Goal: Task Accomplishment & Management: Complete application form

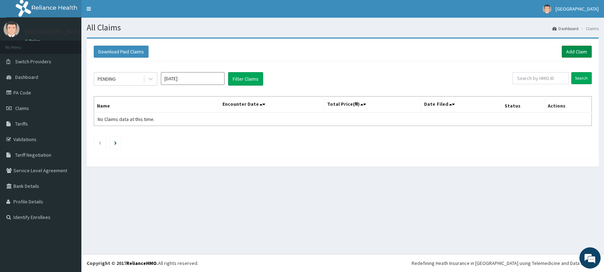
click at [572, 50] on link "Add Claim" at bounding box center [577, 52] width 30 height 12
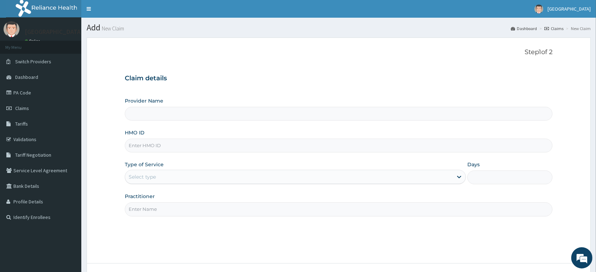
type input "[GEOGRAPHIC_DATA]"
click at [233, 146] on input "HMO ID" at bounding box center [339, 146] width 428 height 14
type input "ACB/10067/E"
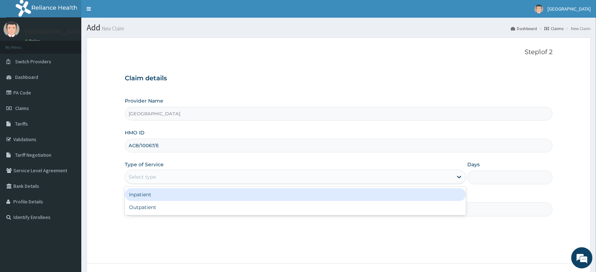
click at [161, 180] on div "Select type" at bounding box center [289, 176] width 328 height 11
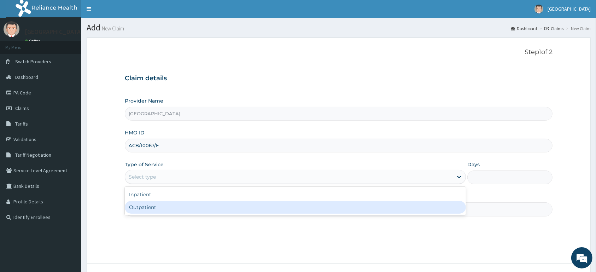
click at [161, 209] on div "Outpatient" at bounding box center [295, 207] width 341 height 13
type input "1"
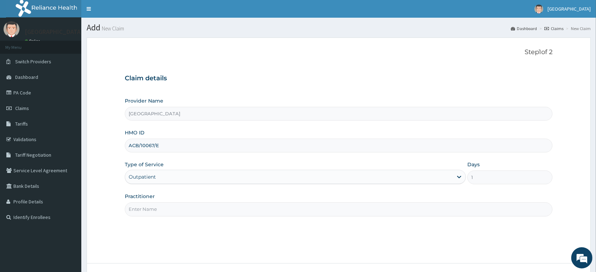
click at [161, 209] on input "Practitioner" at bounding box center [339, 209] width 428 height 14
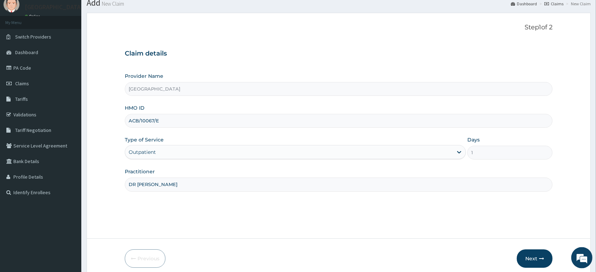
scroll to position [55, 0]
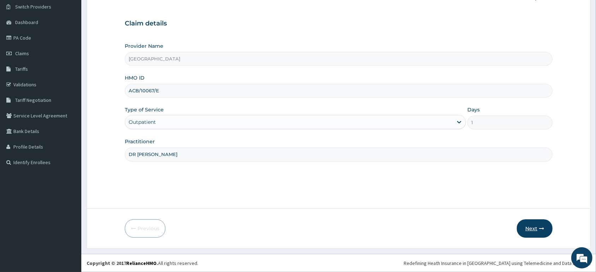
type input "DR ASOBARA"
click at [537, 229] on button "Next" at bounding box center [535, 228] width 36 height 18
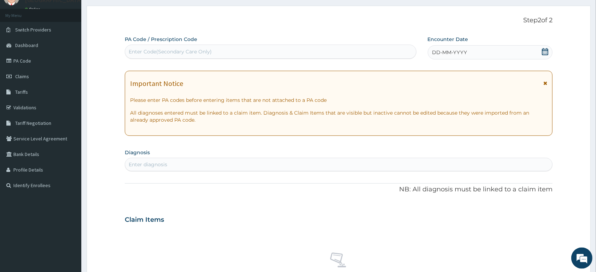
scroll to position [18, 0]
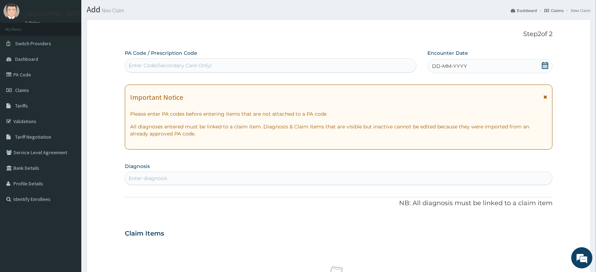
click at [544, 65] on icon at bounding box center [545, 65] width 6 height 7
click at [295, 61] on div "Enter Code(Secondary Care Only)" at bounding box center [270, 65] width 291 height 11
type input "PA/945E51"
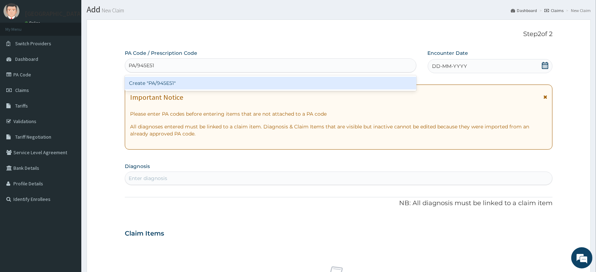
click at [259, 79] on div "Create "PA/945E51"" at bounding box center [271, 83] width 292 height 13
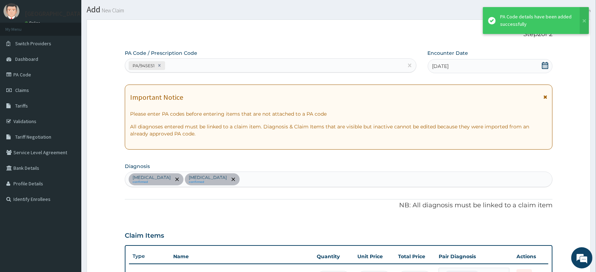
scroll to position [182, 0]
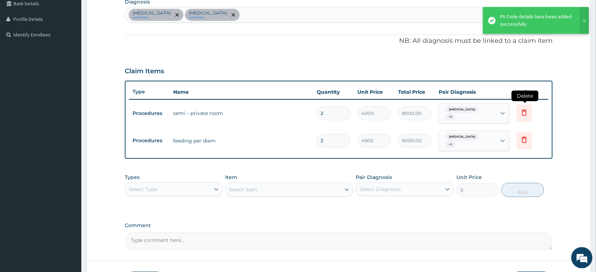
click at [526, 113] on icon at bounding box center [524, 112] width 5 height 6
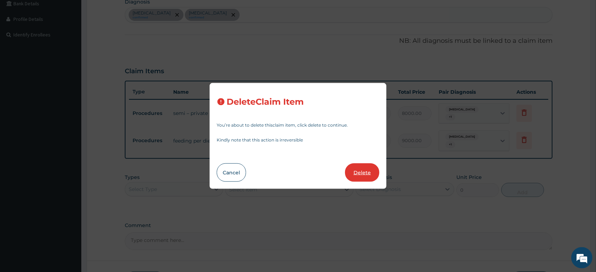
click at [361, 175] on button "Delete" at bounding box center [362, 172] width 34 height 18
type input "4500"
type input "9000.00"
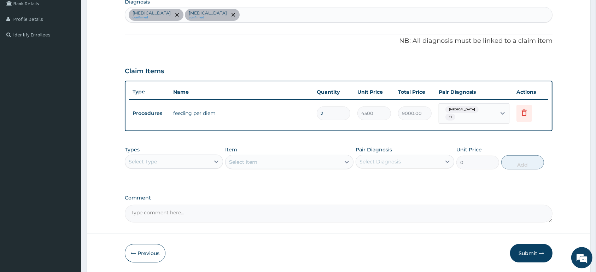
click at [267, 15] on div "Malaria confirmed Gastroenteritis confirmed" at bounding box center [338, 14] width 427 height 15
type input "DIARRHEA"
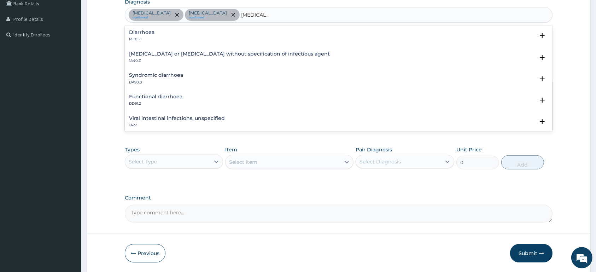
click at [239, 39] on div "Diarrhoea ME05.1" at bounding box center [338, 36] width 419 height 12
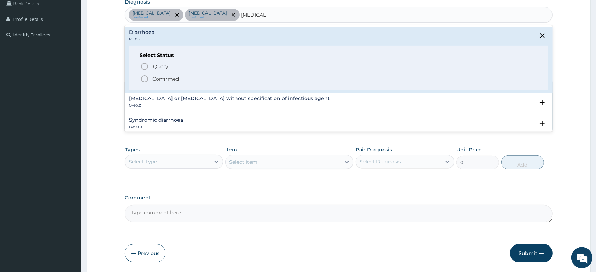
click at [251, 82] on span "Confirmed" at bounding box center [338, 79] width 397 height 8
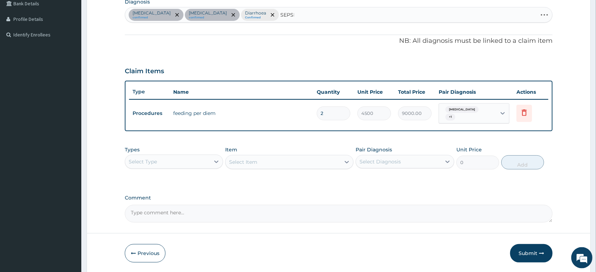
type input "[MEDICAL_DATA]"
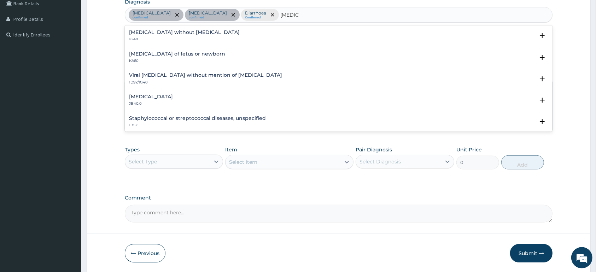
click at [149, 36] on div "Sepsis without septic shock 1G40" at bounding box center [184, 36] width 111 height 12
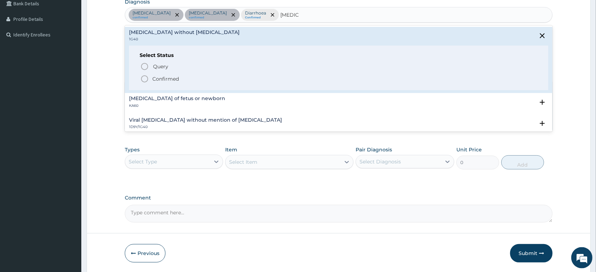
click at [163, 78] on p "Confirmed" at bounding box center [165, 78] width 27 height 7
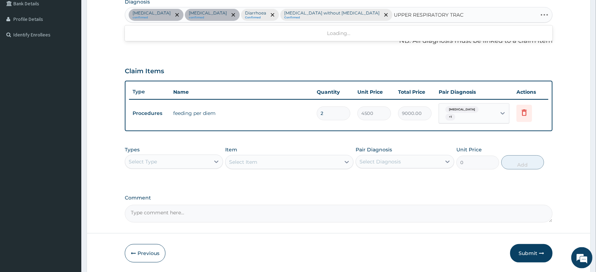
type input "UPPER RESPIRATORY TRACT"
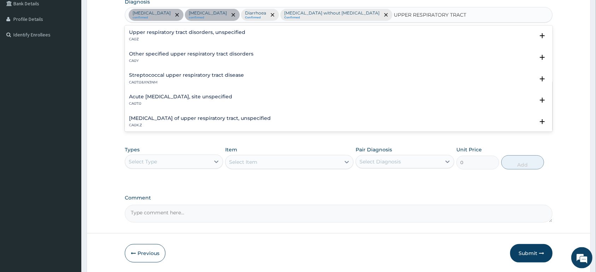
click at [171, 33] on h4 "Upper respiratory tract disorders, unspecified" at bounding box center [187, 32] width 116 height 5
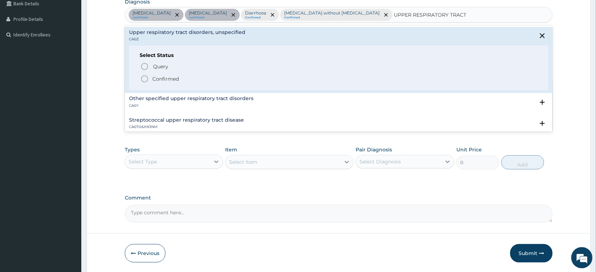
click at [175, 78] on p "Confirmed" at bounding box center [165, 78] width 27 height 7
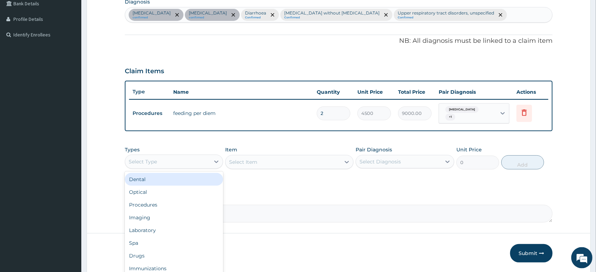
click at [180, 159] on div "Select Type" at bounding box center [167, 161] width 85 height 11
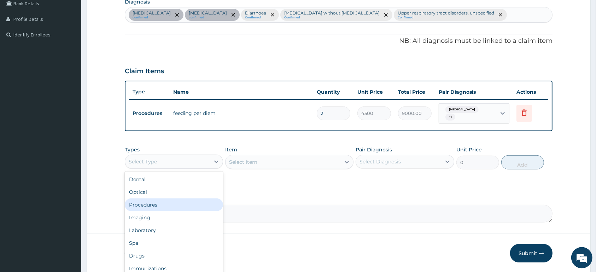
click at [170, 202] on div "Procedures" at bounding box center [174, 204] width 98 height 13
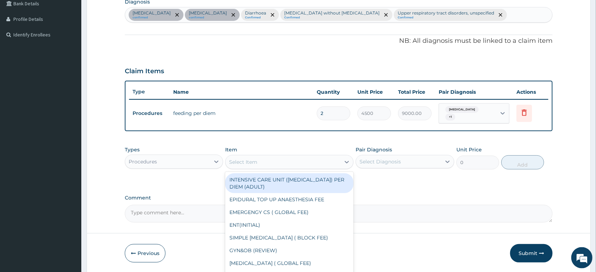
click at [274, 163] on div "Select Item" at bounding box center [283, 161] width 115 height 11
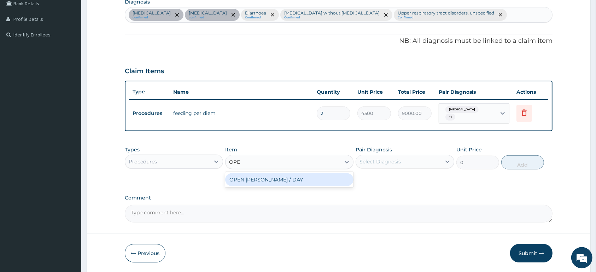
type input "OPEN"
click at [267, 178] on div "OPEN WARD / DAY" at bounding box center [289, 179] width 128 height 13
type input "5000"
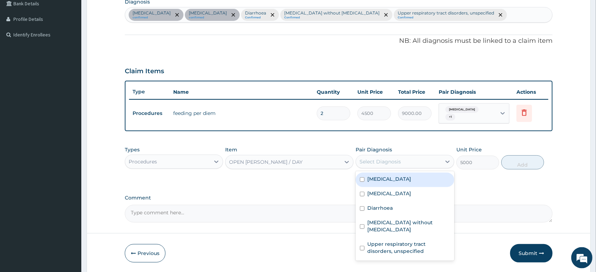
click at [380, 158] on div "Select Diagnosis" at bounding box center [380, 161] width 41 height 7
click at [389, 176] on div "Malaria" at bounding box center [405, 180] width 98 height 14
checkbox input "true"
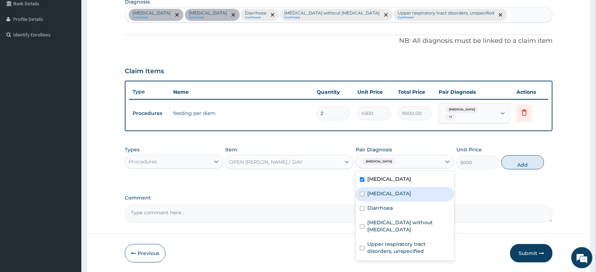
drag, startPoint x: 392, startPoint y: 187, endPoint x: 392, endPoint y: 201, distance: 14.1
click at [392, 190] on label "Gastroenteritis" at bounding box center [389, 193] width 44 height 7
checkbox input "true"
click at [392, 204] on label "Diarrhoea" at bounding box center [379, 207] width 25 height 7
checkbox input "true"
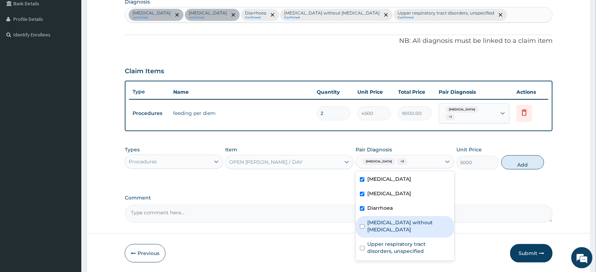
click at [392, 216] on div "[MEDICAL_DATA] without [MEDICAL_DATA]" at bounding box center [405, 227] width 98 height 22
checkbox input "true"
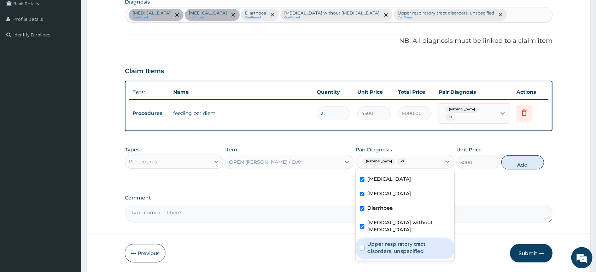
click at [397, 240] on label "Upper respiratory tract disorders, unspecified" at bounding box center [408, 247] width 82 height 14
checkbox input "true"
click at [524, 162] on button "Add" at bounding box center [522, 162] width 43 height 14
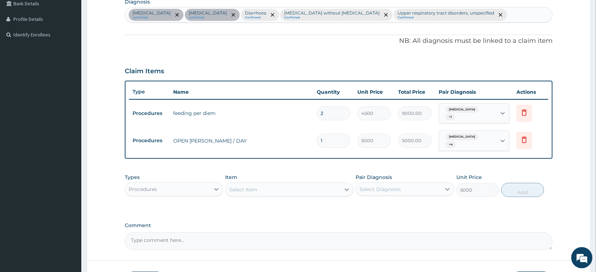
type input "0"
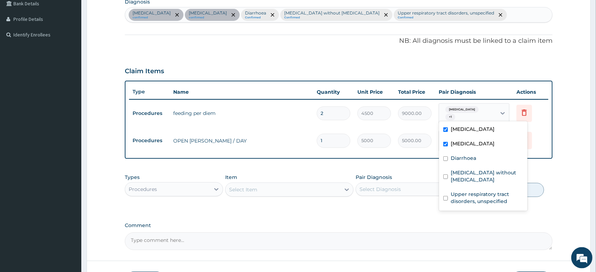
drag, startPoint x: 487, startPoint y: 109, endPoint x: 486, endPoint y: 131, distance: 22.3
click at [487, 114] on div "Gastroenteritis + 1" at bounding box center [467, 114] width 57 height 20
drag, startPoint x: 479, startPoint y: 156, endPoint x: 478, endPoint y: 163, distance: 7.3
click at [479, 157] on div "Diarrhoea" at bounding box center [483, 159] width 88 height 14
checkbox input "true"
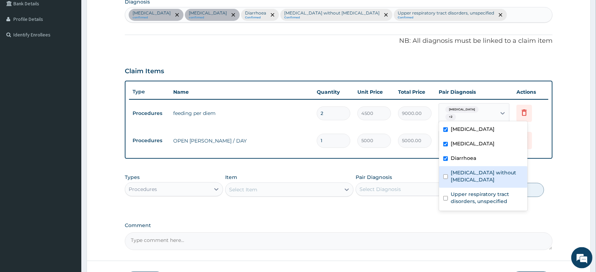
drag, startPoint x: 474, startPoint y: 173, endPoint x: 473, endPoint y: 188, distance: 15.6
click at [474, 175] on label "[MEDICAL_DATA] without [MEDICAL_DATA]" at bounding box center [487, 176] width 72 height 14
checkbox input "true"
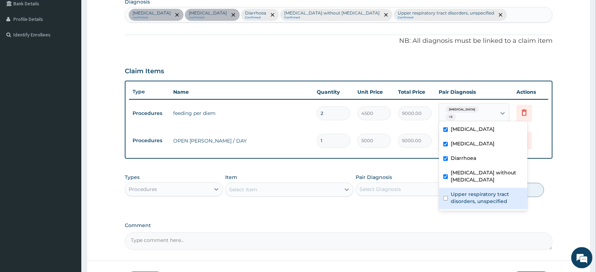
click at [473, 191] on label "Upper respiratory tract disorders, unspecified" at bounding box center [487, 198] width 72 height 14
checkbox input "true"
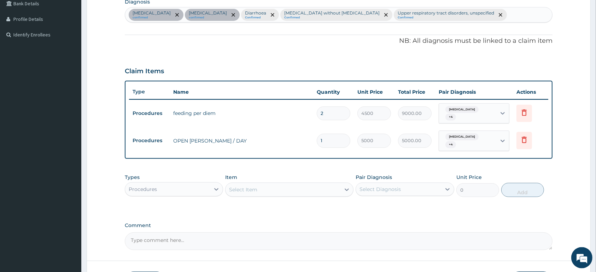
click at [366, 209] on div "PA Code / Prescription Code PA/945E51 Encounter Date 28-08-2025 Important Notic…" at bounding box center [339, 67] width 428 height 365
click at [338, 139] on input "1" at bounding box center [334, 141] width 34 height 14
type input "0.00"
type input "2"
type input "10000.00"
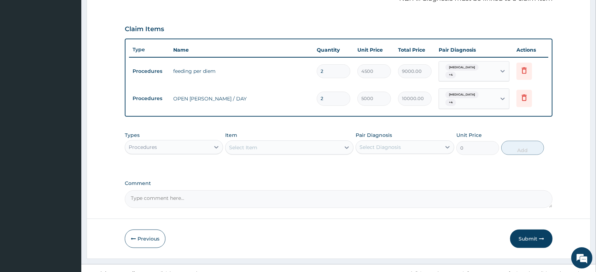
scroll to position [229, 0]
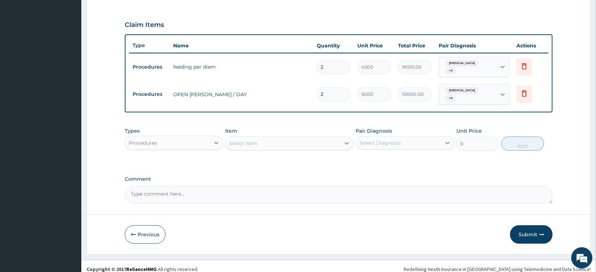
type input "2"
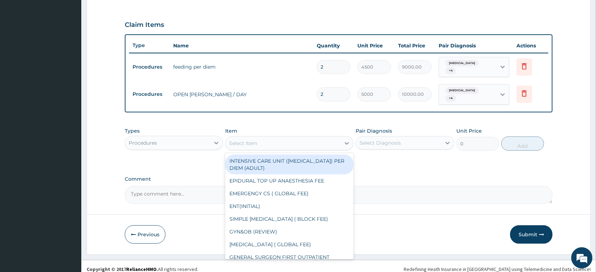
click at [279, 138] on div "Select Item" at bounding box center [283, 143] width 115 height 11
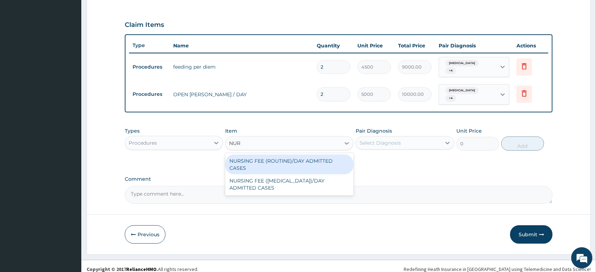
type input "NURS"
click at [295, 159] on div "NURSING FEE (ROUTINE)/DAY ADMITTED CASES" at bounding box center [289, 165] width 128 height 20
type input "2250"
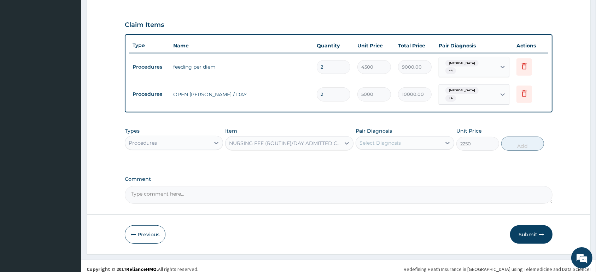
click at [419, 139] on div "Select Diagnosis" at bounding box center [398, 142] width 85 height 11
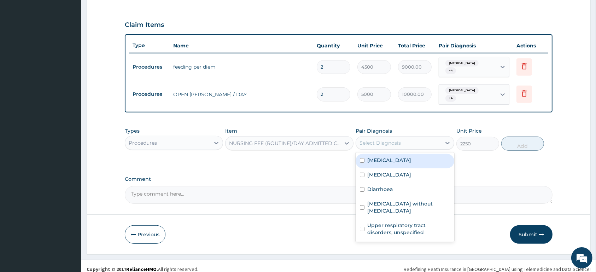
click at [412, 157] on div "Malaria" at bounding box center [405, 161] width 98 height 14
checkbox input "true"
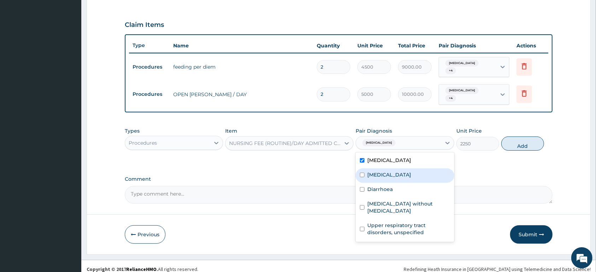
click at [407, 174] on div "Gastroenteritis" at bounding box center [405, 175] width 98 height 14
checkbox input "true"
click at [408, 183] on div "Diarrhoea" at bounding box center [405, 190] width 98 height 14
checkbox input "true"
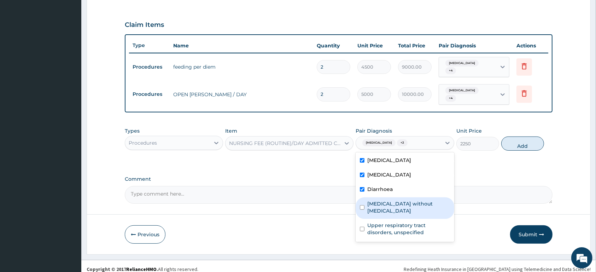
click at [405, 200] on label "[MEDICAL_DATA] without [MEDICAL_DATA]" at bounding box center [408, 207] width 82 height 14
checkbox input "true"
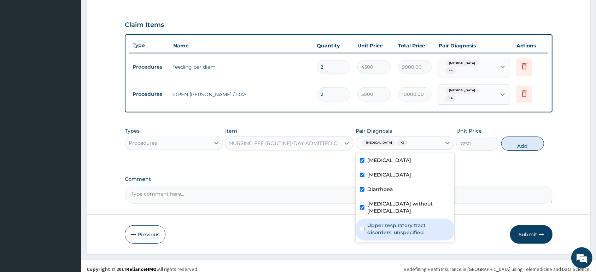
drag, startPoint x: 405, startPoint y: 212, endPoint x: 461, endPoint y: 165, distance: 72.6
click at [406, 222] on label "Upper respiratory tract disorders, unspecified" at bounding box center [408, 229] width 82 height 14
checkbox input "true"
click at [512, 138] on button "Add" at bounding box center [522, 143] width 43 height 14
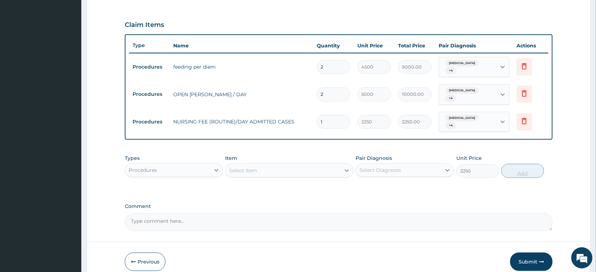
type input "0"
type input "0.00"
type input "2"
type input "4500.00"
type input "2"
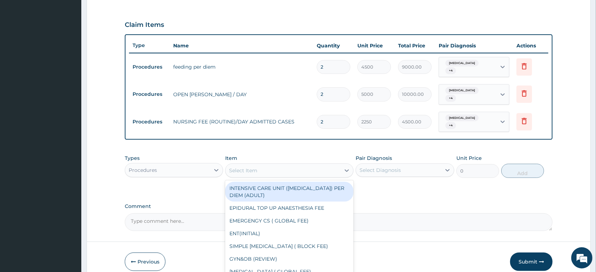
click at [324, 165] on div "Select Item" at bounding box center [283, 170] width 115 height 11
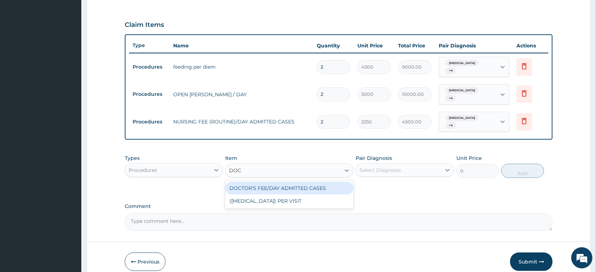
type input "DOCT"
click at [335, 182] on div "DOCTOR'S FEE/DAY ADMITTED CASES" at bounding box center [289, 188] width 128 height 13
type input "3000"
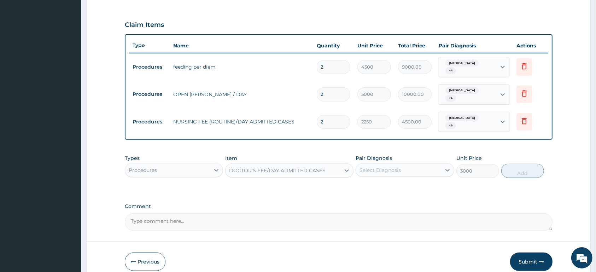
click at [371, 167] on div "Select Diagnosis" at bounding box center [380, 170] width 41 height 7
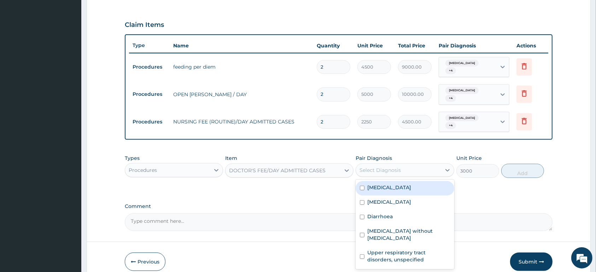
click at [386, 184] on label "Malaria" at bounding box center [389, 187] width 44 height 7
checkbox input "true"
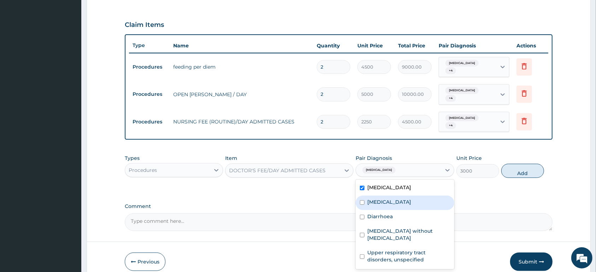
click at [386, 198] on label "Gastroenteritis" at bounding box center [389, 201] width 44 height 7
checkbox input "true"
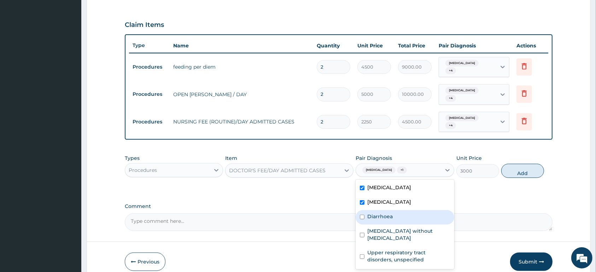
click at [389, 213] on label "Diarrhoea" at bounding box center [379, 216] width 25 height 7
checkbox input "true"
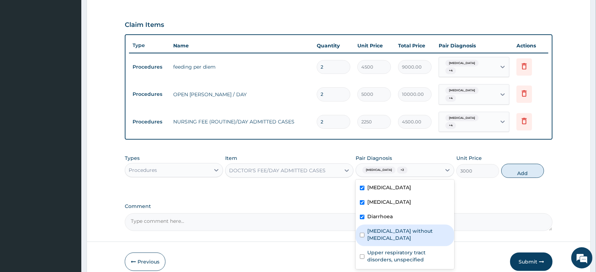
click at [391, 227] on label "Sepsis without septic shock" at bounding box center [408, 234] width 82 height 14
checkbox input "true"
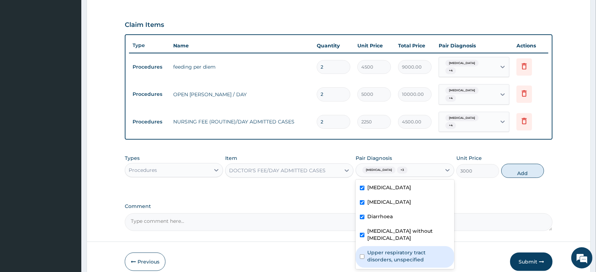
click at [392, 249] on label "Upper respiratory tract disorders, unspecified" at bounding box center [408, 256] width 82 height 14
checkbox input "true"
click at [514, 164] on button "Add" at bounding box center [522, 171] width 43 height 14
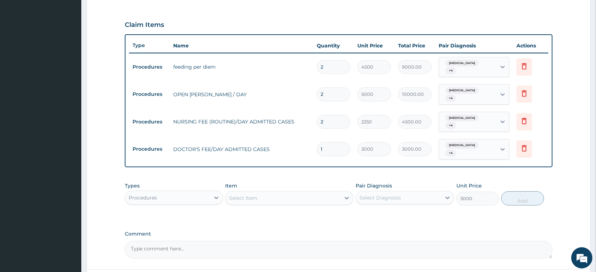
type input "0"
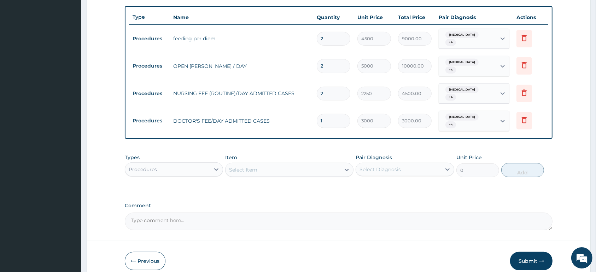
scroll to position [278, 0]
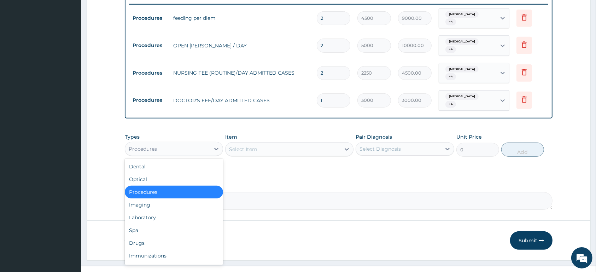
click at [191, 143] on div "Procedures" at bounding box center [167, 148] width 85 height 11
click at [165, 211] on div "Laboratory" at bounding box center [174, 217] width 98 height 13
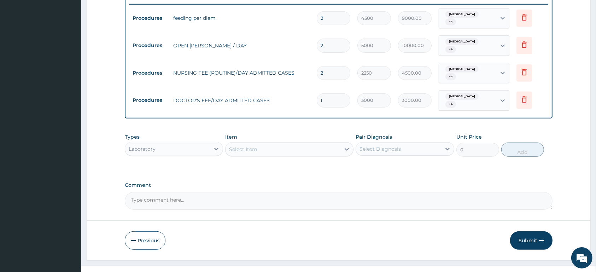
click at [270, 144] on div "Select Item" at bounding box center [283, 149] width 115 height 11
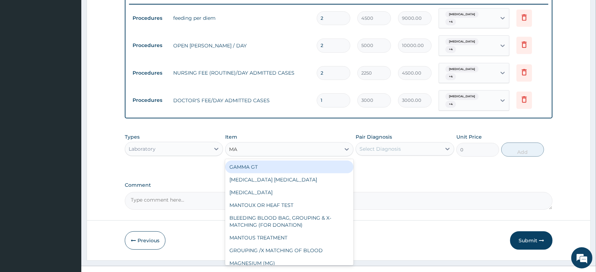
type input "MAL"
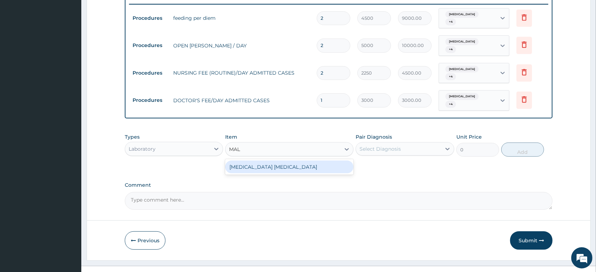
click at [290, 161] on div "MALARIA PARASITE" at bounding box center [289, 167] width 128 height 13
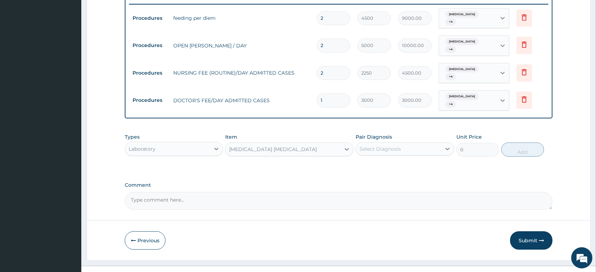
type input "1500"
click at [388, 145] on div "Select Diagnosis" at bounding box center [380, 148] width 41 height 7
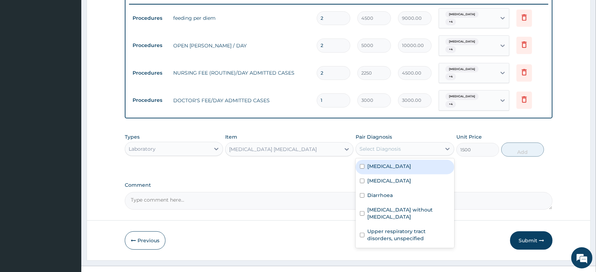
drag, startPoint x: 410, startPoint y: 152, endPoint x: 420, endPoint y: 152, distance: 10.3
click at [412, 160] on div "Malaria" at bounding box center [405, 167] width 98 height 14
checkbox input "true"
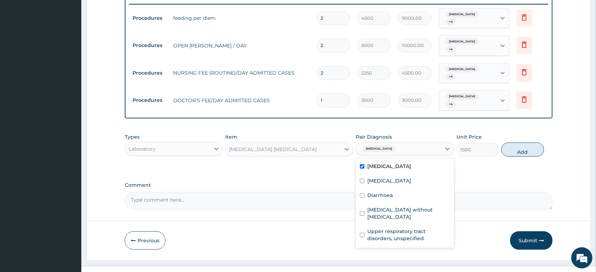
click at [528, 142] on button "Add" at bounding box center [522, 149] width 43 height 14
type input "0"
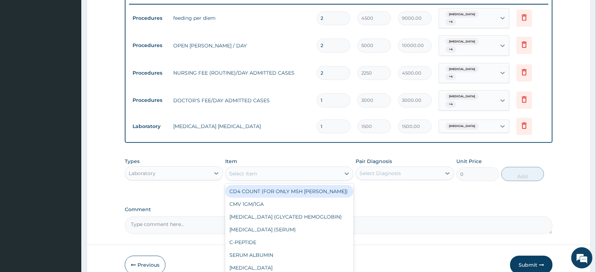
click at [272, 168] on div "Select Item" at bounding box center [283, 173] width 115 height 11
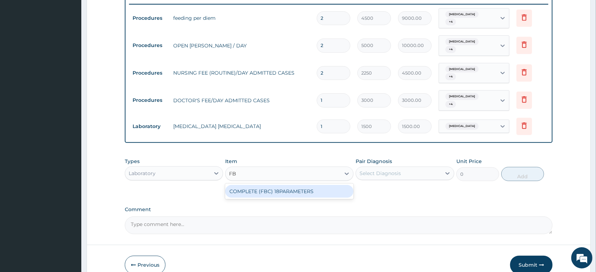
type input "FBC"
drag, startPoint x: 336, startPoint y: 179, endPoint x: 358, endPoint y: 175, distance: 22.6
click at [339, 185] on div "COMPLETE (FBC) 18PARAMETERS" at bounding box center [289, 191] width 128 height 13
type input "4000"
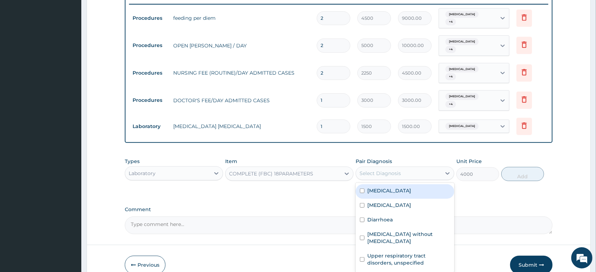
click at [382, 168] on div "Select Diagnosis" at bounding box center [398, 173] width 85 height 11
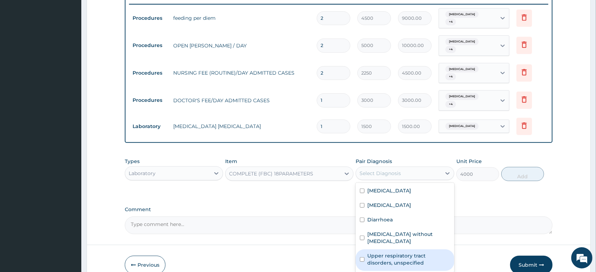
click at [416, 252] on label "Upper respiratory tract disorders, unspecified" at bounding box center [408, 259] width 82 height 14
checkbox input "true"
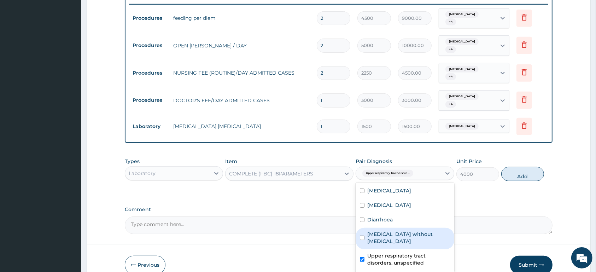
click at [413, 228] on div "Sepsis without septic shock" at bounding box center [405, 239] width 98 height 22
checkbox input "true"
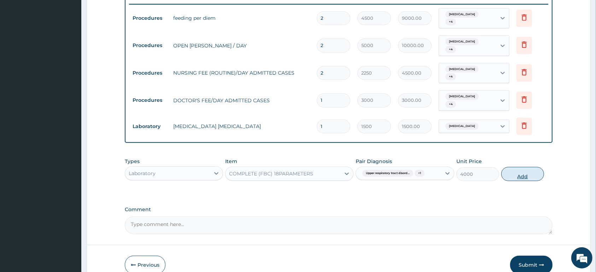
click at [512, 167] on button "Add" at bounding box center [522, 174] width 43 height 14
type input "0"
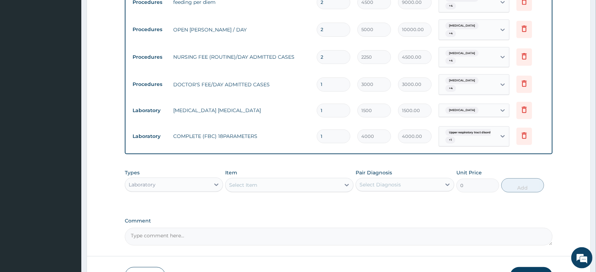
scroll to position [292, 0]
click at [196, 180] on div "Laboratory" at bounding box center [167, 185] width 85 height 11
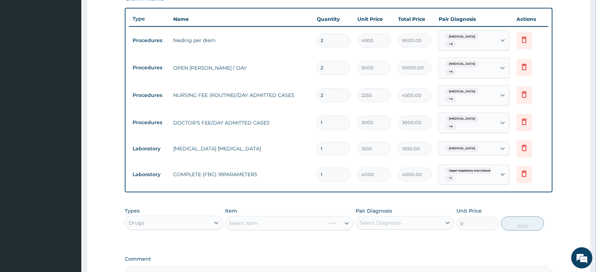
scroll to position [218, 0]
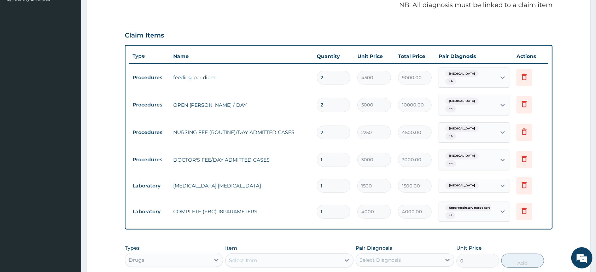
click at [335, 153] on input "1" at bounding box center [334, 160] width 34 height 14
type input "0.00"
type input "32"
type input "96000.00"
type input "3"
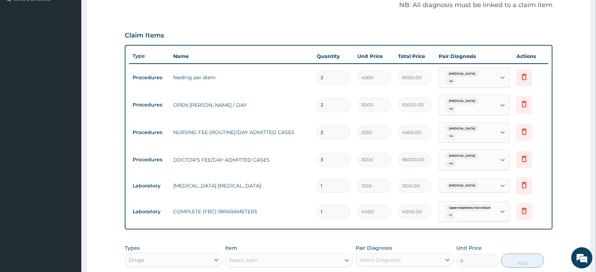
type input "9000.00"
type input "0.00"
type input "2"
type input "6000.00"
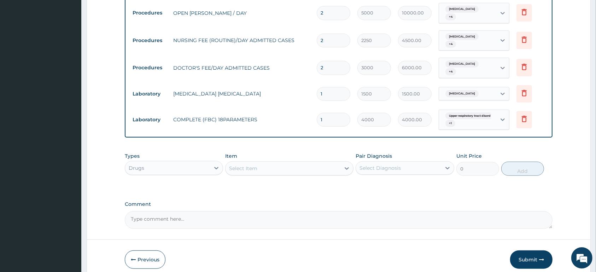
scroll to position [330, 0]
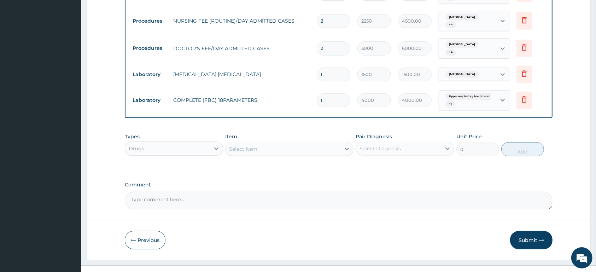
type input "2"
click at [285, 149] on div "Select Item" at bounding box center [289, 149] width 128 height 14
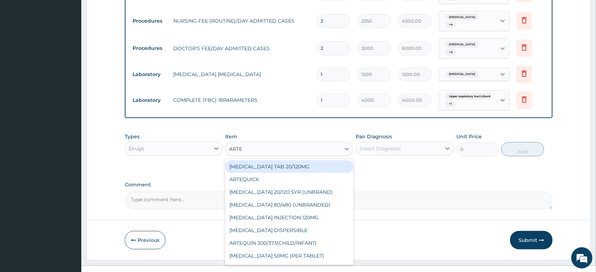
type input "ARTES"
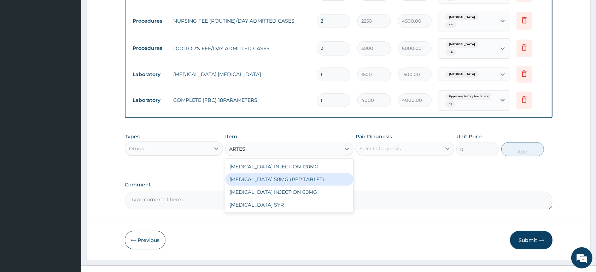
click at [320, 173] on div "ARTESUNATE 50MG (PER TABLET)" at bounding box center [289, 179] width 128 height 13
type input "180"
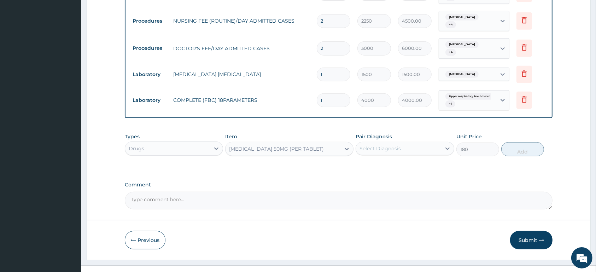
click at [314, 145] on div "ARTESUNATE 50MG (PER TABLET)" at bounding box center [276, 148] width 95 height 7
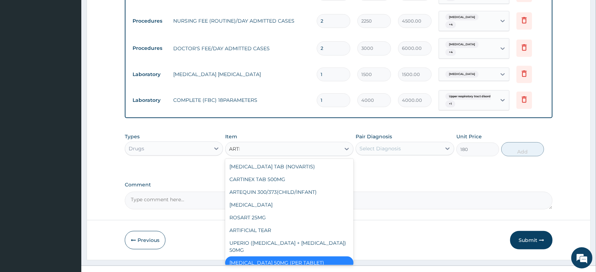
scroll to position [14, 0]
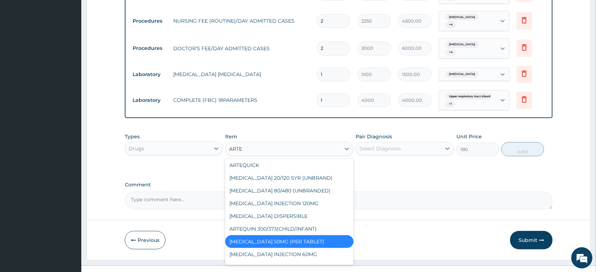
type input "ARTES"
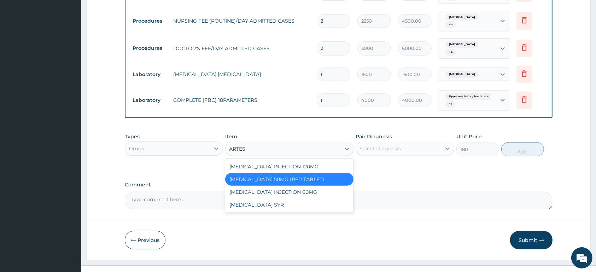
scroll to position [0, 0]
click at [315, 186] on div "ARTESUNATE INJECTION 60MG" at bounding box center [289, 192] width 128 height 13
type input "1700"
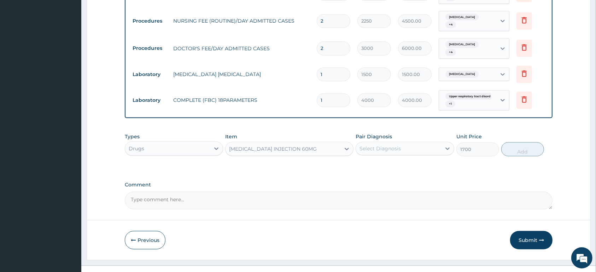
click at [380, 145] on div "Select Diagnosis" at bounding box center [380, 148] width 41 height 7
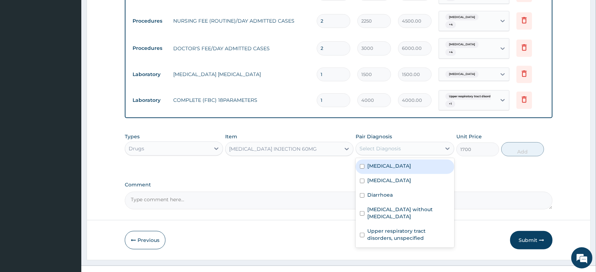
click at [297, 145] on div "ARTESUNATE INJECTION 60MG" at bounding box center [273, 148] width 88 height 7
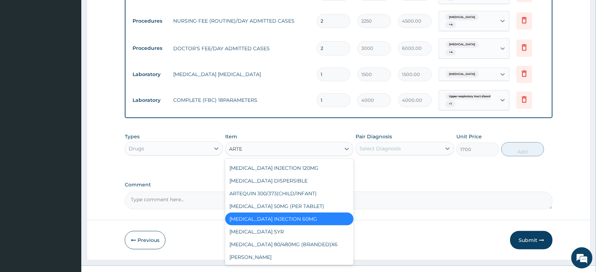
scroll to position [50, 0]
type input "ARTES"
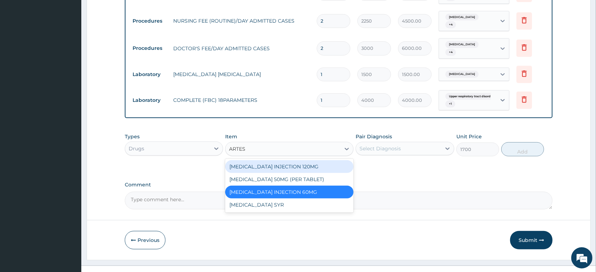
drag, startPoint x: 295, startPoint y: 154, endPoint x: 295, endPoint y: 141, distance: 13.1
click at [295, 160] on div "ARTESUNATE INJECTION 120MG" at bounding box center [289, 166] width 128 height 13
type input "3000"
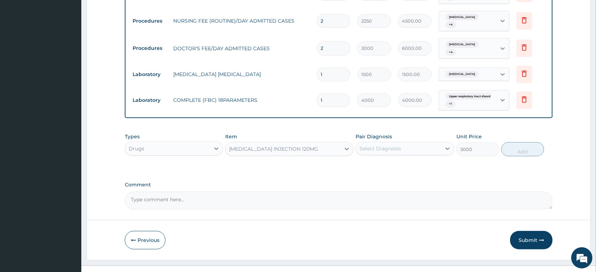
click at [295, 145] on div "ARTESUNATE INJECTION 120MG" at bounding box center [273, 148] width 89 height 7
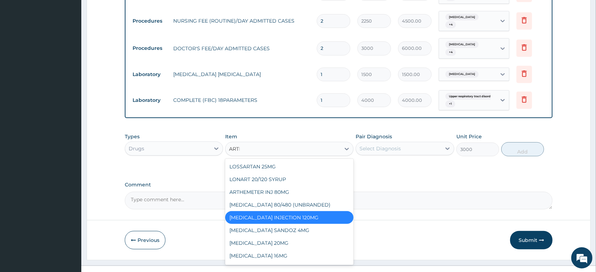
scroll to position [14, 0]
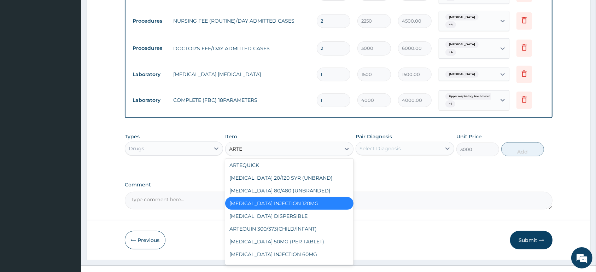
type input "ARTES"
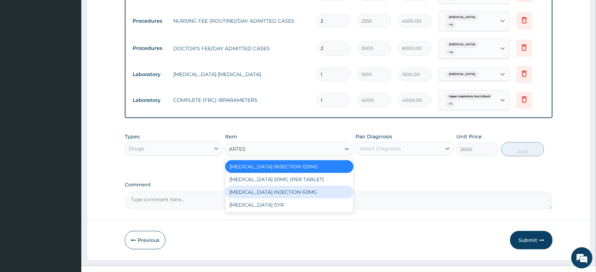
click at [295, 186] on div "ARTESUNATE INJECTION 60MG" at bounding box center [289, 192] width 128 height 13
type input "1700"
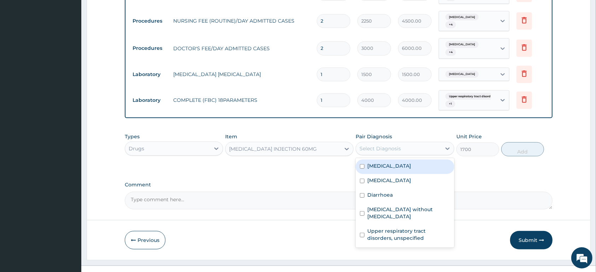
click at [375, 145] on div "Select Diagnosis" at bounding box center [380, 148] width 41 height 7
drag, startPoint x: 375, startPoint y: 152, endPoint x: 399, endPoint y: 152, distance: 23.7
click at [378, 162] on label "Malaria" at bounding box center [389, 165] width 44 height 7
checkbox input "true"
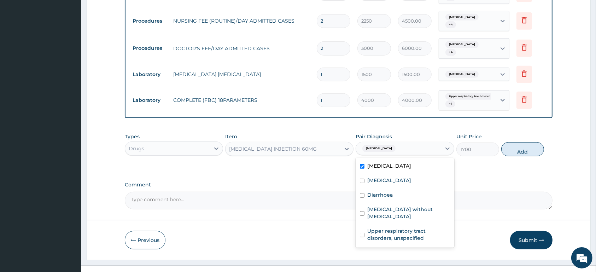
click at [526, 142] on button "Add" at bounding box center [522, 149] width 43 height 14
type input "0"
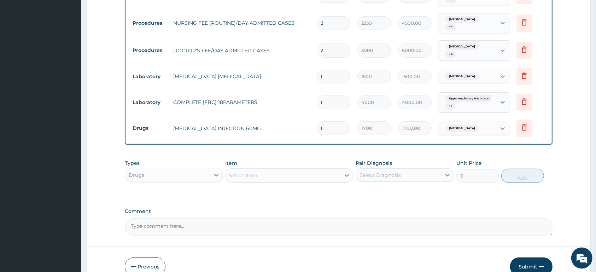
scroll to position [317, 0]
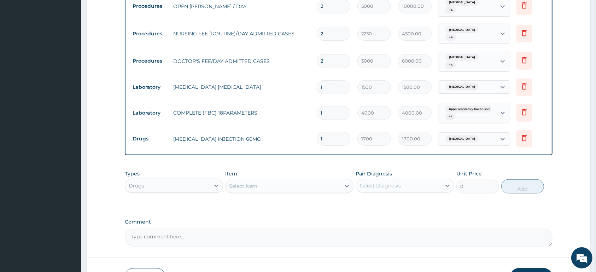
click at [248, 182] on div "Select Item" at bounding box center [243, 185] width 28 height 7
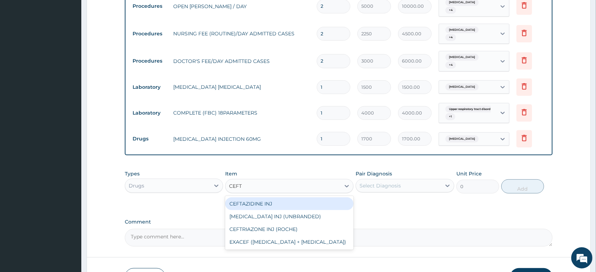
type input "CEFTR"
click at [284, 197] on div "CEFTRIAXONE INJ (UNBRANDED)" at bounding box center [289, 203] width 128 height 13
type input "4000"
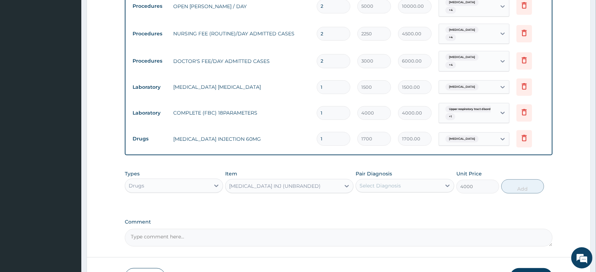
click at [369, 182] on div "Select Diagnosis" at bounding box center [380, 185] width 41 height 7
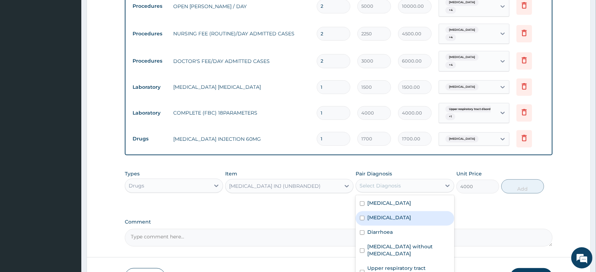
scroll to position [354, 0]
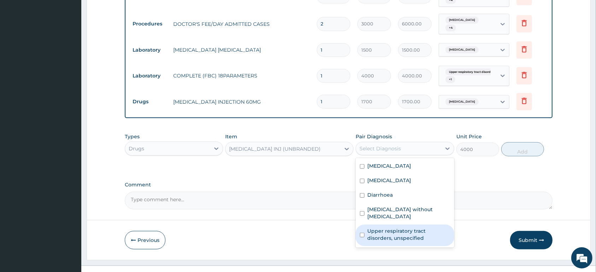
drag, startPoint x: 416, startPoint y: 214, endPoint x: 415, endPoint y: 203, distance: 11.0
click at [415, 227] on label "Upper respiratory tract disorders, unspecified" at bounding box center [408, 234] width 82 height 14
checkbox input "true"
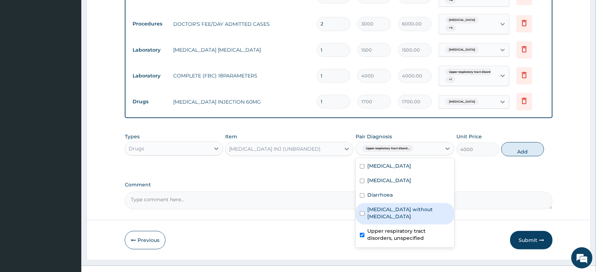
click at [415, 203] on div "Sepsis without septic shock" at bounding box center [405, 214] width 98 height 22
checkbox input "true"
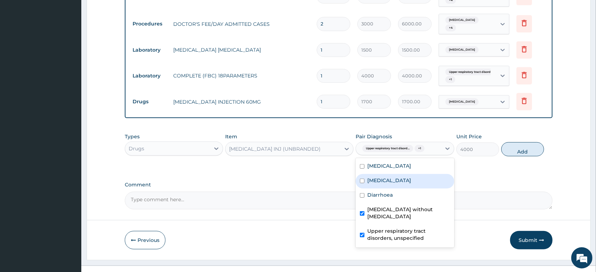
click at [412, 174] on div "Gastroenteritis" at bounding box center [405, 181] width 98 height 14
checkbox input "true"
click at [409, 188] on div "Diarrhoea" at bounding box center [405, 195] width 98 height 14
checkbox input "true"
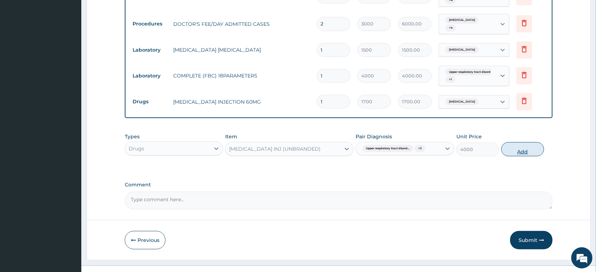
click at [517, 142] on button "Add" at bounding box center [522, 149] width 43 height 14
type input "0"
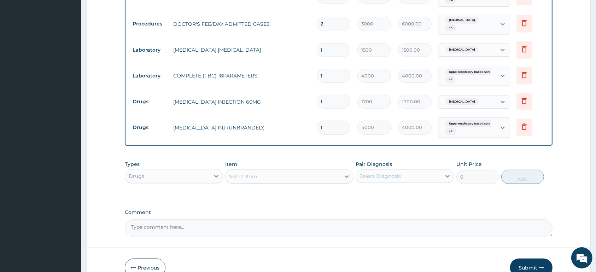
click at [266, 171] on div "Select Item" at bounding box center [283, 176] width 115 height 11
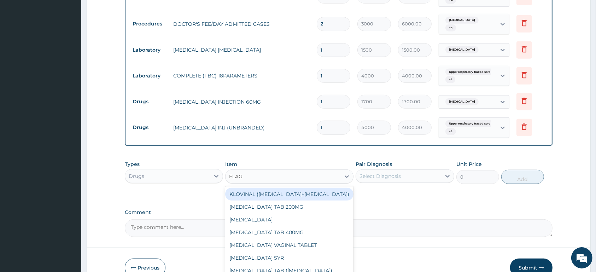
type input "FLAGY"
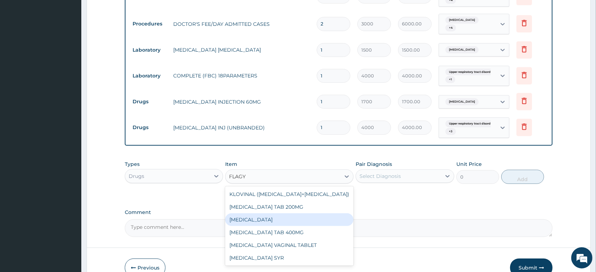
click at [304, 213] on div "FLAGYL IV" at bounding box center [289, 219] width 128 height 13
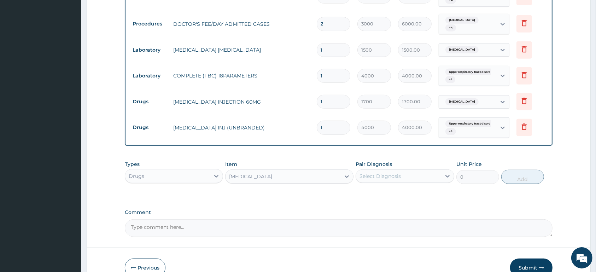
type input "1200"
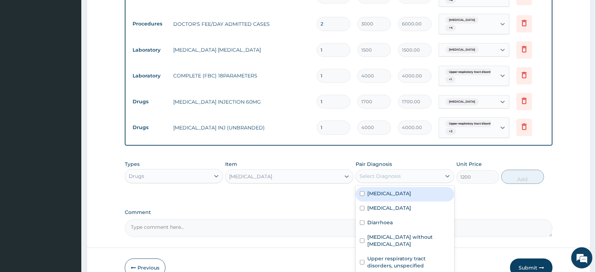
click at [401, 170] on div "Select Diagnosis" at bounding box center [398, 175] width 85 height 11
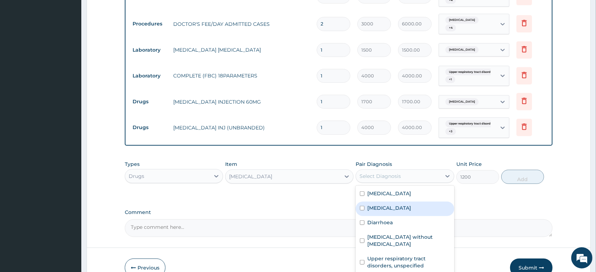
click at [402, 204] on label "Gastroenteritis" at bounding box center [389, 207] width 44 height 7
checkbox input "true"
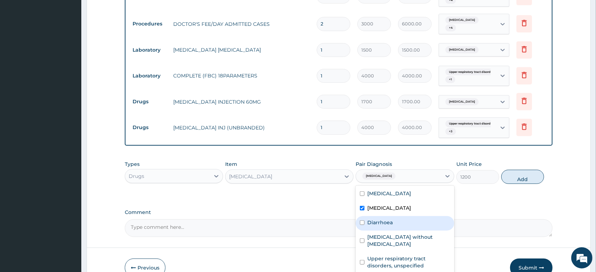
click at [399, 216] on div "Diarrhoea" at bounding box center [405, 223] width 98 height 14
checkbox input "true"
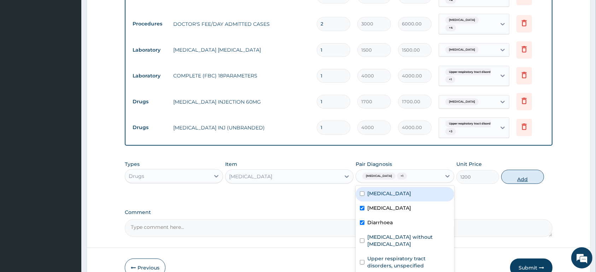
click at [533, 170] on button "Add" at bounding box center [522, 177] width 43 height 14
type input "0"
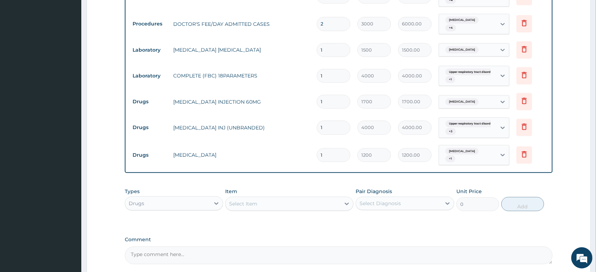
click at [257, 200] on div "Select Item" at bounding box center [243, 203] width 28 height 7
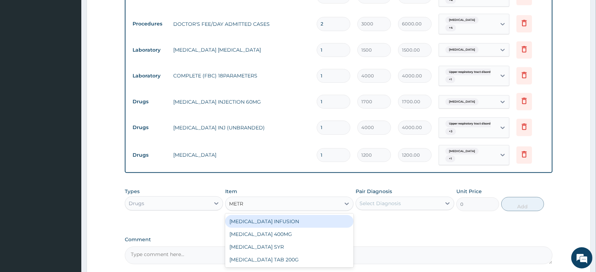
type input "METRO"
click at [314, 215] on div "METRONIDAZOLE INFUSION" at bounding box center [289, 221] width 128 height 13
type input "1200"
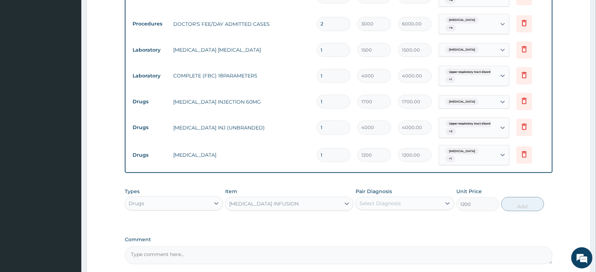
click at [282, 200] on div "METRONIDAZOLE INFUSION" at bounding box center [264, 203] width 70 height 7
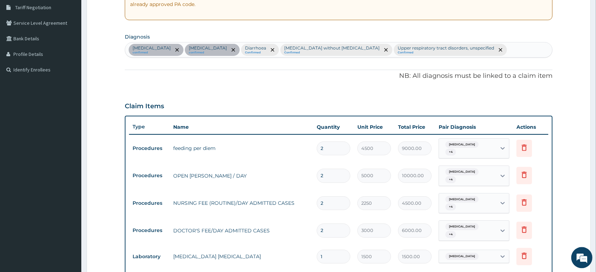
scroll to position [131, 0]
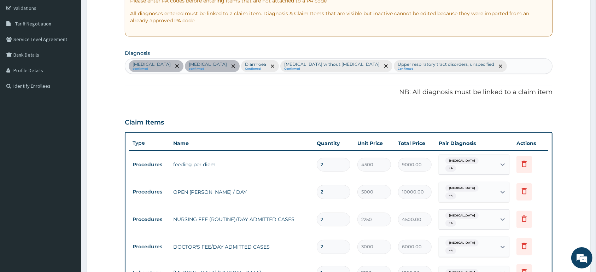
click at [469, 67] on div "Malaria confirmed Gastroenteritis confirmed Diarrhoea Confirmed Sepsis without …" at bounding box center [338, 66] width 427 height 15
type input "VOMIT"
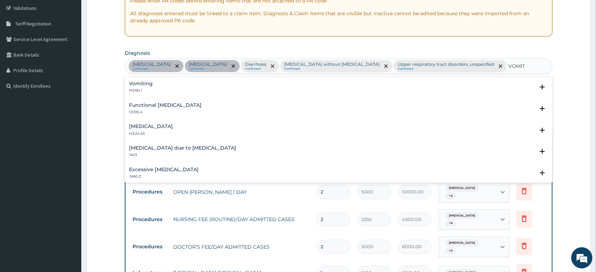
click at [157, 89] on div "Vomiting MD90.1" at bounding box center [338, 87] width 419 height 12
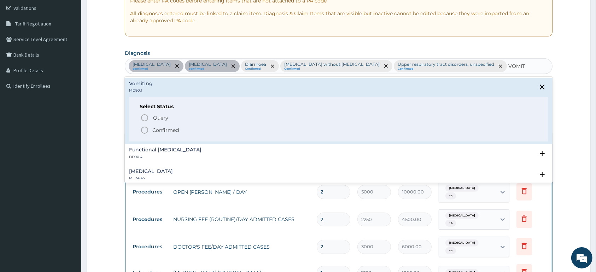
click at [155, 132] on p "Confirmed" at bounding box center [165, 130] width 27 height 7
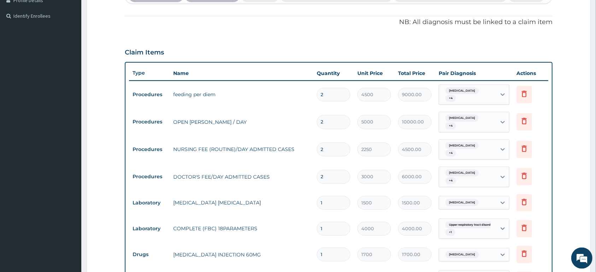
scroll to position [205, 0]
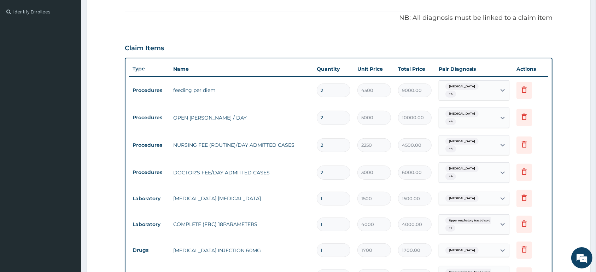
click at [488, 89] on div "Gastroenteritis + 4" at bounding box center [467, 91] width 57 height 20
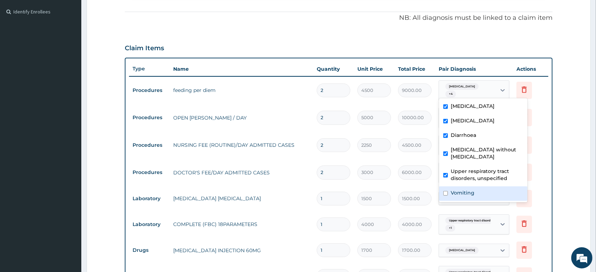
click at [481, 186] on div "Vomiting" at bounding box center [483, 193] width 88 height 14
checkbox input "true"
click at [542, 160] on td "Delete" at bounding box center [530, 172] width 35 height 24
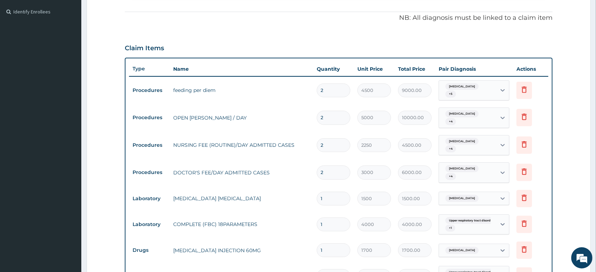
click at [481, 116] on div "Malaria + 4" at bounding box center [467, 118] width 57 height 20
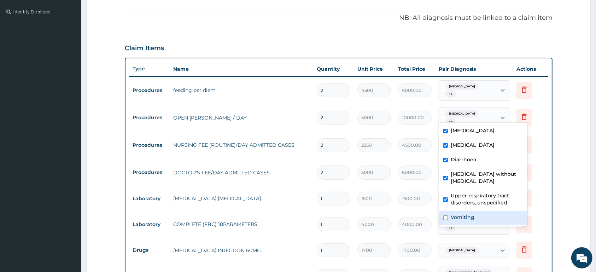
click at [472, 214] on label "Vomiting" at bounding box center [463, 217] width 24 height 7
checkbox input "true"
click at [536, 186] on td "Delete" at bounding box center [530, 198] width 35 height 24
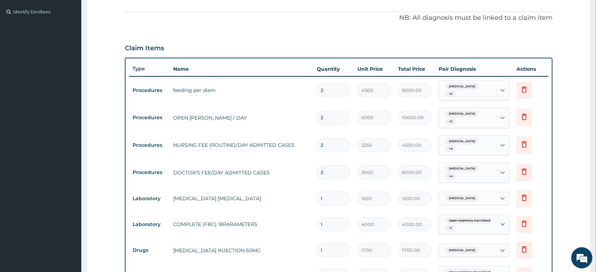
scroll to position [243, 0]
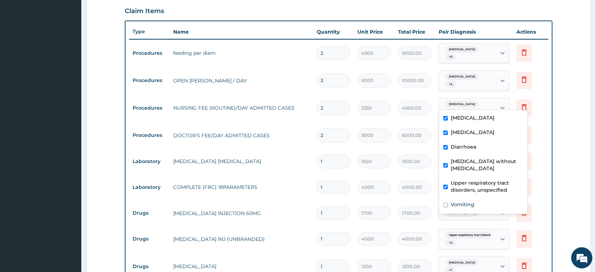
click at [491, 102] on div "Malaria + 4" at bounding box center [467, 108] width 57 height 20
drag, startPoint x: 464, startPoint y: 199, endPoint x: 466, endPoint y: 196, distance: 4.5
click at [464, 201] on label "Vomiting" at bounding box center [463, 204] width 24 height 7
checkbox input "true"
click at [542, 175] on td "Delete" at bounding box center [530, 187] width 35 height 24
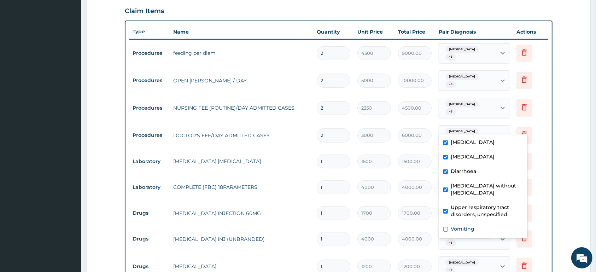
click at [484, 127] on div "Malaria + 4" at bounding box center [467, 136] width 57 height 20
click at [469, 225] on label "Vomiting" at bounding box center [463, 228] width 24 height 7
checkbox input "true"
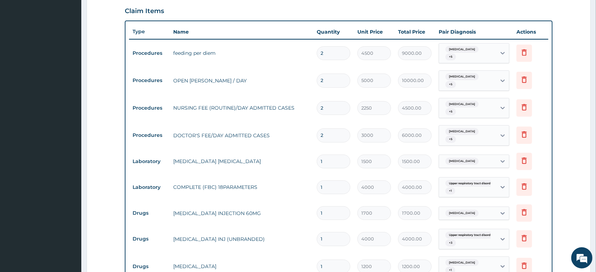
click at [541, 201] on td "Delete" at bounding box center [530, 213] width 35 height 24
click at [493, 53] on div "Gastroenteritis + 5" at bounding box center [467, 53] width 57 height 20
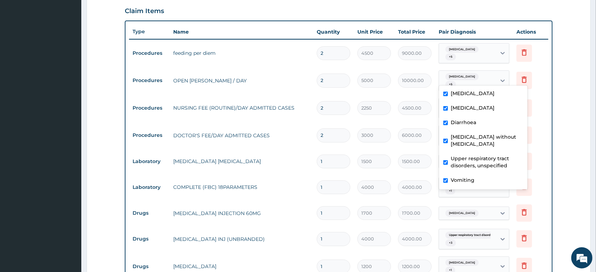
click at [490, 78] on div "Malaria + 5" at bounding box center [467, 81] width 57 height 20
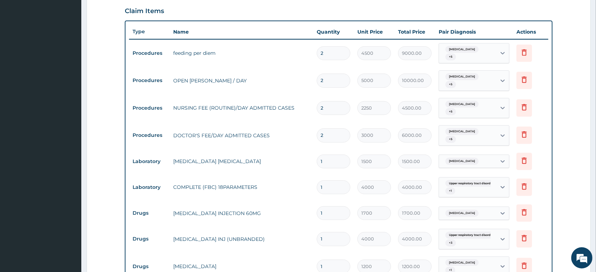
click at [490, 78] on div "Malaria + 5" at bounding box center [467, 81] width 57 height 20
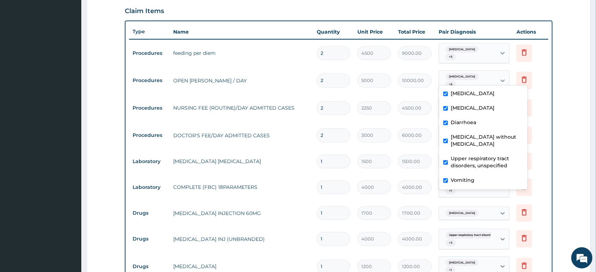
click at [490, 78] on div "Malaria + 5" at bounding box center [467, 81] width 57 height 20
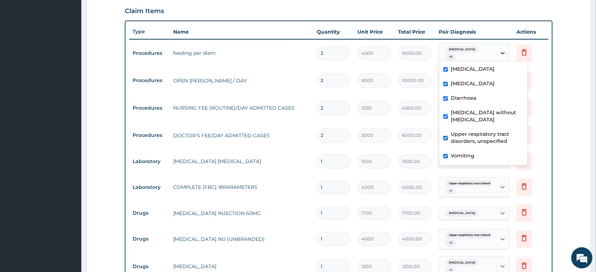
click at [498, 55] on div at bounding box center [502, 53] width 13 height 13
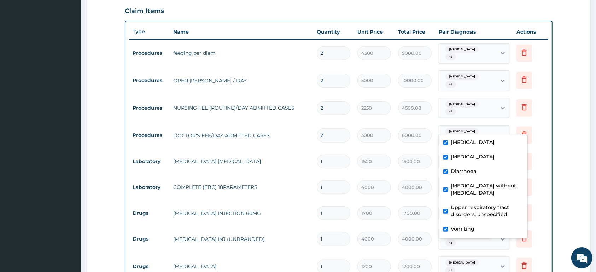
click at [483, 126] on div "Malaria + 5" at bounding box center [467, 136] width 57 height 20
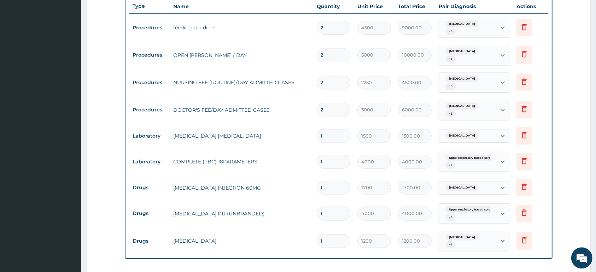
scroll to position [280, 0]
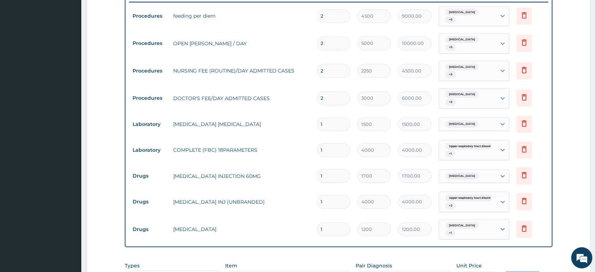
click at [481, 142] on div "Upper respiratory tract disord... + 1" at bounding box center [467, 150] width 48 height 17
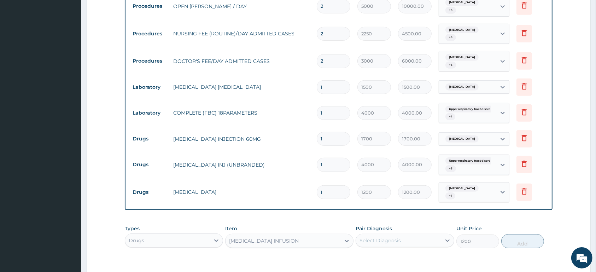
click at [467, 156] on div "Upper respiratory tract disord... + 3" at bounding box center [467, 164] width 48 height 17
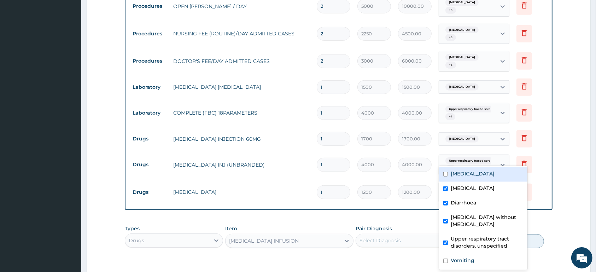
click at [467, 156] on div "Upper respiratory tract disord... + 3" at bounding box center [467, 164] width 48 height 17
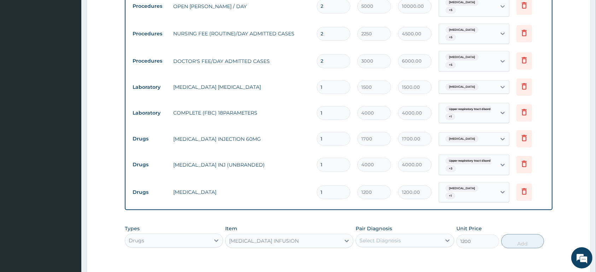
click at [492, 188] on input "text" at bounding box center [492, 191] width 1 height 7
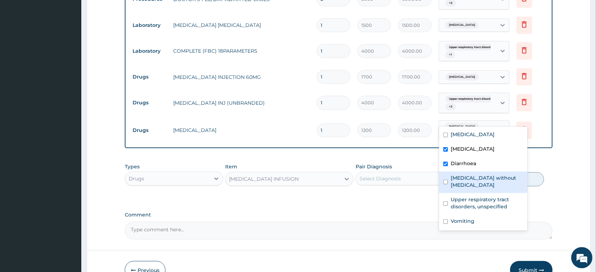
scroll to position [391, 0]
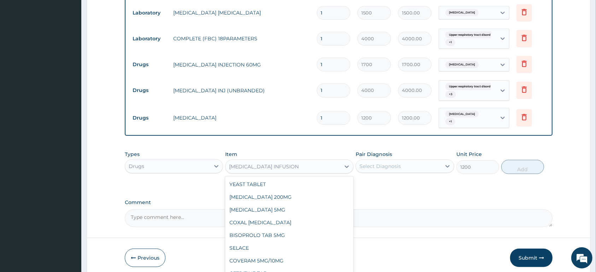
click at [319, 161] on div "METRONIDAZOLE INFUSION" at bounding box center [283, 166] width 115 height 11
type input "PROM"
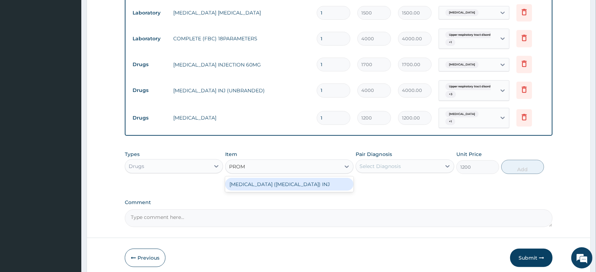
scroll to position [0, 0]
drag, startPoint x: 325, startPoint y: 168, endPoint x: 341, endPoint y: 164, distance: 16.3
click at [325, 178] on div "PHENERGAN (PROMETHAZINE) INJ" at bounding box center [289, 184] width 128 height 13
type input "600"
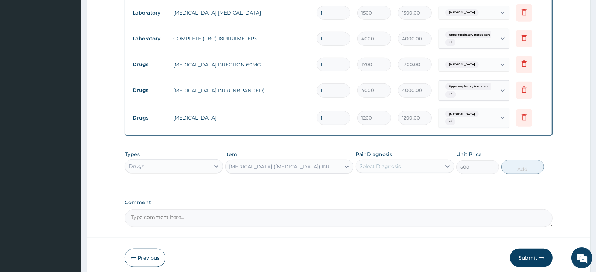
click at [376, 163] on div "Select Diagnosis" at bounding box center [380, 166] width 41 height 7
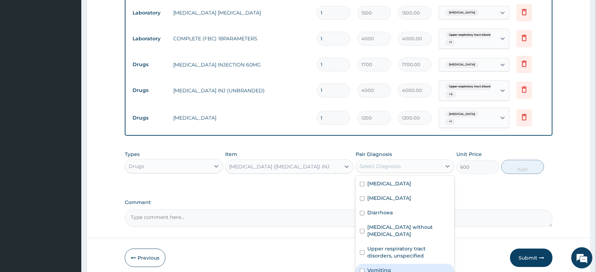
drag, startPoint x: 389, startPoint y: 244, endPoint x: 472, endPoint y: 194, distance: 97.4
click at [395, 242] on div "Malaria Gastroenteritis Diarrhoea Sepsis without septic shock Upper respiratory…" at bounding box center [405, 228] width 98 height 104
click at [415, 264] on div "Vomiting" at bounding box center [405, 271] width 98 height 14
checkbox input "true"
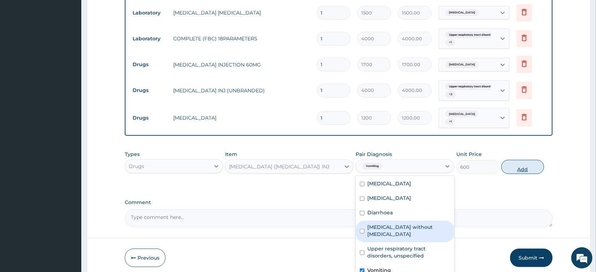
click at [520, 160] on button "Add" at bounding box center [522, 167] width 43 height 14
type input "0"
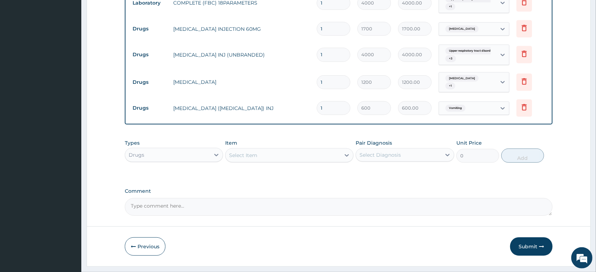
scroll to position [428, 0]
click at [258, 148] on div "Select Item" at bounding box center [283, 153] width 115 height 11
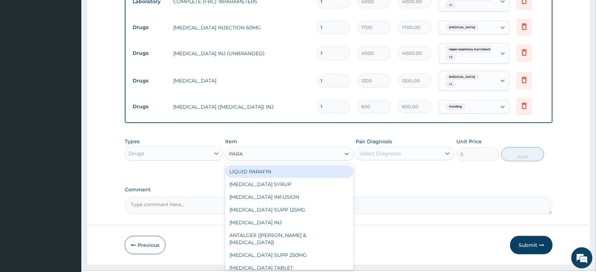
type input "PARAC"
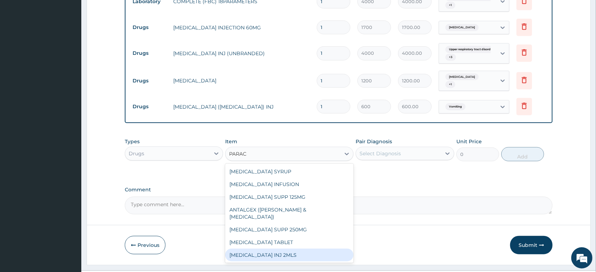
click at [295, 249] on div "PARACETAMOL INJ 2MLS" at bounding box center [289, 255] width 128 height 13
type input "650"
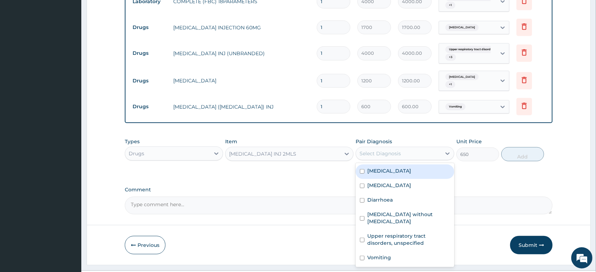
click at [385, 148] on div "Select Diagnosis" at bounding box center [398, 153] width 85 height 11
click at [378, 167] on label "Malaria" at bounding box center [389, 170] width 44 height 7
checkbox input "true"
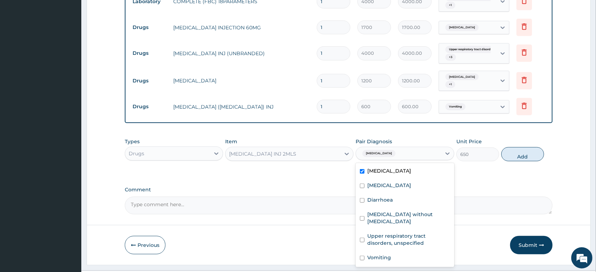
click at [525, 147] on button "Add" at bounding box center [522, 154] width 43 height 14
type input "0"
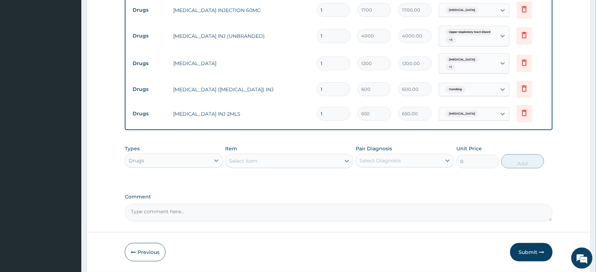
scroll to position [455, 0]
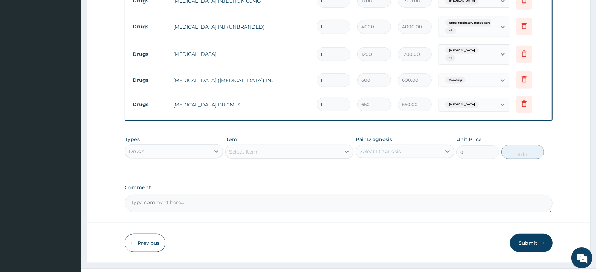
click at [288, 146] on div "Select Item" at bounding box center [283, 151] width 115 height 11
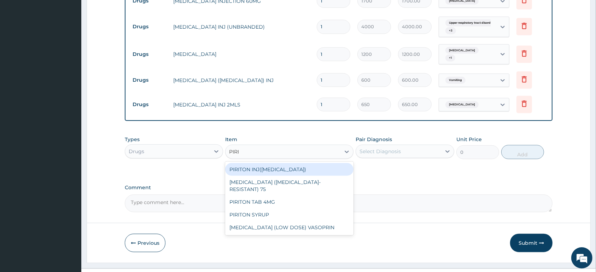
type input "PIRIT"
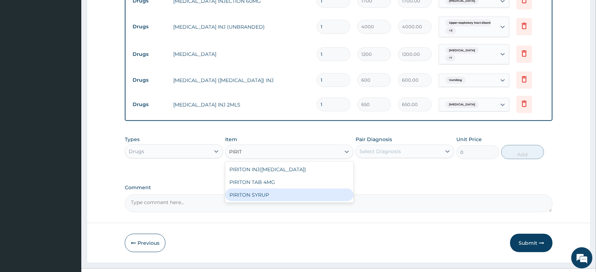
click at [286, 188] on div "PIRITON SYRUP" at bounding box center [289, 194] width 128 height 13
type input "1040"
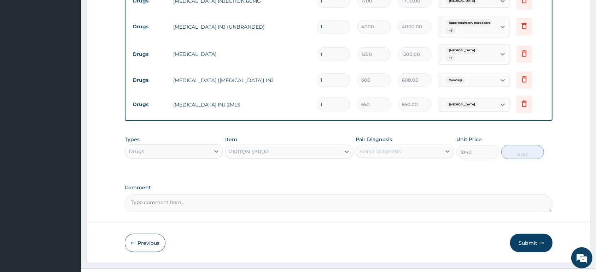
click at [386, 148] on div "Select Diagnosis" at bounding box center [380, 151] width 41 height 7
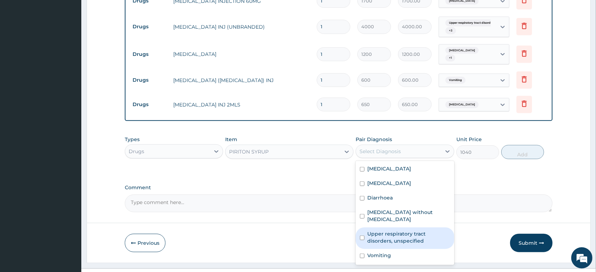
drag, startPoint x: 392, startPoint y: 211, endPoint x: 399, endPoint y: 207, distance: 8.2
click at [394, 230] on label "Upper respiratory tract disorders, unspecified" at bounding box center [408, 237] width 82 height 14
checkbox input "true"
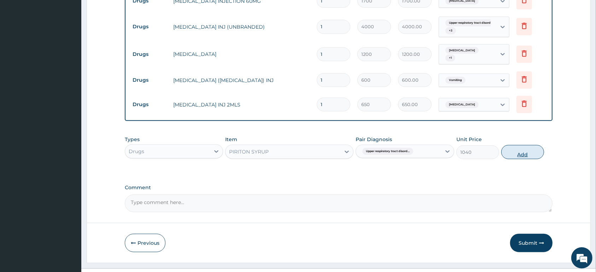
click at [525, 145] on button "Add" at bounding box center [522, 152] width 43 height 14
type input "0"
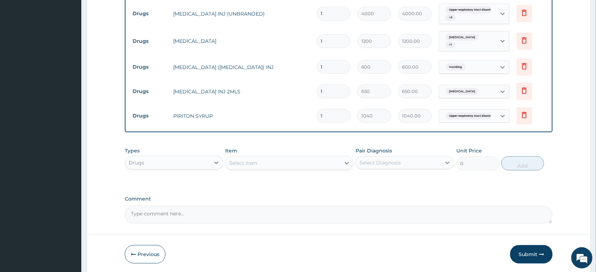
scroll to position [479, 0]
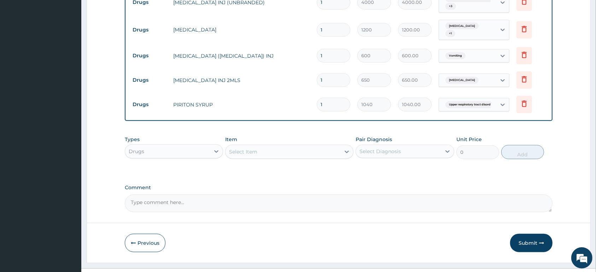
click at [284, 146] on div "Select Item" at bounding box center [283, 151] width 115 height 11
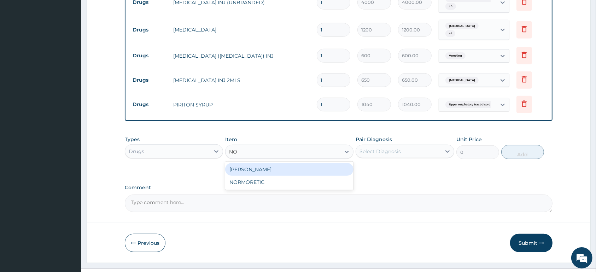
type input "N"
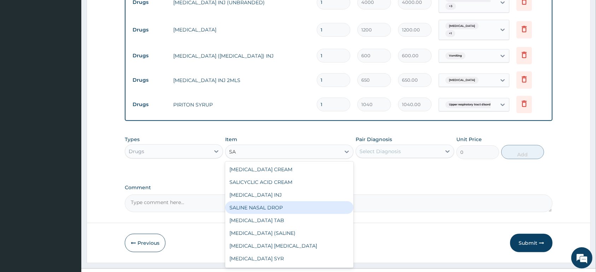
type input "S"
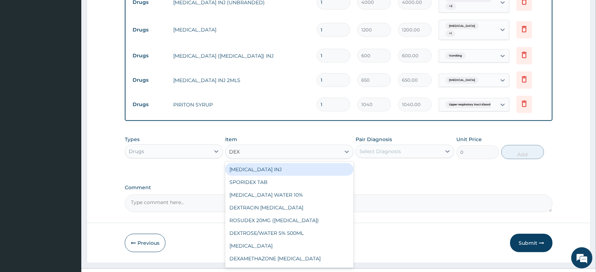
type input "DEXT"
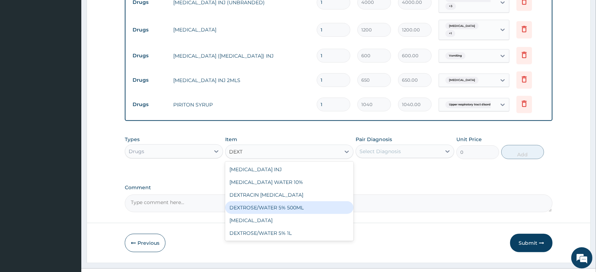
click at [326, 201] on div "DEXTROSE/WATER 5% 500ML" at bounding box center [289, 207] width 128 height 13
type input "2080"
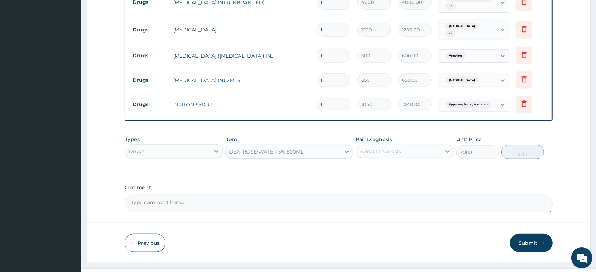
click at [390, 148] on div "Select Diagnosis" at bounding box center [380, 151] width 41 height 7
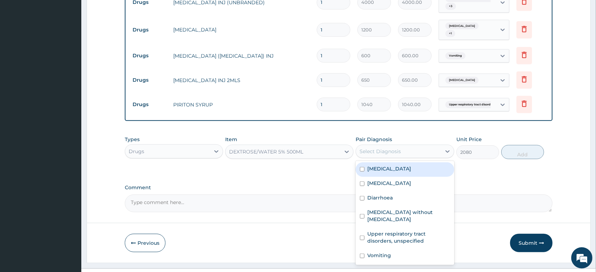
click at [388, 162] on div "Malaria" at bounding box center [405, 169] width 98 height 14
checkbox input "true"
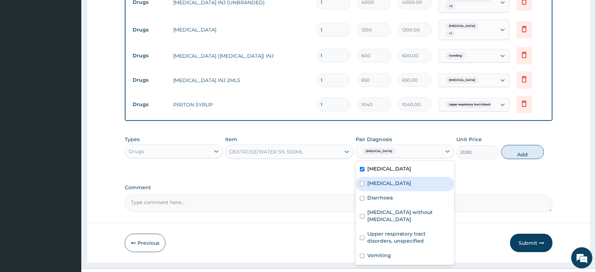
click at [389, 180] on label "Gastroenteritis" at bounding box center [389, 183] width 44 height 7
checkbox input "true"
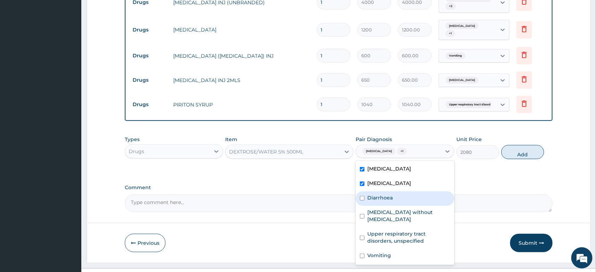
click at [386, 194] on label "Diarrhoea" at bounding box center [379, 197] width 25 height 7
checkbox input "true"
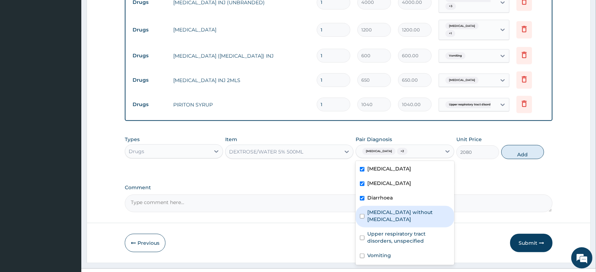
drag, startPoint x: 389, startPoint y: 194, endPoint x: 389, endPoint y: 203, distance: 8.9
click at [389, 206] on div "Sepsis without septic shock" at bounding box center [405, 217] width 98 height 22
checkbox input "true"
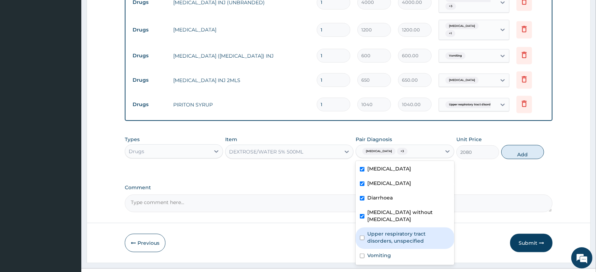
drag, startPoint x: 391, startPoint y: 209, endPoint x: 392, endPoint y: 228, distance: 19.1
click at [391, 230] on label "Upper respiratory tract disorders, unspecified" at bounding box center [408, 237] width 82 height 14
checkbox input "true"
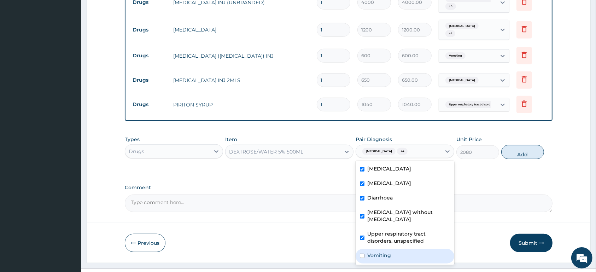
drag, startPoint x: 394, startPoint y: 233, endPoint x: 472, endPoint y: 193, distance: 87.6
click at [394, 249] on div "Vomiting" at bounding box center [405, 256] width 98 height 14
checkbox input "true"
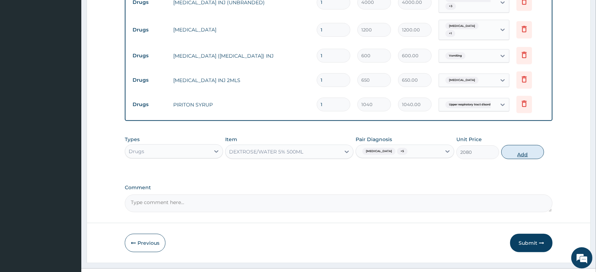
click at [531, 145] on button "Add" at bounding box center [522, 152] width 43 height 14
type input "0"
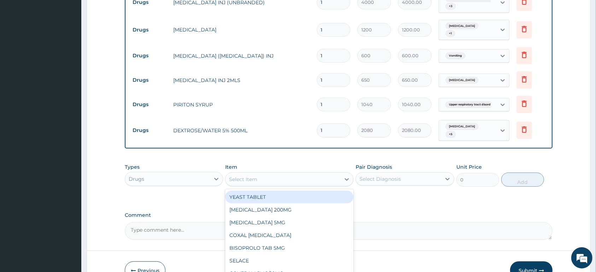
click at [304, 174] on div "Select Item" at bounding box center [283, 179] width 115 height 11
type input "LOPER"
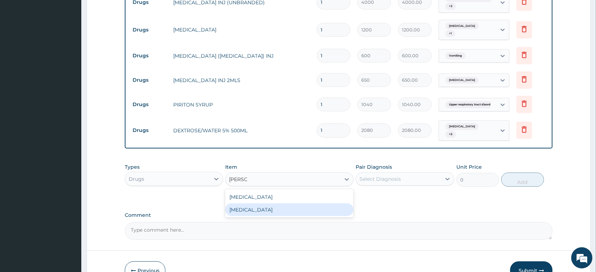
drag, startPoint x: 309, startPoint y: 188, endPoint x: 332, endPoint y: 184, distance: 23.2
click at [313, 203] on div "LOPERAMIDE" at bounding box center [289, 209] width 128 height 13
type input "70"
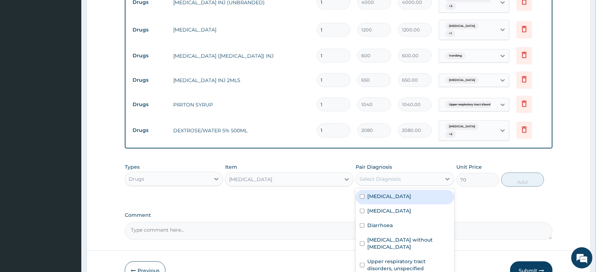
drag, startPoint x: 401, startPoint y: 161, endPoint x: 403, endPoint y: 180, distance: 19.5
click at [401, 173] on div "Select Diagnosis" at bounding box center [398, 178] width 85 height 11
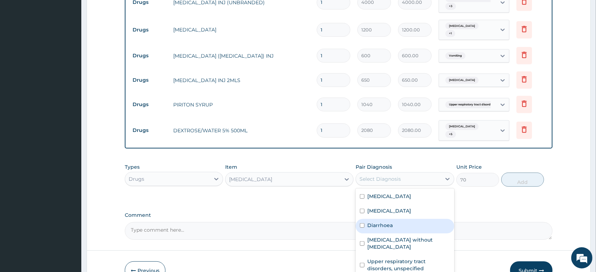
drag, startPoint x: 419, startPoint y: 213, endPoint x: 449, endPoint y: 196, distance: 34.5
click at [421, 219] on div "Diarrhoea" at bounding box center [405, 226] width 98 height 14
checkbox input "true"
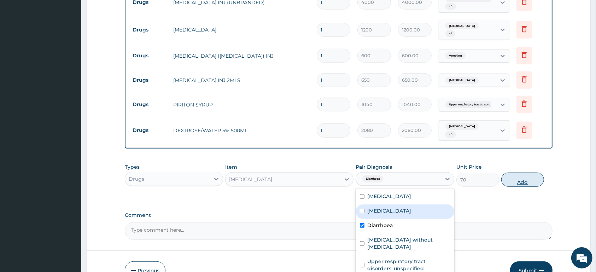
click at [513, 173] on button "Add" at bounding box center [522, 180] width 43 height 14
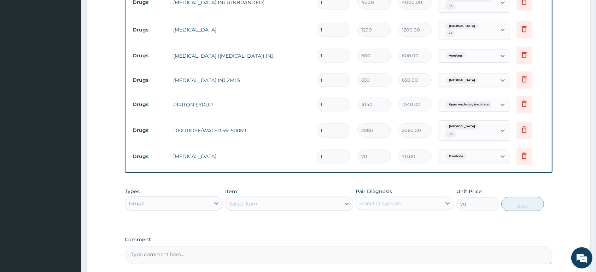
type input "0"
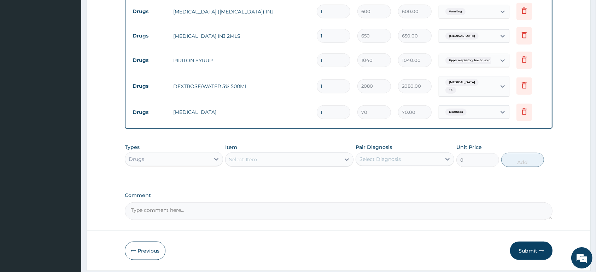
scroll to position [528, 0]
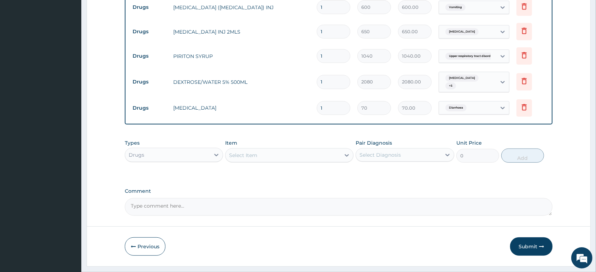
click at [277, 150] on div "Select Item" at bounding box center [283, 155] width 115 height 11
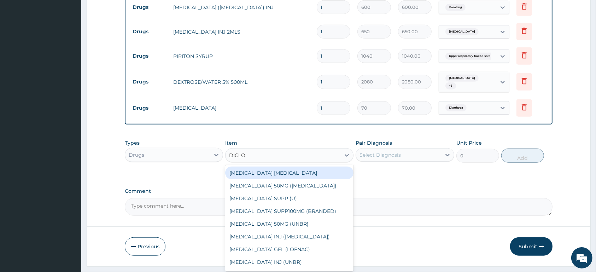
type input "DICLOF"
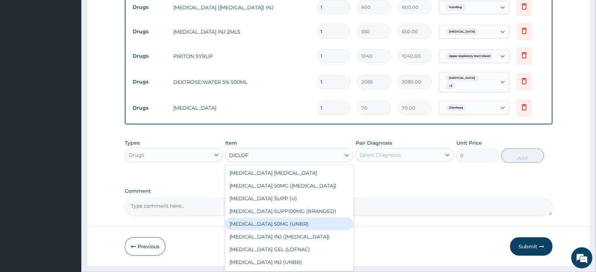
scroll to position [11, 0]
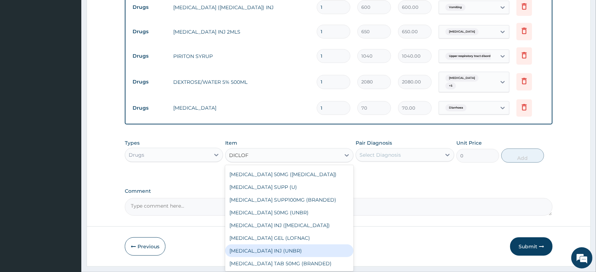
drag, startPoint x: 304, startPoint y: 230, endPoint x: 361, endPoint y: 165, distance: 85.7
click at [307, 244] on div "DICLOFENAC INJ (UNBR)" at bounding box center [289, 250] width 128 height 13
type input "1000"
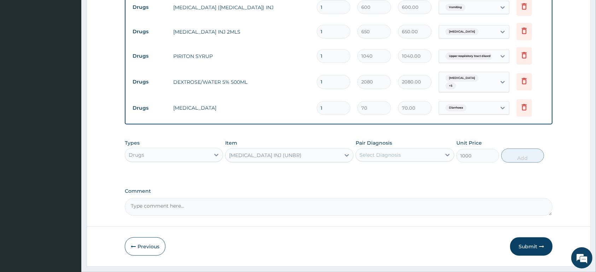
click at [383, 149] on div "Select Diagnosis" at bounding box center [398, 154] width 85 height 11
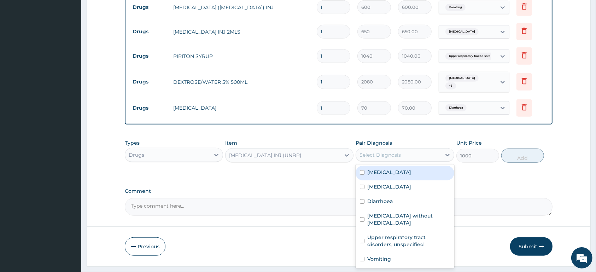
drag, startPoint x: 381, startPoint y: 154, endPoint x: 551, endPoint y: 127, distance: 172.2
click at [387, 166] on div "Malaria" at bounding box center [405, 173] width 98 height 14
checkbox input "true"
click at [515, 149] on button "Add" at bounding box center [522, 156] width 43 height 14
type input "0"
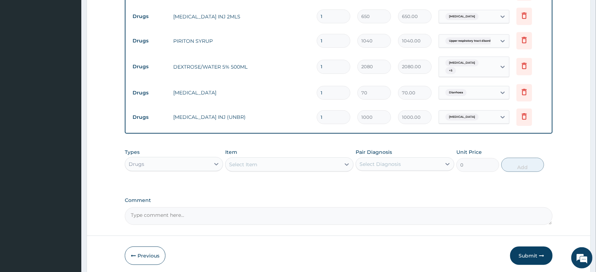
scroll to position [552, 0]
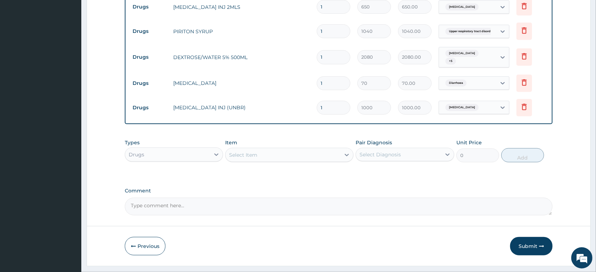
click at [281, 149] on div "Select Item" at bounding box center [283, 154] width 115 height 11
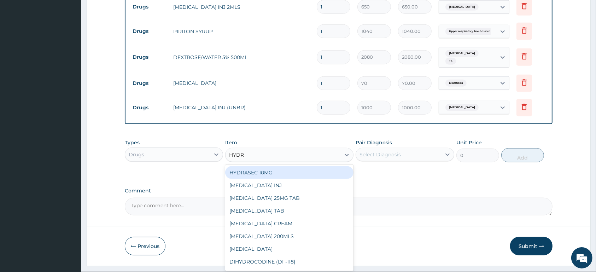
type input "HYDRO"
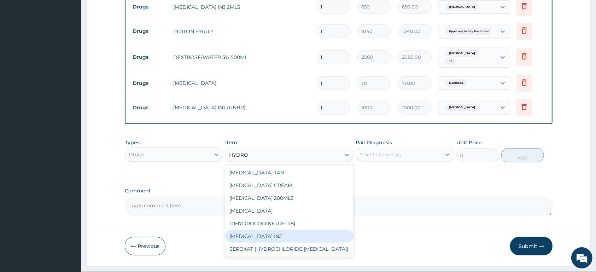
click at [314, 230] on div "HYDROCORTISONE INJ" at bounding box center [289, 236] width 128 height 13
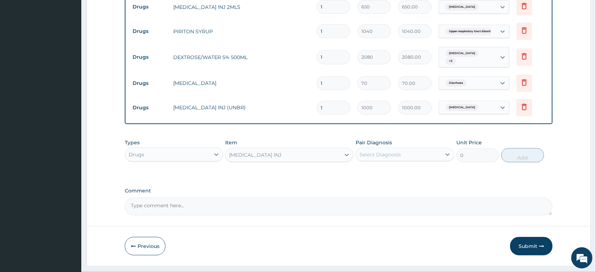
type input "1200"
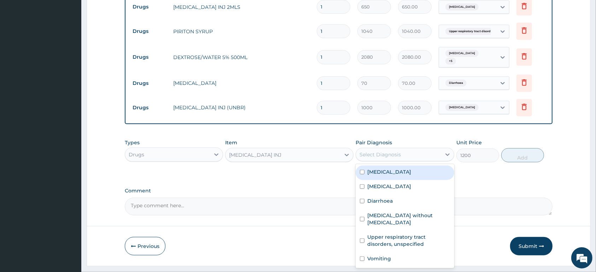
click at [392, 151] on div "Select Diagnosis" at bounding box center [380, 154] width 41 height 7
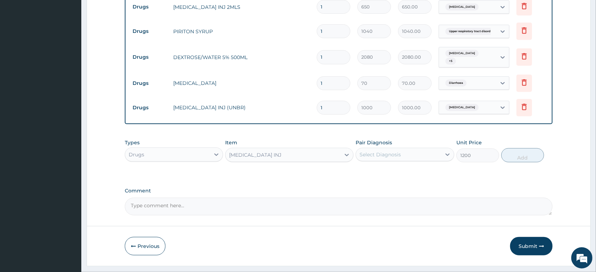
click at [395, 151] on div "Select Diagnosis" at bounding box center [380, 154] width 41 height 7
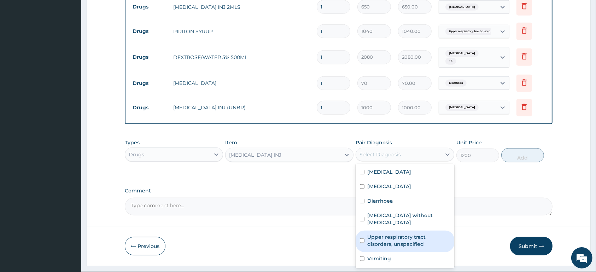
click at [423, 233] on label "Upper respiratory tract disorders, unspecified" at bounding box center [408, 240] width 82 height 14
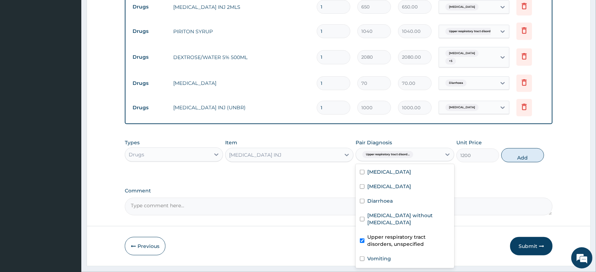
checkbox input "true"
click at [427, 149] on div "Upper respiratory tract disord..." at bounding box center [398, 155] width 85 height 12
click at [380, 183] on label "Gastroenteritis" at bounding box center [389, 186] width 44 height 7
checkbox input "true"
click at [435, 149] on div "Upper respiratory tract disord... + 1" at bounding box center [398, 155] width 85 height 12
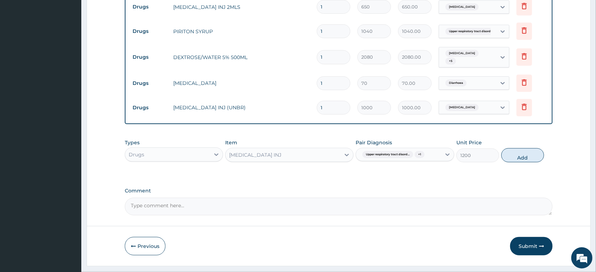
click at [435, 149] on div "Upper respiratory tract disord... + 1" at bounding box center [398, 155] width 85 height 12
click at [521, 148] on button "Add" at bounding box center [522, 155] width 43 height 14
type input "0"
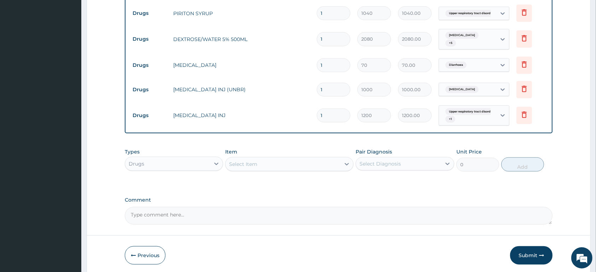
scroll to position [580, 0]
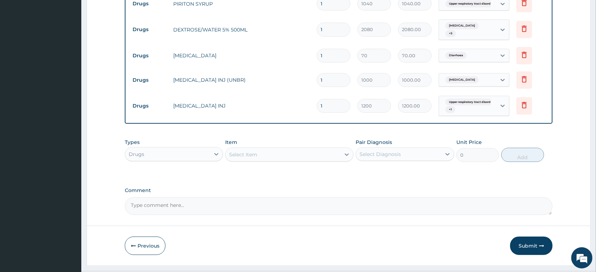
click at [315, 149] on div "Select Item" at bounding box center [283, 154] width 115 height 11
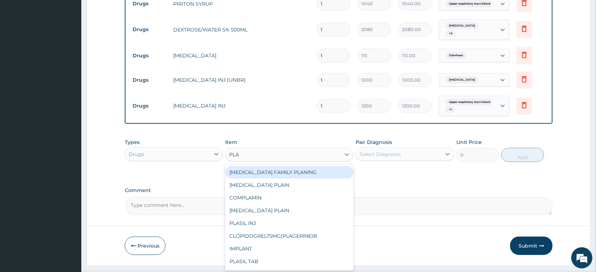
type input "PLAS"
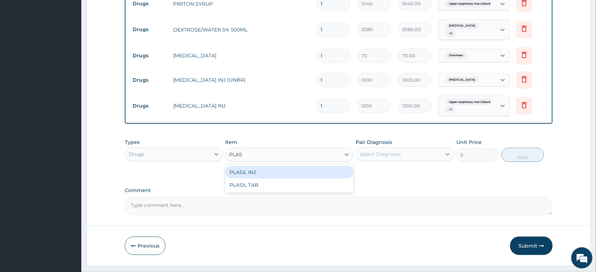
drag, startPoint x: 274, startPoint y: 158, endPoint x: 317, endPoint y: 150, distance: 44.0
click at [274, 166] on div "PLASIL INJ" at bounding box center [289, 172] width 128 height 13
type input "600"
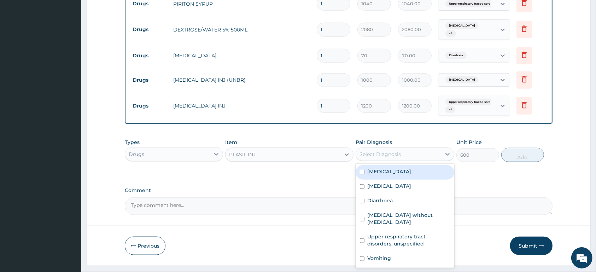
click at [387, 151] on div "Select Diagnosis" at bounding box center [380, 154] width 41 height 7
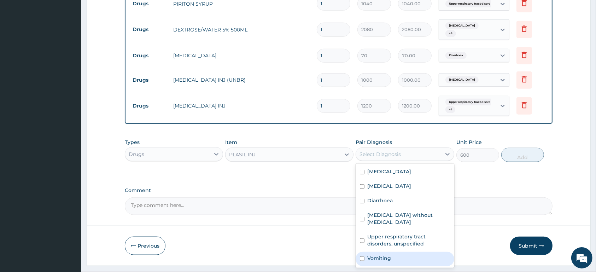
click at [364, 252] on div "Vomiting" at bounding box center [405, 259] width 98 height 14
checkbox input "true"
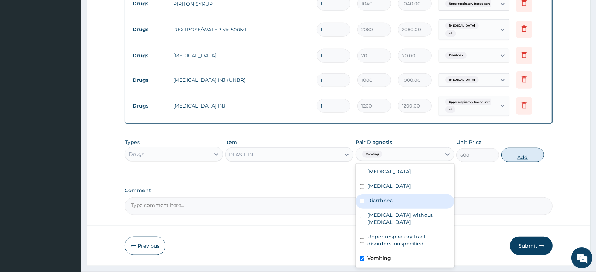
click at [516, 148] on button "Add" at bounding box center [522, 155] width 43 height 14
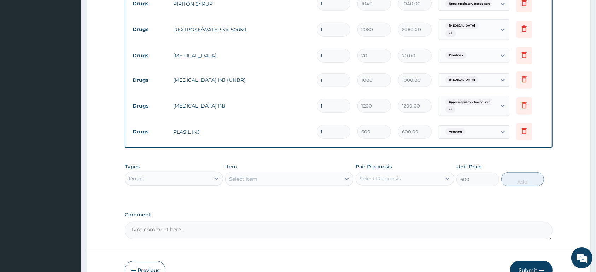
type input "0"
click at [295, 173] on div "Select Item" at bounding box center [283, 178] width 115 height 11
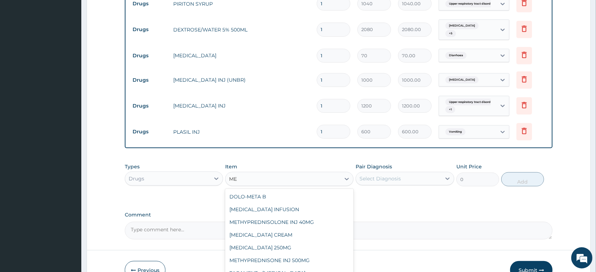
type input "M"
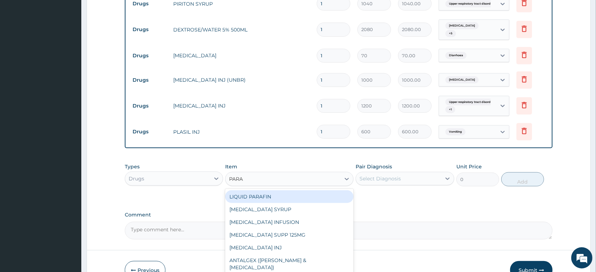
type input "PARAC"
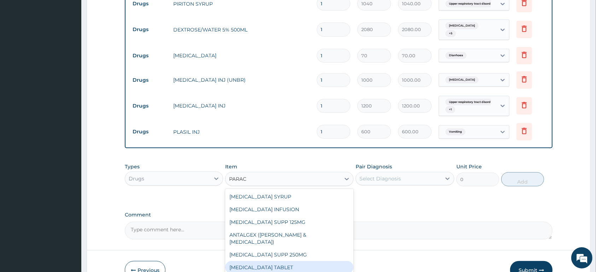
click at [308, 261] on div "PARACETAMOL TABLET" at bounding box center [289, 267] width 128 height 13
type input "13"
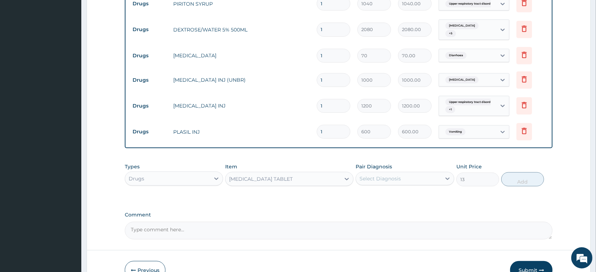
click at [317, 173] on div "PARACETAMOL TABLET" at bounding box center [283, 178] width 115 height 11
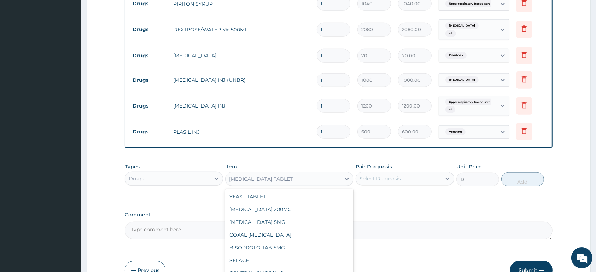
scroll to position [12005, 0]
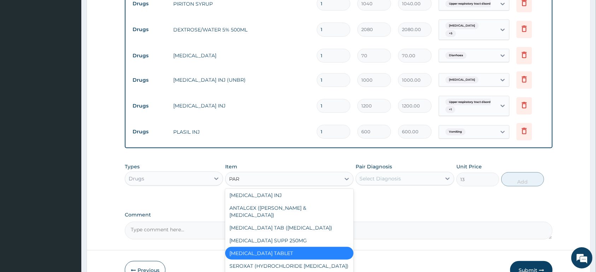
type input "PARA"
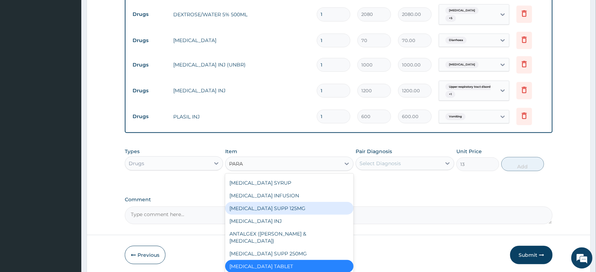
scroll to position [604, 0]
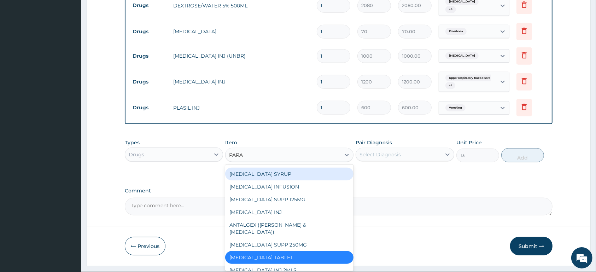
drag, startPoint x: 306, startPoint y: 158, endPoint x: 316, endPoint y: 155, distance: 11.0
click at [306, 168] on div "PARACETAMOL SYRUP" at bounding box center [289, 174] width 128 height 13
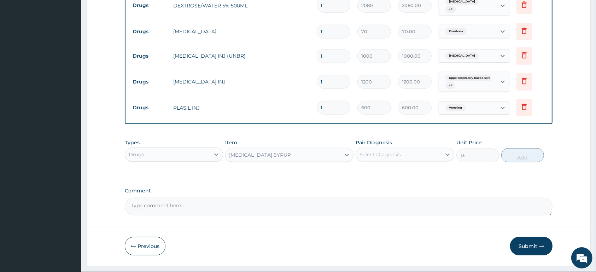
type input "780"
click at [382, 151] on div "Select Diagnosis" at bounding box center [380, 154] width 41 height 7
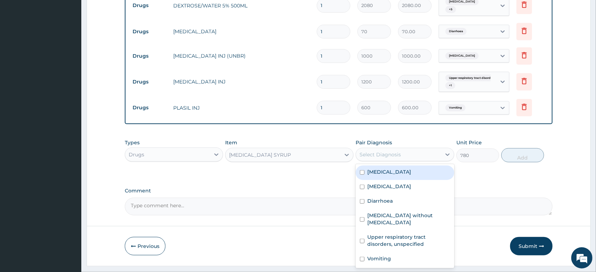
click at [383, 168] on label "Malaria" at bounding box center [389, 171] width 44 height 7
checkbox input "true"
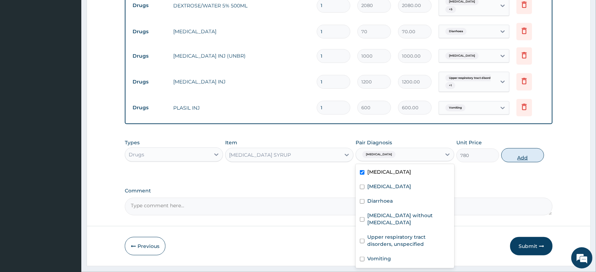
click at [524, 148] on button "Add" at bounding box center [522, 155] width 43 height 14
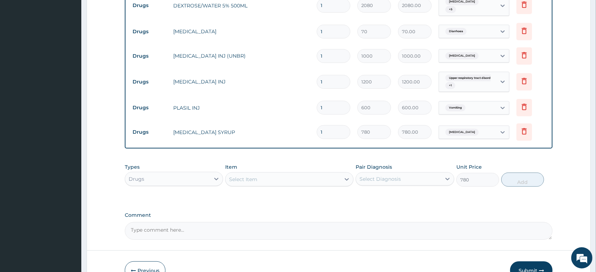
type input "0"
click at [321, 174] on div "Select Item" at bounding box center [283, 179] width 115 height 11
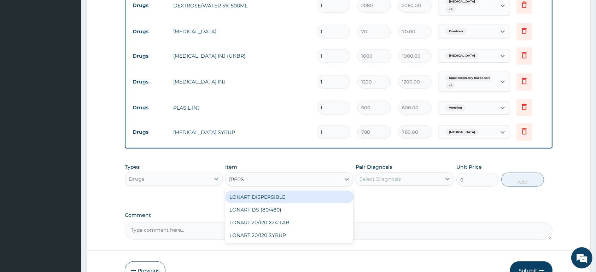
type input "LONAR"
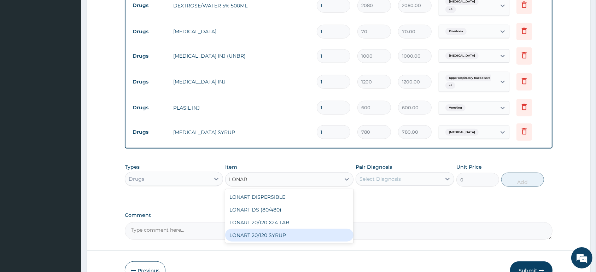
click at [311, 229] on div "LONART 20/120 SYRUP" at bounding box center [289, 235] width 128 height 13
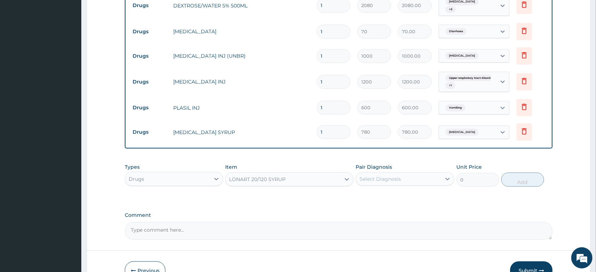
type input "3500"
click at [411, 173] on div "Select Diagnosis" at bounding box center [398, 178] width 85 height 11
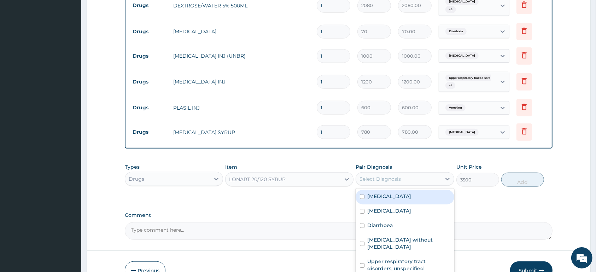
drag, startPoint x: 408, startPoint y: 178, endPoint x: 442, endPoint y: 175, distance: 33.7
click at [408, 190] on div "Malaria" at bounding box center [405, 197] width 98 height 14
checkbox input "true"
click at [522, 173] on button "Add" at bounding box center [522, 180] width 43 height 14
type input "0"
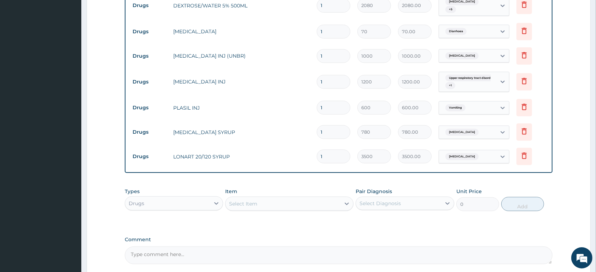
click at [261, 198] on div "Select Item" at bounding box center [283, 203] width 115 height 11
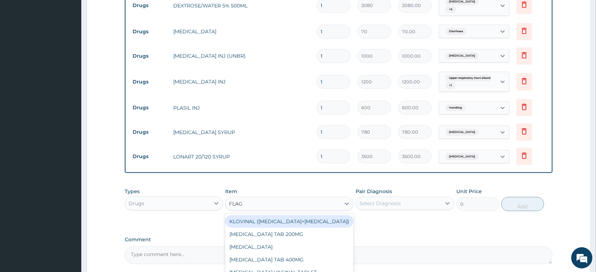
type input "FLAGY"
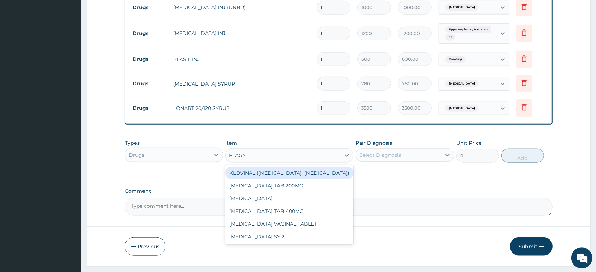
scroll to position [653, 0]
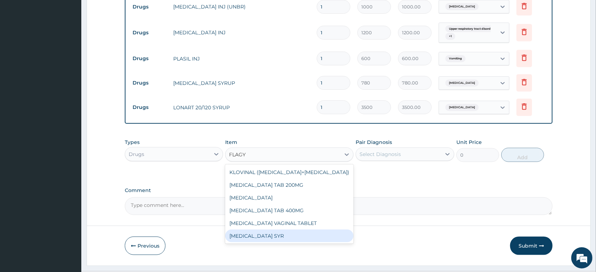
click at [279, 229] on div "FLAGYL SYR" at bounding box center [289, 235] width 128 height 13
type input "1000"
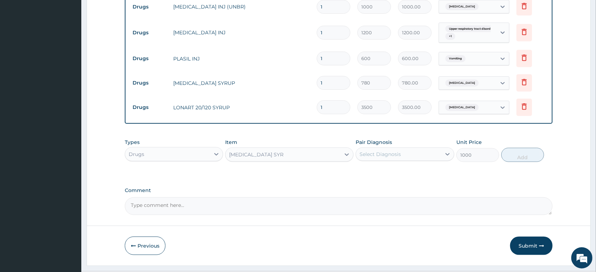
click at [407, 149] on div "Select Diagnosis" at bounding box center [398, 154] width 85 height 11
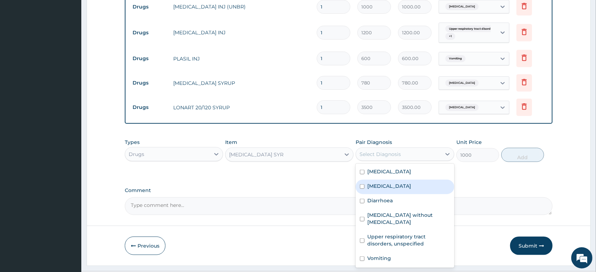
click at [394, 182] on label "Gastroenteritis" at bounding box center [389, 185] width 44 height 7
checkbox input "true"
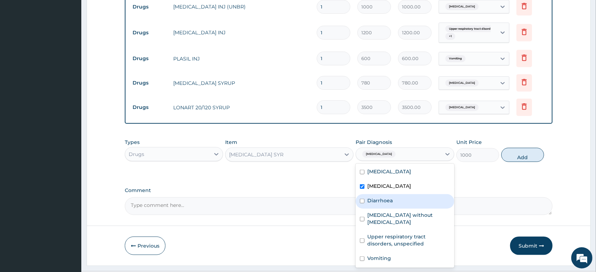
click at [379, 197] on label "Diarrhoea" at bounding box center [379, 200] width 25 height 7
checkbox input "true"
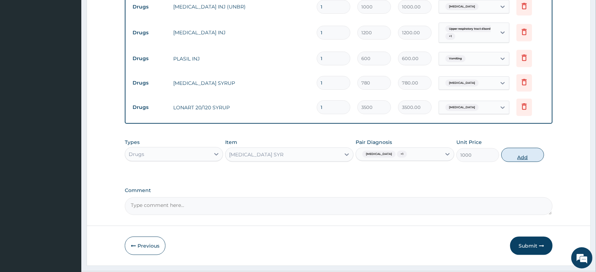
click at [521, 148] on button "Add" at bounding box center [522, 155] width 43 height 14
type input "0"
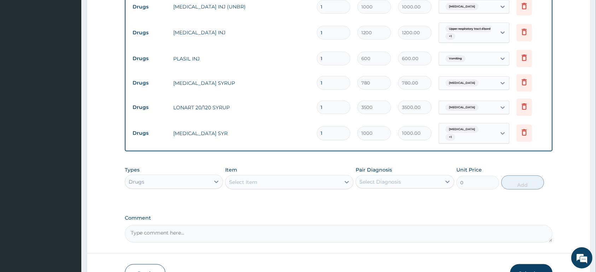
click at [267, 176] on div "Select Item" at bounding box center [283, 181] width 115 height 11
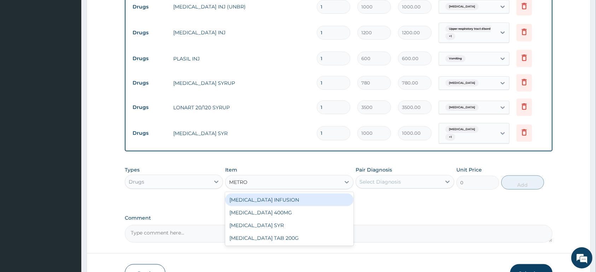
type input "METRON"
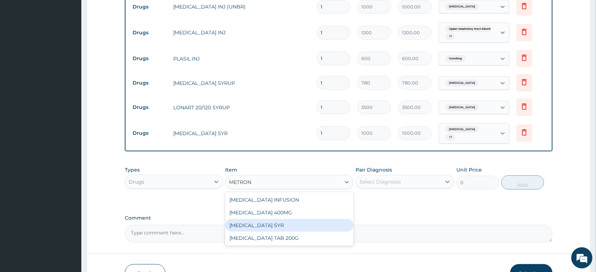
click at [338, 219] on div "METRONIDAZOLE SYR" at bounding box center [289, 225] width 128 height 13
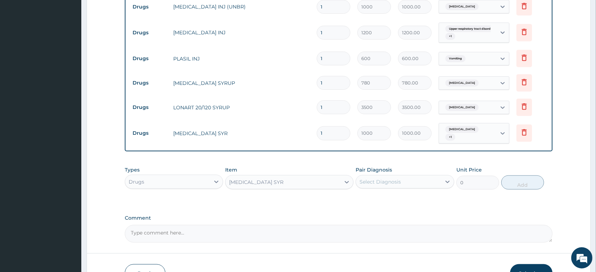
type input "780"
click at [242, 179] on div "METRONIDAZOLE SYR" at bounding box center [256, 182] width 54 height 7
click at [244, 179] on div "METRONIDAZOLE SYR" at bounding box center [256, 182] width 54 height 7
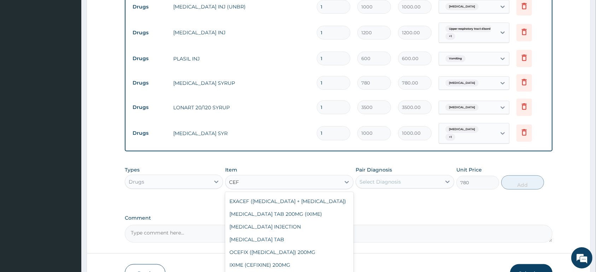
scroll to position [103, 0]
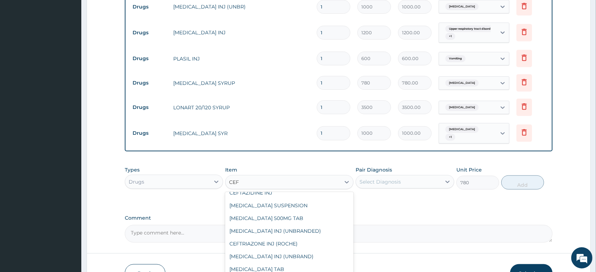
type input "CEFU"
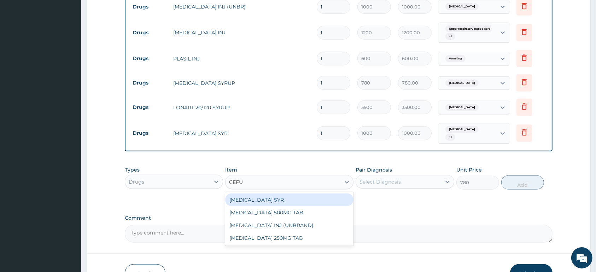
scroll to position [0, 0]
click at [296, 193] on div "CEFUROXIME SYR" at bounding box center [289, 199] width 128 height 13
type input "5000"
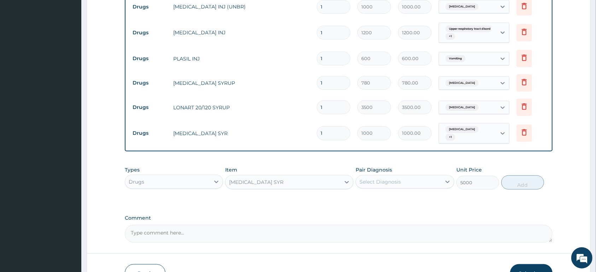
click at [396, 178] on div "Select Diagnosis" at bounding box center [380, 181] width 41 height 7
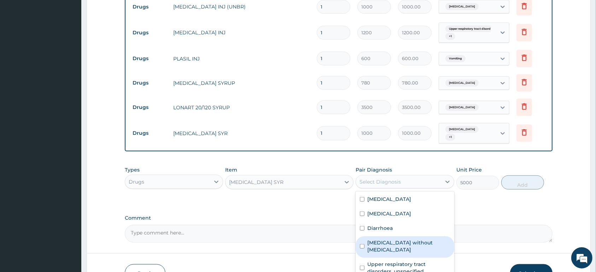
drag, startPoint x: 386, startPoint y: 220, endPoint x: 388, endPoint y: 231, distance: 10.8
click at [386, 239] on label "Sepsis without septic shock" at bounding box center [408, 246] width 82 height 14
checkbox input "true"
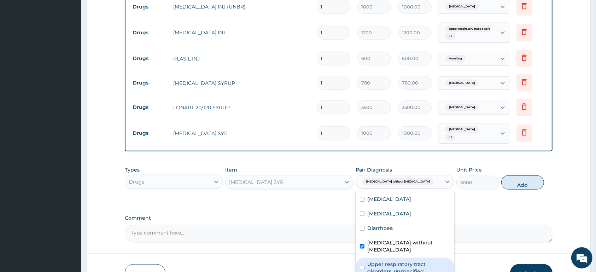
drag, startPoint x: 389, startPoint y: 237, endPoint x: 389, endPoint y: 229, distance: 7.1
click at [389, 261] on label "Upper respiratory tract disorders, unspecified" at bounding box center [408, 268] width 82 height 14
checkbox input "true"
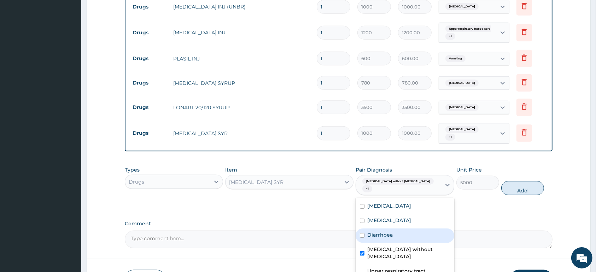
click at [387, 231] on label "Diarrhoea" at bounding box center [379, 234] width 25 height 7
checkbox input "true"
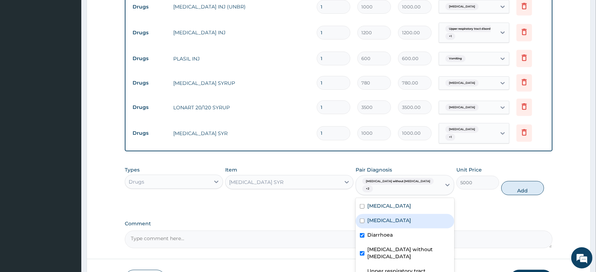
click at [390, 217] on label "Gastroenteritis" at bounding box center [389, 220] width 44 height 7
checkbox input "true"
click at [516, 181] on button "Add" at bounding box center [522, 188] width 43 height 14
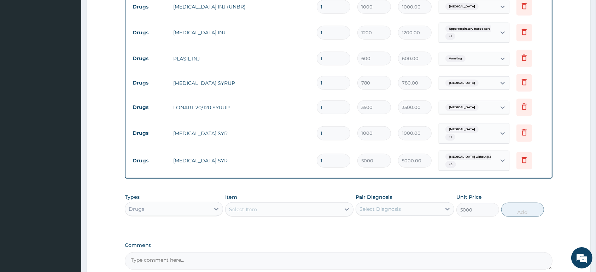
type input "0"
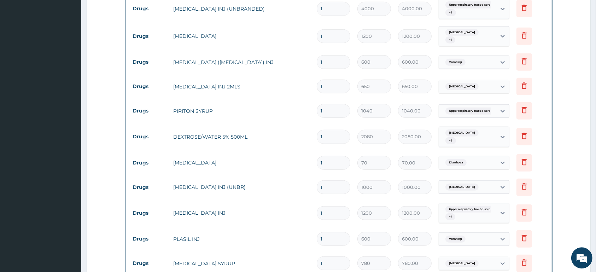
scroll to position [467, 0]
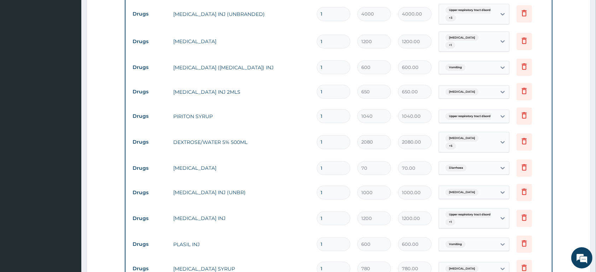
click at [333, 135] on input "1" at bounding box center [334, 142] width 34 height 14
type input "0.00"
type input "3"
type input "6240.00"
type input "3"
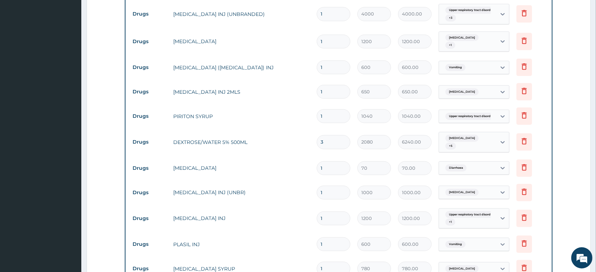
click at [339, 85] on input "1" at bounding box center [334, 92] width 34 height 14
type input "0.00"
type input "3"
type input "1950.00"
type input "3"
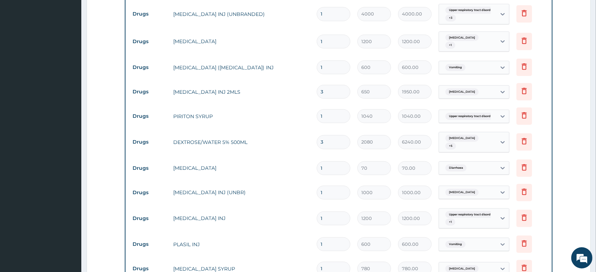
click at [332, 60] on input "1" at bounding box center [334, 67] width 34 height 14
click at [332, 60] on input "number" at bounding box center [334, 67] width 34 height 14
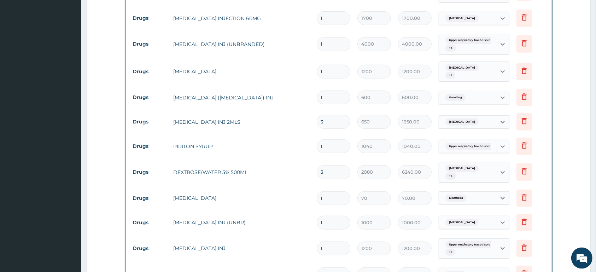
scroll to position [393, 0]
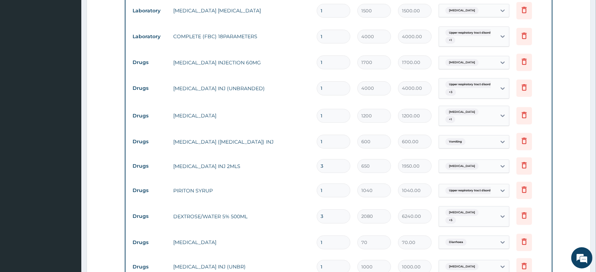
click at [339, 109] on input "1" at bounding box center [334, 116] width 34 height 14
click at [330, 81] on input "1" at bounding box center [334, 88] width 34 height 14
click at [336, 56] on input "1" at bounding box center [334, 63] width 34 height 14
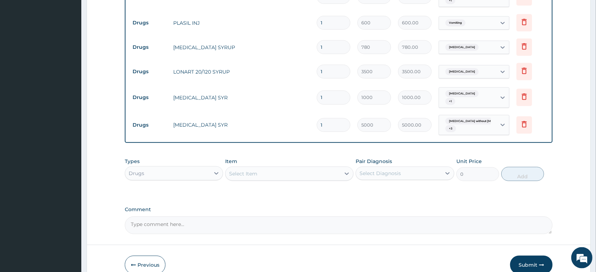
scroll to position [690, 0]
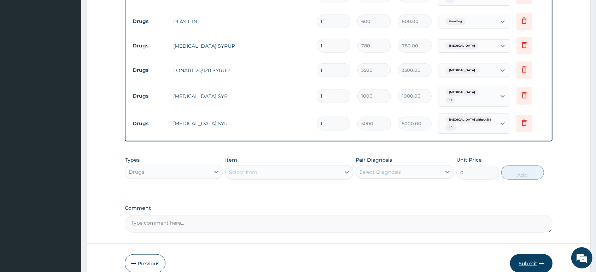
click at [525, 254] on button "Submit" at bounding box center [531, 263] width 42 height 18
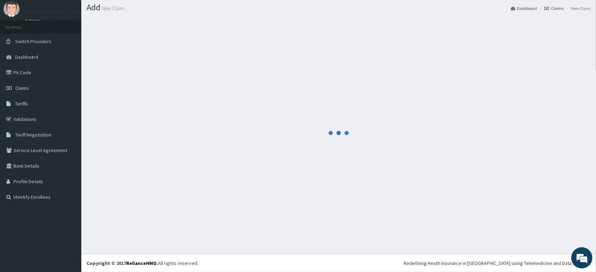
scroll to position [20, 0]
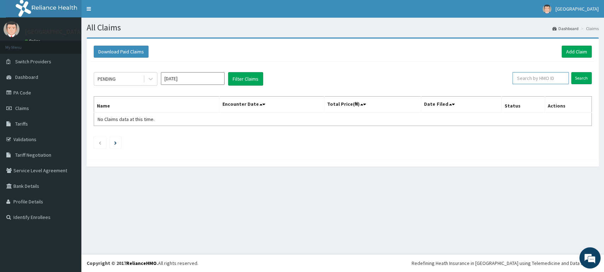
click at [527, 79] on input "text" at bounding box center [540, 78] width 56 height 12
type input "ACB/10067/E"
drag, startPoint x: 583, startPoint y: 80, endPoint x: 582, endPoint y: 76, distance: 4.3
click at [583, 80] on input "Search" at bounding box center [581, 78] width 21 height 12
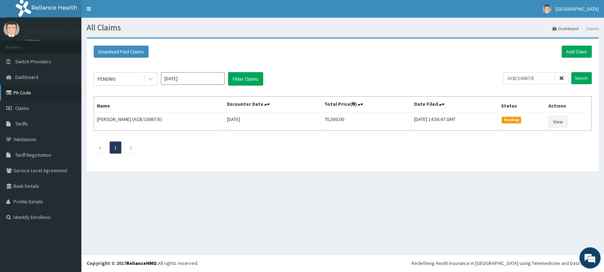
click at [40, 97] on link "PA Code" at bounding box center [40, 93] width 81 height 16
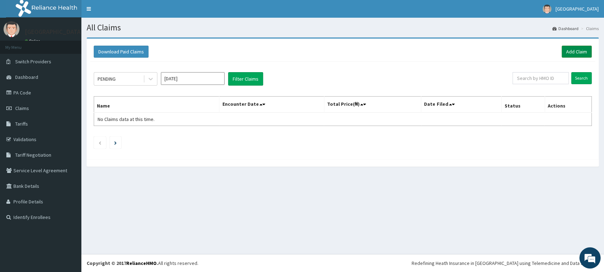
click at [579, 54] on link "Add Claim" at bounding box center [577, 52] width 30 height 12
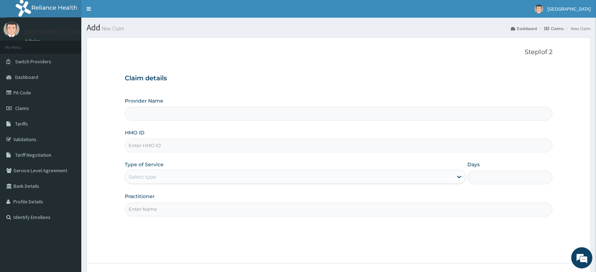
type input "[GEOGRAPHIC_DATA]"
click at [244, 150] on input "HMO ID" at bounding box center [339, 146] width 428 height 14
type input "usl/10276/a"
click at [169, 179] on div "Select type" at bounding box center [289, 176] width 328 height 11
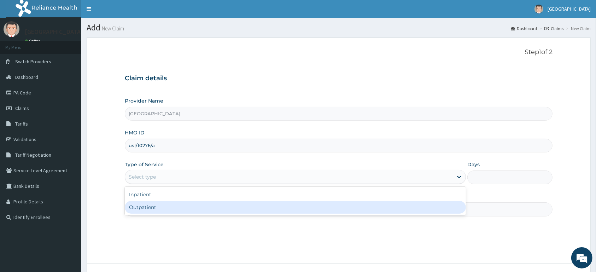
click at [175, 208] on div "Outpatient" at bounding box center [295, 207] width 341 height 13
type input "1"
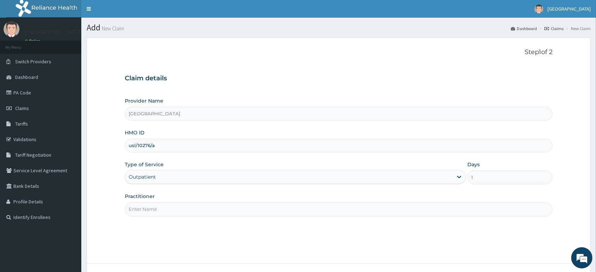
click at [175, 209] on input "Practitioner" at bounding box center [339, 209] width 428 height 14
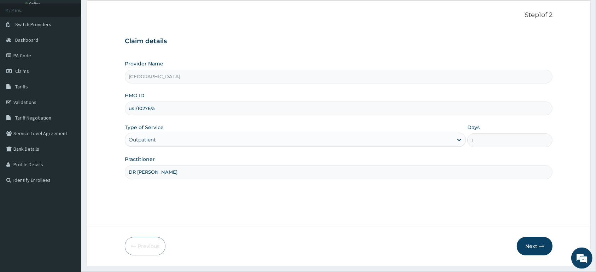
scroll to position [55, 0]
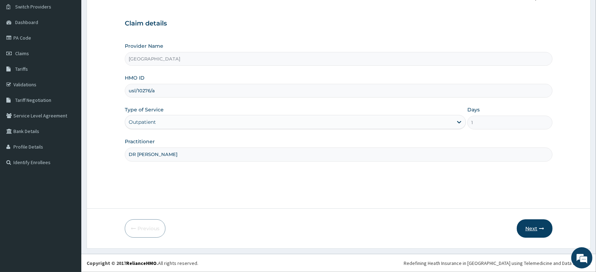
type input "DR [PERSON_NAME]"
click at [533, 230] on button "Next" at bounding box center [535, 228] width 36 height 18
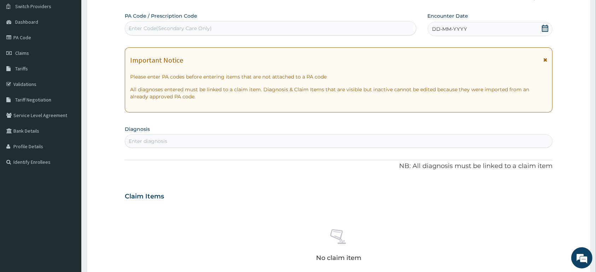
click at [237, 30] on div "Enter Code(Secondary Care Only)" at bounding box center [270, 28] width 291 height 11
type input "PA/AB4A16"
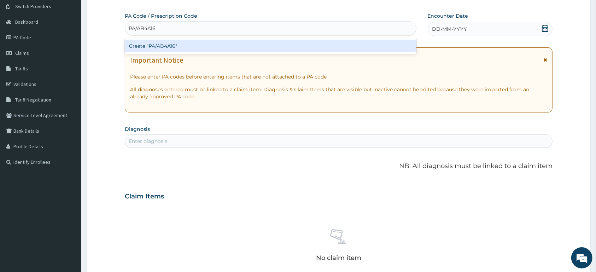
click at [264, 46] on div "Create "PA/AB4A16"" at bounding box center [271, 46] width 292 height 13
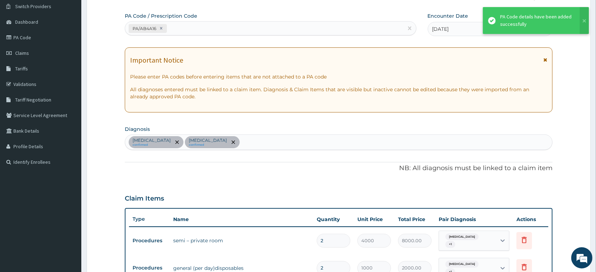
scroll to position [215, 0]
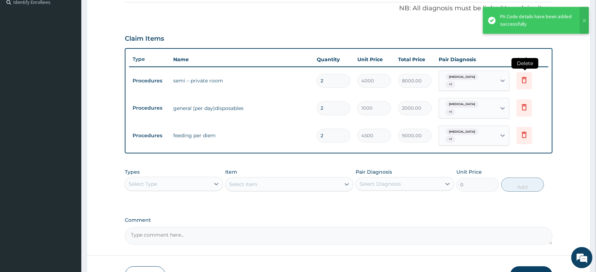
click at [521, 83] on icon at bounding box center [524, 80] width 8 height 8
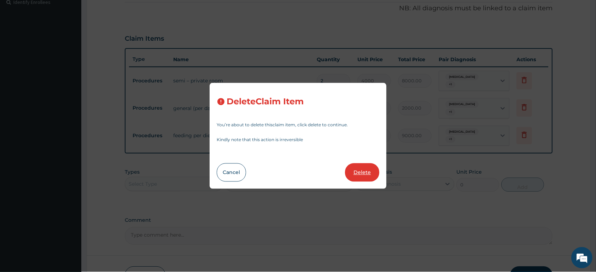
click at [362, 174] on button "Delete" at bounding box center [362, 172] width 34 height 18
type input "1000"
type input "2000.00"
type input "4500"
type input "9000.00"
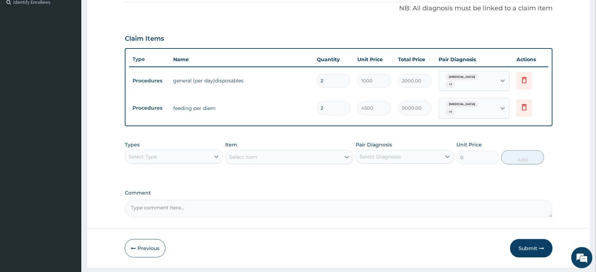
click at [190, 158] on div "Select Type" at bounding box center [167, 156] width 85 height 11
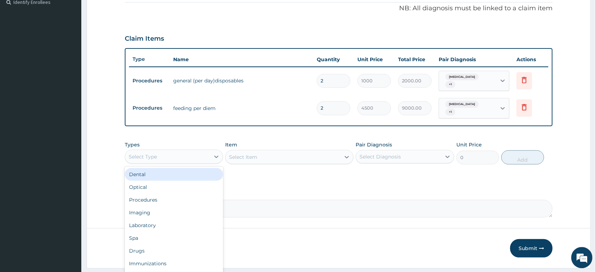
scroll to position [235, 0]
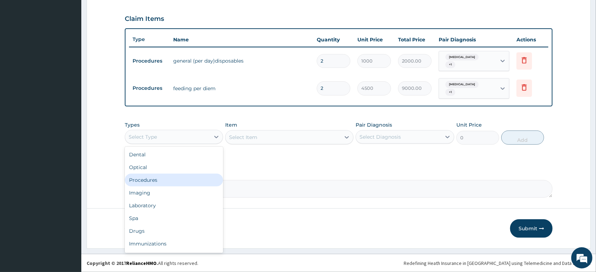
click at [206, 182] on div "Procedures" at bounding box center [174, 180] width 98 height 13
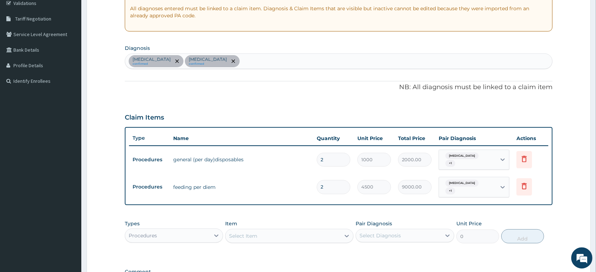
scroll to position [124, 0]
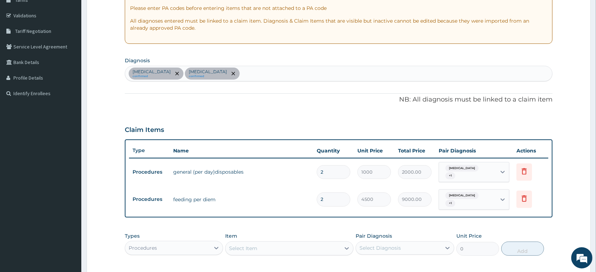
click at [279, 69] on div "Upper respiratory infection confirmed Malaria confirmed" at bounding box center [338, 73] width 427 height 15
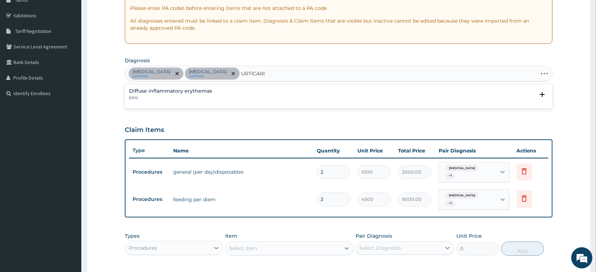
type input "URTICARIA"
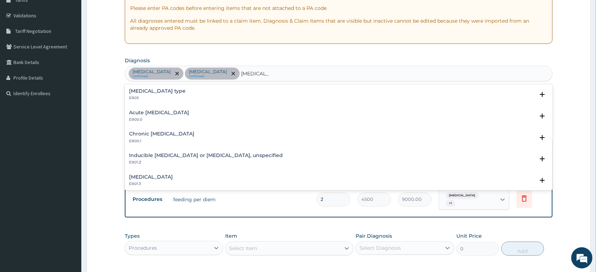
click at [162, 93] on h4 "Urticaria of unspecified type" at bounding box center [157, 90] width 57 height 5
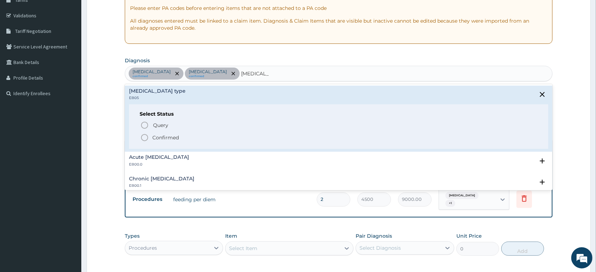
click at [166, 140] on p "Confirmed" at bounding box center [165, 137] width 27 height 7
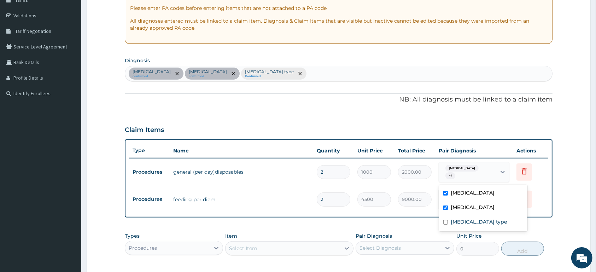
click at [464, 174] on div "Upper respiratory infection + 1" at bounding box center [467, 172] width 48 height 17
click at [464, 220] on label "Urticaria of unspecified type" at bounding box center [479, 221] width 57 height 7
checkbox input "true"
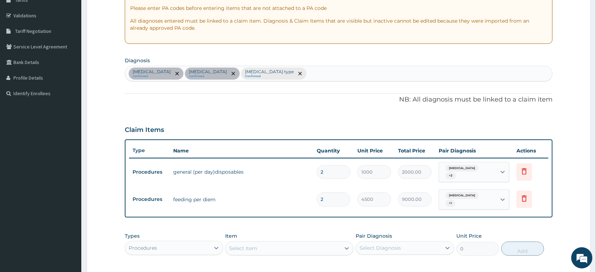
click at [541, 200] on td "Delete" at bounding box center [530, 199] width 35 height 24
click at [491, 203] on div "Upper respiratory infection + 1" at bounding box center [467, 200] width 57 height 20
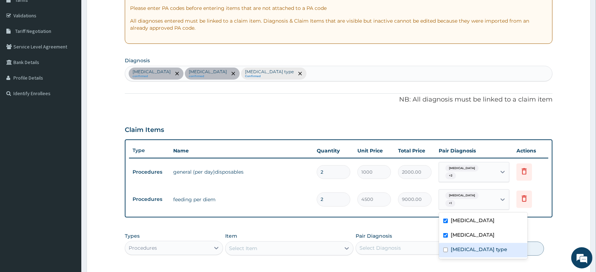
click at [483, 251] on label "Urticaria of unspecified type" at bounding box center [479, 249] width 57 height 7
checkbox input "true"
click at [562, 217] on form "Step 2 of 2 PA Code / Prescription Code PA/AB4A16 Encounter Date 26-08-2025 Imp…" at bounding box center [339, 137] width 504 height 446
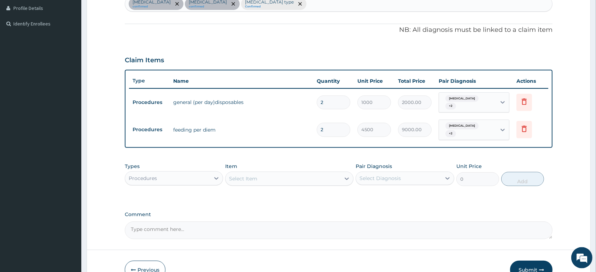
scroll to position [235, 0]
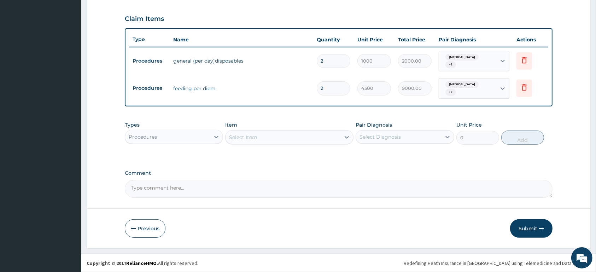
click at [263, 136] on div "Select Item" at bounding box center [283, 137] width 115 height 11
click at [484, 63] on div "Upper respiratory infection + 2" at bounding box center [467, 61] width 48 height 17
click at [479, 62] on div "Upper respiratory infection + 2" at bounding box center [467, 61] width 48 height 17
click at [272, 134] on div "Select Item" at bounding box center [283, 137] width 115 height 11
type input "OPEN"
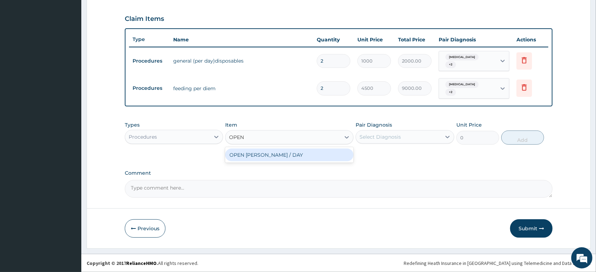
click at [270, 154] on div "OPEN [PERSON_NAME] / DAY" at bounding box center [289, 155] width 128 height 13
type input "5000"
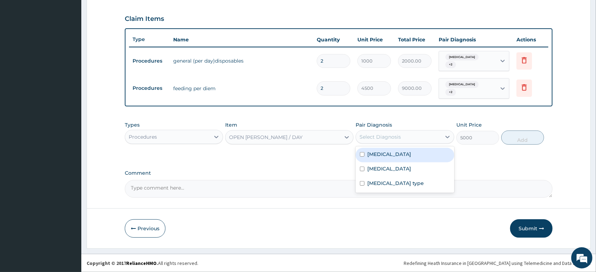
click at [387, 134] on div "Select Diagnosis" at bounding box center [380, 136] width 41 height 7
drag, startPoint x: 397, startPoint y: 149, endPoint x: 402, endPoint y: 156, distance: 8.2
click at [401, 152] on div "Upper respiratory infection" at bounding box center [405, 155] width 98 height 14
checkbox input "true"
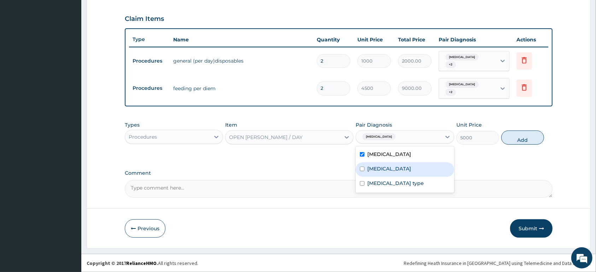
click at [406, 174] on div "[MEDICAL_DATA]" at bounding box center [405, 169] width 98 height 14
checkbox input "true"
click at [412, 184] on label "Urticaria of unspecified type" at bounding box center [395, 183] width 57 height 7
checkbox input "true"
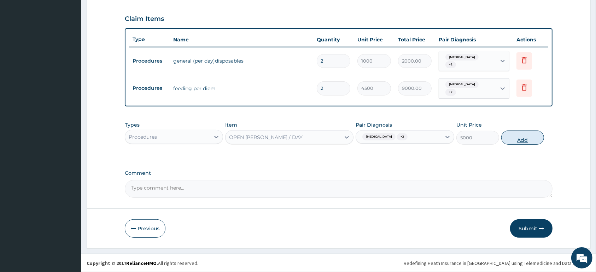
click at [524, 136] on button "Add" at bounding box center [522, 137] width 43 height 14
type input "0"
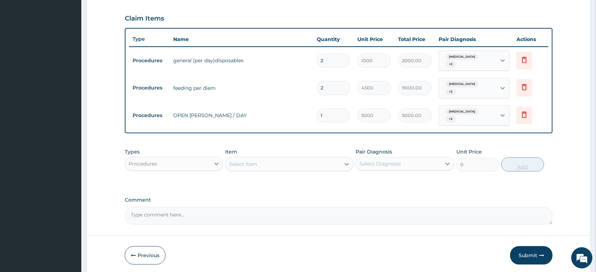
type input "0.00"
type input "2"
type input "10000.00"
type input "2"
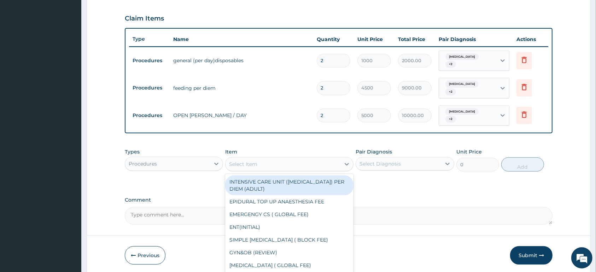
click at [252, 162] on div "Select Item" at bounding box center [243, 164] width 28 height 7
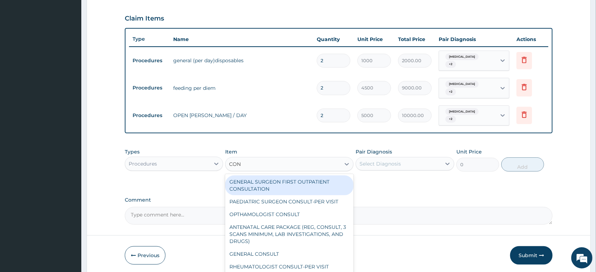
type input "CONS"
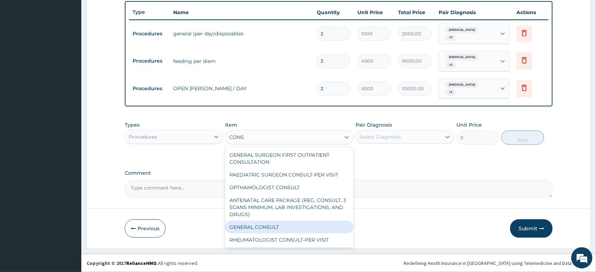
drag, startPoint x: 305, startPoint y: 229, endPoint x: 320, endPoint y: 217, distance: 19.4
click at [307, 227] on div "GENERAL CONSULT" at bounding box center [289, 227] width 128 height 13
type input "5000"
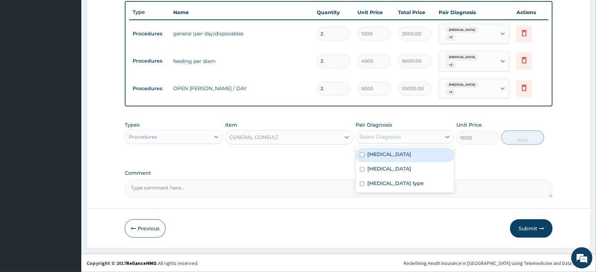
drag, startPoint x: 395, startPoint y: 136, endPoint x: 396, endPoint y: 157, distance: 20.9
click at [396, 138] on div "Select Diagnosis" at bounding box center [380, 136] width 41 height 7
drag, startPoint x: 396, startPoint y: 157, endPoint x: 396, endPoint y: 173, distance: 15.2
click at [396, 158] on div "Upper respiratory infection" at bounding box center [405, 155] width 98 height 14
checkbox input "true"
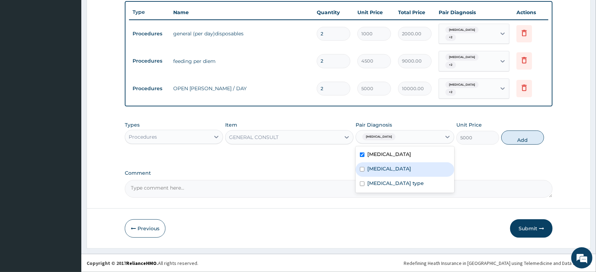
click at [396, 173] on div "[MEDICAL_DATA]" at bounding box center [405, 169] width 98 height 14
checkbox input "true"
drag, startPoint x: 401, startPoint y: 184, endPoint x: 478, endPoint y: 168, distance: 78.3
click at [419, 182] on label "Urticaria of unspecified type" at bounding box center [395, 183] width 57 height 7
checkbox input "true"
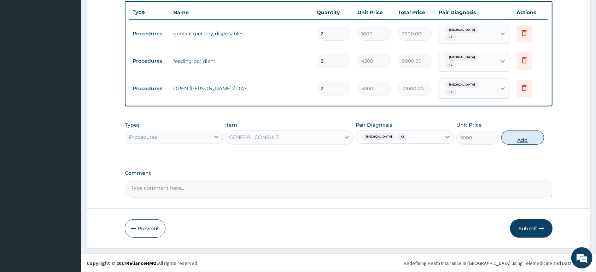
click at [529, 140] on button "Add" at bounding box center [522, 137] width 43 height 14
type input "0"
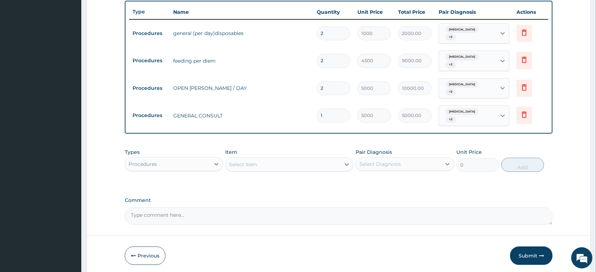
click at [467, 124] on div "Upper respiratory infection + 2" at bounding box center [467, 115] width 48 height 17
click at [466, 123] on div "Upper respiratory infection + 2" at bounding box center [467, 115] width 48 height 17
click at [466, 119] on div "Upper respiratory infection + 2" at bounding box center [467, 115] width 48 height 17
click at [463, 116] on div "Upper respiratory infection + 2" at bounding box center [467, 115] width 48 height 17
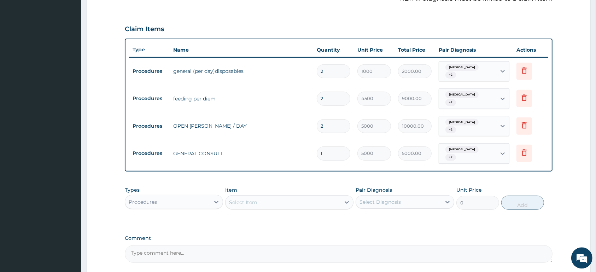
scroll to position [188, 0]
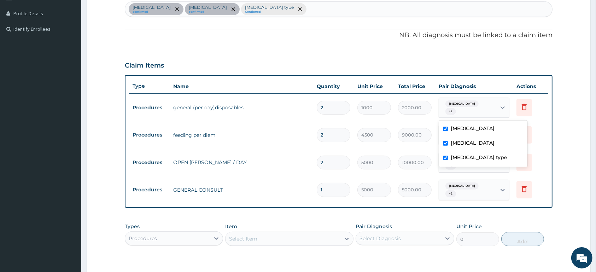
click at [484, 110] on div "Upper respiratory infection + 2" at bounding box center [467, 107] width 48 height 17
click at [486, 111] on div "Upper respiratory infection + 2" at bounding box center [467, 107] width 48 height 17
click at [564, 130] on form "Step 2 of 2 PA Code / Prescription Code PA/AB4A16 Encounter Date 26-08-2025 Imp…" at bounding box center [339, 99] width 504 height 500
click at [246, 41] on div "PA Code / Prescription Code PA/AB4A16 Encounter Date 26-08-2025 Important Notic…" at bounding box center [339, 89] width 428 height 420
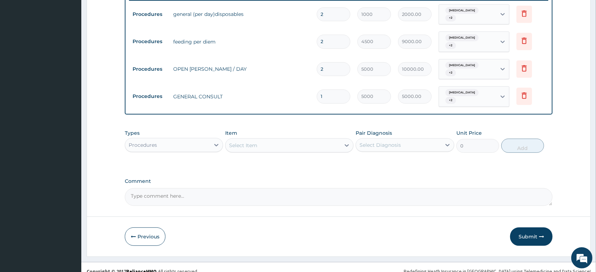
scroll to position [290, 0]
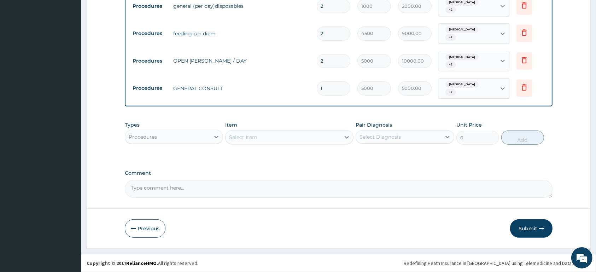
click at [180, 138] on div "Procedures" at bounding box center [167, 136] width 85 height 11
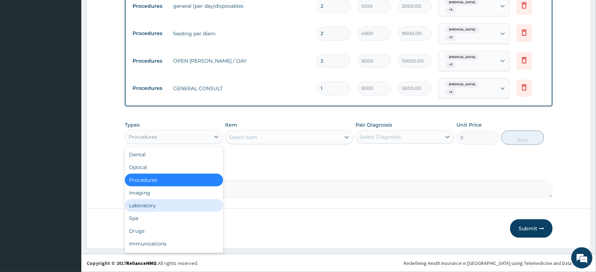
click at [180, 204] on div "Laboratory" at bounding box center [174, 205] width 98 height 13
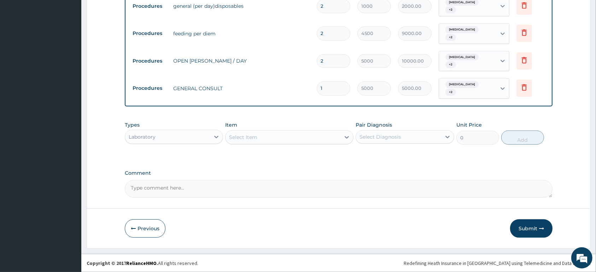
click at [304, 136] on div "Select Item" at bounding box center [283, 137] width 115 height 11
type input "MALA"
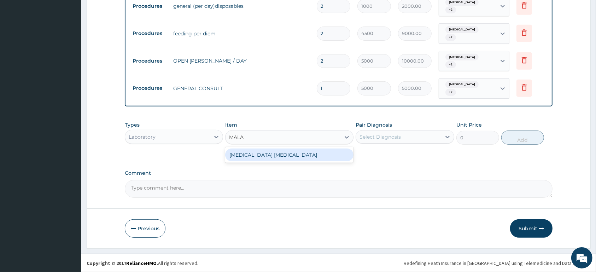
click at [337, 162] on div "[MEDICAL_DATA] [MEDICAL_DATA]" at bounding box center [289, 155] width 128 height 16
drag, startPoint x: 341, startPoint y: 156, endPoint x: 368, endPoint y: 149, distance: 28.2
click at [341, 156] on div "[MEDICAL_DATA] [MEDICAL_DATA]" at bounding box center [289, 155] width 128 height 13
type input "1500"
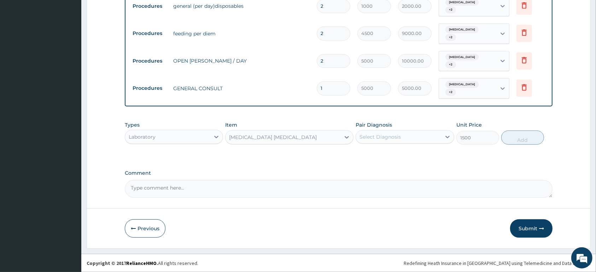
click at [382, 138] on div "Select Diagnosis" at bounding box center [380, 136] width 41 height 7
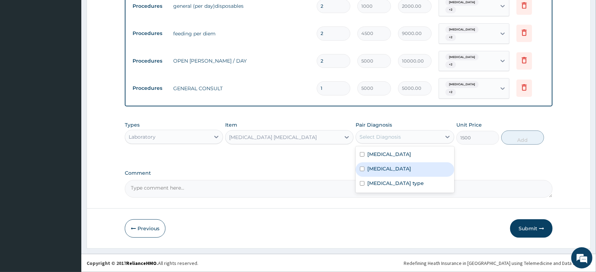
drag, startPoint x: 382, startPoint y: 169, endPoint x: 471, endPoint y: 159, distance: 90.4
click at [382, 169] on label "[MEDICAL_DATA]" at bounding box center [389, 168] width 44 height 7
checkbox input "true"
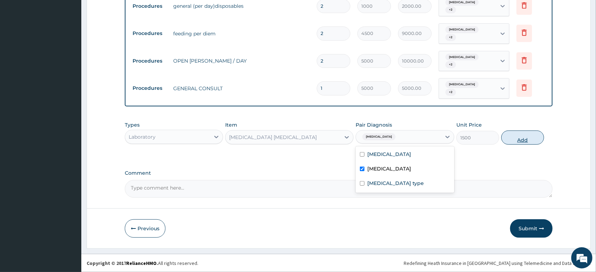
click at [527, 136] on button "Add" at bounding box center [522, 137] width 43 height 14
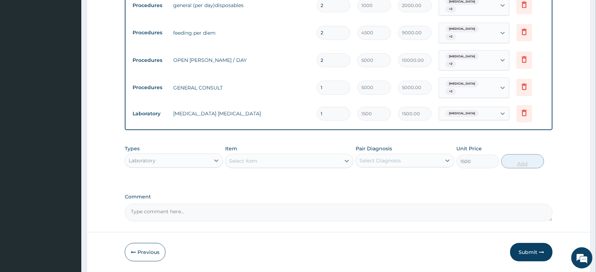
type input "0"
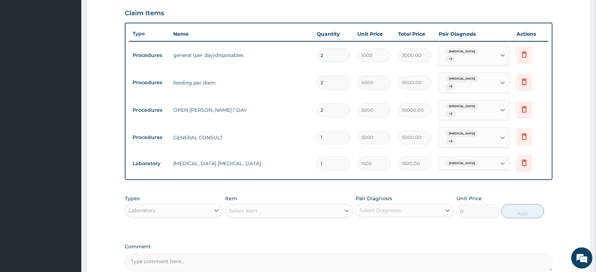
scroll to position [240, 0]
click at [477, 53] on span "Upper respiratory infection" at bounding box center [462, 51] width 33 height 7
click at [541, 69] on tr "Procedures general (per day)disposables 2 1000 2000.00 option Urticaria of unsp…" at bounding box center [338, 56] width 419 height 28
click at [487, 60] on div "Upper respiratory infection + 2" at bounding box center [467, 55] width 48 height 17
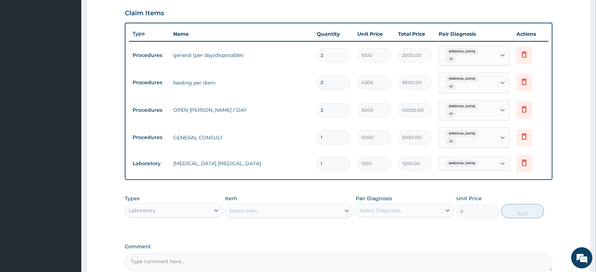
click at [287, 204] on div "Select Item" at bounding box center [289, 211] width 128 height 14
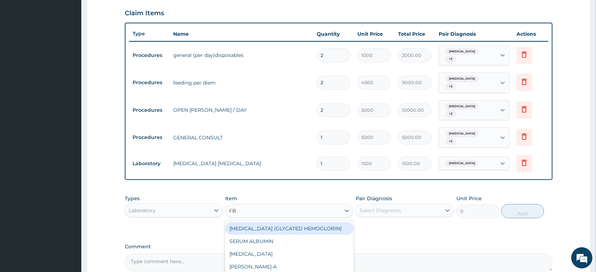
type input "FBC"
click at [284, 232] on div "COMPLETE (FBC) 18PARAMETERS" at bounding box center [289, 228] width 128 height 13
type input "4000"
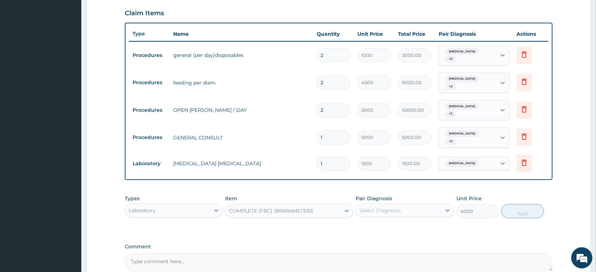
click at [420, 211] on div "Select Diagnosis" at bounding box center [398, 210] width 85 height 11
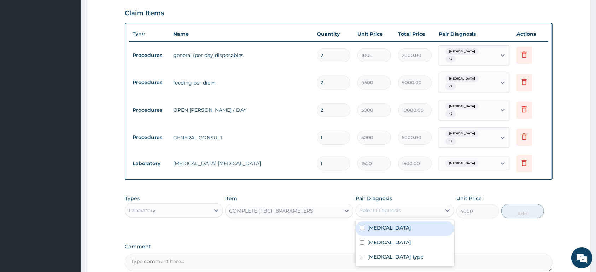
click at [411, 230] on label "Upper respiratory infection" at bounding box center [389, 227] width 44 height 7
checkbox input "true"
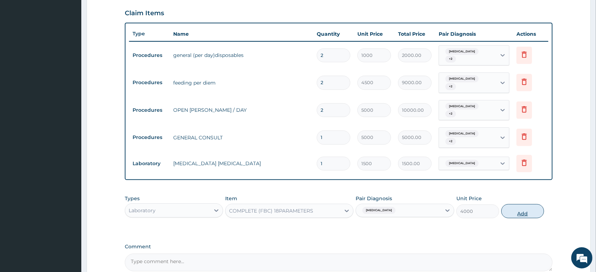
click at [525, 209] on button "Add" at bounding box center [522, 211] width 43 height 14
type input "0"
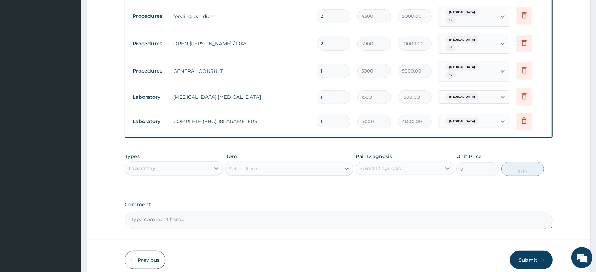
scroll to position [302, 0]
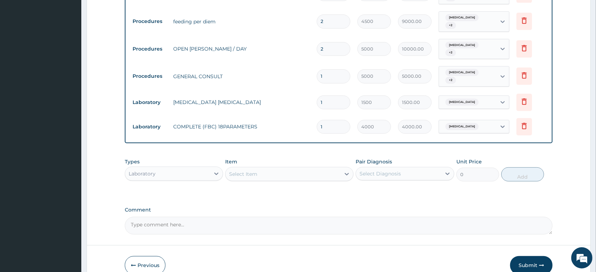
click at [169, 173] on div "Laboratory" at bounding box center [167, 173] width 85 height 11
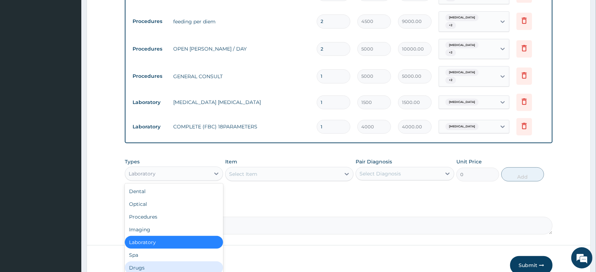
click at [163, 268] on div "Drugs" at bounding box center [174, 267] width 98 height 13
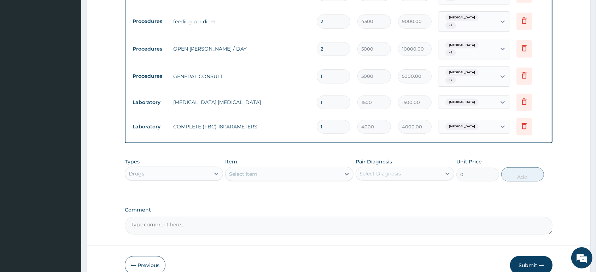
click at [300, 175] on div "Select Item" at bounding box center [283, 173] width 115 height 11
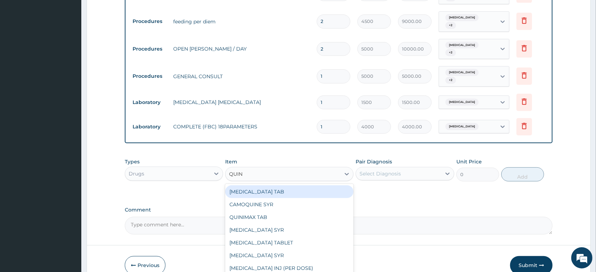
type input "QUINI"
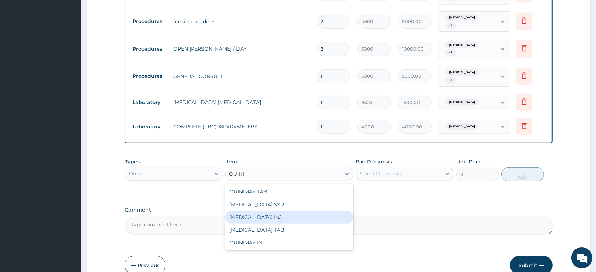
click at [296, 215] on div "QUININE INJ" at bounding box center [289, 217] width 128 height 13
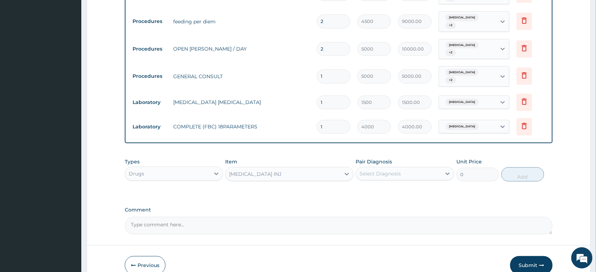
type input "650"
click at [416, 173] on div "Select Diagnosis" at bounding box center [398, 173] width 85 height 11
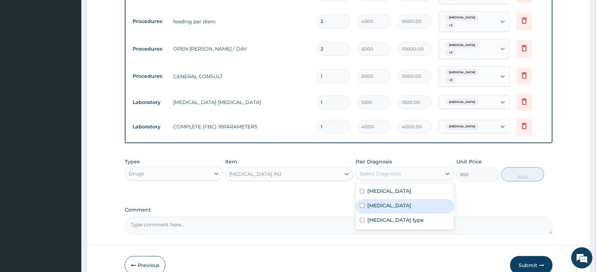
click at [403, 207] on div "Malaria" at bounding box center [405, 206] width 98 height 14
checkbox input "true"
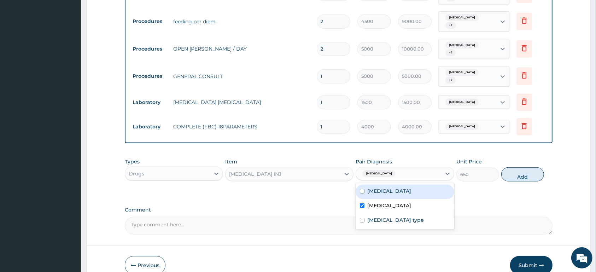
click at [519, 175] on button "Add" at bounding box center [522, 174] width 43 height 14
type input "0"
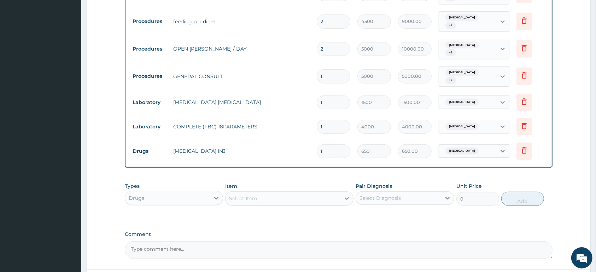
type input "0.00"
type input "3"
type input "1950.00"
type input "3"
click at [288, 192] on div "Select Item" at bounding box center [289, 198] width 128 height 14
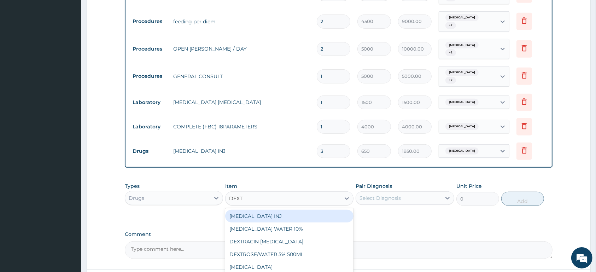
type input "DEXTR"
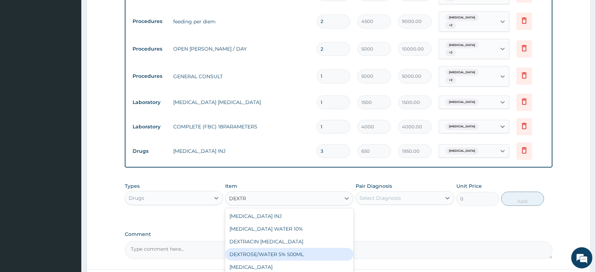
click at [315, 254] on div "DEXTROSE/WATER 5% 500ML" at bounding box center [289, 254] width 128 height 13
type input "2080"
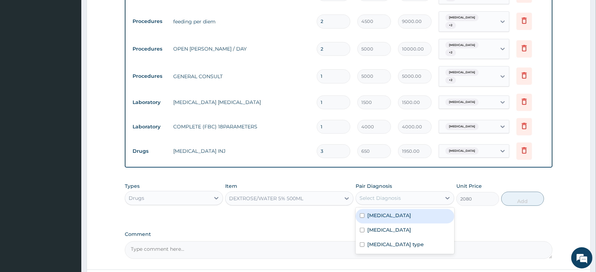
click at [388, 196] on div "Select Diagnosis" at bounding box center [380, 197] width 41 height 7
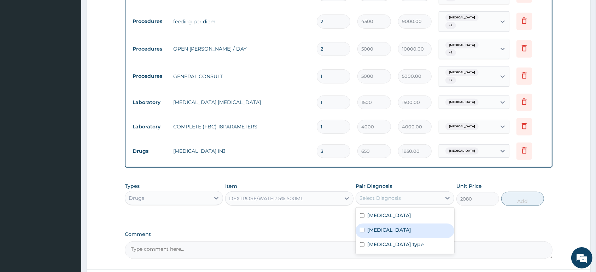
drag, startPoint x: 389, startPoint y: 226, endPoint x: 395, endPoint y: 221, distance: 7.6
click at [392, 225] on div "Malaria" at bounding box center [405, 230] width 98 height 14
checkbox input "true"
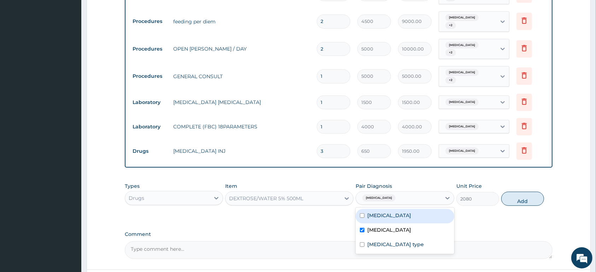
click at [400, 217] on label "Upper respiratory infection" at bounding box center [389, 215] width 44 height 7
drag, startPoint x: 423, startPoint y: 215, endPoint x: 487, endPoint y: 213, distance: 64.7
click at [411, 215] on label "Upper respiratory infection" at bounding box center [389, 215] width 44 height 7
checkbox input "false"
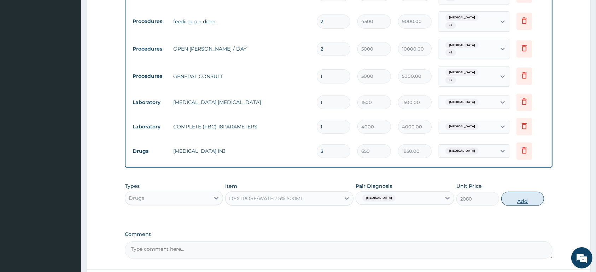
click at [521, 200] on button "Add" at bounding box center [522, 199] width 43 height 14
type input "0"
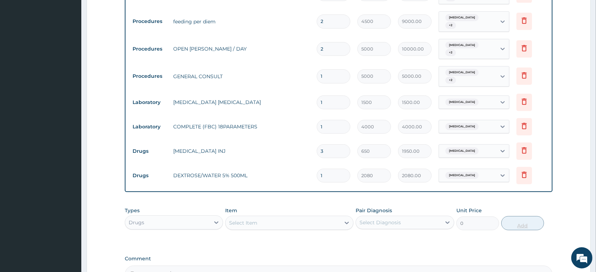
type input "0.00"
click at [521, 200] on div "PA Code / Prescription Code PA/AB4A16 Encounter Date 26-08-2025 Important Notic…" at bounding box center [339, 24] width 428 height 517
click at [344, 180] on input "number" at bounding box center [334, 176] width 34 height 14
type input "3"
type input "6240.00"
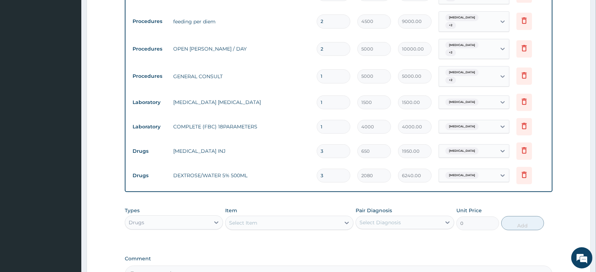
click at [343, 180] on input "3" at bounding box center [334, 176] width 34 height 14
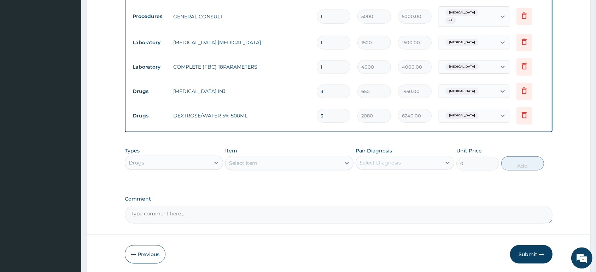
scroll to position [376, 0]
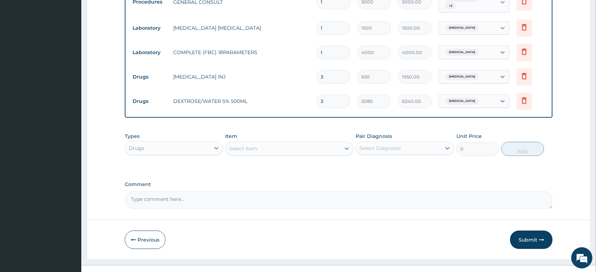
type input "3"
click at [318, 145] on div "Select Item" at bounding box center [283, 148] width 115 height 11
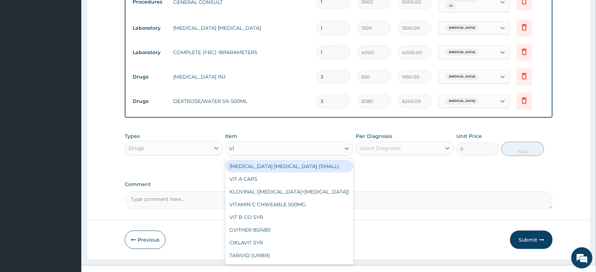
type input "VIT"
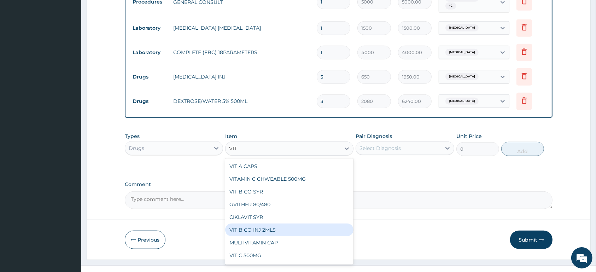
click at [300, 227] on div "VIT B CO INJ 2MLS" at bounding box center [289, 229] width 128 height 13
type input "650"
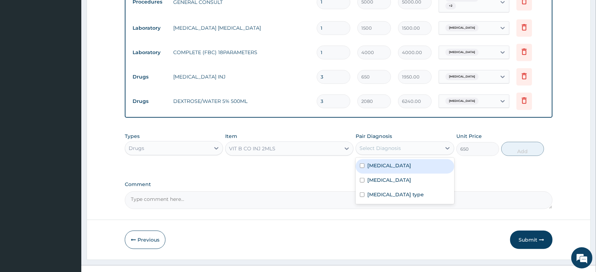
click at [407, 145] on div "Select Diagnosis" at bounding box center [398, 147] width 85 height 11
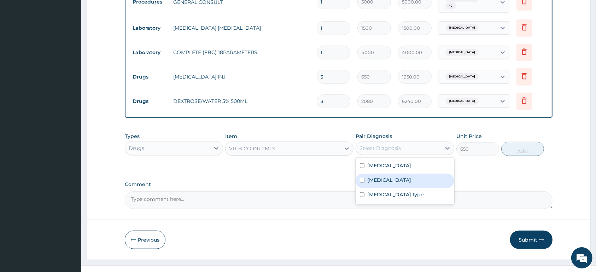
click at [402, 180] on div "Malaria" at bounding box center [405, 181] width 98 height 14
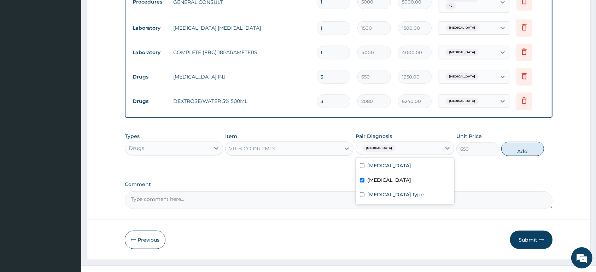
click at [405, 178] on div "Malaria" at bounding box center [405, 181] width 98 height 14
checkbox input "false"
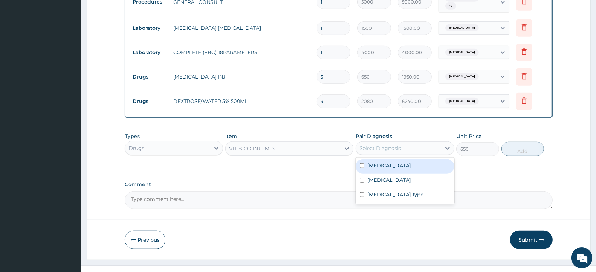
click at [411, 164] on label "Upper respiratory infection" at bounding box center [389, 165] width 44 height 7
checkbox input "true"
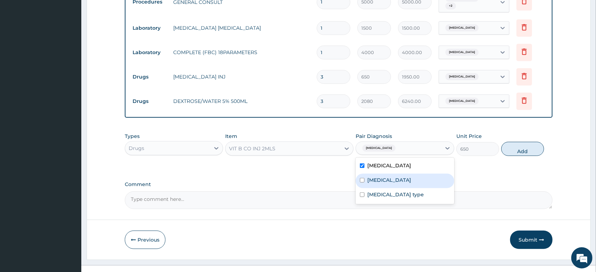
click at [412, 175] on div "Malaria" at bounding box center [405, 181] width 98 height 14
checkbox input "true"
click at [374, 196] on label "Urticaria of unspecified type" at bounding box center [395, 194] width 57 height 7
checkbox input "true"
click at [516, 153] on button "Add" at bounding box center [522, 149] width 43 height 14
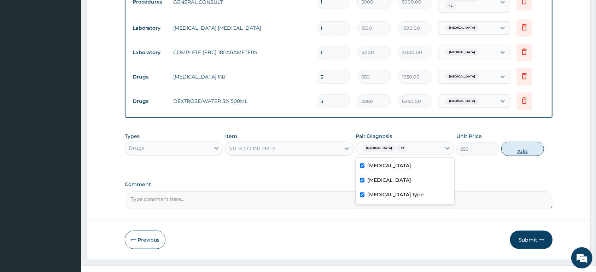
type input "0"
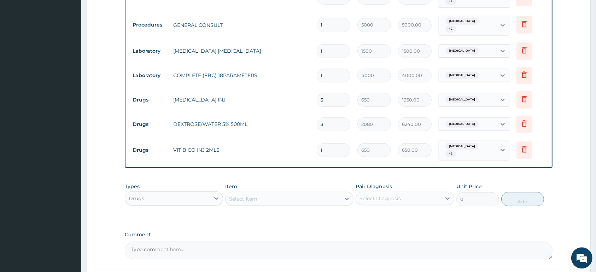
scroll to position [339, 0]
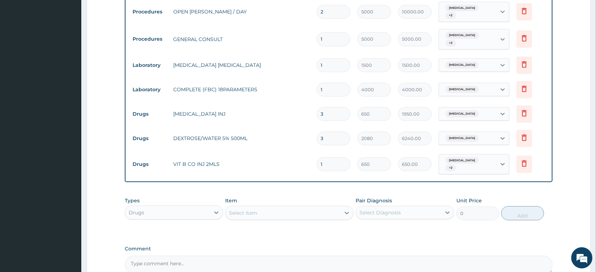
type input "0.00"
type input "3"
type input "1950.00"
type input "3"
click at [479, 163] on span "Upper respiratory infection" at bounding box center [462, 160] width 33 height 7
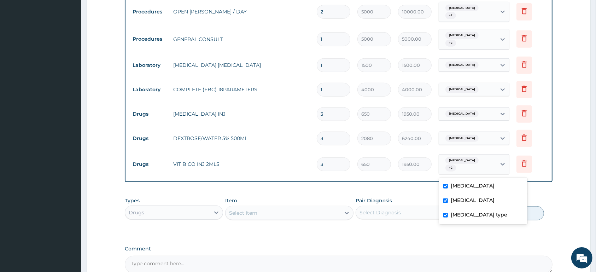
click at [479, 163] on span "Upper respiratory infection" at bounding box center [462, 160] width 33 height 7
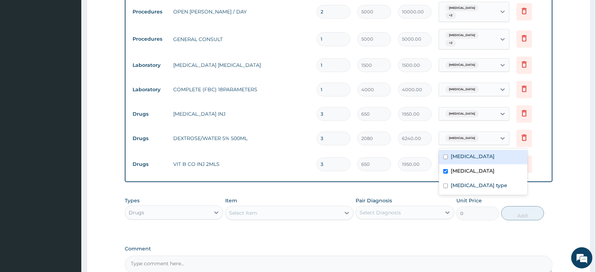
click at [480, 136] on div "Malaria" at bounding box center [467, 138] width 57 height 12
click at [473, 156] on label "Upper respiratory infection" at bounding box center [473, 156] width 44 height 7
checkbox input "true"
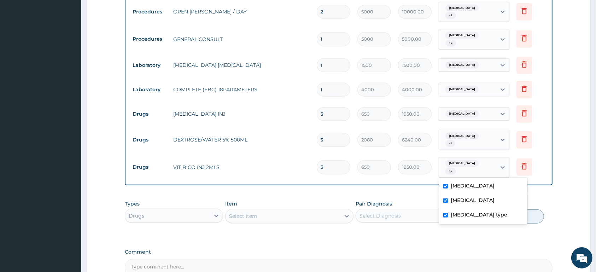
click at [477, 164] on span "Upper respiratory infection" at bounding box center [462, 163] width 33 height 7
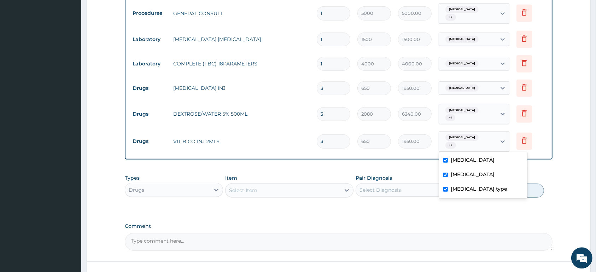
scroll to position [376, 0]
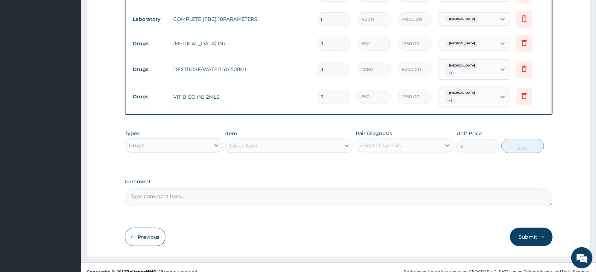
scroll to position [413, 0]
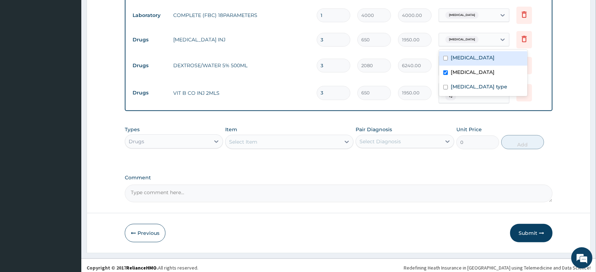
click at [477, 39] on div "Malaria" at bounding box center [467, 40] width 57 height 12
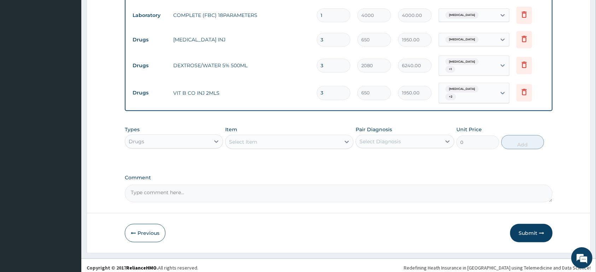
click at [477, 39] on div "Malaria" at bounding box center [467, 40] width 57 height 12
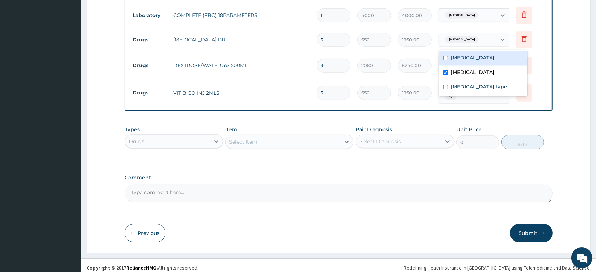
click at [477, 39] on div "Malaria" at bounding box center [467, 40] width 57 height 12
click at [474, 57] on label "Upper respiratory infection" at bounding box center [473, 57] width 44 height 7
checkbox input "true"
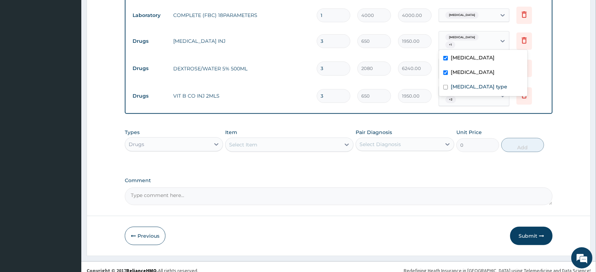
click at [540, 57] on td "Delete" at bounding box center [530, 68] width 35 height 24
click at [478, 58] on div "Malaria + 1" at bounding box center [474, 68] width 71 height 21
click at [482, 39] on div "Malaria + 1" at bounding box center [467, 41] width 57 height 20
drag, startPoint x: 477, startPoint y: 86, endPoint x: 518, endPoint y: 89, distance: 41.4
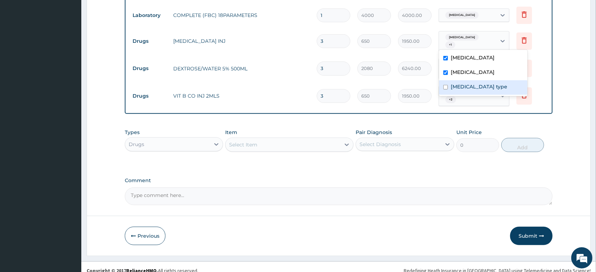
click at [490, 88] on label "Urticaria of unspecified type" at bounding box center [479, 86] width 57 height 7
checkbox input "true"
click at [547, 86] on td "Delete" at bounding box center [530, 96] width 35 height 24
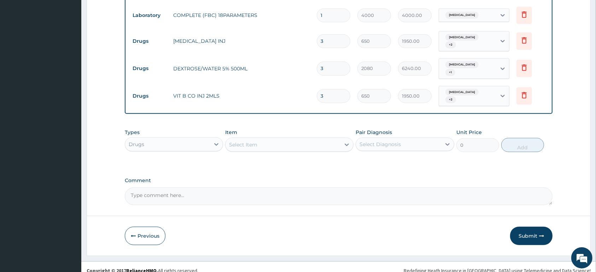
click at [479, 65] on div "Malaria + 1" at bounding box center [467, 69] width 57 height 20
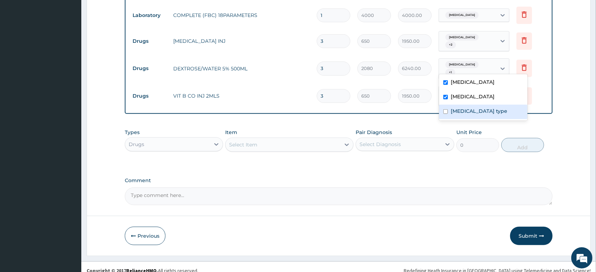
drag, startPoint x: 472, startPoint y: 107, endPoint x: 486, endPoint y: 106, distance: 14.2
click at [475, 108] on label "Urticaria of unspecified type" at bounding box center [479, 110] width 57 height 7
checkbox input "true"
click at [541, 84] on td "Delete" at bounding box center [530, 96] width 35 height 24
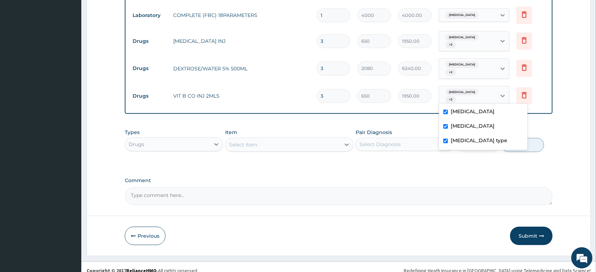
click at [491, 91] on div "Upper respiratory infection + 2" at bounding box center [467, 96] width 57 height 20
click at [537, 88] on td "Delete" at bounding box center [530, 96] width 35 height 24
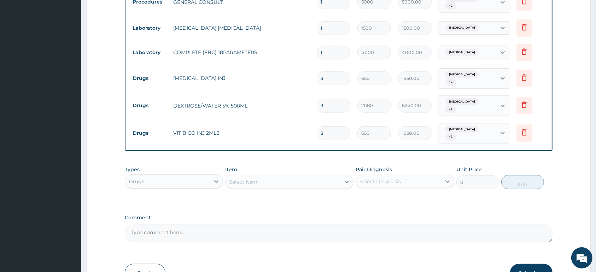
scroll to position [339, 0]
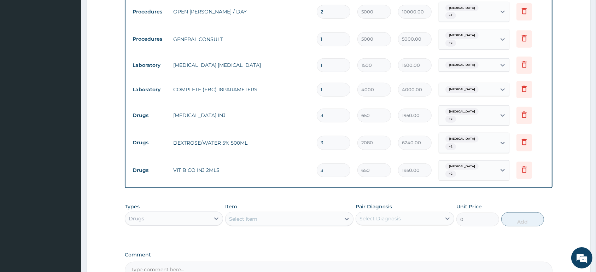
click at [491, 132] on td "Malaria + 2" at bounding box center [474, 143] width 78 height 28
click at [487, 140] on div "Malaria + 2" at bounding box center [467, 143] width 57 height 20
click at [478, 164] on span "Upper respiratory infection" at bounding box center [462, 166] width 33 height 7
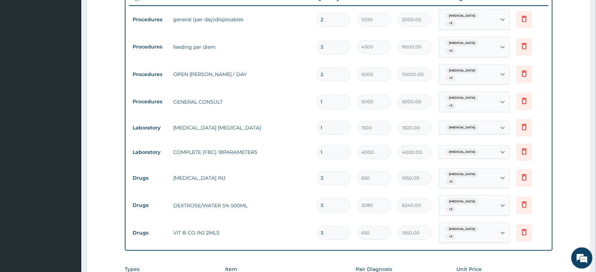
scroll to position [264, 0]
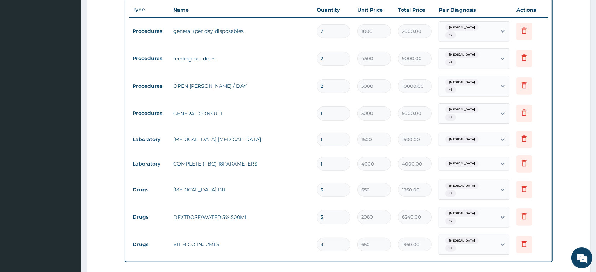
click at [488, 157] on td "Upper respiratory infection" at bounding box center [474, 163] width 78 height 21
click at [479, 162] on span "Upper respiratory infection" at bounding box center [462, 163] width 33 height 7
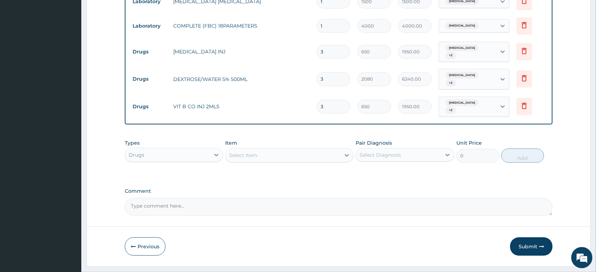
scroll to position [415, 0]
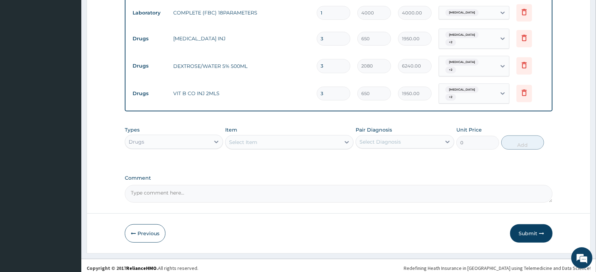
click at [260, 136] on div "Select Item" at bounding box center [283, 141] width 115 height 11
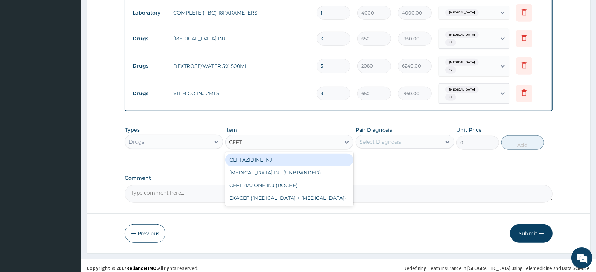
type input "CEFTR"
click at [336, 156] on div "[MEDICAL_DATA] INJ (UNBRANDED)" at bounding box center [289, 159] width 128 height 13
type input "4000"
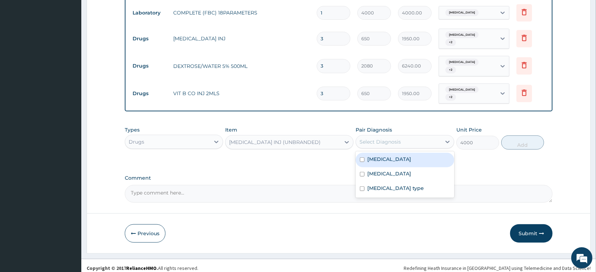
click at [400, 138] on div "Select Diagnosis" at bounding box center [380, 141] width 41 height 7
click at [403, 156] on label "Upper respiratory infection" at bounding box center [389, 159] width 44 height 7
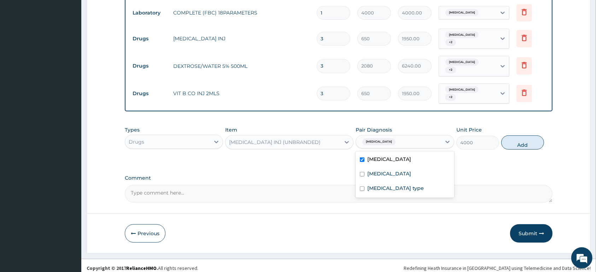
checkbox input "true"
click at [405, 185] on label "Urticaria of unspecified type" at bounding box center [395, 188] width 57 height 7
checkbox input "true"
click at [516, 138] on button "Add" at bounding box center [522, 142] width 43 height 14
type input "0"
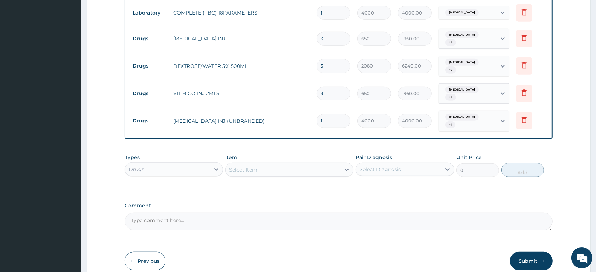
type input "0.00"
type input "2"
type input "8000.00"
type input "2"
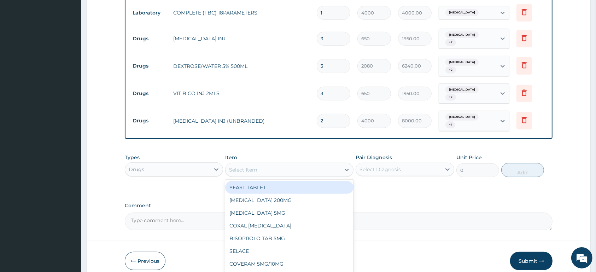
click at [281, 164] on div "Select Item" at bounding box center [283, 169] width 115 height 11
type input "GENT"
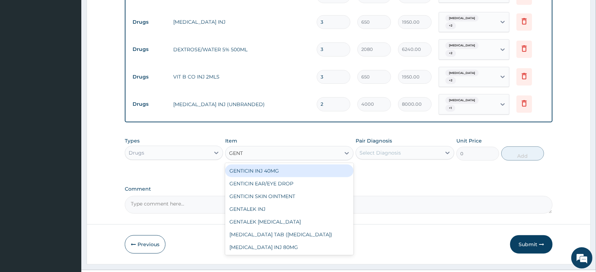
scroll to position [443, 0]
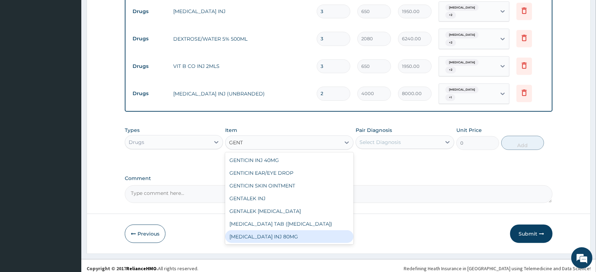
click at [319, 231] on div "[MEDICAL_DATA] INJ 80MG" at bounding box center [289, 236] width 128 height 13
type input "700"
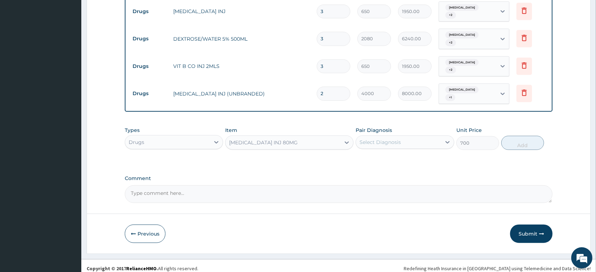
click at [389, 139] on div "Select Diagnosis" at bounding box center [380, 142] width 41 height 7
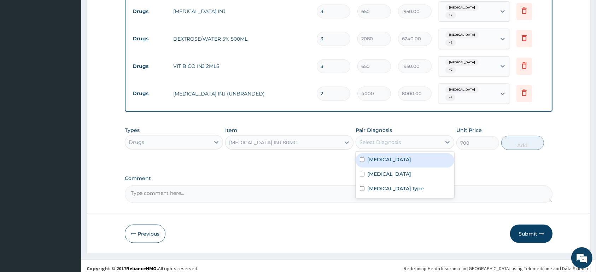
click at [399, 156] on label "Upper respiratory infection" at bounding box center [389, 159] width 44 height 7
checkbox input "true"
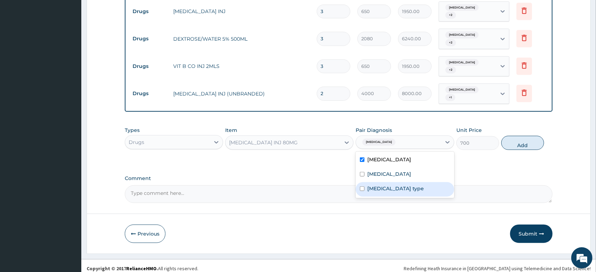
drag, startPoint x: 407, startPoint y: 181, endPoint x: 474, endPoint y: 167, distance: 68.5
click at [414, 185] on label "Urticaria of unspecified type" at bounding box center [395, 188] width 57 height 7
checkbox input "true"
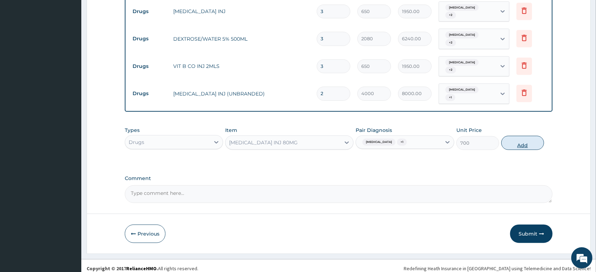
click at [516, 140] on button "Add" at bounding box center [522, 143] width 43 height 14
type input "0"
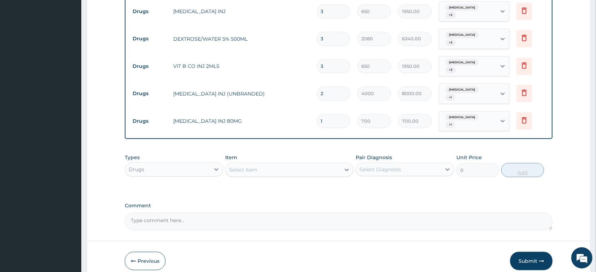
type input "0.00"
type input "4"
type input "2800.00"
type input "4"
click at [274, 164] on div "Select Item" at bounding box center [283, 169] width 115 height 11
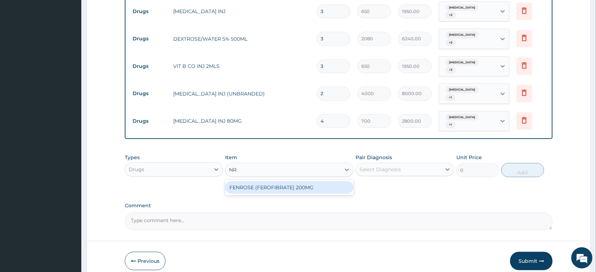
type input "N"
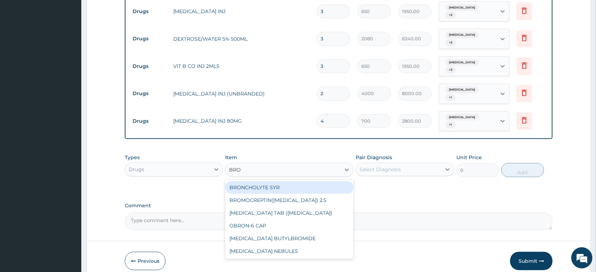
type input "BRON"
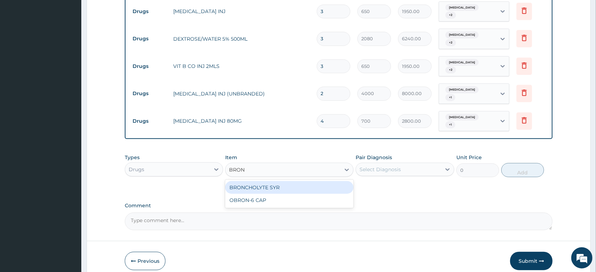
drag, startPoint x: 286, startPoint y: 182, endPoint x: 333, endPoint y: 173, distance: 47.3
click at [290, 181] on div "BRONCHOLYTE SYR" at bounding box center [289, 187] width 128 height 13
type input "1170"
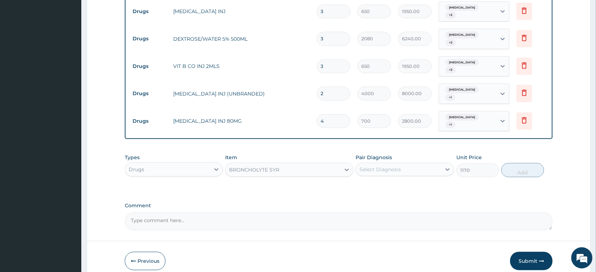
click at [388, 166] on div "Select Diagnosis" at bounding box center [380, 169] width 41 height 7
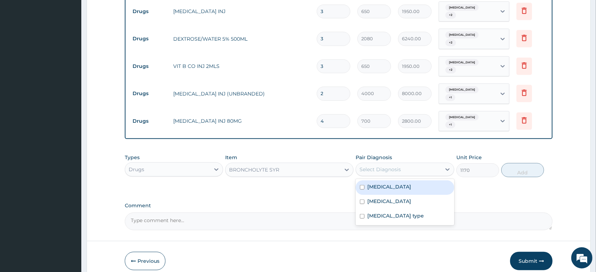
drag, startPoint x: 394, startPoint y: 182, endPoint x: 444, endPoint y: 175, distance: 50.8
click at [397, 183] on label "Upper respiratory infection" at bounding box center [389, 186] width 44 height 7
checkbox input "true"
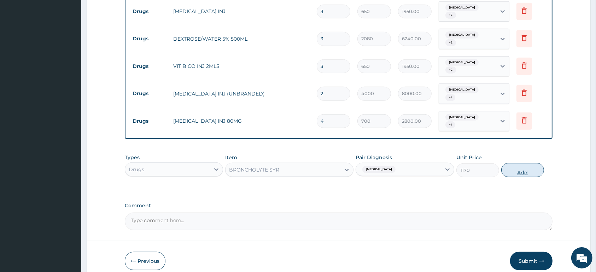
click at [519, 169] on button "Add" at bounding box center [522, 170] width 43 height 14
type input "0"
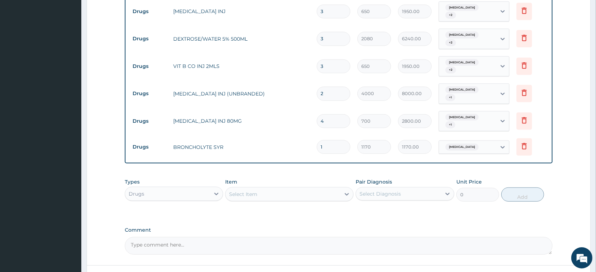
click at [484, 117] on div "Upper respiratory infection + 1" at bounding box center [467, 121] width 48 height 17
click at [491, 120] on div "Upper respiratory infection + 1" at bounding box center [467, 121] width 48 height 17
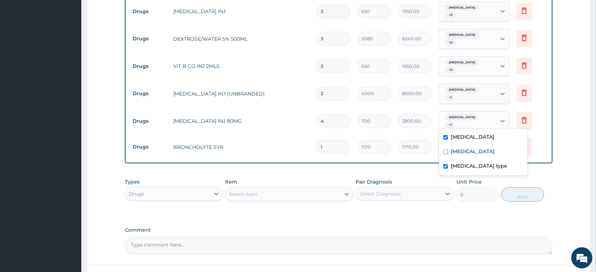
click at [491, 120] on div "Upper respiratory infection + 1" at bounding box center [467, 121] width 48 height 17
click at [490, 89] on div "Upper respiratory infection + 1" at bounding box center [467, 93] width 48 height 17
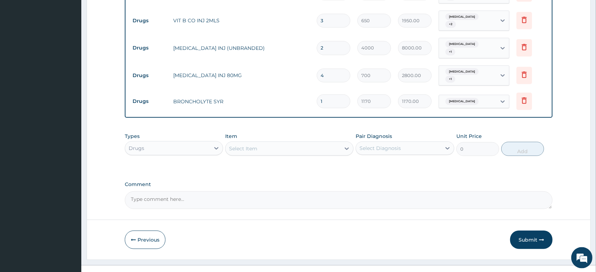
scroll to position [495, 0]
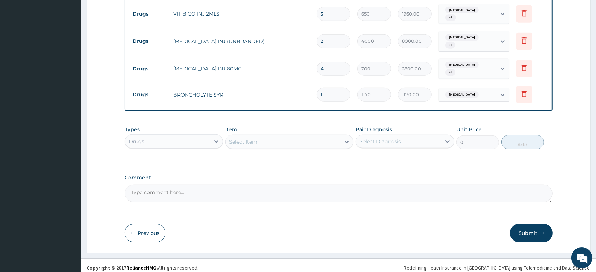
click at [293, 135] on div "Select Item" at bounding box center [289, 142] width 128 height 14
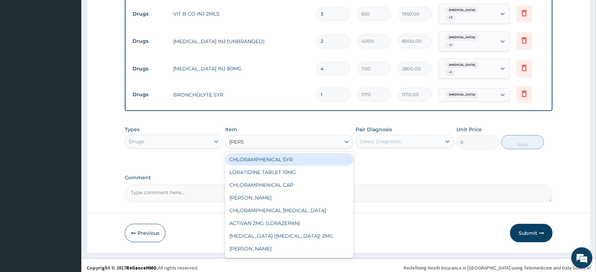
type input "LORAT"
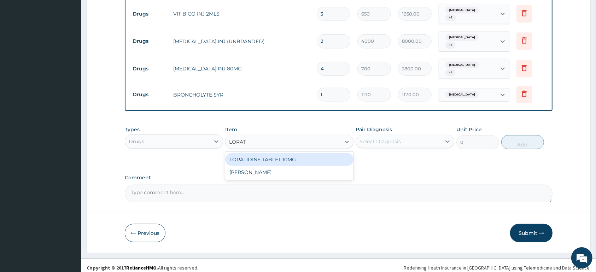
click at [298, 154] on div "LORATIDINE TABLET 10MG" at bounding box center [289, 159] width 128 height 13
type input "100"
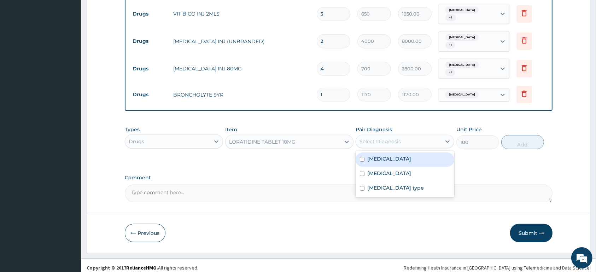
click at [401, 138] on div "Select Diagnosis" at bounding box center [398, 141] width 85 height 11
click at [409, 155] on label "Upper respiratory infection" at bounding box center [389, 158] width 44 height 7
checkbox input "true"
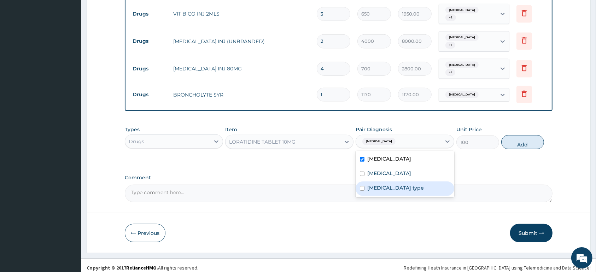
click at [420, 181] on div "Urticaria of unspecified type" at bounding box center [405, 188] width 98 height 14
checkbox input "true"
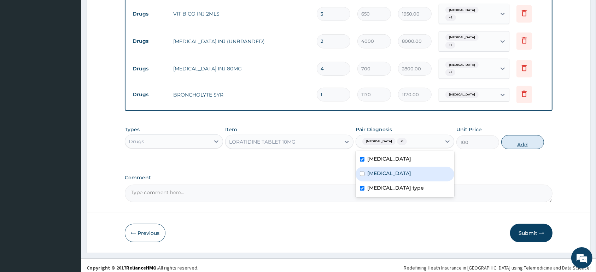
click at [514, 138] on button "Add" at bounding box center [522, 142] width 43 height 14
type input "0"
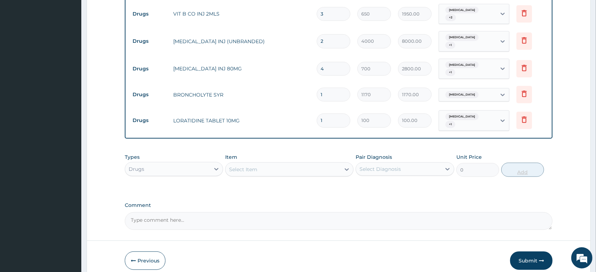
type input "0.00"
type input "5"
type input "500.00"
type input "5"
click at [241, 166] on div "Select Item" at bounding box center [243, 169] width 28 height 7
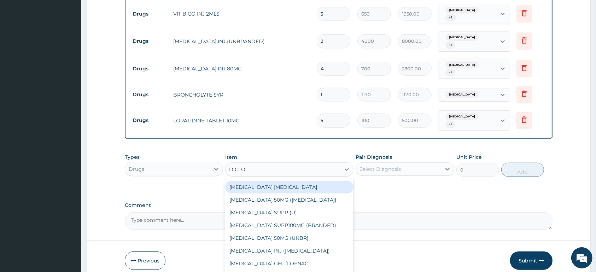
type input "DICLOF"
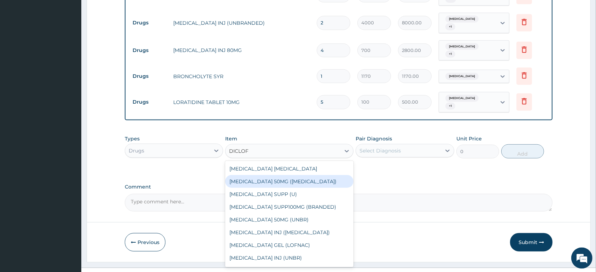
scroll to position [522, 0]
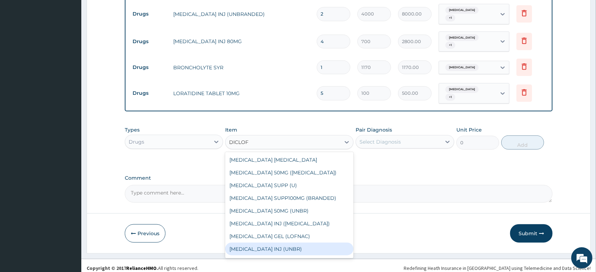
click at [333, 243] on div "DICLOFENAC INJ (UNBR)" at bounding box center [289, 249] width 128 height 13
type input "1000"
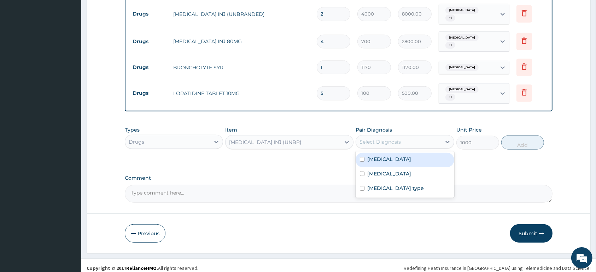
click at [412, 136] on div "Select Diagnosis" at bounding box center [398, 141] width 85 height 11
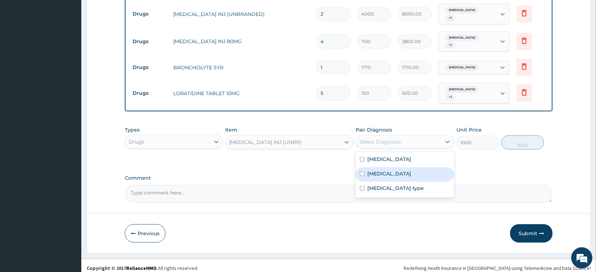
click at [412, 167] on div "Malaria" at bounding box center [405, 174] width 98 height 14
checkbox input "true"
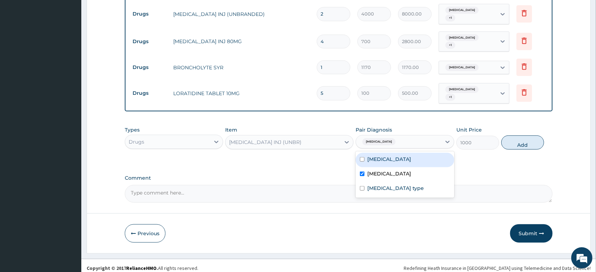
click at [525, 140] on button "Add" at bounding box center [522, 142] width 43 height 14
type input "0"
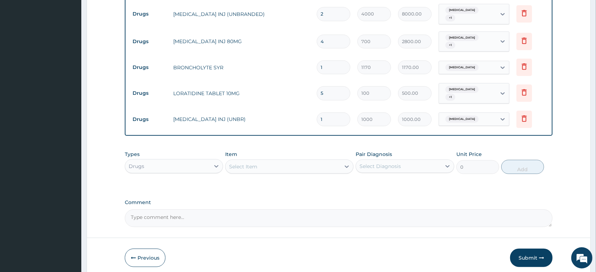
click at [279, 162] on div "Select Item" at bounding box center [283, 166] width 115 height 11
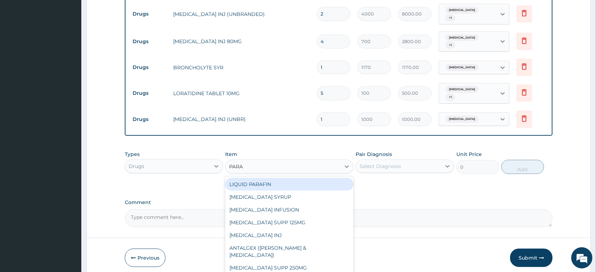
type input "PARAC"
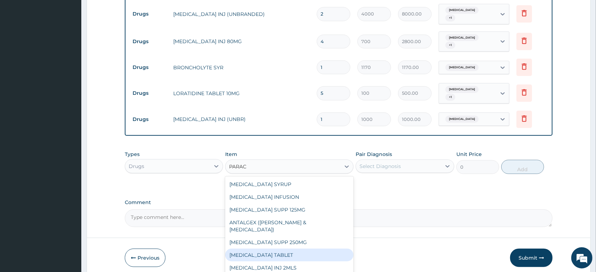
click at [299, 249] on div "PARACETAMOL TABLET" at bounding box center [289, 255] width 128 height 13
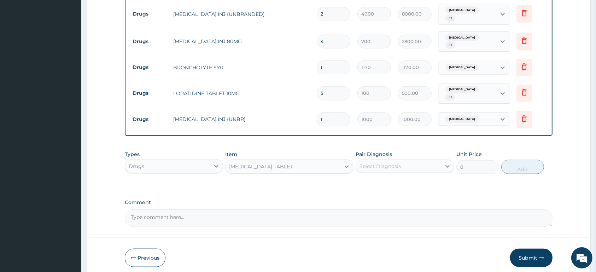
type input "13"
click at [392, 163] on div "Select Diagnosis" at bounding box center [380, 166] width 41 height 7
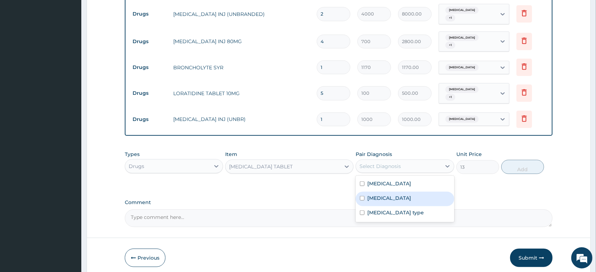
click at [389, 192] on div "Malaria" at bounding box center [405, 199] width 98 height 14
checkbox input "true"
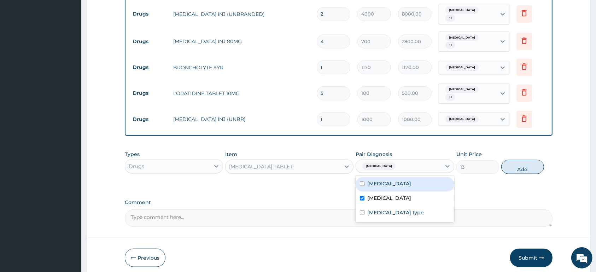
click at [397, 180] on label "Upper respiratory infection" at bounding box center [389, 183] width 44 height 7
checkbox input "true"
click at [528, 161] on button "Add" at bounding box center [522, 167] width 43 height 14
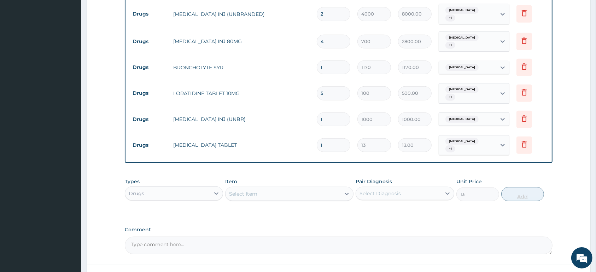
type input "0"
click at [475, 140] on div "Malaria + 1" at bounding box center [467, 145] width 48 height 17
click at [479, 158] on label "Upper respiratory infection" at bounding box center [473, 156] width 44 height 7
checkbox input "false"
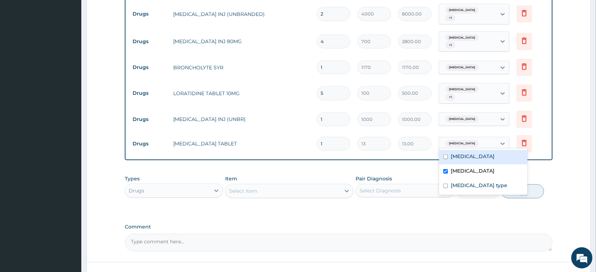
click at [332, 140] on input "1" at bounding box center [334, 144] width 34 height 14
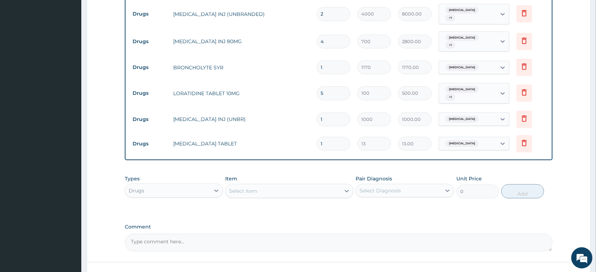
type input "0.00"
type input "2"
type input "26.00"
type input "20"
type input "260.00"
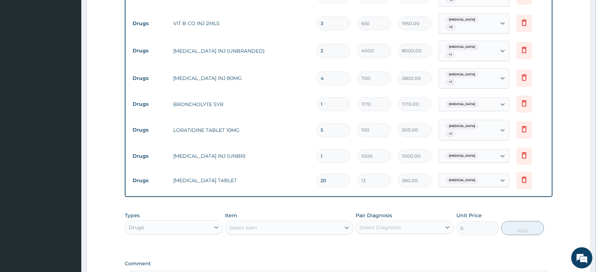
scroll to position [485, 0]
type input "20"
click at [293, 222] on div "Select Item" at bounding box center [283, 227] width 115 height 11
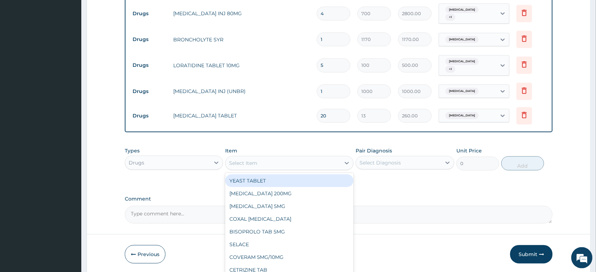
scroll to position [559, 0]
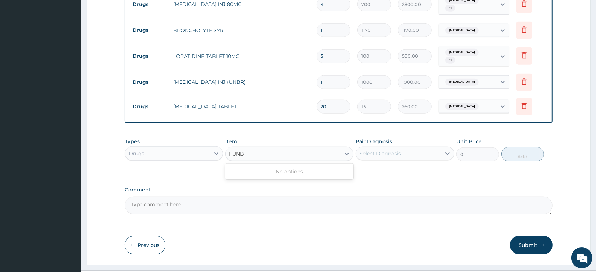
type input "FUN"
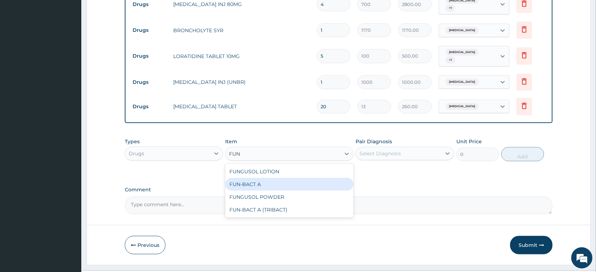
click at [315, 178] on div "FUN-BACT A" at bounding box center [289, 184] width 128 height 13
type input "1200"
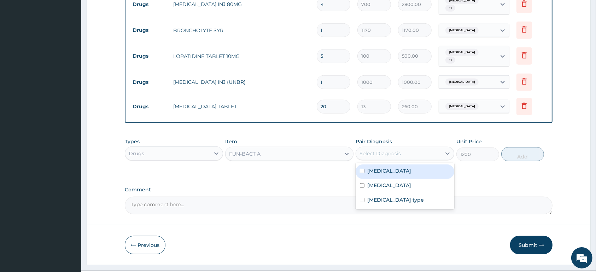
click at [381, 150] on div "Select Diagnosis" at bounding box center [380, 153] width 41 height 7
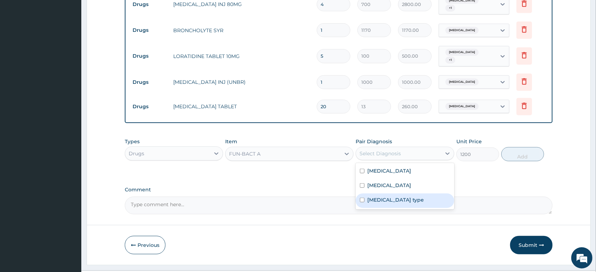
click at [412, 196] on label "Urticaria of unspecified type" at bounding box center [395, 199] width 57 height 7
checkbox input "true"
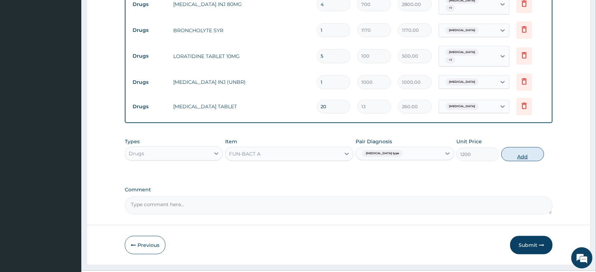
click at [531, 148] on button "Add" at bounding box center [522, 154] width 43 height 14
type input "0"
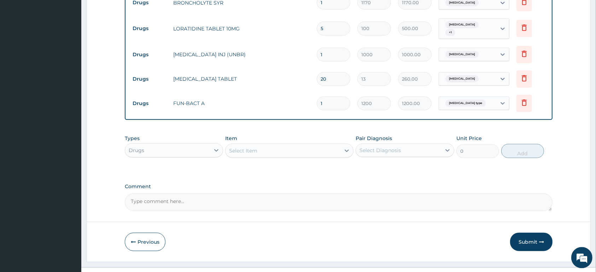
scroll to position [596, 0]
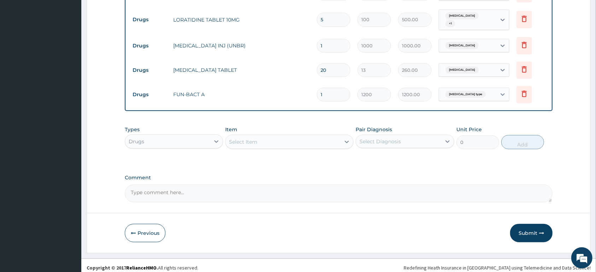
click at [297, 136] on div "Select Item" at bounding box center [283, 141] width 115 height 11
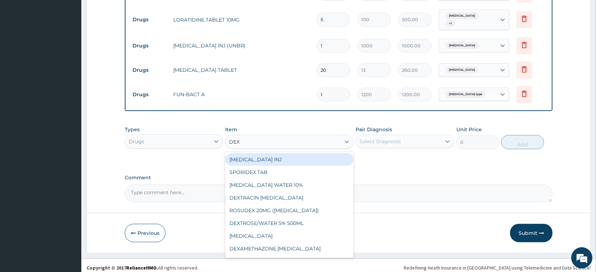
type input "DEXA"
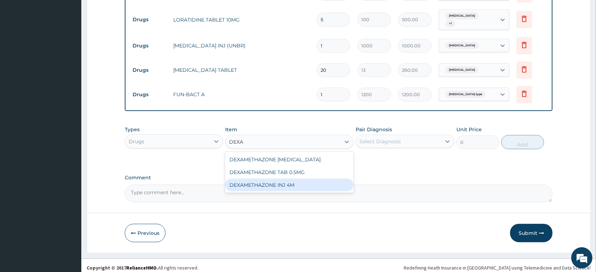
click at [300, 182] on div "DEXAMETHAZONE INJ 4M" at bounding box center [289, 185] width 128 height 13
type input "500"
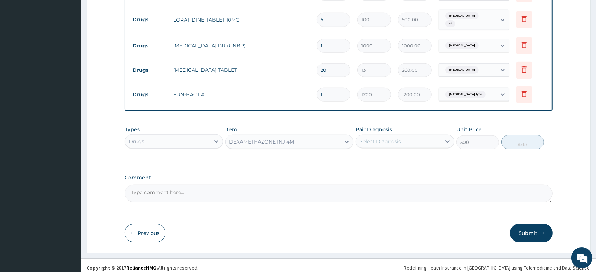
click at [299, 185] on textarea "Comment" at bounding box center [339, 194] width 428 height 18
click at [427, 136] on div "Select Diagnosis" at bounding box center [398, 141] width 85 height 11
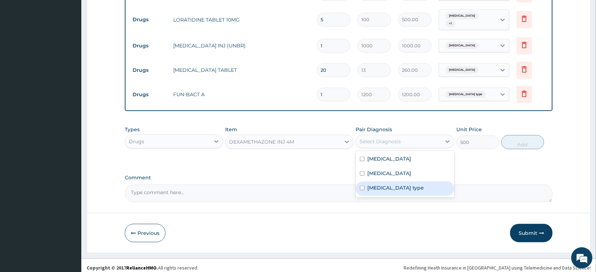
click at [408, 184] on label "Urticaria of unspecified type" at bounding box center [395, 187] width 57 height 7
checkbox input "true"
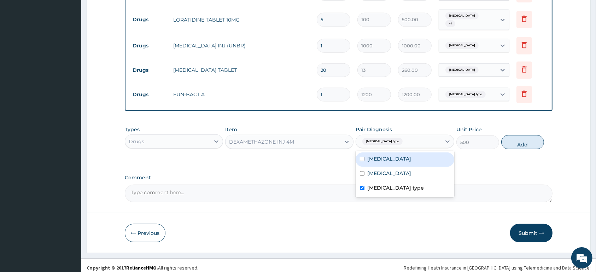
click at [444, 156] on div "Upper respiratory infection" at bounding box center [405, 159] width 98 height 14
checkbox input "true"
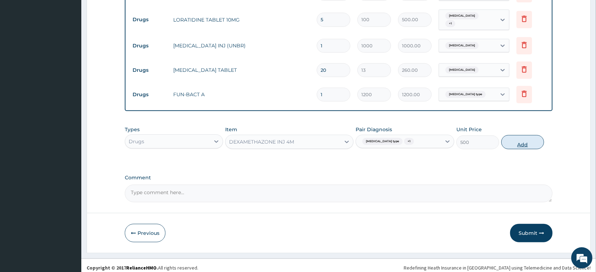
click at [527, 141] on button "Add" at bounding box center [522, 142] width 43 height 14
type input "0"
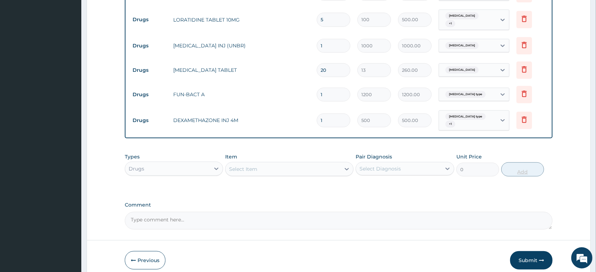
type input "0.00"
type input "2"
type input "1000.00"
type input "2"
click at [283, 163] on div "Select Item" at bounding box center [283, 168] width 115 height 11
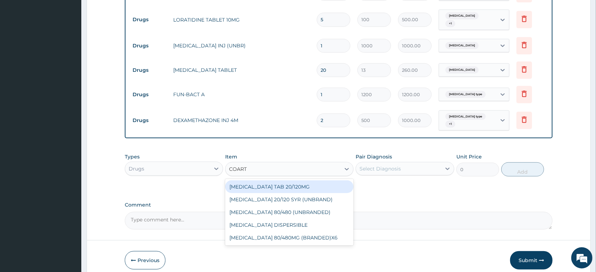
type input "COARTE"
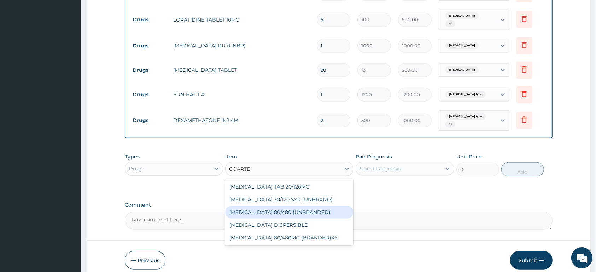
click at [274, 207] on div "COARTEM 80/480 (UNBRANDED)" at bounding box center [289, 212] width 128 height 13
type input "600"
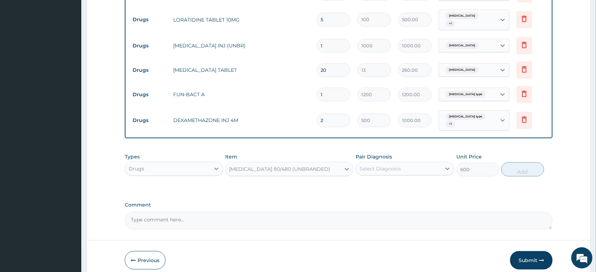
drag, startPoint x: 390, startPoint y: 165, endPoint x: 391, endPoint y: 169, distance: 4.3
click at [391, 165] on div "Select Diagnosis" at bounding box center [380, 168] width 41 height 7
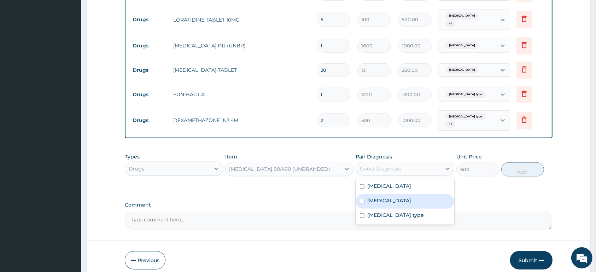
click at [388, 194] on div "Malaria" at bounding box center [405, 201] width 98 height 14
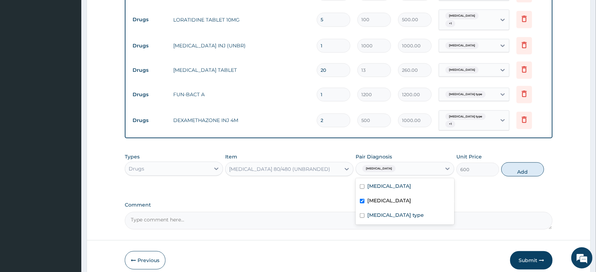
checkbox input "true"
click at [517, 162] on button "Add" at bounding box center [522, 169] width 43 height 14
type input "0"
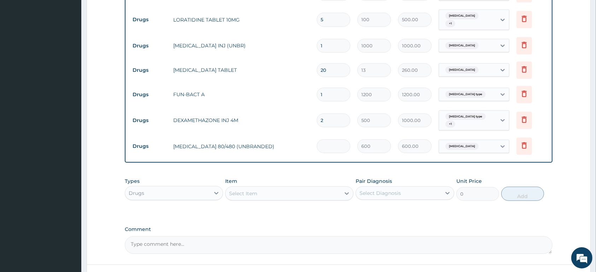
type input "0.00"
type input "6"
type input "3600.00"
type input "6"
click at [235, 191] on div "Select Item" at bounding box center [243, 193] width 28 height 7
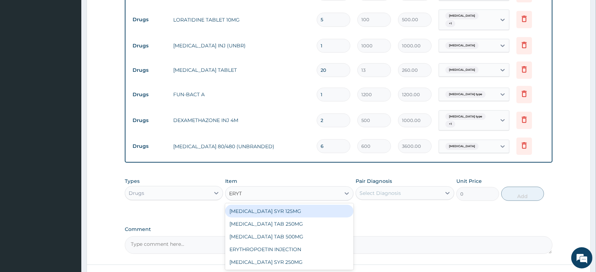
type input "ERYTH"
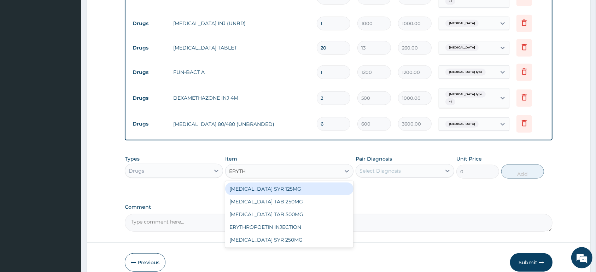
scroll to position [633, 0]
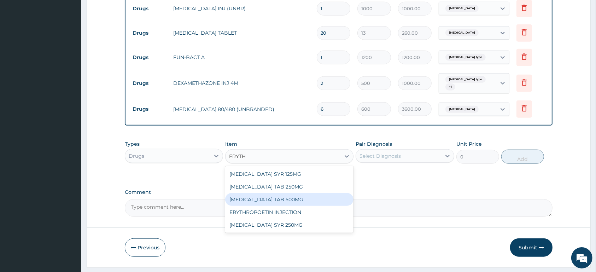
click at [313, 194] on div "ERYTHROMYCIN TAB 500MG" at bounding box center [289, 199] width 128 height 13
type input "200"
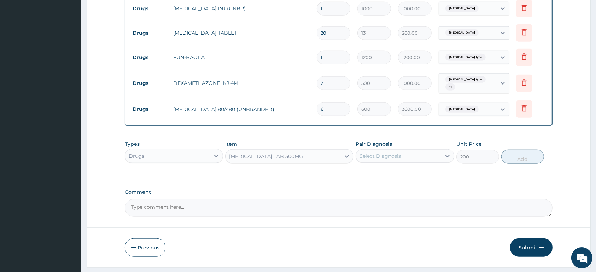
click at [389, 154] on div "Select Diagnosis" at bounding box center [380, 155] width 41 height 7
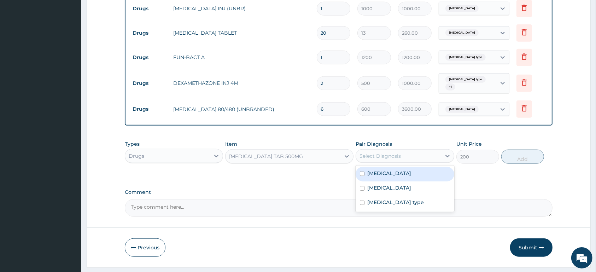
click at [394, 170] on label "Upper respiratory infection" at bounding box center [389, 173] width 44 height 7
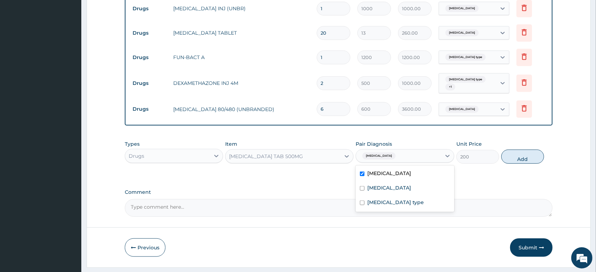
checkbox input "true"
click at [404, 199] on label "Urticaria of unspecified type" at bounding box center [395, 202] width 57 height 7
checkbox input "true"
click at [523, 154] on button "Add" at bounding box center [522, 157] width 43 height 14
type input "0"
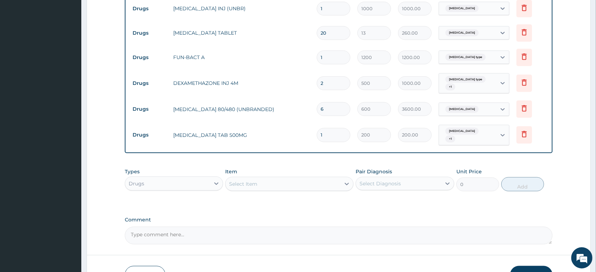
type input "10"
type input "2000.00"
type input "10"
click at [176, 178] on div "Drugs" at bounding box center [167, 183] width 85 height 11
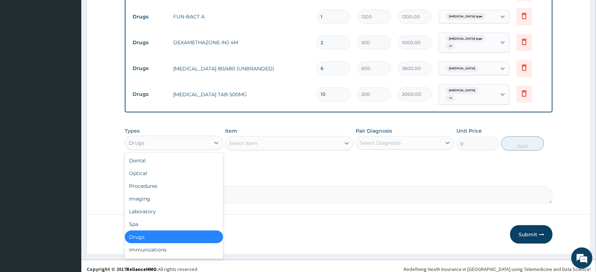
scroll to position [675, 0]
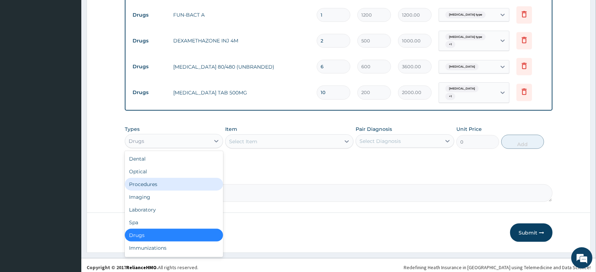
click at [191, 181] on div "Procedures" at bounding box center [174, 184] width 98 height 13
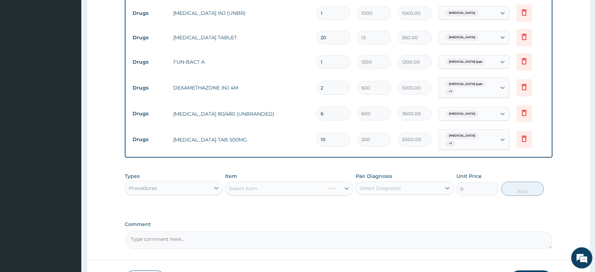
scroll to position [638, 0]
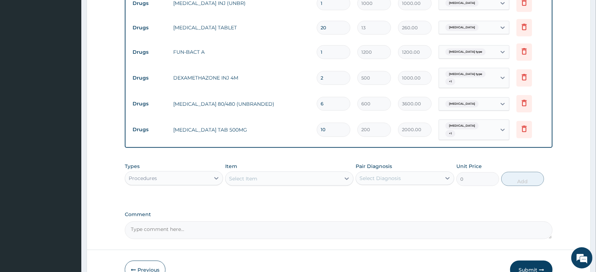
click at [307, 176] on div "Select Item" at bounding box center [283, 178] width 115 height 11
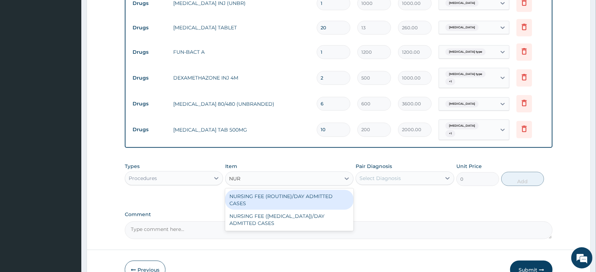
type input "NURS"
click at [312, 191] on div "NURSING FEE (ROUTINE)/DAY ADMITTED CASES" at bounding box center [289, 200] width 128 height 20
type input "2250"
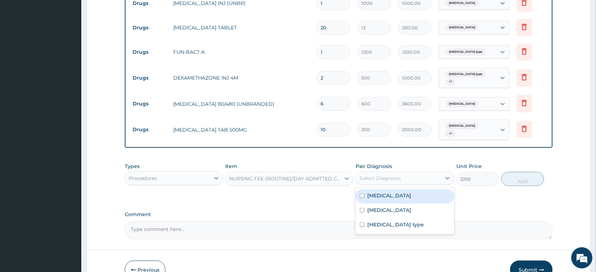
click at [394, 176] on div "Select Diagnosis" at bounding box center [380, 178] width 41 height 7
click at [392, 192] on label "Upper respiratory infection" at bounding box center [389, 195] width 44 height 7
checkbox input "true"
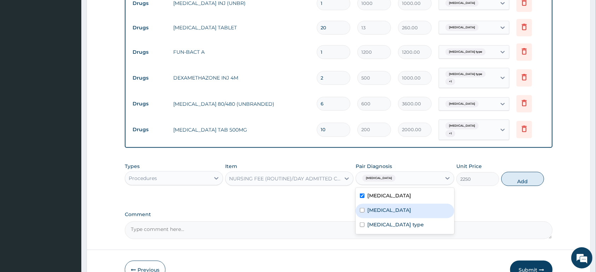
click at [390, 209] on div "Malaria" at bounding box center [405, 211] width 98 height 14
checkbox input "true"
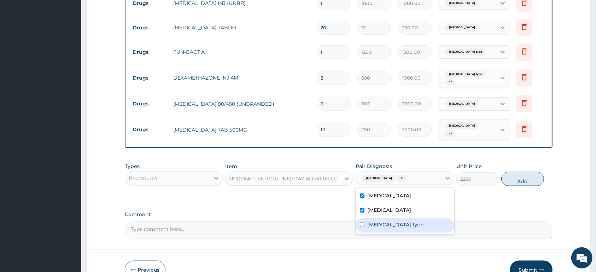
click at [392, 225] on div "Urticaria of unspecified type" at bounding box center [405, 225] width 98 height 14
checkbox input "true"
click at [516, 173] on button "Add" at bounding box center [522, 179] width 43 height 14
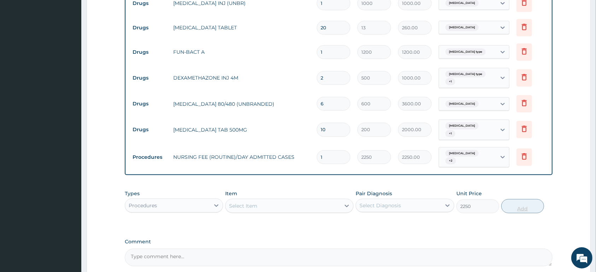
type input "0"
type input "0.00"
type input "2"
type input "4500.00"
type input "2"
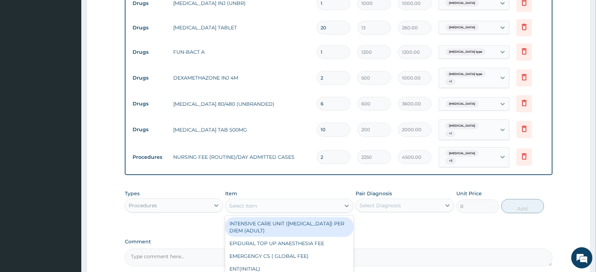
click at [283, 202] on div "Select Item" at bounding box center [283, 205] width 115 height 11
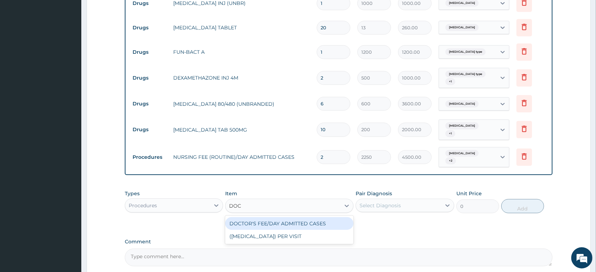
type input "DOCT"
click at [312, 217] on div "DOCTOR'S FEE/DAY ADMITTED CASES" at bounding box center [289, 223] width 128 height 13
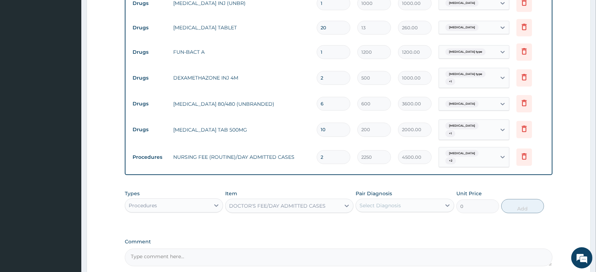
type input "3000"
click at [382, 202] on div "Select Diagnosis" at bounding box center [380, 205] width 41 height 7
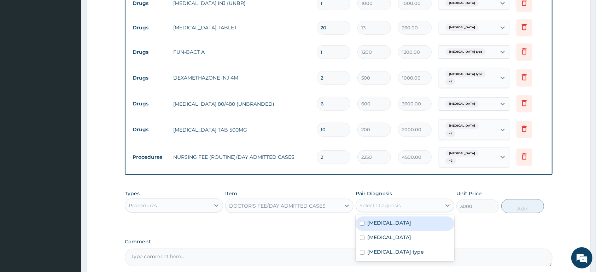
click at [411, 219] on label "Upper respiratory infection" at bounding box center [389, 222] width 44 height 7
checkbox input "true"
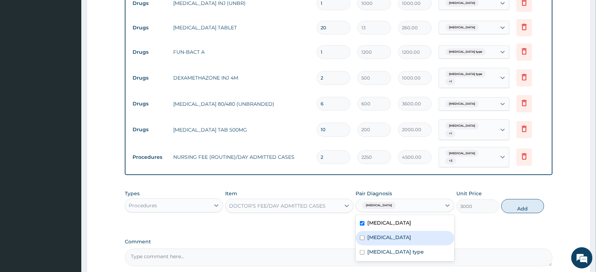
click at [406, 231] on div "Malaria" at bounding box center [405, 238] width 98 height 14
checkbox input "true"
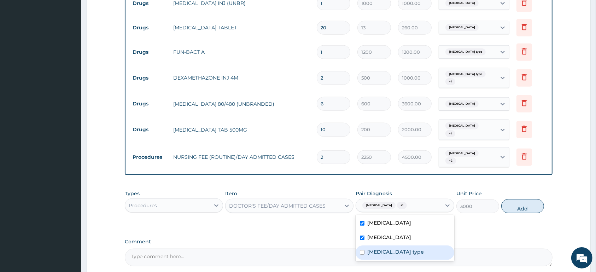
drag, startPoint x: 407, startPoint y: 244, endPoint x: 451, endPoint y: 236, distance: 44.9
click at [408, 248] on label "Urticaria of unspecified type" at bounding box center [395, 251] width 57 height 7
checkbox input "true"
click at [521, 203] on button "Add" at bounding box center [522, 206] width 43 height 14
type input "0"
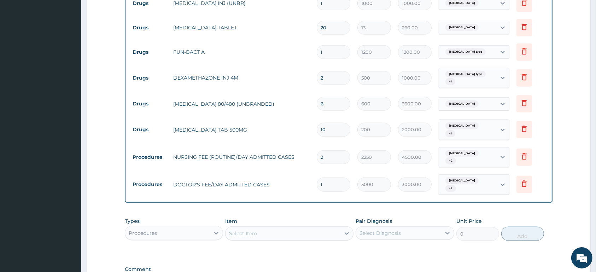
type input "0.00"
type input "2"
type input "6000.00"
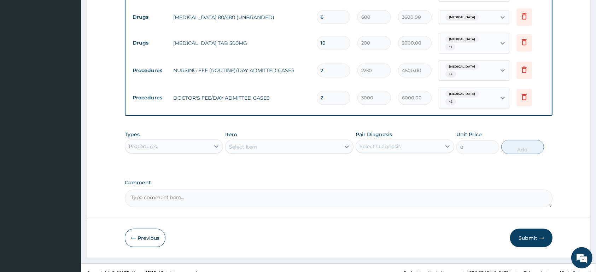
scroll to position [731, 0]
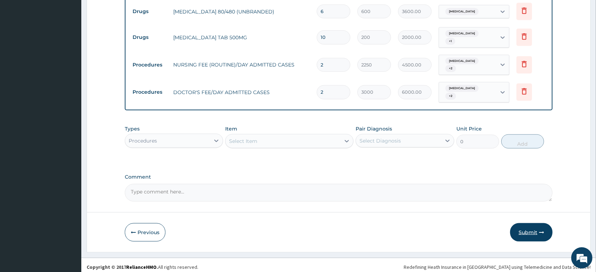
type input "2"
click at [541, 230] on icon "button" at bounding box center [541, 232] width 5 height 5
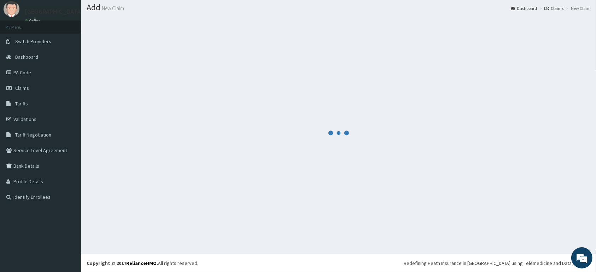
scroll to position [20, 0]
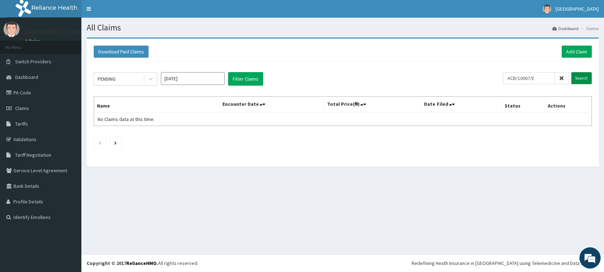
type input "ACB/10067/E"
click at [581, 77] on input "Search" at bounding box center [581, 78] width 21 height 12
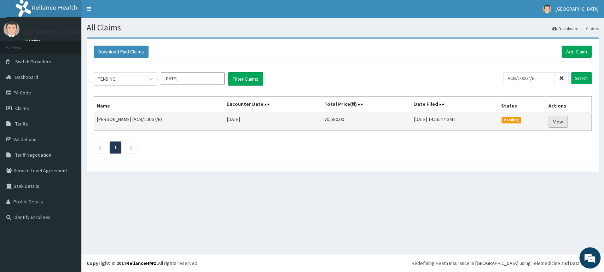
click at [560, 122] on link "View" at bounding box center [557, 122] width 19 height 12
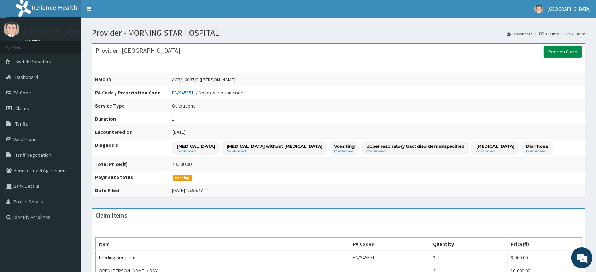
click at [555, 54] on link "Reopen Claim" at bounding box center [563, 52] width 38 height 12
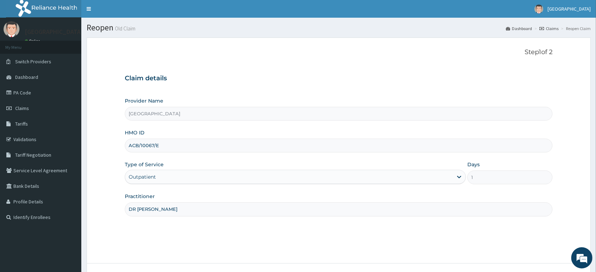
click at [435, 176] on div "Outpatient" at bounding box center [289, 176] width 328 height 11
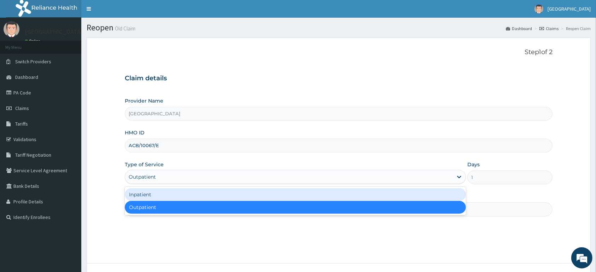
drag, startPoint x: 415, startPoint y: 195, endPoint x: 427, endPoint y: 191, distance: 13.2
click at [415, 195] on div "Inpatient" at bounding box center [295, 194] width 341 height 13
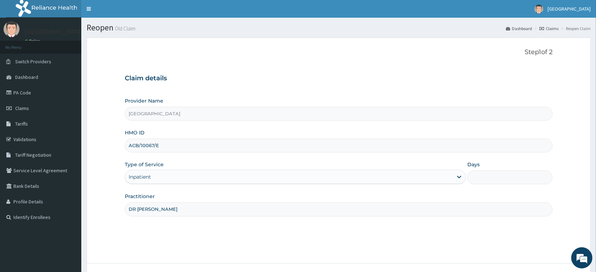
click at [481, 177] on input "Days" at bounding box center [509, 177] width 85 height 14
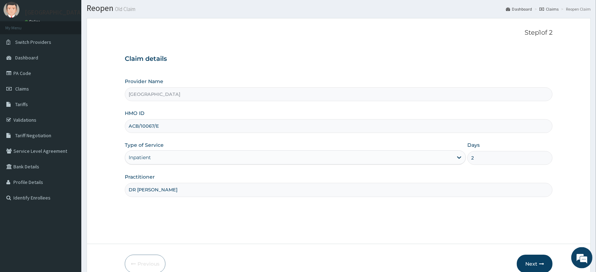
scroll to position [55, 0]
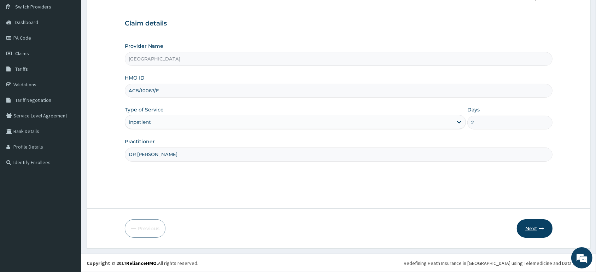
type input "2"
click at [528, 232] on button "Next" at bounding box center [535, 228] width 36 height 18
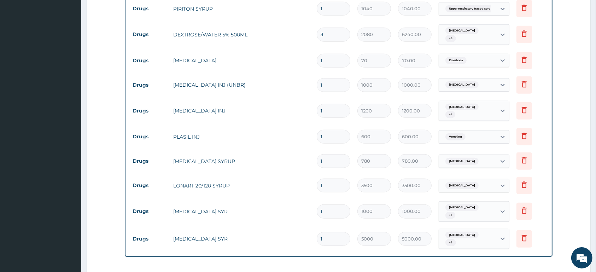
scroll to position [657, 0]
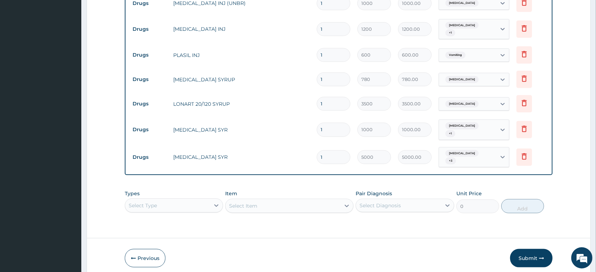
click at [198, 190] on div "Types Select Type" at bounding box center [174, 201] width 98 height 23
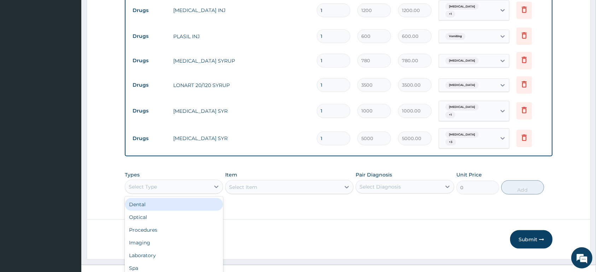
scroll to position [19, 0]
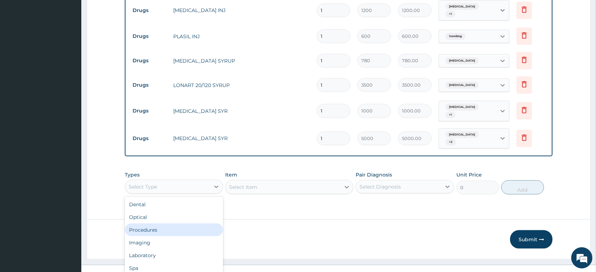
click at [190, 223] on div "Procedures" at bounding box center [174, 229] width 98 height 13
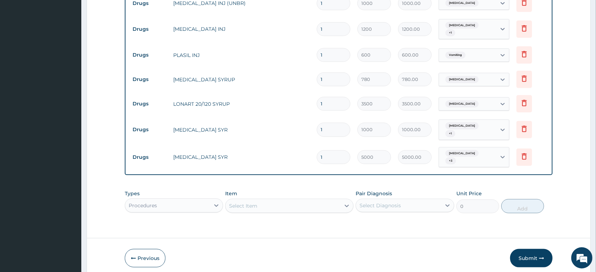
scroll to position [0, 0]
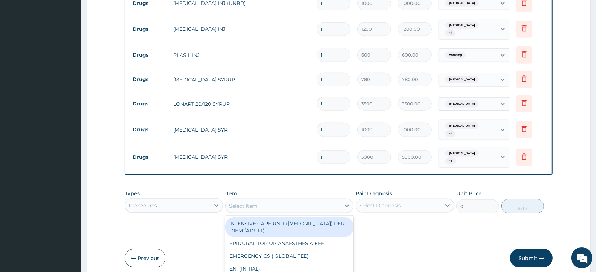
click at [261, 199] on div "option INTENSIVE CARE UNIT (ICU) PER DIEM (ADULT) focused, 1 of 126. 126 result…" at bounding box center [289, 206] width 128 height 14
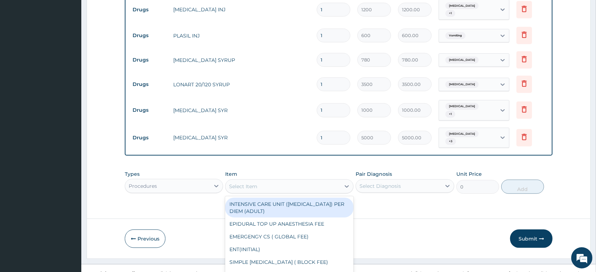
scroll to position [19, 0]
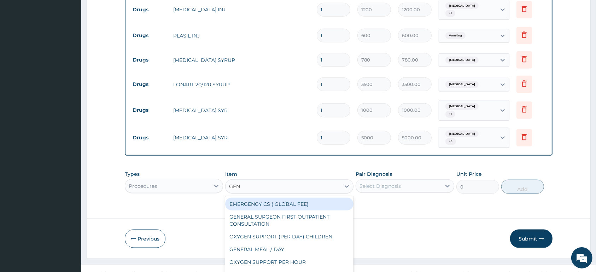
type input "GENE"
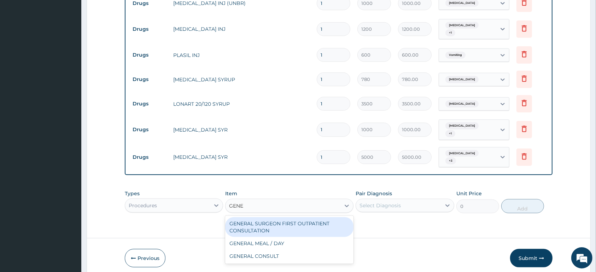
scroll to position [0, 0]
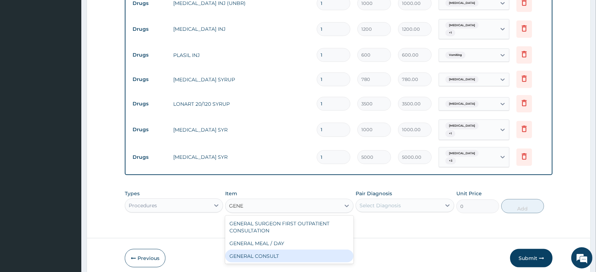
click at [279, 250] on div "GENERAL CONSULT" at bounding box center [289, 256] width 128 height 13
type input "5000"
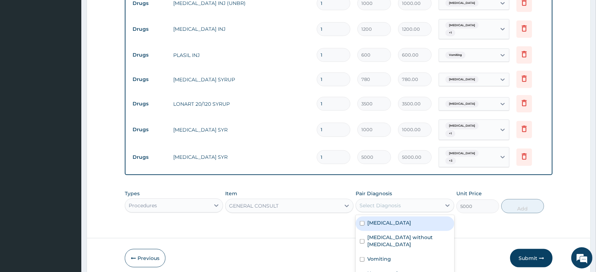
scroll to position [10, 0]
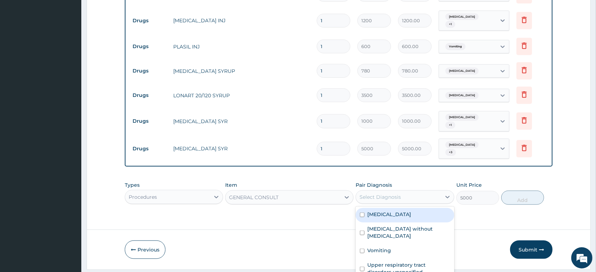
click at [388, 178] on div "Types Procedures Item GENERAL CONSULT Pair Diagnosis option Malaria focused, 1 …" at bounding box center [339, 193] width 428 height 30
drag, startPoint x: 394, startPoint y: 186, endPoint x: 395, endPoint y: 192, distance: 6.5
click at [394, 207] on div "[MEDICAL_DATA]" at bounding box center [405, 214] width 98 height 14
checkbox input "true"
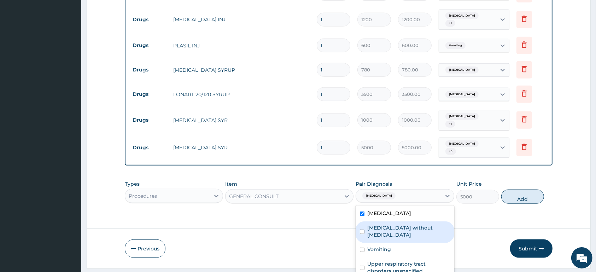
click at [397, 224] on label "[MEDICAL_DATA] without [MEDICAL_DATA]" at bounding box center [408, 231] width 82 height 14
checkbox input "true"
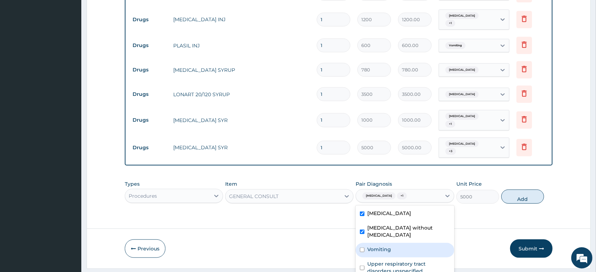
click at [395, 243] on div "Vomiting" at bounding box center [405, 250] width 98 height 14
checkbox input "true"
click at [396, 257] on div "Upper respiratory tract disorders unspecified" at bounding box center [405, 268] width 98 height 22
checkbox input "true"
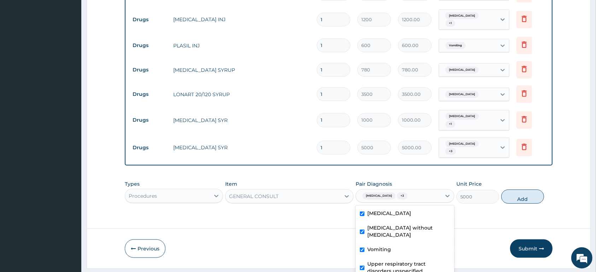
checkbox input "true"
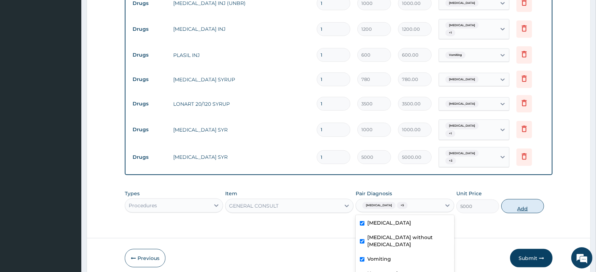
click at [512, 186] on div "Types Procedures Item GENERAL CONSULT Pair Diagnosis option Diarrhoea, selected…" at bounding box center [339, 201] width 428 height 30
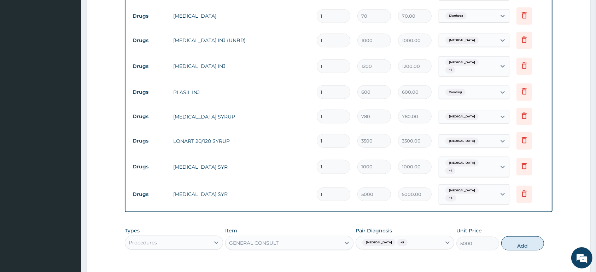
scroll to position [657, 0]
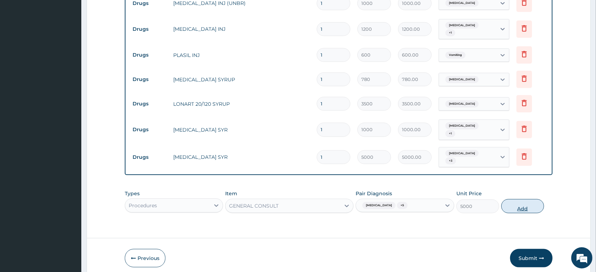
click at [506, 199] on button "Add" at bounding box center [522, 206] width 43 height 14
type input "0"
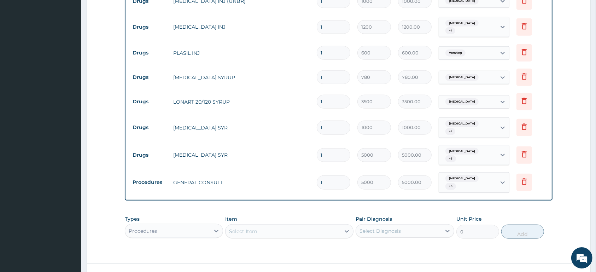
scroll to position [681, 0]
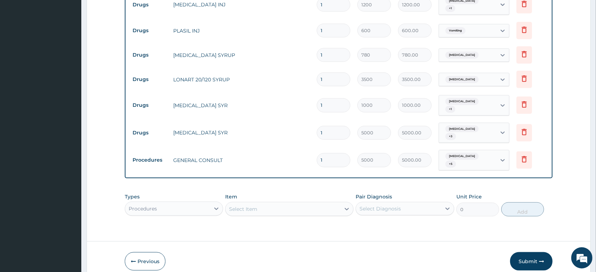
click at [488, 150] on div "Malaria + 5" at bounding box center [467, 160] width 57 height 20
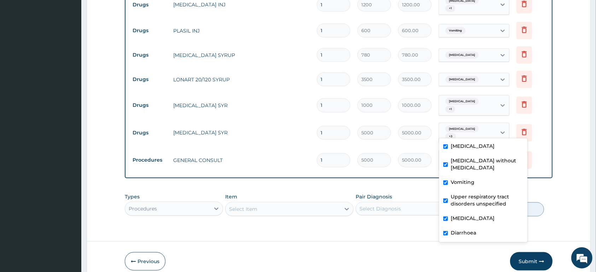
click at [488, 150] on div "Malaria + 5" at bounding box center [467, 160] width 57 height 20
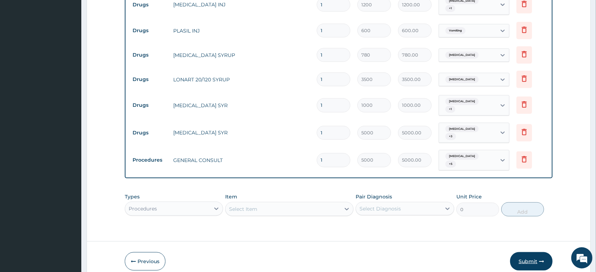
click at [536, 252] on button "Submit" at bounding box center [531, 261] width 42 height 18
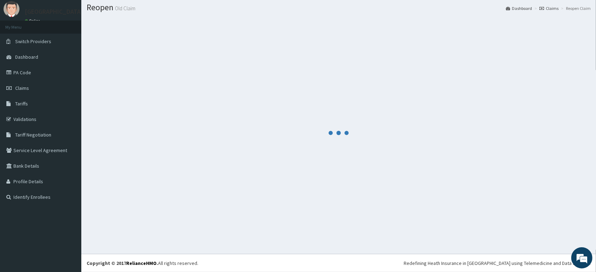
scroll to position [20, 0]
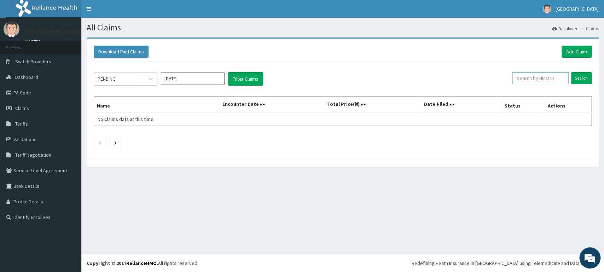
click at [533, 79] on input "text" at bounding box center [540, 78] width 56 height 12
type input "ACB/10067/E"
click at [577, 80] on input "Search" at bounding box center [581, 78] width 21 height 12
type input "USL/10276/A"
click at [592, 75] on div "PENDING [DATE] Filter Claims USL/10276/A Search Name Encounter Date Total Price…" at bounding box center [342, 109] width 505 height 94
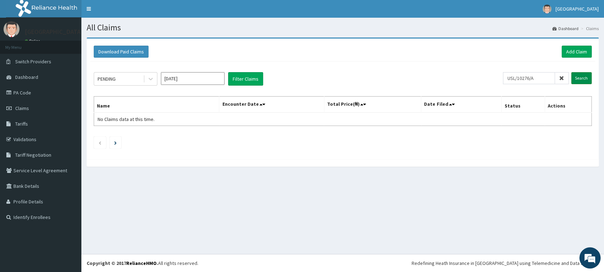
click at [574, 76] on input "Search" at bounding box center [581, 78] width 21 height 12
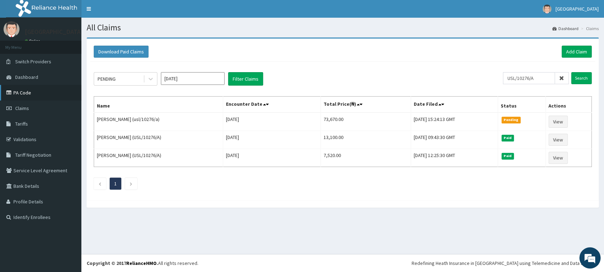
click at [32, 94] on link "PA Code" at bounding box center [40, 93] width 81 height 16
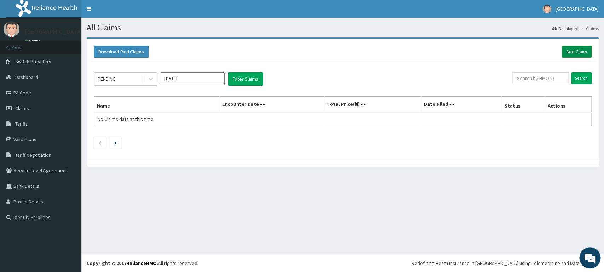
click at [572, 53] on link "Add Claim" at bounding box center [577, 52] width 30 height 12
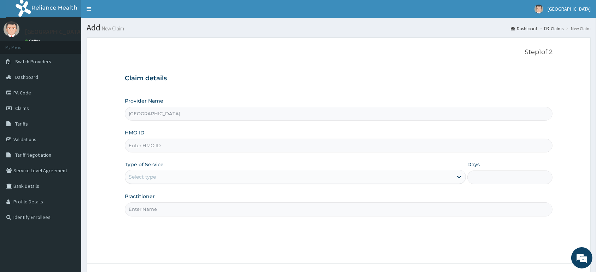
type input "[GEOGRAPHIC_DATA]"
click at [154, 146] on input "HMO ID" at bounding box center [339, 146] width 428 height 14
type input "ACB/10224/B"
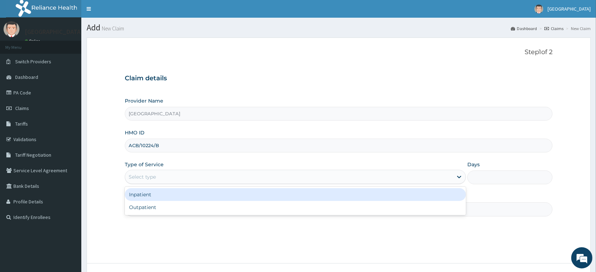
drag, startPoint x: 150, startPoint y: 178, endPoint x: 176, endPoint y: 178, distance: 26.9
click at [151, 178] on div "Select type" at bounding box center [142, 176] width 27 height 7
click at [149, 198] on div "Inpatient" at bounding box center [295, 194] width 341 height 13
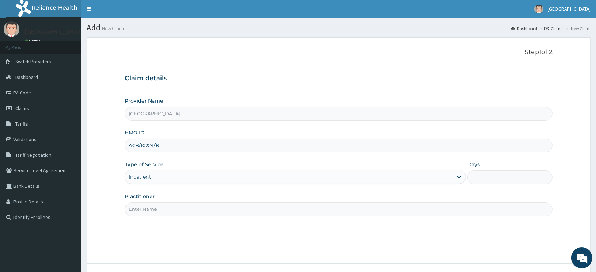
click at [516, 180] on input "Days" at bounding box center [509, 177] width 85 height 14
type input "2"
click at [314, 207] on input "Practitioner" at bounding box center [339, 209] width 428 height 14
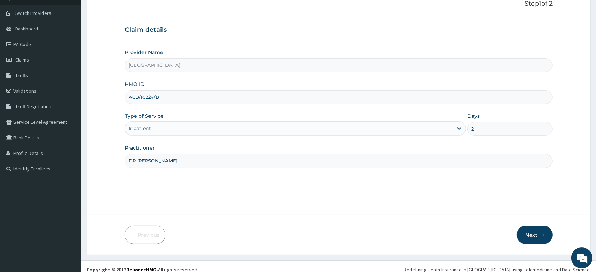
scroll to position [55, 0]
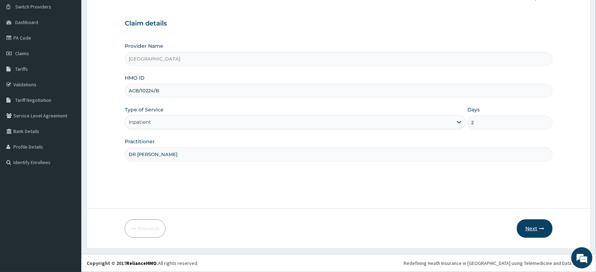
type input "DR [PERSON_NAME]"
click at [533, 226] on button "Next" at bounding box center [535, 228] width 36 height 18
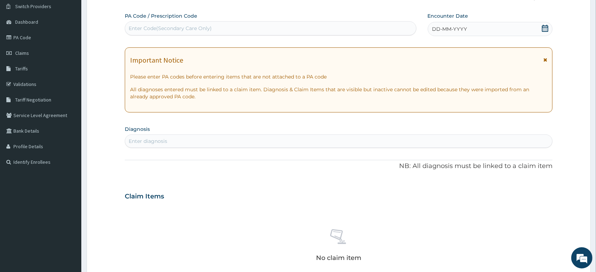
click at [547, 27] on icon at bounding box center [545, 28] width 7 height 7
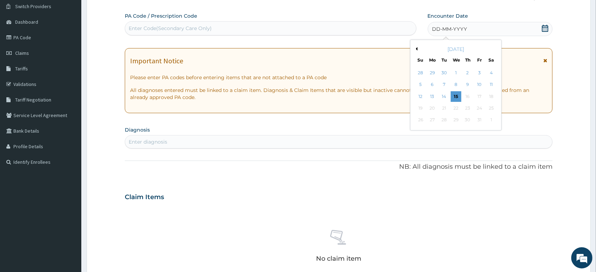
click at [415, 51] on button "Previous Month" at bounding box center [416, 49] width 4 height 4
click at [415, 50] on button "Previous Month" at bounding box center [416, 49] width 4 height 4
click at [444, 109] on div "19" at bounding box center [444, 108] width 11 height 11
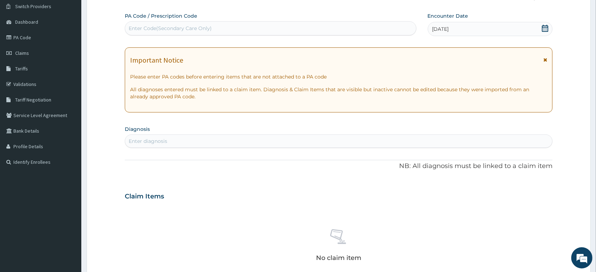
click at [352, 25] on div "Enter Code(Secondary Care Only)" at bounding box center [270, 28] width 291 height 11
type input "PA/D81F86"
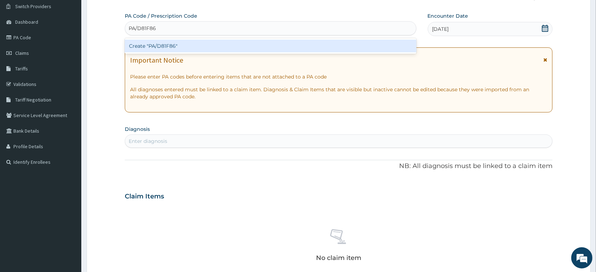
click at [295, 48] on div "Create "PA/D81F86"" at bounding box center [271, 46] width 292 height 13
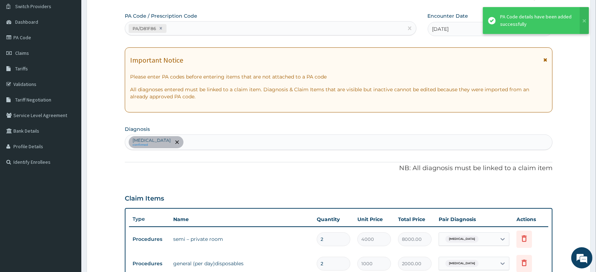
scroll to position [207, 0]
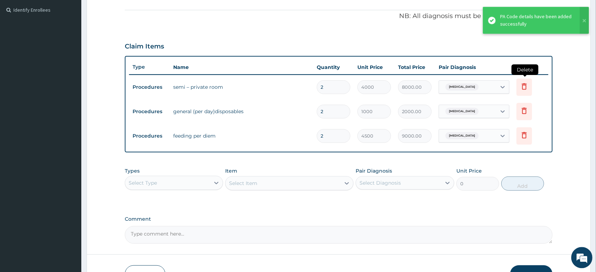
click at [527, 87] on icon at bounding box center [524, 86] width 5 height 6
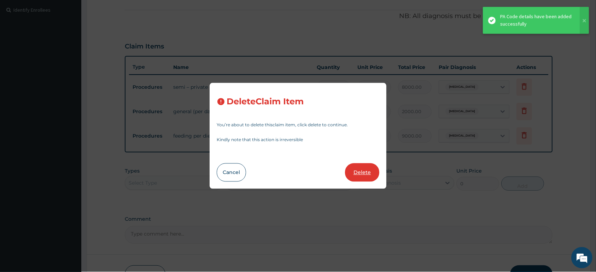
click at [359, 180] on button "Delete" at bounding box center [362, 172] width 34 height 18
type input "1000"
type input "2000.00"
type input "4500"
type input "9000.00"
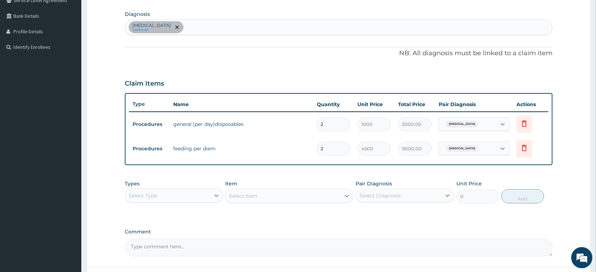
scroll to position [95, 0]
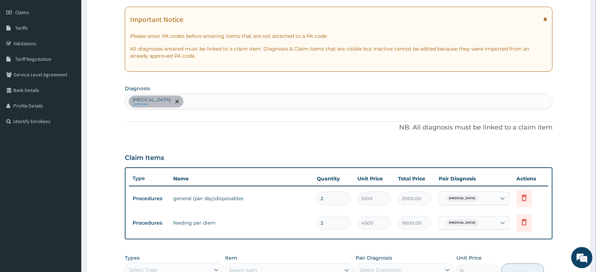
click at [233, 97] on div "[MEDICAL_DATA] confirmed" at bounding box center [338, 101] width 427 height 15
type input "D"
type input "[MEDICAL_DATA]"
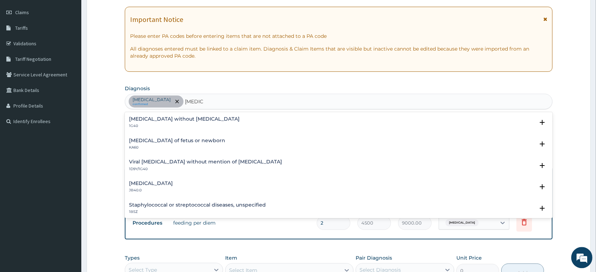
click at [190, 116] on div "[MEDICAL_DATA] without [MEDICAL_DATA] 1G40 Select Status Query Query covers sus…" at bounding box center [339, 125] width 428 height 22
click at [184, 121] on h4 "[MEDICAL_DATA] without [MEDICAL_DATA]" at bounding box center [184, 119] width 111 height 5
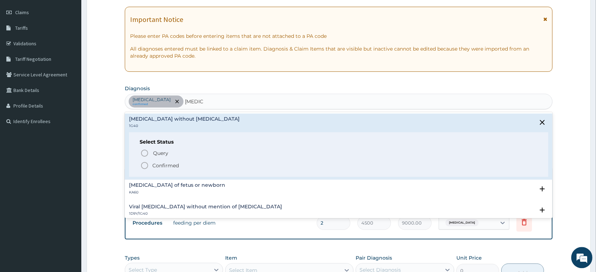
click at [167, 167] on p "Confirmed" at bounding box center [165, 165] width 27 height 7
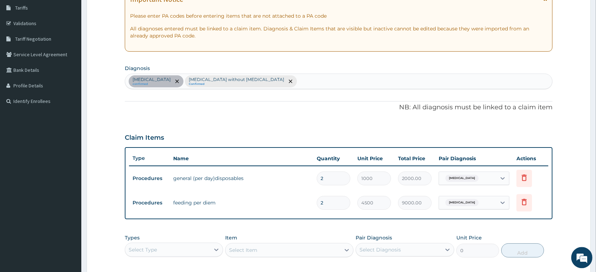
scroll to position [133, 0]
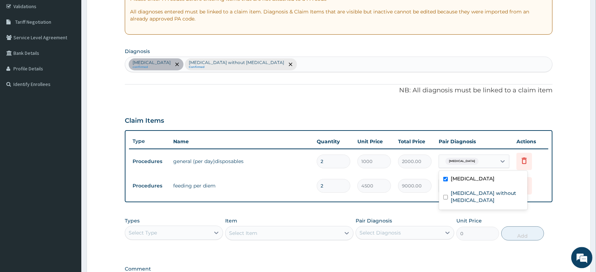
click at [492, 158] on div "[MEDICAL_DATA]" at bounding box center [467, 162] width 57 height 12
click at [477, 192] on label "[MEDICAL_DATA] without [MEDICAL_DATA]" at bounding box center [487, 197] width 72 height 14
checkbox input "true"
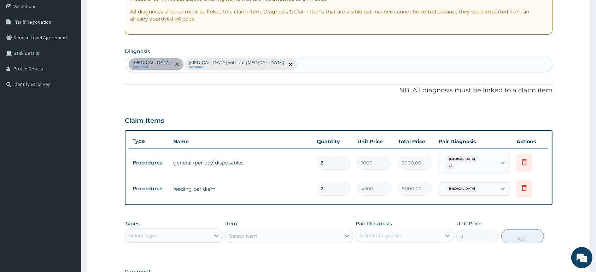
click at [546, 179] on td "Delete" at bounding box center [530, 189] width 35 height 24
click at [495, 186] on div "[MEDICAL_DATA]" at bounding box center [467, 189] width 57 height 12
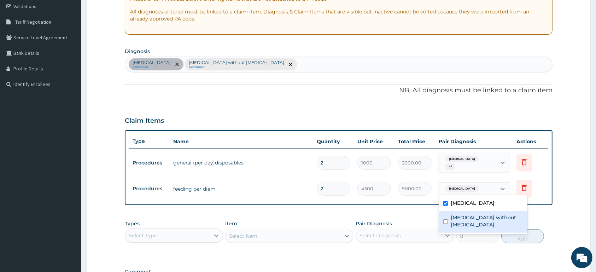
click at [467, 218] on label "[MEDICAL_DATA] without [MEDICAL_DATA]" at bounding box center [487, 221] width 72 height 14
checkbox input "true"
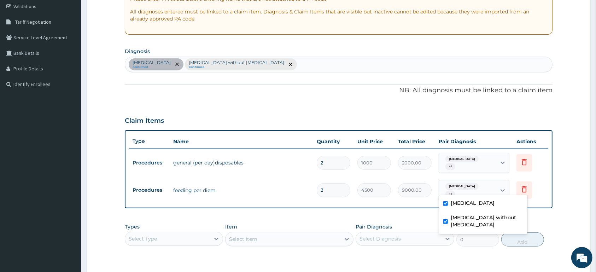
click at [548, 186] on td "Delete" at bounding box center [530, 190] width 35 height 24
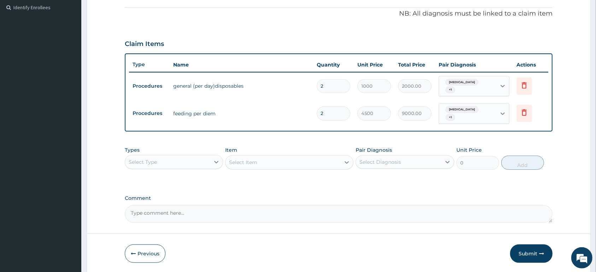
scroll to position [229, 0]
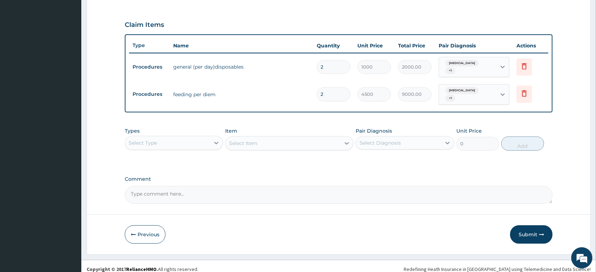
click at [153, 139] on div "Select Type" at bounding box center [143, 142] width 28 height 7
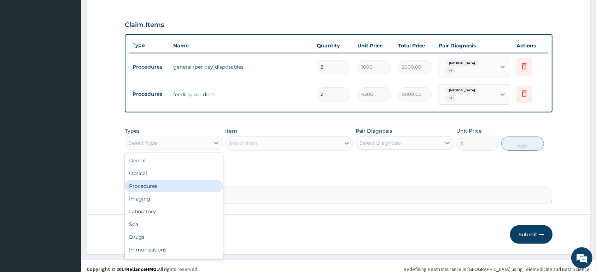
click at [164, 180] on div "Procedures" at bounding box center [174, 186] width 98 height 13
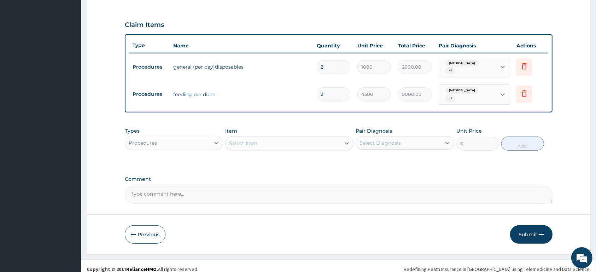
click at [253, 140] on div "Select Item" at bounding box center [243, 143] width 28 height 7
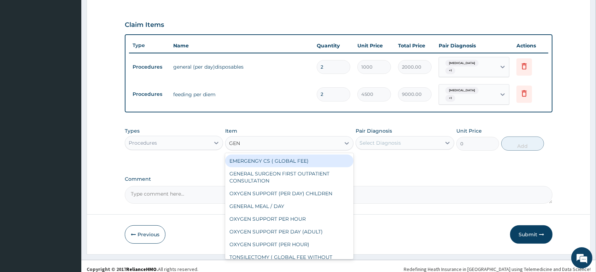
type input "GENE"
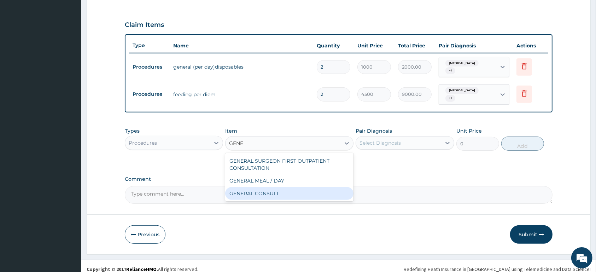
click at [285, 188] on div "GENERAL CONSULT" at bounding box center [289, 193] width 128 height 13
type input "5000"
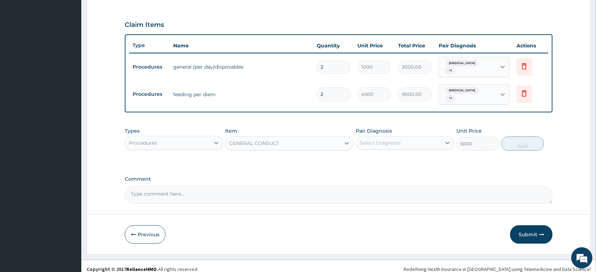
click at [382, 139] on div "Select Diagnosis" at bounding box center [380, 142] width 41 height 7
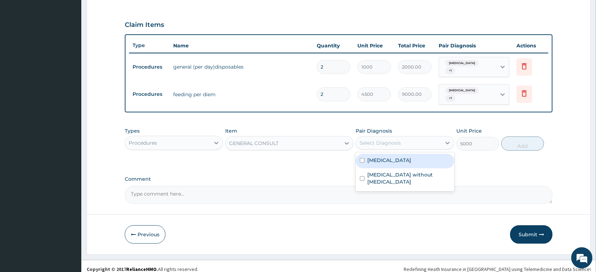
drag, startPoint x: 387, startPoint y: 153, endPoint x: 389, endPoint y: 168, distance: 15.1
click at [387, 154] on div "[MEDICAL_DATA]" at bounding box center [405, 161] width 98 height 14
checkbox input "true"
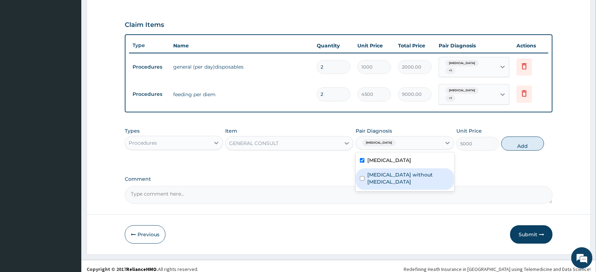
drag, startPoint x: 391, startPoint y: 168, endPoint x: 492, endPoint y: 161, distance: 101.0
click at [425, 171] on label "[MEDICAL_DATA] without [MEDICAL_DATA]" at bounding box center [408, 178] width 82 height 14
checkbox input "true"
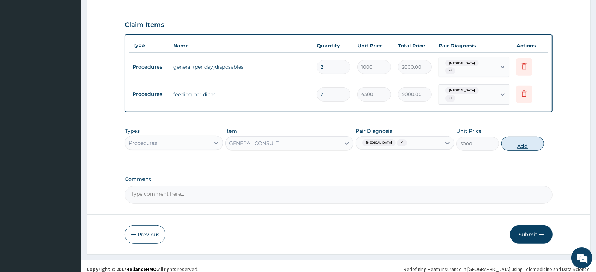
click at [534, 136] on button "Add" at bounding box center [522, 143] width 43 height 14
type input "0"
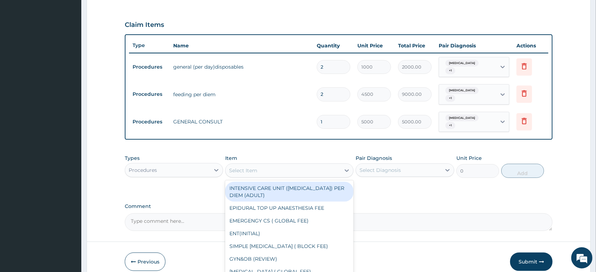
click at [261, 165] on div "Select Item" at bounding box center [283, 170] width 115 height 11
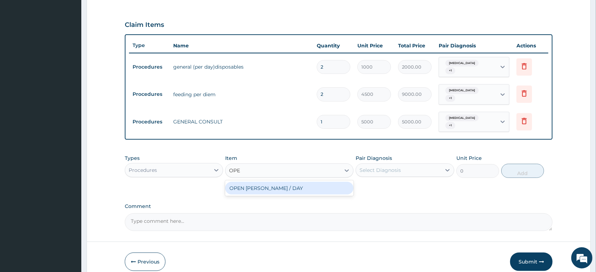
type input "OPEN"
drag, startPoint x: 274, startPoint y: 178, endPoint x: 357, endPoint y: 174, distance: 83.6
click at [289, 182] on div "OPEN [PERSON_NAME] / DAY" at bounding box center [289, 188] width 128 height 13
type input "5000"
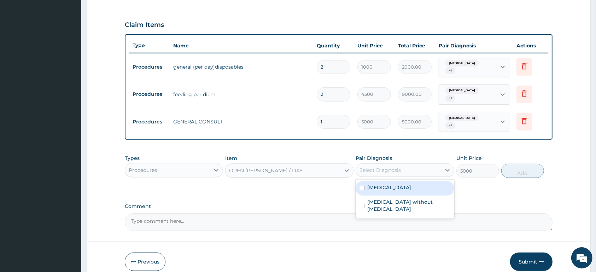
click at [406, 164] on div "Select Diagnosis" at bounding box center [398, 169] width 85 height 11
click at [408, 181] on div "[MEDICAL_DATA]" at bounding box center [405, 188] width 98 height 14
checkbox input "true"
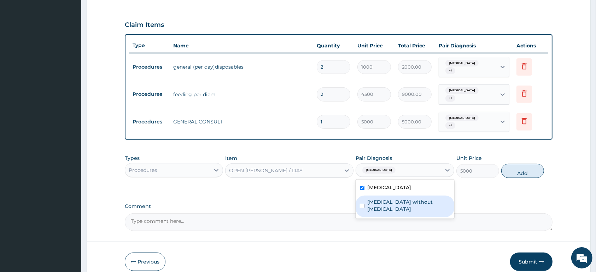
drag, startPoint x: 412, startPoint y: 192, endPoint x: 429, endPoint y: 190, distance: 17.5
click at [414, 198] on label "[MEDICAL_DATA] without [MEDICAL_DATA]" at bounding box center [408, 205] width 82 height 14
checkbox input "true"
click at [522, 164] on button "Add" at bounding box center [522, 171] width 43 height 14
type input "0"
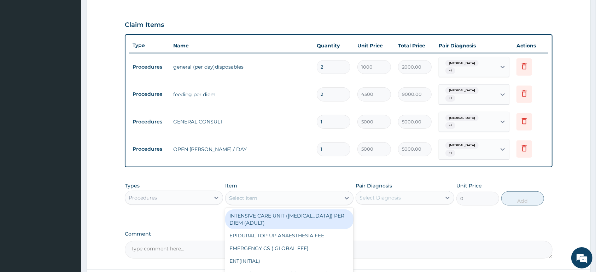
click at [267, 192] on div "Select Item" at bounding box center [283, 197] width 115 height 11
type input "NURS"
drag, startPoint x: 329, startPoint y: 205, endPoint x: 374, endPoint y: 190, distance: 47.2
click at [332, 209] on div "NURSING FEE (ROUTINE)/DAY ADMITTED CASES" at bounding box center [289, 219] width 128 height 20
type input "2250"
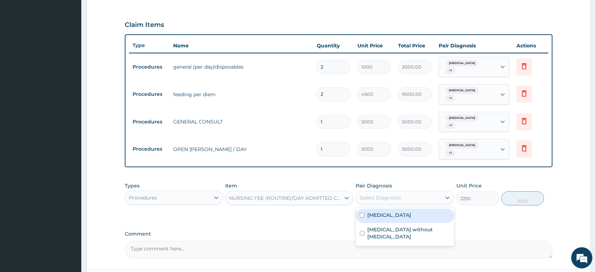
click at [385, 194] on div "Select Diagnosis" at bounding box center [380, 197] width 41 height 7
drag, startPoint x: 399, startPoint y: 203, endPoint x: 401, endPoint y: 209, distance: 6.0
click at [400, 209] on div "[MEDICAL_DATA]" at bounding box center [405, 216] width 98 height 14
checkbox input "true"
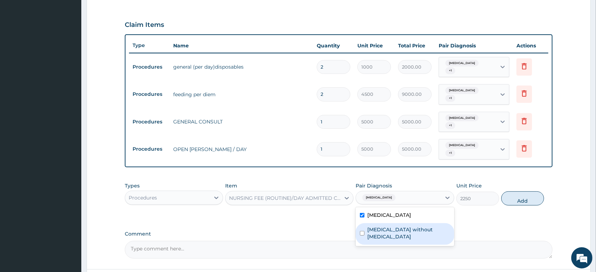
drag, startPoint x: 406, startPoint y: 219, endPoint x: 567, endPoint y: 187, distance: 163.9
click at [409, 226] on label "[MEDICAL_DATA] without [MEDICAL_DATA]" at bounding box center [408, 233] width 82 height 14
checkbox input "true"
click at [524, 191] on button "Add" at bounding box center [522, 198] width 43 height 14
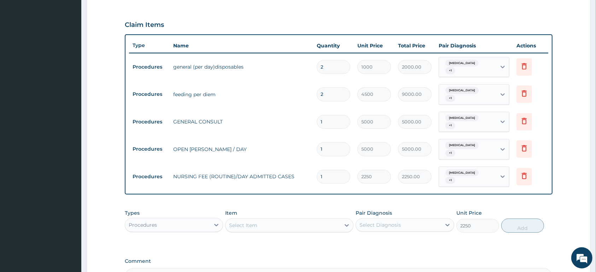
type input "0"
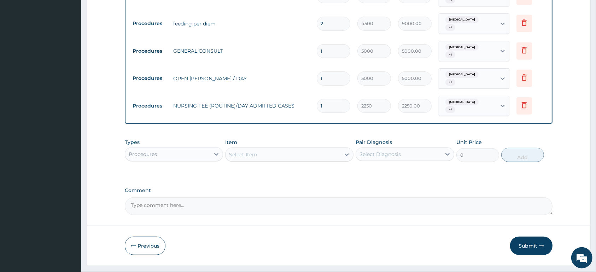
scroll to position [302, 0]
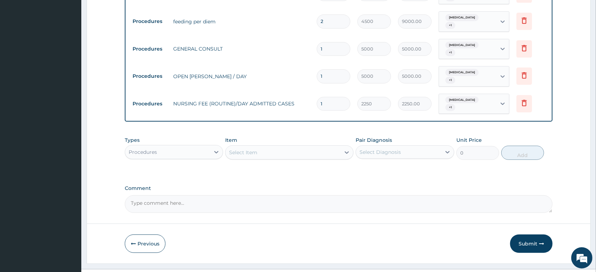
click at [324, 147] on div "Select Item" at bounding box center [283, 152] width 115 height 11
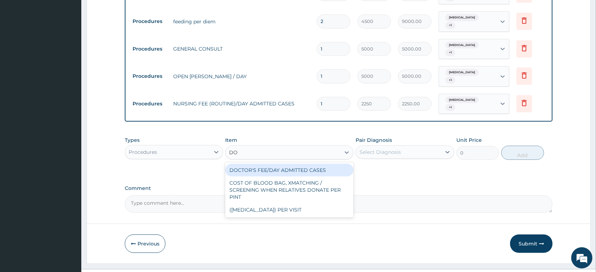
type input "DOC"
click at [324, 164] on div "DOCTOR'S FEE/DAY ADMITTED CASES" at bounding box center [289, 170] width 128 height 13
type input "3000"
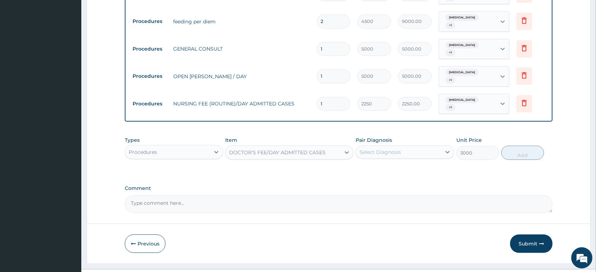
click at [391, 149] on div "Select Diagnosis" at bounding box center [380, 152] width 41 height 7
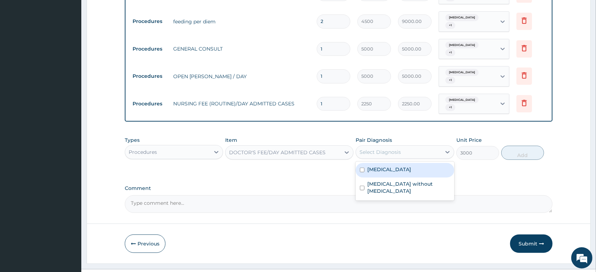
drag, startPoint x: 391, startPoint y: 150, endPoint x: 389, endPoint y: 164, distance: 13.6
click at [390, 163] on div "[MEDICAL_DATA]" at bounding box center [405, 170] width 98 height 14
checkbox input "true"
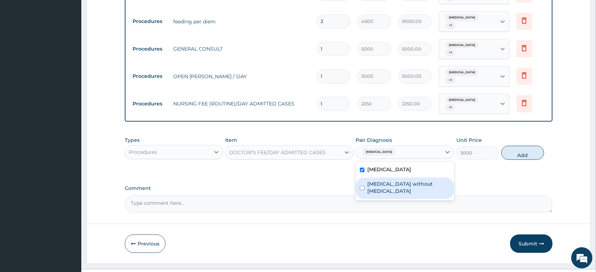
drag, startPoint x: 389, startPoint y: 165, endPoint x: 437, endPoint y: 162, distance: 48.2
click at [403, 178] on div "[MEDICAL_DATA] without [MEDICAL_DATA]" at bounding box center [405, 189] width 98 height 22
checkbox input "true"
click at [518, 146] on button "Add" at bounding box center [522, 153] width 43 height 14
type input "0"
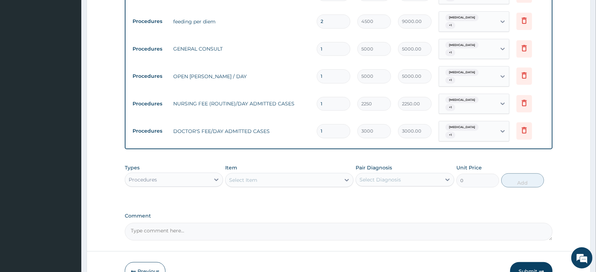
drag, startPoint x: 198, startPoint y: 154, endPoint x: 197, endPoint y: 169, distance: 15.3
click at [198, 173] on div "Procedures" at bounding box center [174, 180] width 98 height 14
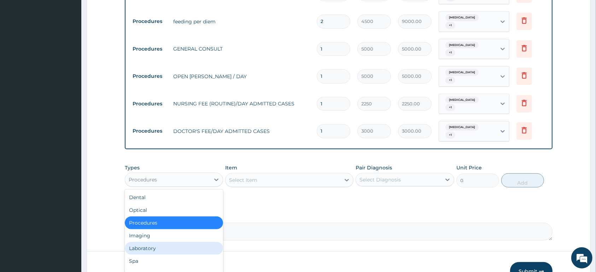
click at [198, 242] on div "Laboratory" at bounding box center [174, 248] width 98 height 13
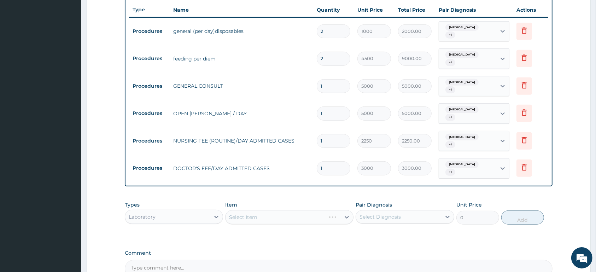
scroll to position [227, 0]
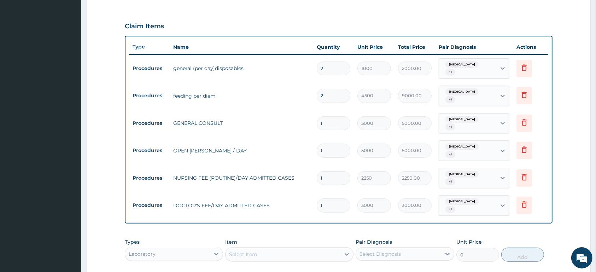
click at [342, 145] on input "1" at bounding box center [334, 151] width 34 height 14
type input "0.00"
type input "2"
type input "10000.00"
type input "2"
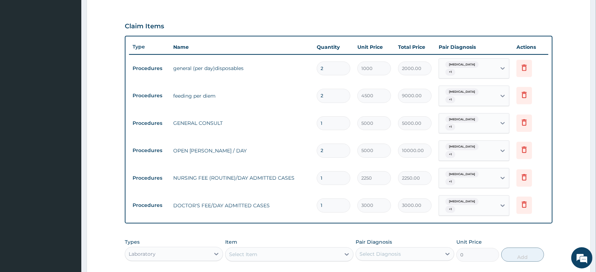
click at [337, 171] on input "1" at bounding box center [334, 178] width 34 height 14
type input "0.00"
type input "2"
type input "4500.00"
type input "2"
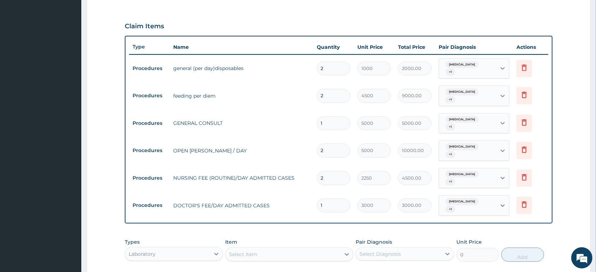
click at [336, 198] on input "1" at bounding box center [334, 205] width 34 height 14
type input "0.00"
type input "2"
type input "6000.00"
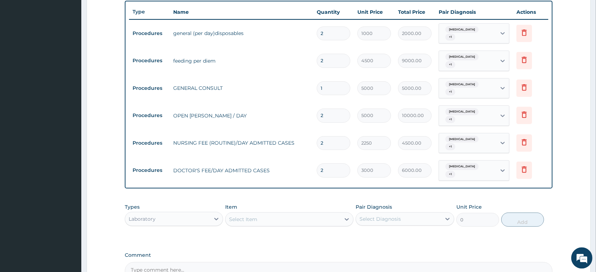
scroll to position [302, 0]
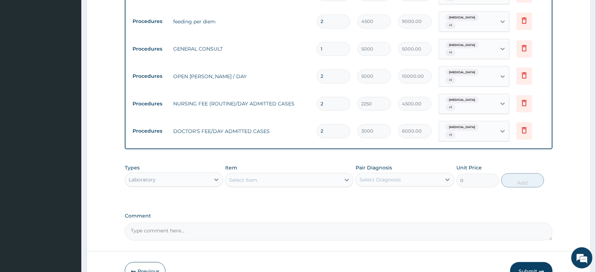
type input "2"
click at [298, 174] on div "Select Item" at bounding box center [283, 179] width 115 height 11
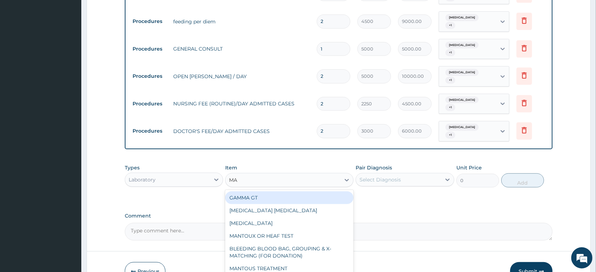
type input "MAL"
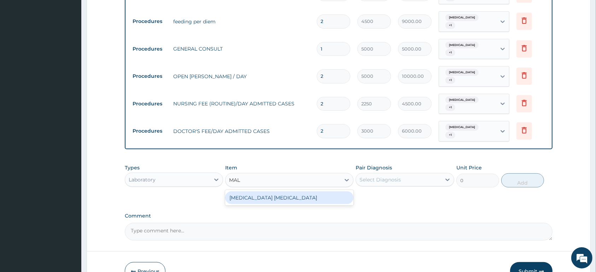
drag, startPoint x: 311, startPoint y: 180, endPoint x: 364, endPoint y: 180, distance: 52.7
click at [316, 191] on div "MALARIA PARASITE" at bounding box center [289, 197] width 128 height 13
type input "1500"
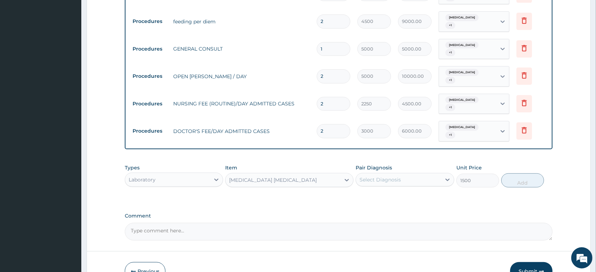
click at [422, 174] on div "Select Diagnosis" at bounding box center [398, 179] width 85 height 11
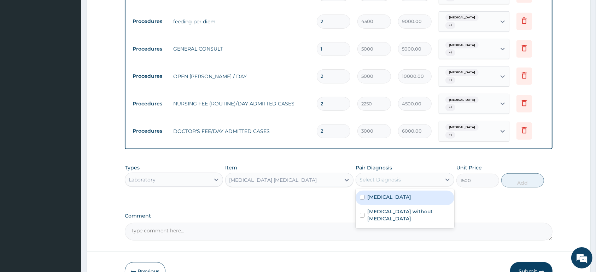
click at [431, 191] on div "Malaria" at bounding box center [405, 198] width 98 height 14
checkbox input "true"
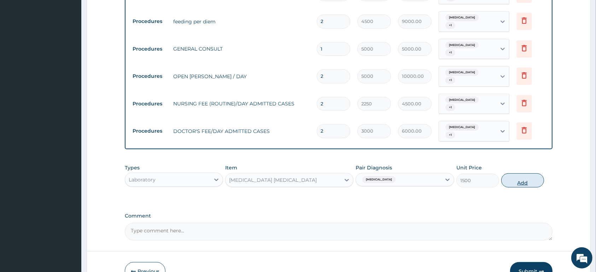
click at [522, 173] on button "Add" at bounding box center [522, 180] width 43 height 14
type input "0"
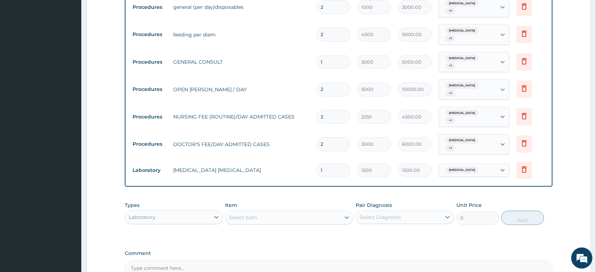
scroll to position [351, 0]
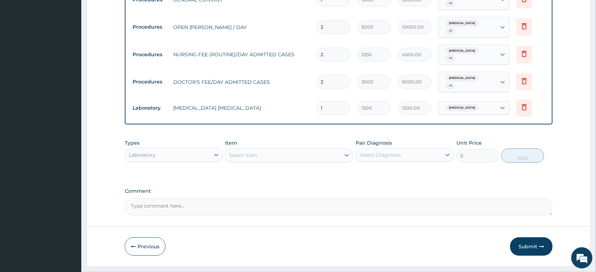
drag, startPoint x: 210, startPoint y: 139, endPoint x: 205, endPoint y: 146, distance: 8.2
click at [209, 149] on div "Laboratory" at bounding box center [167, 154] width 85 height 11
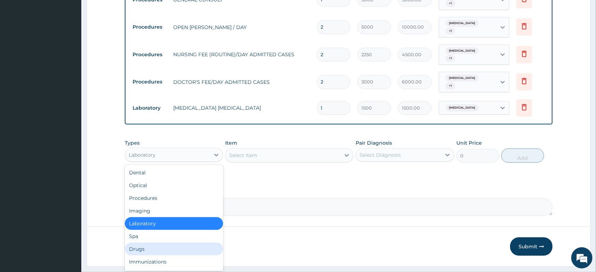
click at [180, 243] on div "Drugs" at bounding box center [174, 249] width 98 height 13
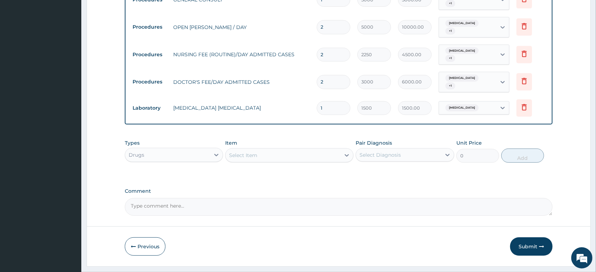
click at [296, 150] on div "Select Item" at bounding box center [283, 155] width 115 height 11
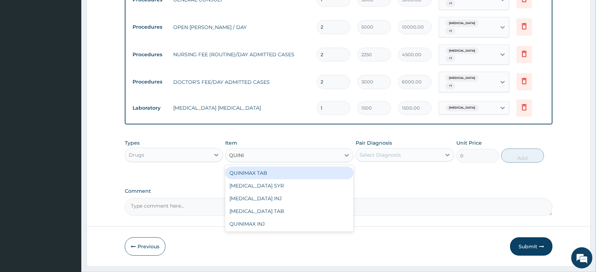
type input "QUININ"
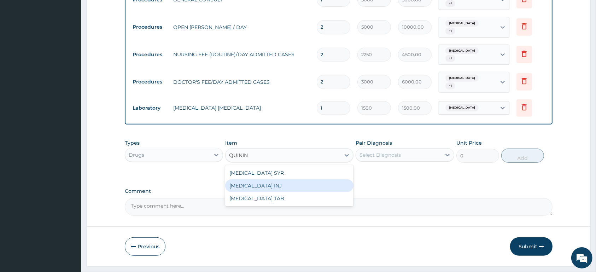
click at [294, 179] on div "QUININE INJ" at bounding box center [289, 185] width 128 height 13
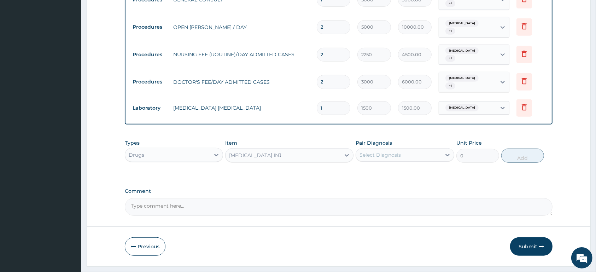
type input "650"
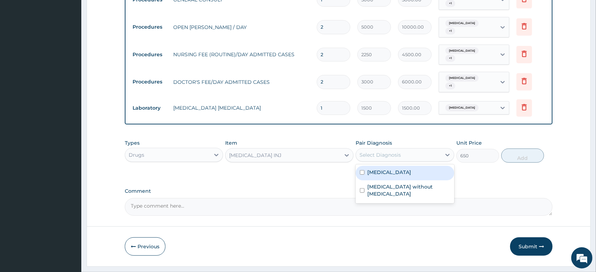
click at [374, 151] on div "Select Diagnosis" at bounding box center [380, 154] width 41 height 7
click at [379, 169] on label "Malaria" at bounding box center [389, 172] width 44 height 7
checkbox input "true"
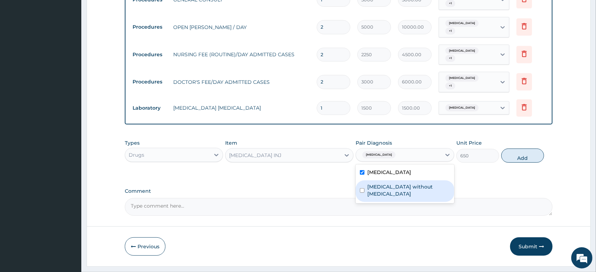
click at [438, 180] on div "Sepsis without septic shock" at bounding box center [405, 191] width 98 height 22
checkbox input "true"
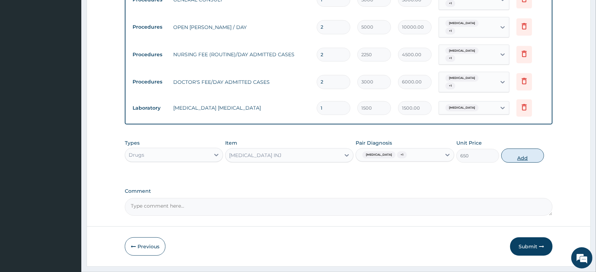
click at [520, 149] on button "Add" at bounding box center [522, 156] width 43 height 14
type input "0"
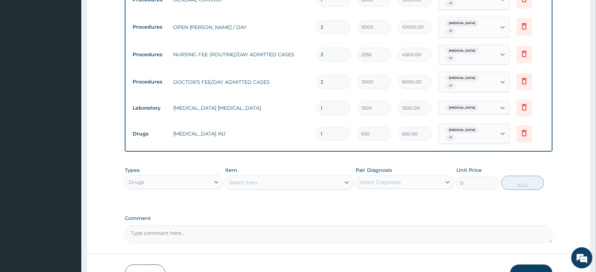
click at [325, 127] on input "1" at bounding box center [334, 134] width 34 height 14
type input "0.00"
click at [325, 127] on input "number" at bounding box center [334, 134] width 34 height 14
type input "3"
type input "1950.00"
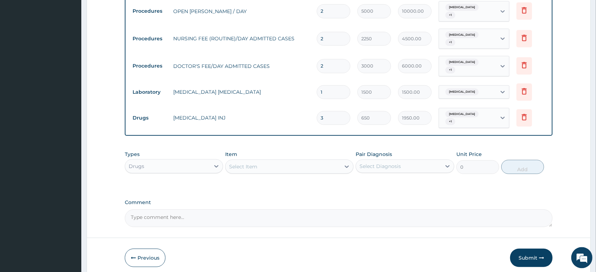
scroll to position [375, 0]
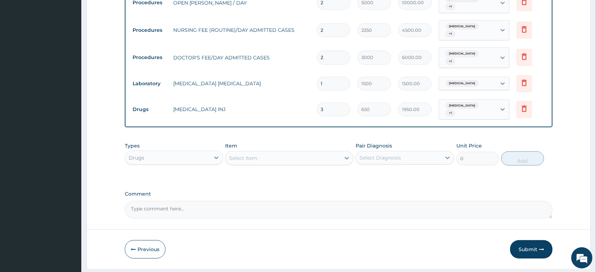
type input "3"
click at [265, 152] on div "Select Item" at bounding box center [283, 157] width 115 height 11
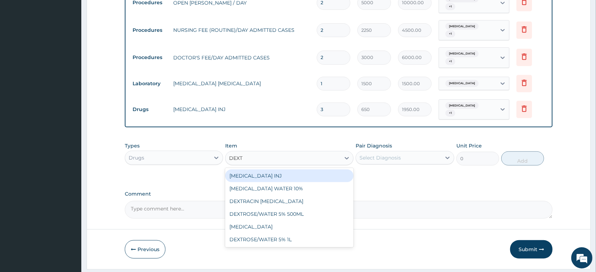
type input "DEXTR"
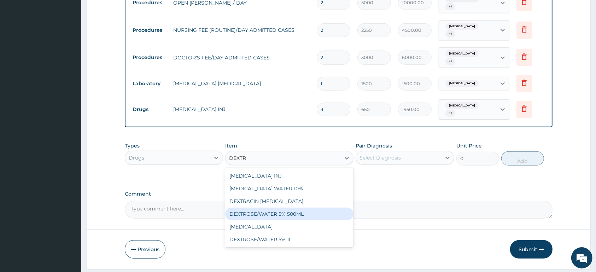
click at [337, 208] on div "DEXTROSE/WATER 5% 500ML" at bounding box center [289, 214] width 128 height 13
type input "2080"
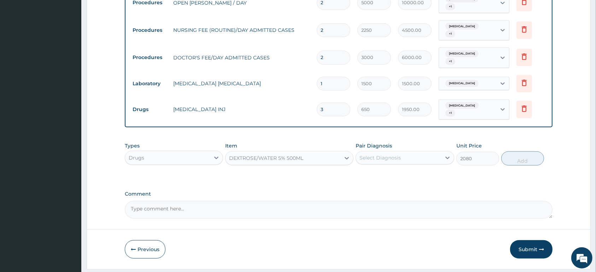
click at [387, 154] on div "Select Diagnosis" at bounding box center [380, 157] width 41 height 7
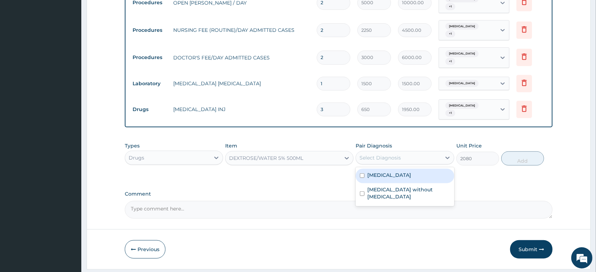
drag, startPoint x: 391, startPoint y: 152, endPoint x: 396, endPoint y: 160, distance: 9.9
click at [392, 169] on div "Malaria" at bounding box center [405, 176] width 98 height 14
checkbox input "true"
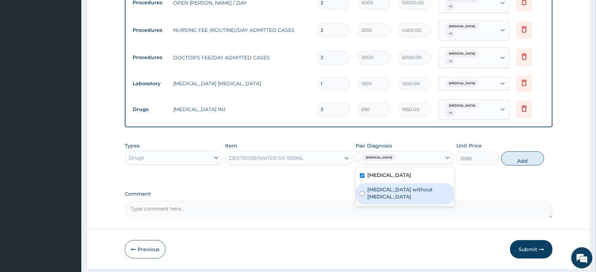
drag, startPoint x: 400, startPoint y: 167, endPoint x: 462, endPoint y: 156, distance: 62.8
click at [405, 186] on label "Sepsis without septic shock" at bounding box center [408, 193] width 82 height 14
checkbox input "true"
click at [521, 151] on button "Add" at bounding box center [522, 158] width 43 height 14
type input "0"
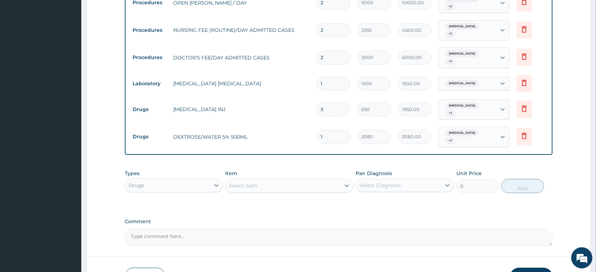
type input "0.00"
type input "3"
type input "6240.00"
type input "3"
click at [276, 180] on div "Select Item" at bounding box center [283, 185] width 115 height 11
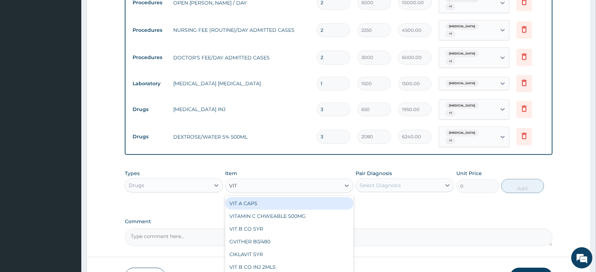
type input "VIT B"
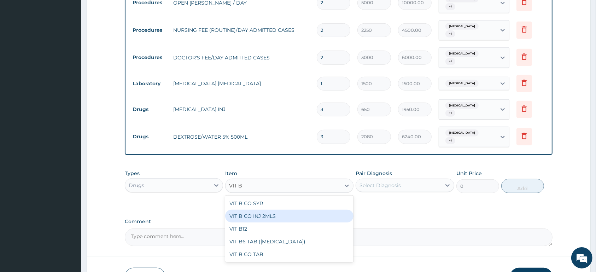
click at [311, 210] on div "VIT B CO INJ 2MLS" at bounding box center [289, 216] width 128 height 13
type input "650"
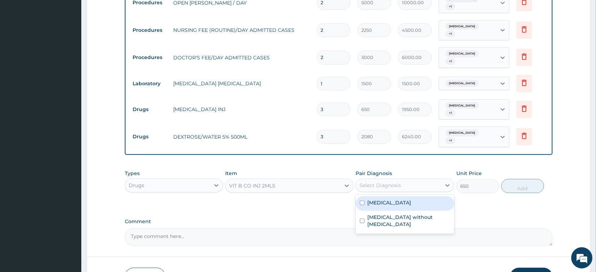
click at [388, 180] on div "Select Diagnosis" at bounding box center [398, 185] width 85 height 11
drag, startPoint x: 392, startPoint y: 178, endPoint x: 397, endPoint y: 188, distance: 11.4
click at [393, 196] on div "Malaria" at bounding box center [405, 203] width 98 height 14
checkbox input "true"
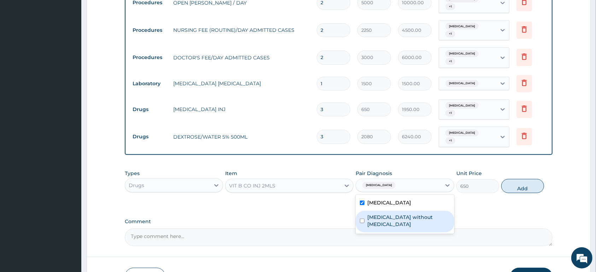
drag, startPoint x: 398, startPoint y: 189, endPoint x: 449, endPoint y: 186, distance: 51.7
click at [401, 211] on div "[MEDICAL_DATA] without [MEDICAL_DATA]" at bounding box center [405, 222] width 98 height 22
checkbox input "true"
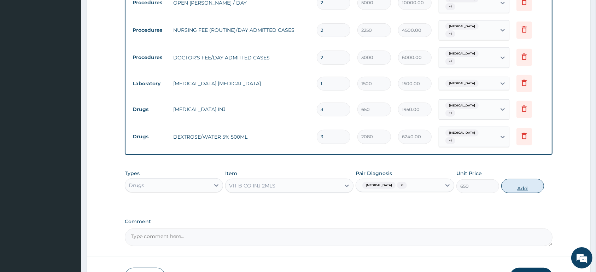
click at [516, 179] on button "Add" at bounding box center [522, 186] width 43 height 14
type input "0"
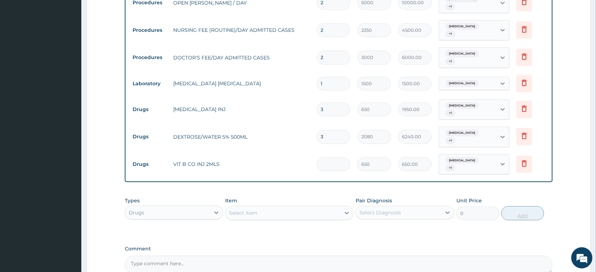
type input "0.00"
type input "3"
type input "1950.00"
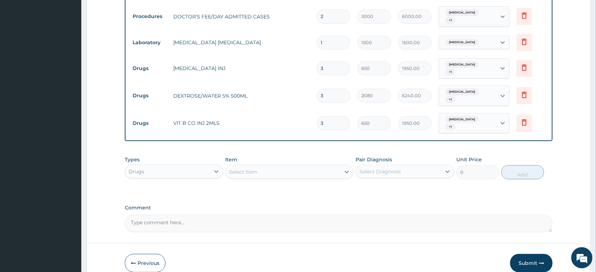
scroll to position [424, 0]
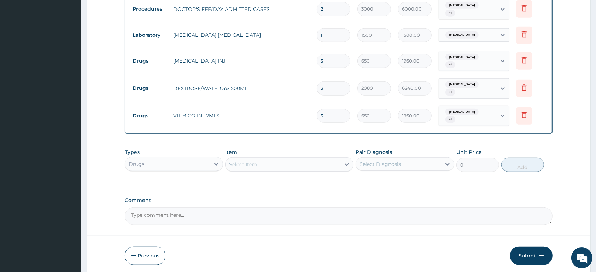
type input "3"
click at [265, 159] on div "Select Item" at bounding box center [283, 164] width 115 height 11
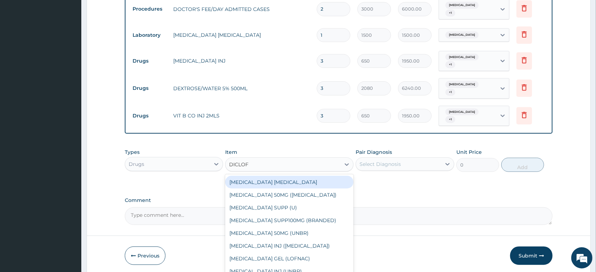
type input "DICLOFE"
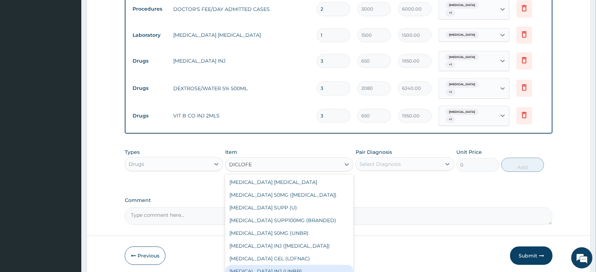
drag, startPoint x: 307, startPoint y: 244, endPoint x: 338, endPoint y: 221, distance: 38.7
click at [308, 265] on div "[MEDICAL_DATA] INJ (UNBR)" at bounding box center [289, 271] width 128 height 13
type input "1000"
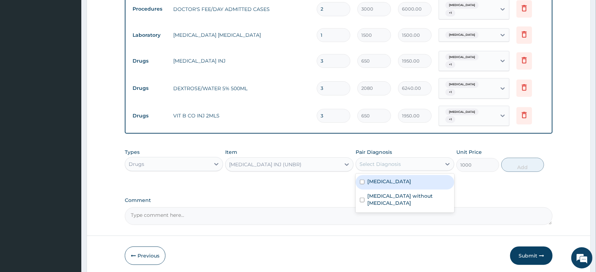
click at [430, 158] on div "Select Diagnosis" at bounding box center [398, 163] width 85 height 11
drag, startPoint x: 431, startPoint y: 154, endPoint x: 431, endPoint y: 159, distance: 4.6
click at [431, 175] on div "Malaria" at bounding box center [405, 182] width 98 height 14
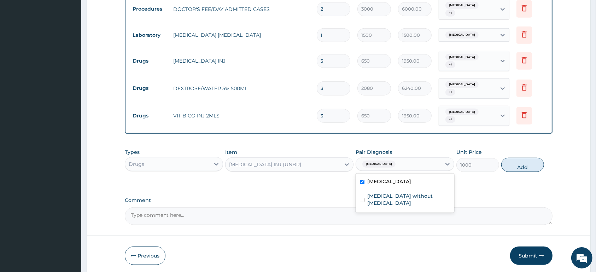
checkbox input "true"
click at [433, 190] on div "[MEDICAL_DATA] without [MEDICAL_DATA]" at bounding box center [405, 201] width 98 height 22
click at [427, 192] on label "[MEDICAL_DATA] without [MEDICAL_DATA]" at bounding box center [408, 199] width 82 height 14
checkbox input "false"
click at [535, 158] on button "Add" at bounding box center [522, 165] width 43 height 14
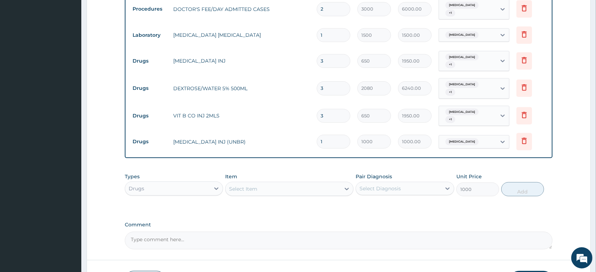
type input "0"
click at [329, 135] on input "1" at bounding box center [334, 142] width 34 height 14
type input "0.00"
type input "2"
type input "2000.00"
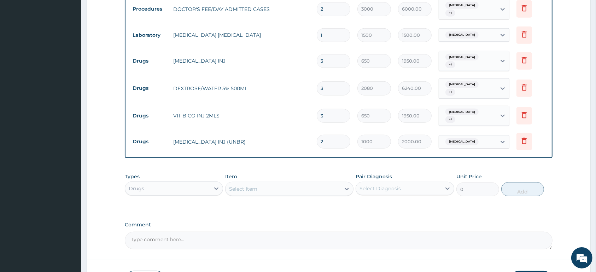
type input "2"
click at [249, 185] on div "Select Item" at bounding box center [243, 188] width 28 height 7
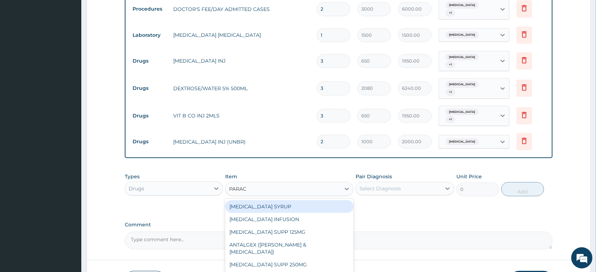
type input "PARACE"
click at [286, 271] on div "[MEDICAL_DATA] TABLET" at bounding box center [289, 277] width 128 height 13
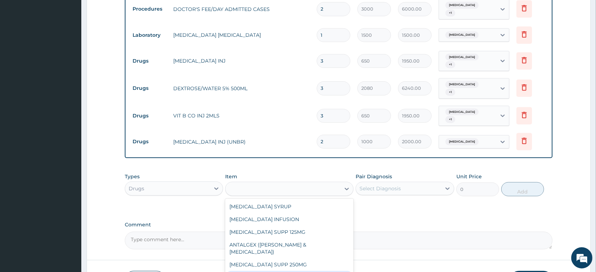
type input "13"
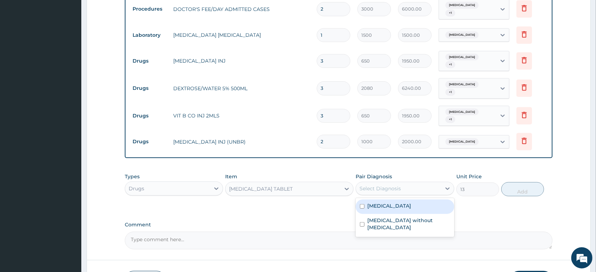
click at [386, 185] on div "Select Diagnosis" at bounding box center [380, 188] width 41 height 7
drag, startPoint x: 409, startPoint y: 181, endPoint x: 491, endPoint y: 178, distance: 82.4
click at [414, 199] on div "Malaria" at bounding box center [405, 206] width 98 height 14
checkbox input "true"
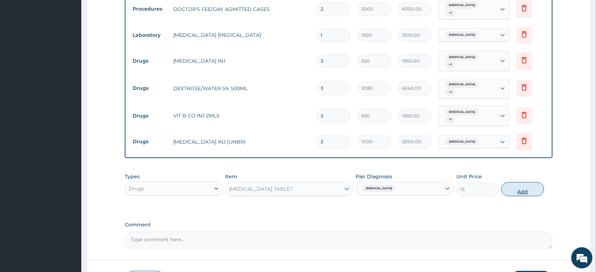
click at [527, 182] on button "Add" at bounding box center [522, 189] width 43 height 14
type input "0"
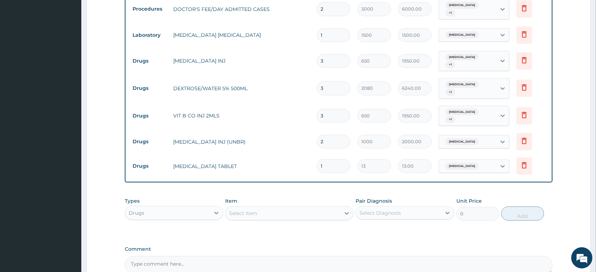
type input "0.00"
type input "2"
type input "26.00"
type input "20"
type input "260.00"
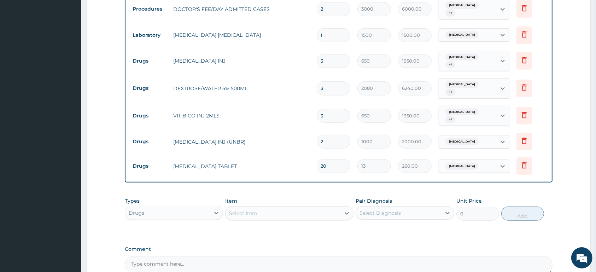
type input "2"
type input "26.00"
type input "0.00"
type input "1"
type input "13.00"
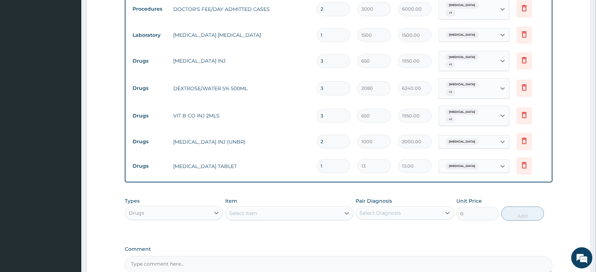
type input "18"
type input "234.00"
type input "1"
type input "13.00"
type input "0.00"
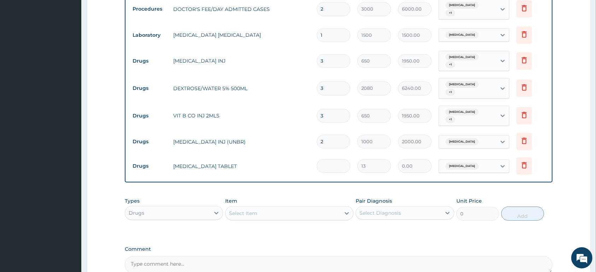
type input "2"
type input "26.00"
type input "20"
type input "260.00"
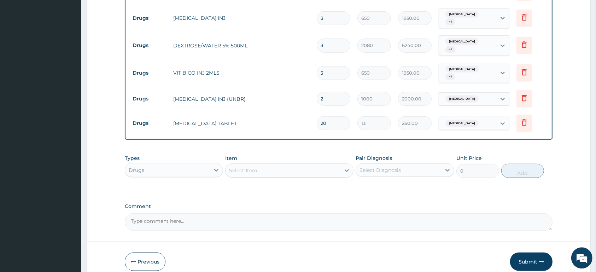
scroll to position [473, 0]
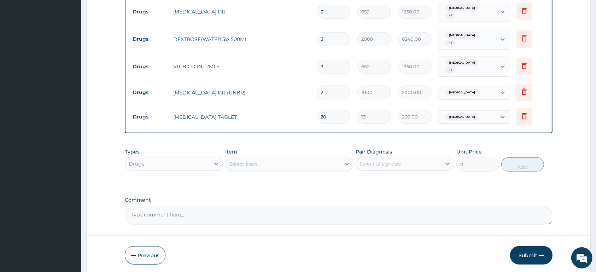
type input "20"
click at [282, 158] on div "Select Item" at bounding box center [283, 163] width 115 height 11
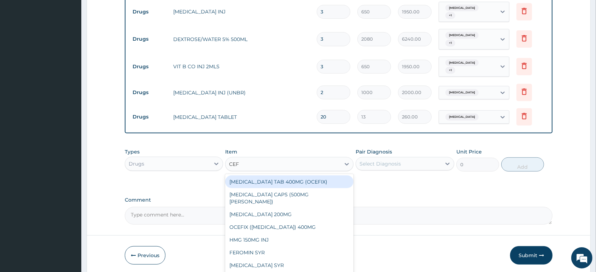
type input "CEFT"
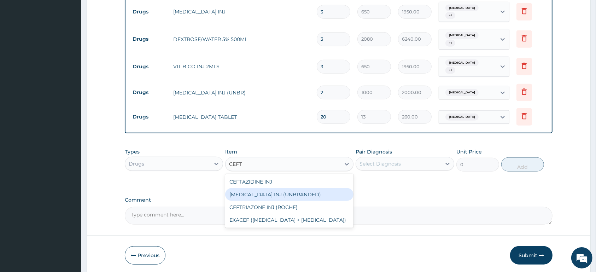
click at [335, 188] on div "[MEDICAL_DATA] INJ (UNBRANDED)" at bounding box center [289, 194] width 128 height 13
type input "4000"
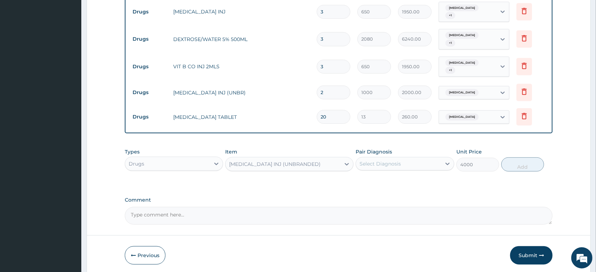
click at [377, 160] on div "Select Diagnosis" at bounding box center [380, 163] width 41 height 7
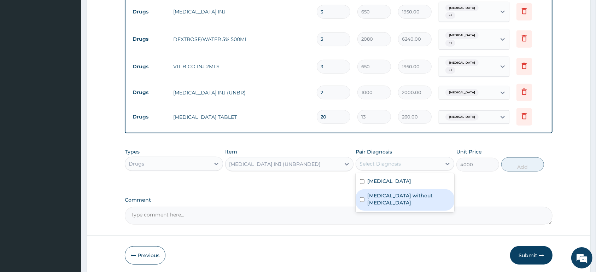
drag, startPoint x: 386, startPoint y: 167, endPoint x: 399, endPoint y: 166, distance: 12.8
click at [388, 192] on label "[MEDICAL_DATA] without [MEDICAL_DATA]" at bounding box center [408, 199] width 82 height 14
checkbox input "true"
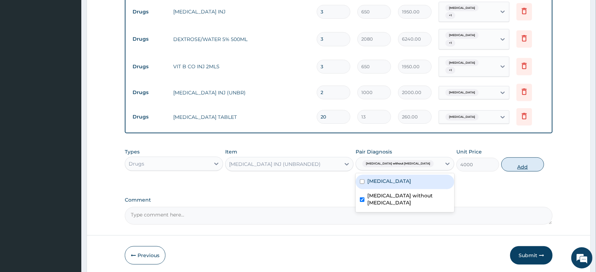
click at [516, 157] on button "Add" at bounding box center [522, 164] width 43 height 14
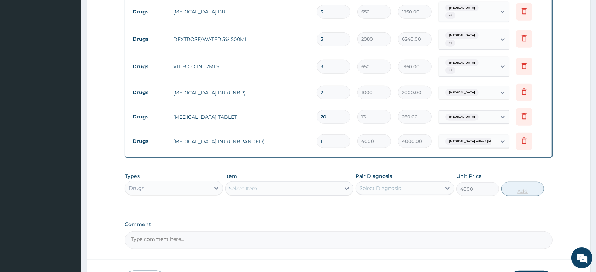
type input "0"
type input "0.00"
type input "2"
type input "8000.00"
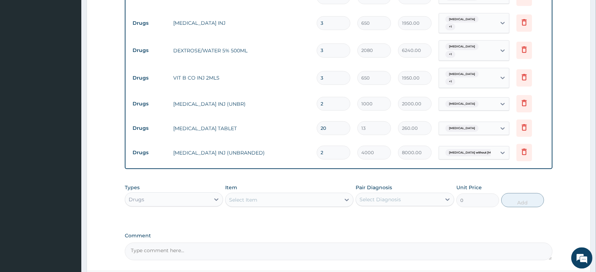
scroll to position [497, 0]
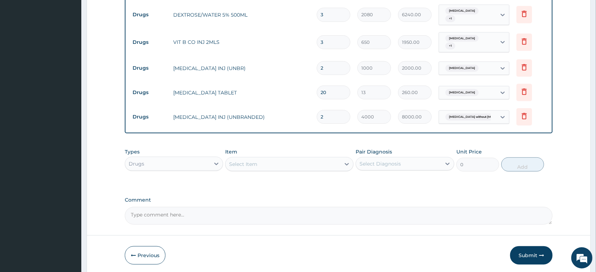
type input "2"
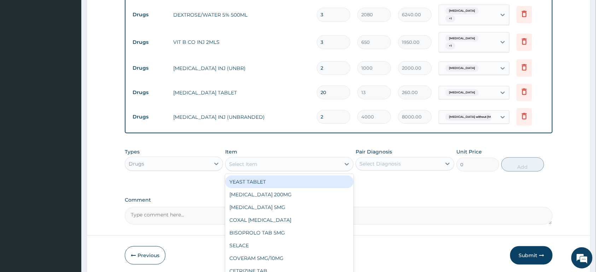
click at [274, 158] on div "Select Item" at bounding box center [283, 163] width 115 height 11
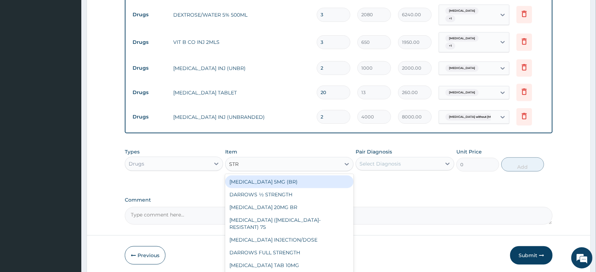
type input "STRE"
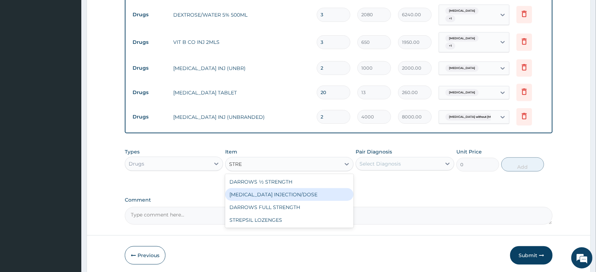
click at [337, 188] on div "[MEDICAL_DATA] INJECTION/DOSE" at bounding box center [289, 194] width 128 height 13
type input "600"
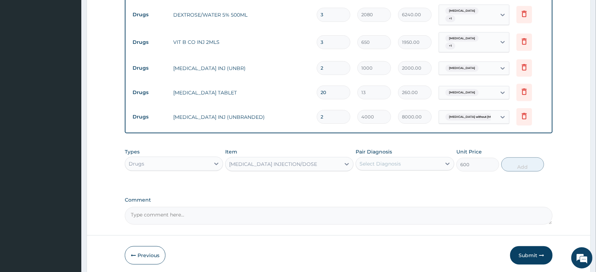
click at [396, 160] on div "Select Diagnosis" at bounding box center [380, 163] width 41 height 7
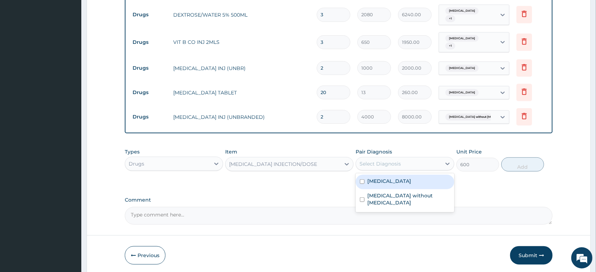
click at [401, 158] on div "Select Diagnosis" at bounding box center [398, 163] width 85 height 11
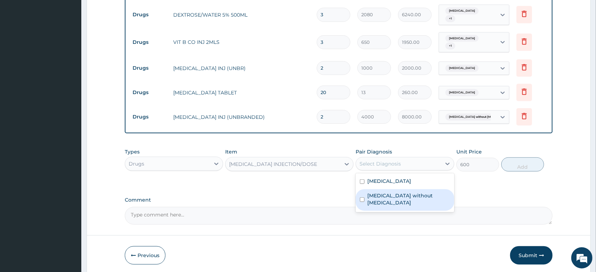
drag, startPoint x: 410, startPoint y: 171, endPoint x: 415, endPoint y: 171, distance: 5.7
click at [415, 192] on label "[MEDICAL_DATA] without [MEDICAL_DATA]" at bounding box center [408, 199] width 82 height 14
checkbox input "true"
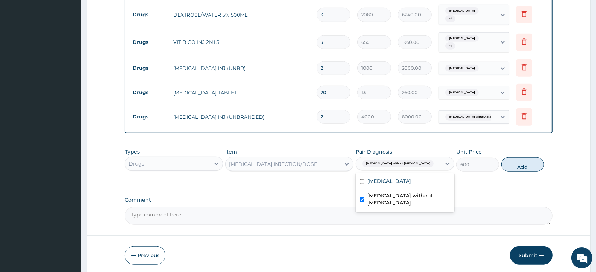
click at [530, 157] on button "Add" at bounding box center [522, 164] width 43 height 14
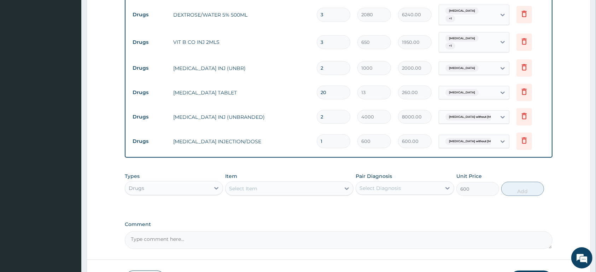
type input "0"
type input "0.00"
type input "2"
type input "1200.00"
type input "2"
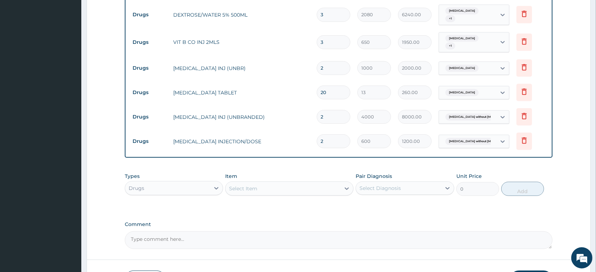
click at [283, 173] on div "Item Select Item" at bounding box center [289, 184] width 128 height 23
click at [278, 183] on div "Select Item" at bounding box center [283, 188] width 115 height 11
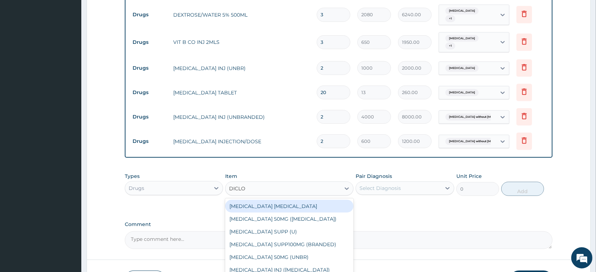
type input "DICLOF"
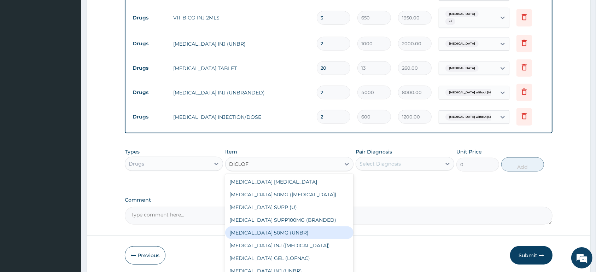
click at [325, 226] on div "[MEDICAL_DATA] 50MG (UNBR)" at bounding box center [289, 232] width 128 height 13
type input "50"
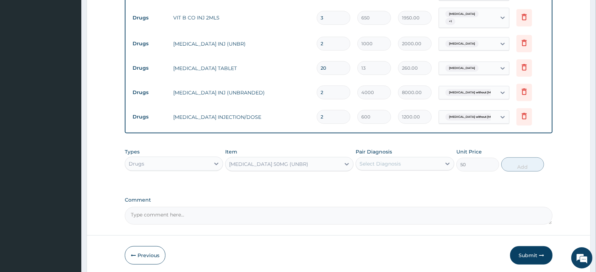
click at [381, 160] on div "Select Diagnosis" at bounding box center [380, 163] width 41 height 7
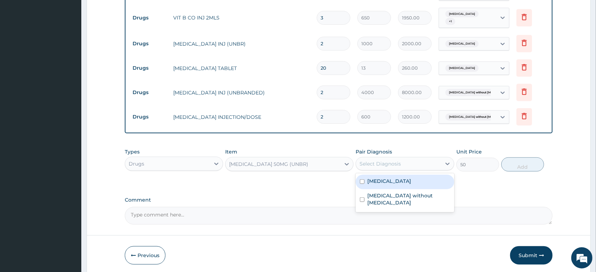
drag, startPoint x: 389, startPoint y: 153, endPoint x: 474, endPoint y: 154, distance: 85.6
click at [389, 175] on div "Malaria" at bounding box center [405, 182] width 98 height 14
checkbox input "true"
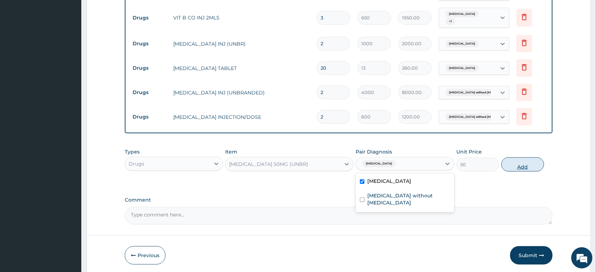
click at [527, 157] on button "Add" at bounding box center [522, 164] width 43 height 14
type input "0"
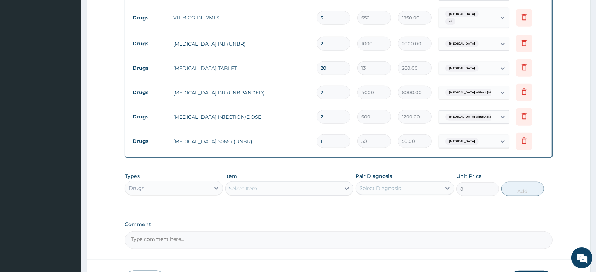
click at [270, 183] on div "Select Item" at bounding box center [283, 188] width 115 height 11
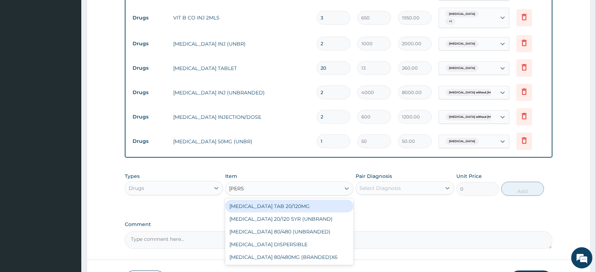
type input "COART"
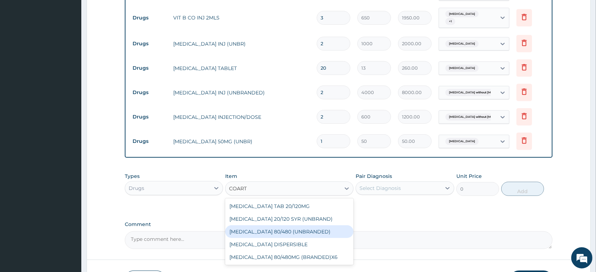
drag, startPoint x: 329, startPoint y: 204, endPoint x: 371, endPoint y: 184, distance: 46.0
click at [331, 225] on div "[MEDICAL_DATA] 80/480 (UNBRANDED)" at bounding box center [289, 231] width 128 height 13
type input "600"
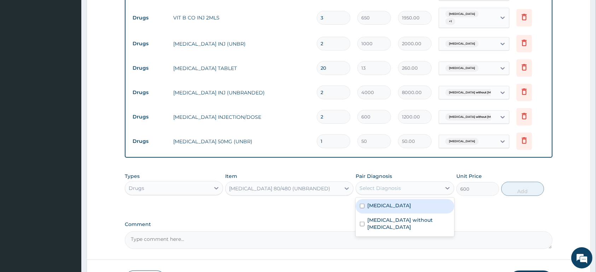
click at [399, 185] on div "Select Diagnosis" at bounding box center [380, 188] width 41 height 7
drag, startPoint x: 403, startPoint y: 179, endPoint x: 477, endPoint y: 177, distance: 73.2
click at [406, 199] on div "Malaria" at bounding box center [405, 206] width 98 height 14
checkbox input "true"
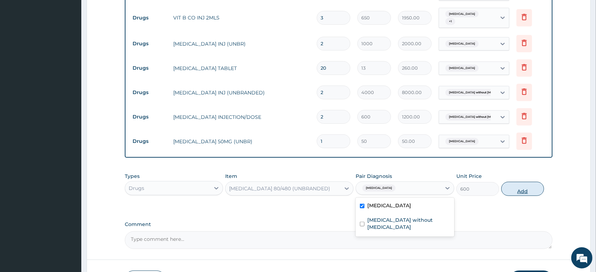
click at [523, 182] on button "Add" at bounding box center [522, 189] width 43 height 14
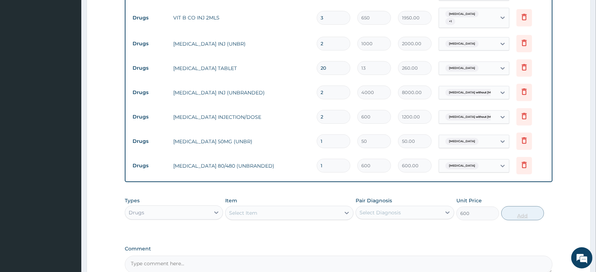
type input "0"
click at [242, 209] on div "Select Item" at bounding box center [243, 212] width 28 height 7
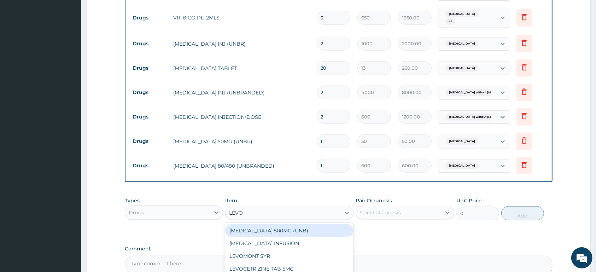
type input "LEVOF"
drag, startPoint x: 314, startPoint y: 203, endPoint x: 362, endPoint y: 194, distance: 49.4
click at [314, 224] on div "[MEDICAL_DATA] 500MG (UNB)" at bounding box center [289, 230] width 128 height 13
type input "250"
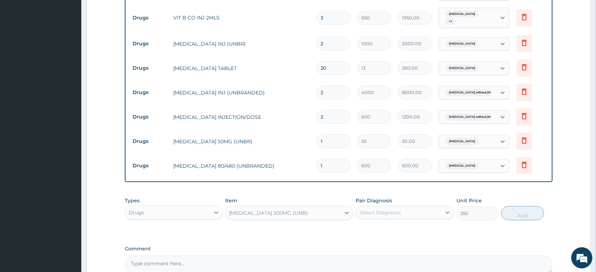
click at [378, 209] on div "Select Diagnosis" at bounding box center [380, 212] width 41 height 7
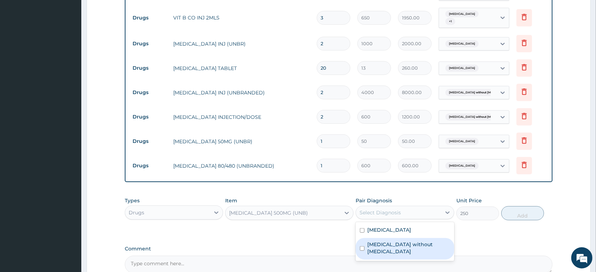
drag, startPoint x: 402, startPoint y: 215, endPoint x: 462, endPoint y: 200, distance: 62.7
click at [406, 241] on label "[MEDICAL_DATA] without [MEDICAL_DATA]" at bounding box center [408, 248] width 82 height 14
checkbox input "true"
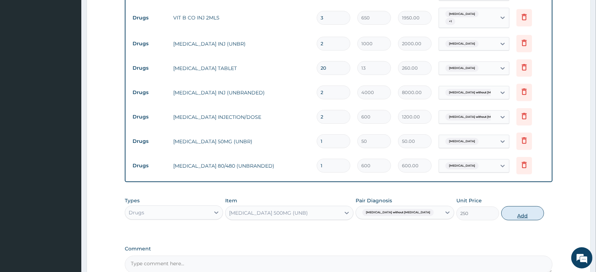
click at [518, 206] on button "Add" at bounding box center [522, 213] width 43 height 14
type input "0"
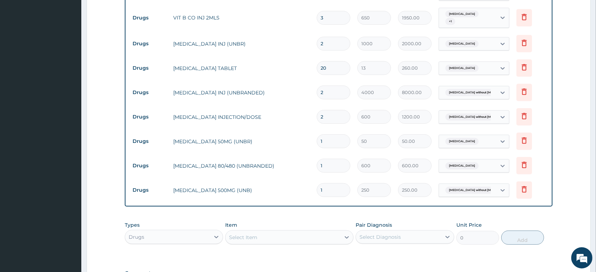
type input "0.00"
type input "5"
type input "1250.00"
type input "5"
click at [336, 159] on input "1" at bounding box center [334, 166] width 34 height 14
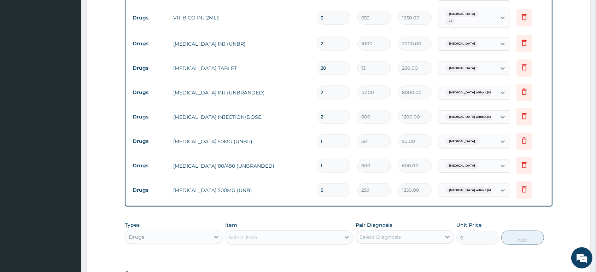
type input "0.00"
type input "6"
type input "3600.00"
type input "6"
click at [324, 134] on input "1" at bounding box center [334, 141] width 34 height 14
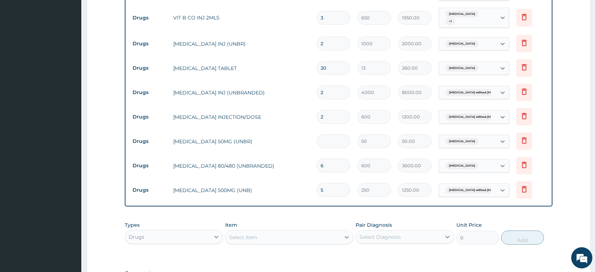
type input "0.00"
type input "6"
type input "300.00"
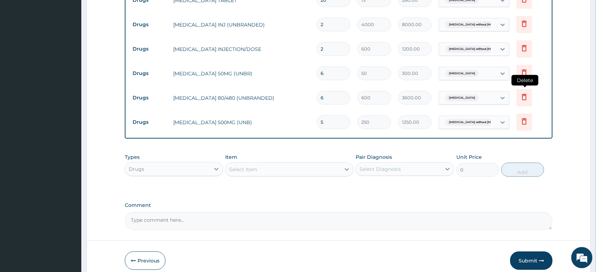
scroll to position [558, 0]
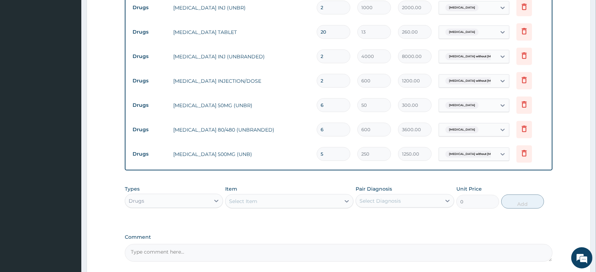
type input "6"
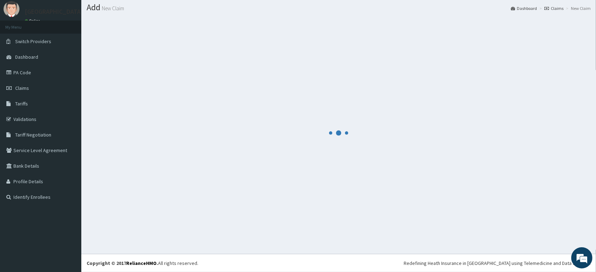
scroll to position [20, 0]
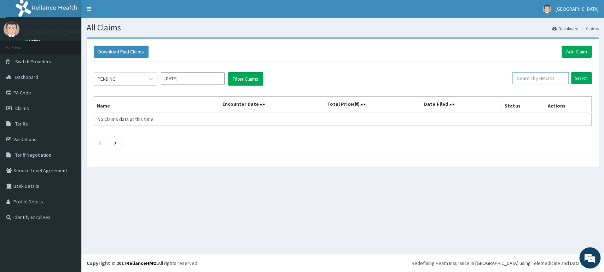
click at [528, 80] on input "text" at bounding box center [540, 78] width 56 height 12
type input "ACB/10224/B"
click at [582, 72] on div "PENDING [DATE] Filter Claims ACB/10224/B Search Name Encounter Date Total Price…" at bounding box center [342, 109] width 505 height 94
click at [581, 75] on input "Search" at bounding box center [581, 78] width 21 height 12
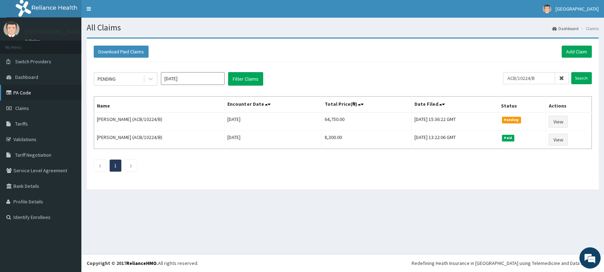
click at [29, 91] on link "PA Code" at bounding box center [40, 93] width 81 height 16
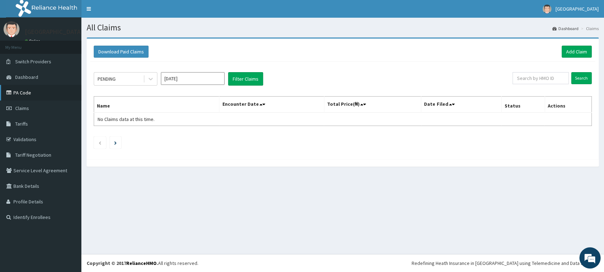
click at [39, 90] on link "PA Code" at bounding box center [40, 93] width 81 height 16
drag, startPoint x: 0, startPoint y: 0, endPoint x: 572, endPoint y: 47, distance: 574.0
click at [572, 47] on link "Add Claim" at bounding box center [577, 52] width 30 height 12
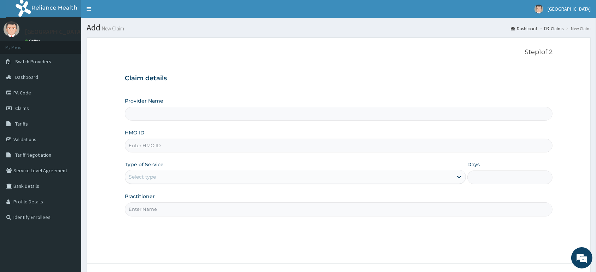
type input "[GEOGRAPHIC_DATA]"
click at [189, 147] on input "HMO ID" at bounding box center [339, 146] width 428 height 14
type input "usl/102868/a"
click at [162, 182] on div "Select type" at bounding box center [289, 176] width 328 height 11
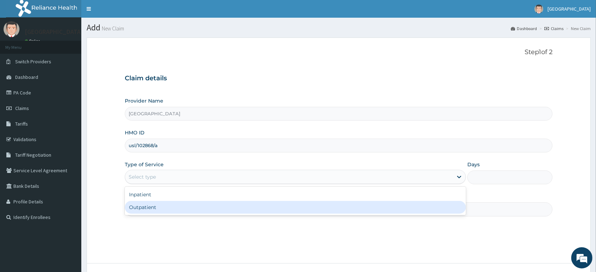
click at [157, 203] on div "Outpatient" at bounding box center [295, 207] width 341 height 13
type input "1"
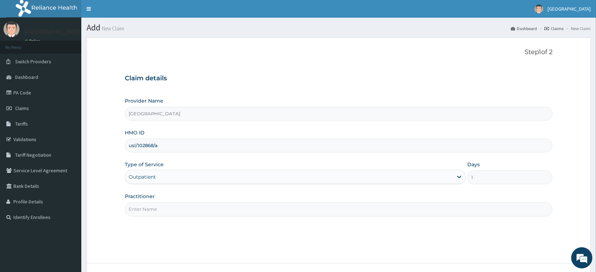
click at [157, 203] on div "Practitioner" at bounding box center [339, 204] width 428 height 23
click at [157, 212] on input "Practitioner" at bounding box center [339, 209] width 428 height 14
type input "dr"
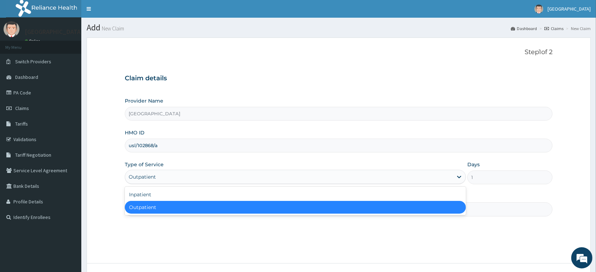
click at [248, 177] on div "Outpatient" at bounding box center [289, 176] width 328 height 11
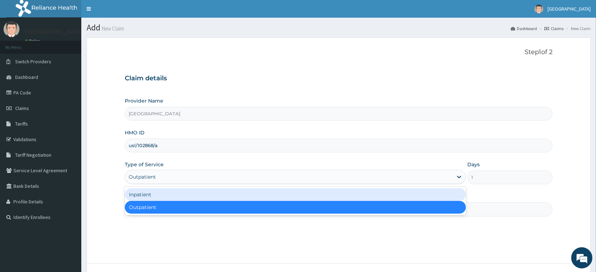
click at [209, 194] on div "Inpatient" at bounding box center [295, 194] width 341 height 13
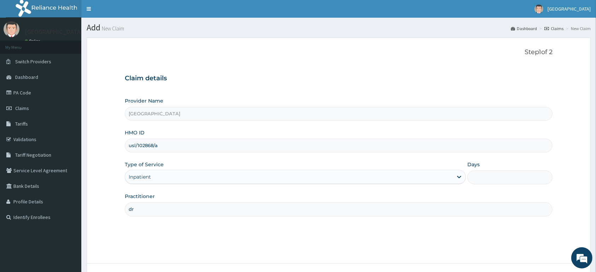
click at [481, 179] on input "Days" at bounding box center [509, 177] width 85 height 14
type input "2"
click at [178, 210] on input "dr" at bounding box center [339, 209] width 428 height 14
type input "d"
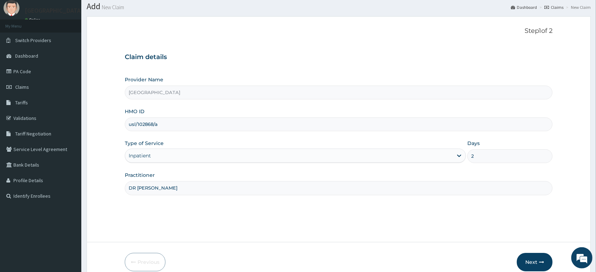
scroll to position [37, 0]
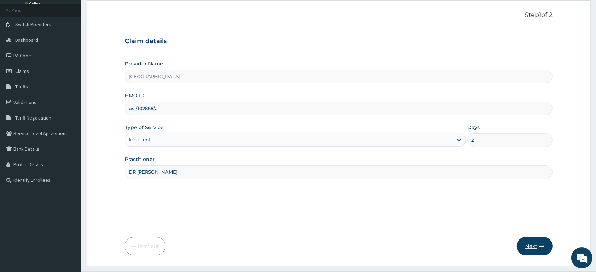
type input "DR [PERSON_NAME]"
click at [526, 248] on button "Next" at bounding box center [535, 246] width 36 height 18
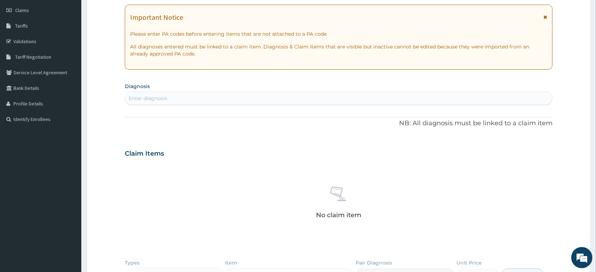
scroll to position [111, 0]
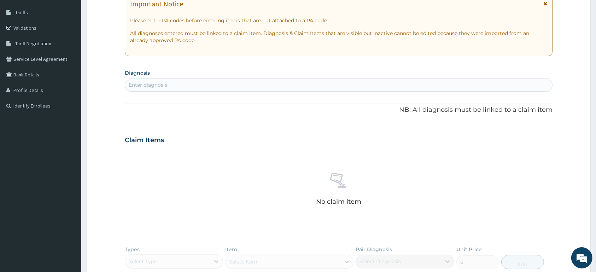
click at [222, 86] on div "Enter diagnosis" at bounding box center [338, 84] width 427 height 11
click at [211, 81] on div "Enter diagnosis" at bounding box center [338, 84] width 427 height 11
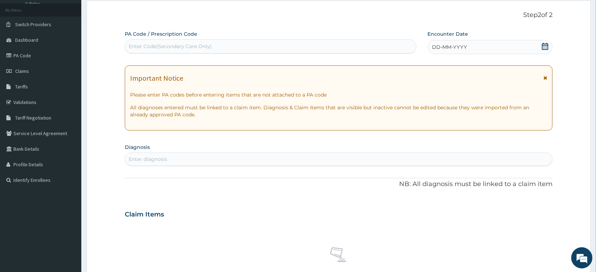
scroll to position [0, 0]
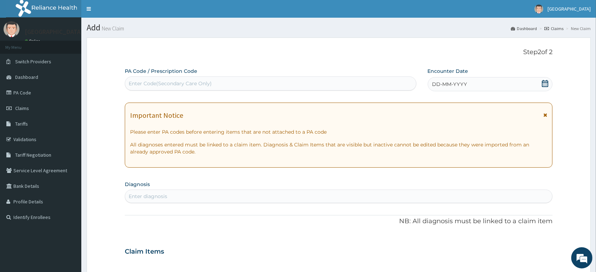
click at [208, 80] on div "Enter Code(Secondary Care Only)" at bounding box center [270, 83] width 291 height 11
type input "PA/4088D6"
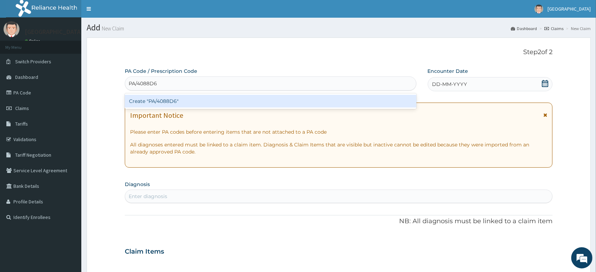
click at [240, 102] on div "Create "PA/4088D6"" at bounding box center [271, 101] width 292 height 13
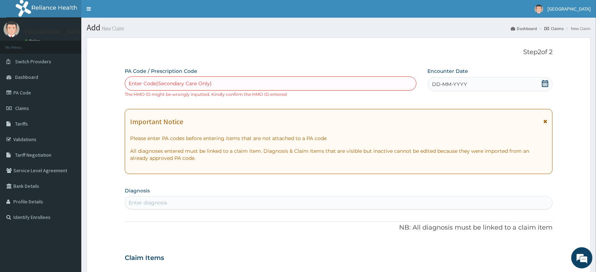
click at [334, 79] on div "Enter Code(Secondary Care Only)" at bounding box center [270, 83] width 291 height 11
type input "PA/4088D6"
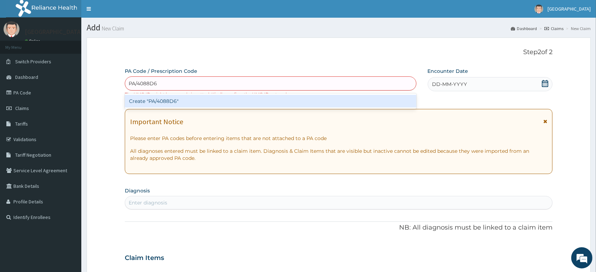
click at [297, 99] on div "Create "PA/4088D6"" at bounding box center [271, 101] width 292 height 13
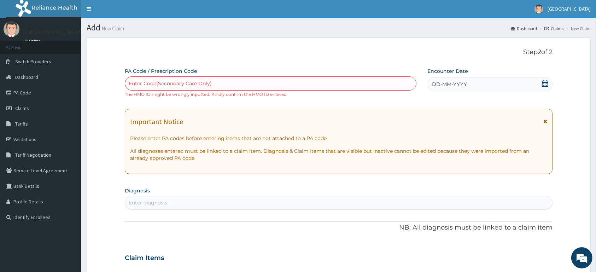
click at [286, 81] on div "Enter Code(Secondary Care Only)" at bounding box center [270, 83] width 291 height 11
type input "PA/4O88D6"
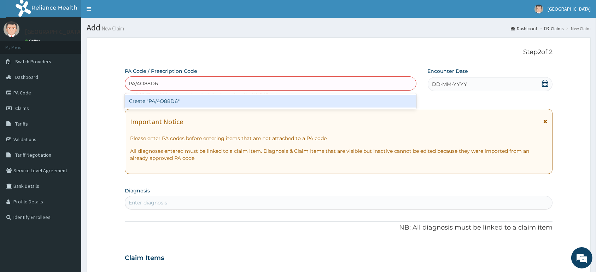
click at [238, 101] on div "Create "PA/4O88D6"" at bounding box center [271, 101] width 292 height 13
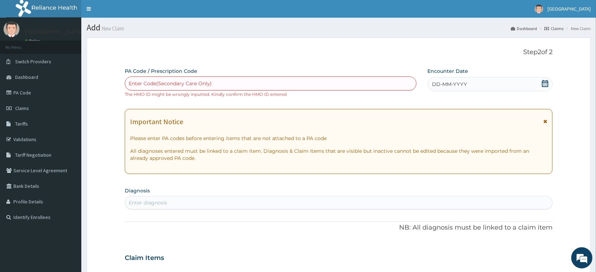
click at [235, 83] on div "Enter Code(Secondary Care Only)" at bounding box center [270, 83] width 291 height 11
type input "PA/258AA6"
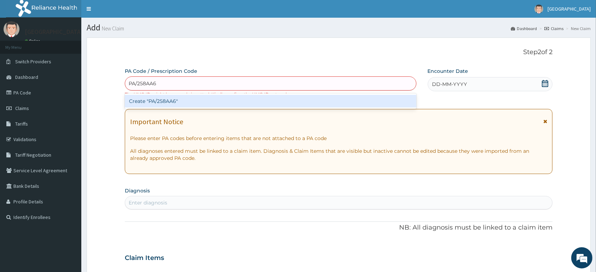
click at [255, 101] on div "Create "PA/258AA6"" at bounding box center [271, 101] width 292 height 13
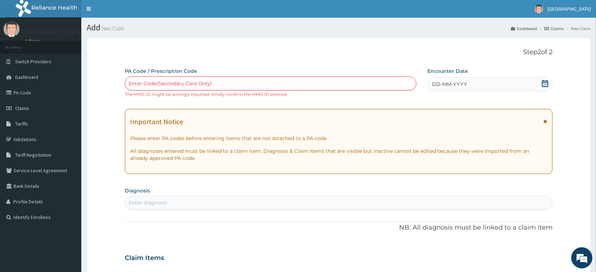
scroll to position [37, 0]
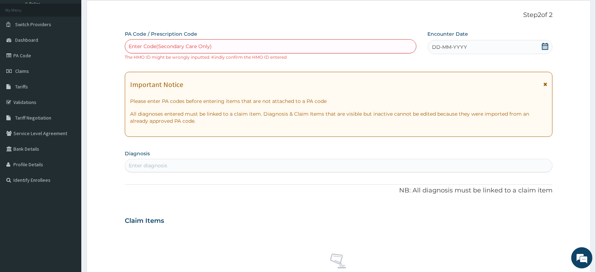
click at [213, 46] on div "Enter Code(Secondary Care Only)" at bounding box center [270, 46] width 291 height 11
type input "PA/"
click at [235, 44] on div "Enter Code(Secondary Care Only)" at bounding box center [270, 46] width 291 height 11
paste input "PA/258AA6"
type input "PA/258AA6"
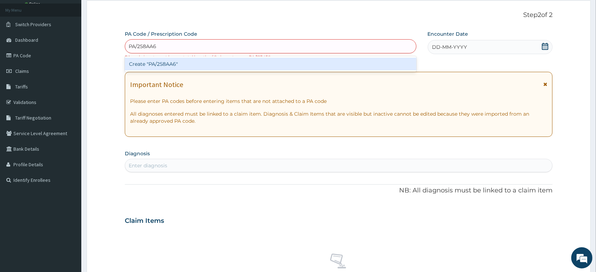
click at [205, 61] on div "Create "PA/258AA6"" at bounding box center [271, 64] width 292 height 13
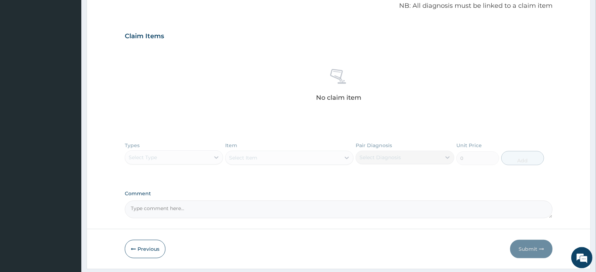
scroll to position [243, 0]
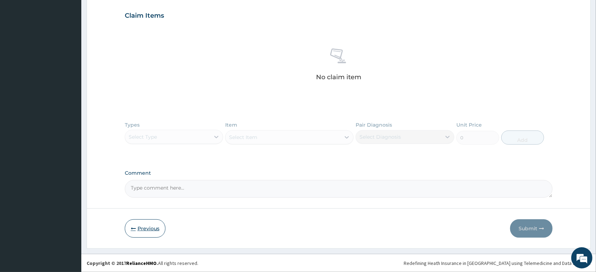
click at [147, 226] on button "Previous" at bounding box center [145, 228] width 41 height 18
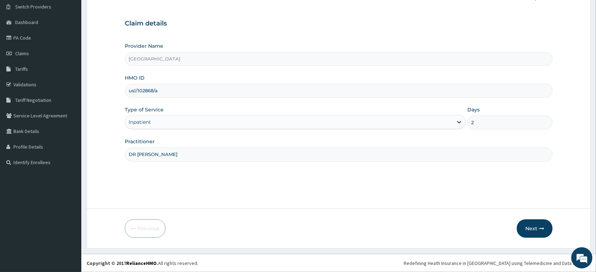
click at [146, 92] on input "usl/102868/a" at bounding box center [339, 91] width 428 height 14
type input "usl/10268/a"
click at [528, 227] on button "Next" at bounding box center [535, 228] width 36 height 18
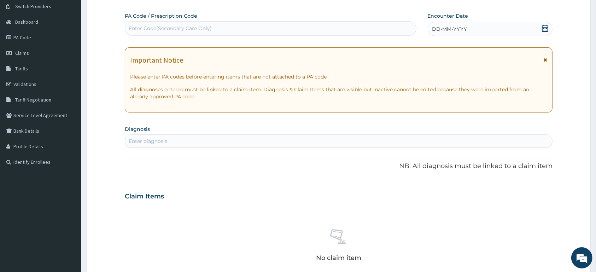
click at [260, 27] on div "Enter Code(Secondary Care Only)" at bounding box center [270, 28] width 291 height 11
paste input "PA/258AA6"
type input "PA/258AA6"
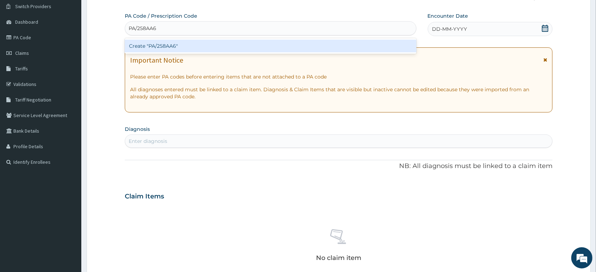
click at [249, 46] on div "Create "PA/258AA6"" at bounding box center [271, 46] width 292 height 13
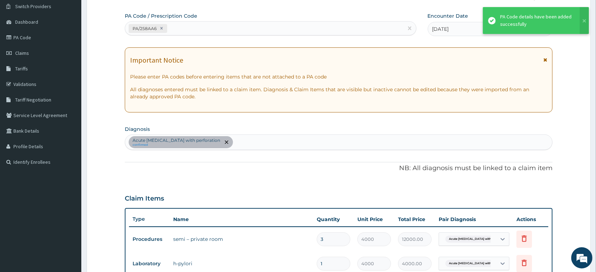
scroll to position [207, 0]
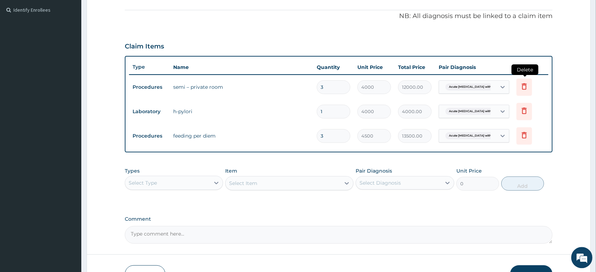
click at [529, 91] on icon at bounding box center [525, 87] width 16 height 17
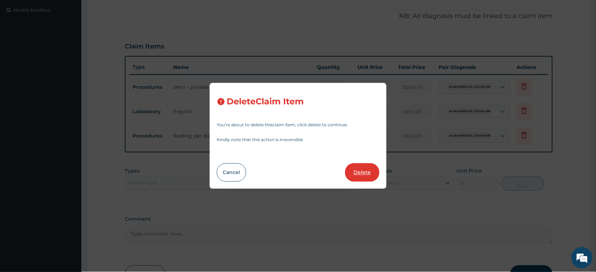
click at [362, 169] on button "Delete" at bounding box center [362, 172] width 34 height 18
type input "1"
type input "4000.00"
type input "3"
type input "4500"
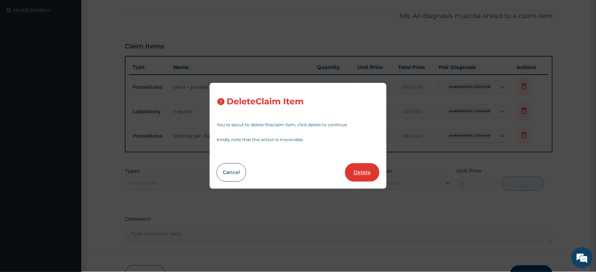
type input "13500.00"
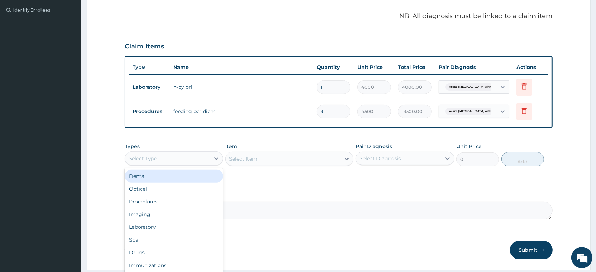
click at [201, 158] on div "Select Type" at bounding box center [167, 158] width 85 height 11
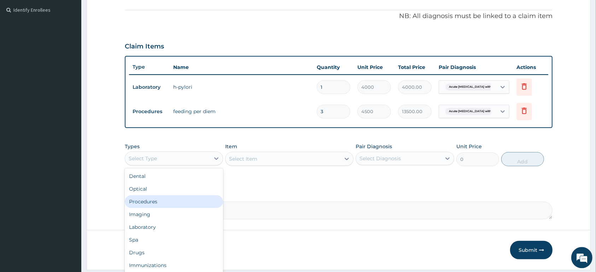
click at [178, 204] on div "Procedures" at bounding box center [174, 202] width 98 height 13
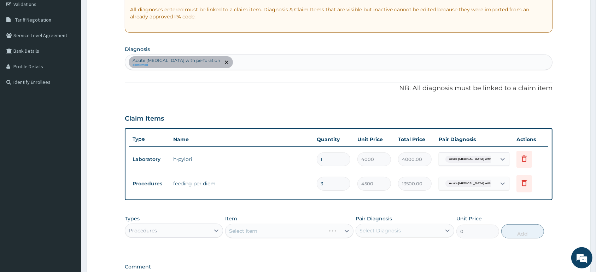
scroll to position [95, 0]
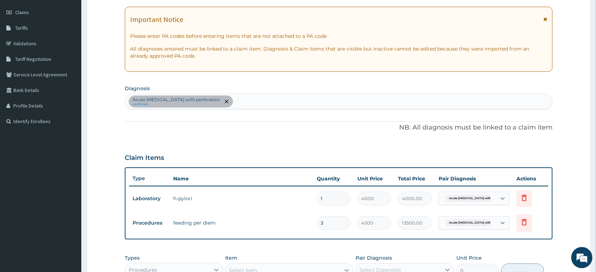
click at [295, 100] on div "Acute [MEDICAL_DATA] with perforation confirmed" at bounding box center [338, 101] width 427 height 15
type input "[MEDICAL_DATA]"
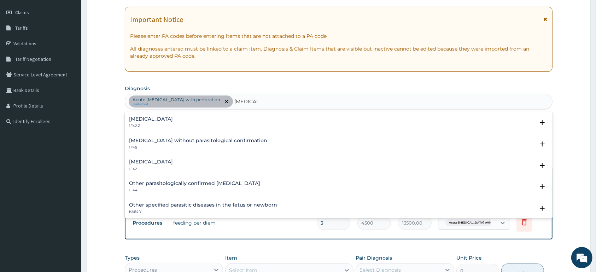
click at [168, 162] on h4 "[MEDICAL_DATA]" at bounding box center [151, 161] width 44 height 5
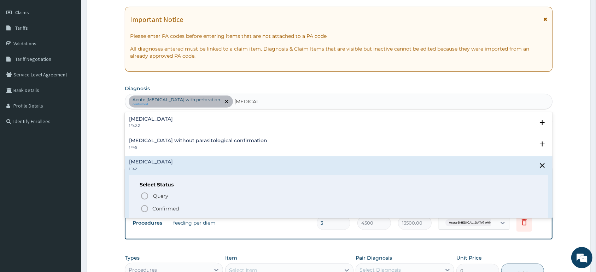
click at [163, 209] on p "Confirmed" at bounding box center [165, 208] width 27 height 7
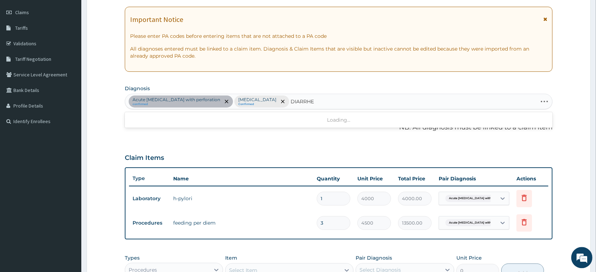
type input "[MEDICAL_DATA]"
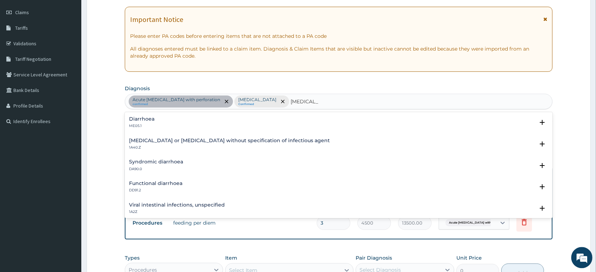
click at [149, 121] on h4 "Diarrhoea" at bounding box center [141, 119] width 25 height 5
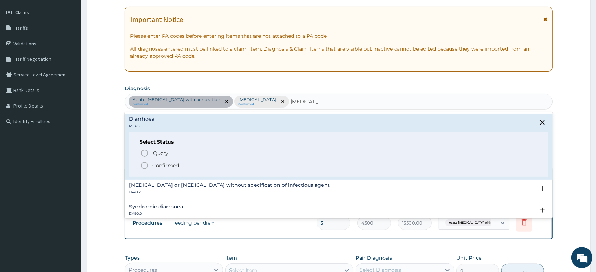
click at [155, 164] on p "Confirmed" at bounding box center [165, 165] width 27 height 7
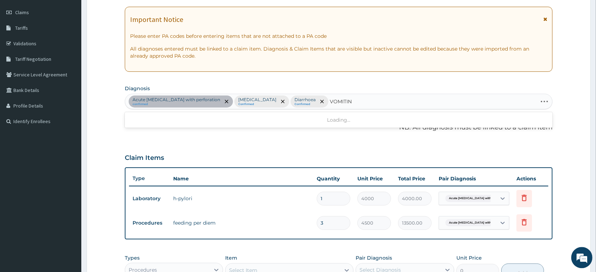
type input "VOMITING"
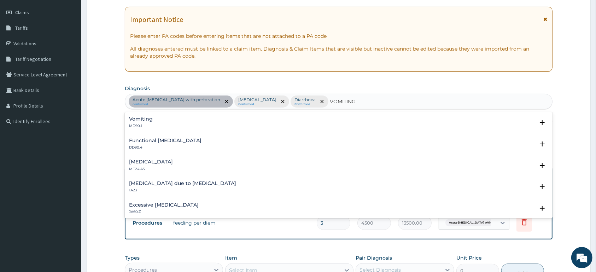
click at [153, 122] on div "Vomiting MD90.1" at bounding box center [338, 123] width 419 height 12
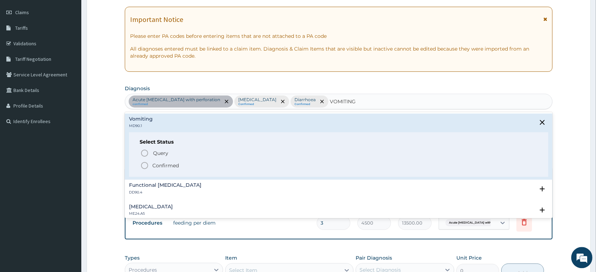
click at [150, 168] on span "Confirmed" at bounding box center [338, 166] width 397 height 8
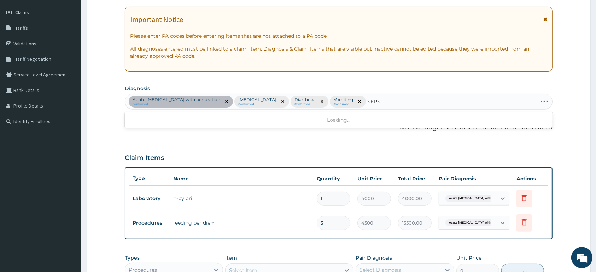
type input "[MEDICAL_DATA]"
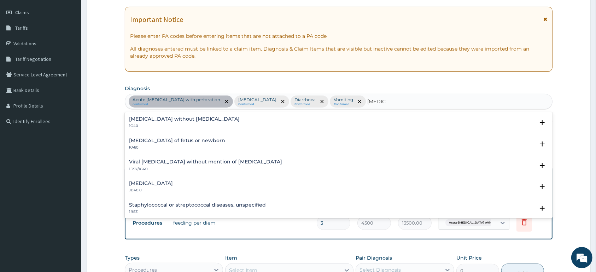
click at [160, 118] on h4 "[MEDICAL_DATA] without [MEDICAL_DATA]" at bounding box center [184, 119] width 111 height 5
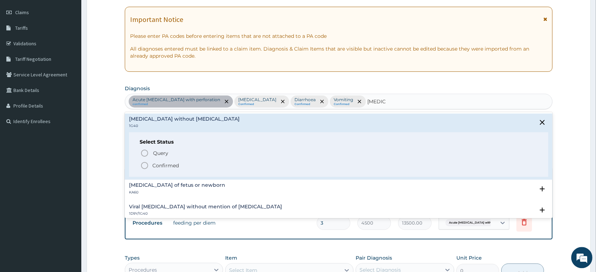
click at [167, 169] on p "Confirmed" at bounding box center [165, 165] width 27 height 7
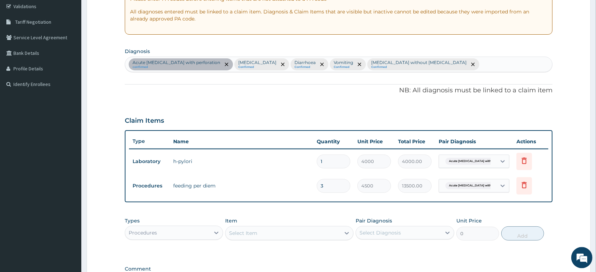
scroll to position [170, 0]
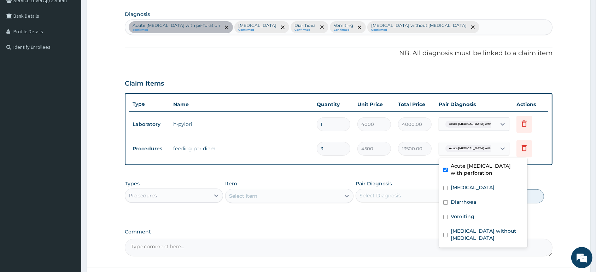
click at [496, 147] on div "Acute [MEDICAL_DATA] with perfor..." at bounding box center [467, 149] width 57 height 12
click at [488, 184] on div "[MEDICAL_DATA]" at bounding box center [483, 188] width 88 height 14
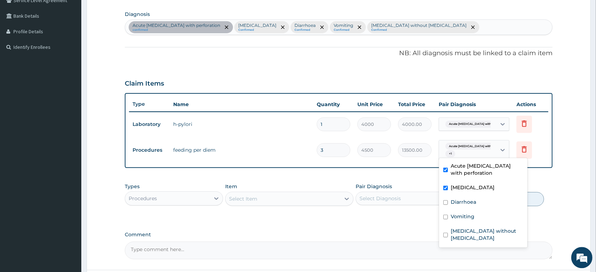
checkbox input "true"
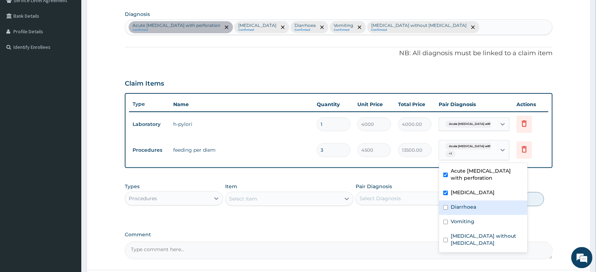
click at [479, 204] on div "Diarrhoea" at bounding box center [483, 208] width 88 height 14
checkbox input "true"
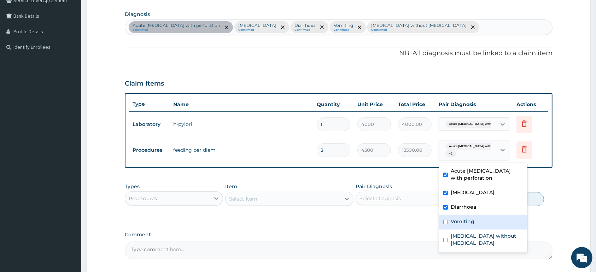
drag, startPoint x: 475, startPoint y: 218, endPoint x: 477, endPoint y: 227, distance: 9.0
click at [475, 220] on div "Vomiting" at bounding box center [483, 222] width 88 height 14
checkbox input "true"
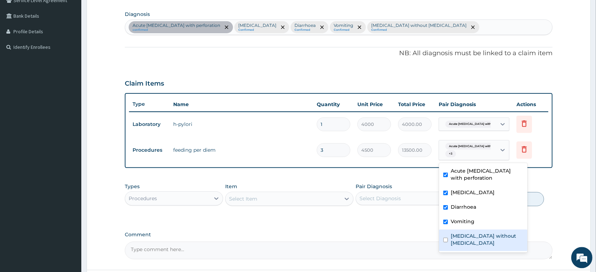
drag, startPoint x: 479, startPoint y: 233, endPoint x: 483, endPoint y: 234, distance: 3.6
click at [479, 234] on label "[MEDICAL_DATA] without [MEDICAL_DATA]" at bounding box center [487, 240] width 72 height 14
checkbox input "true"
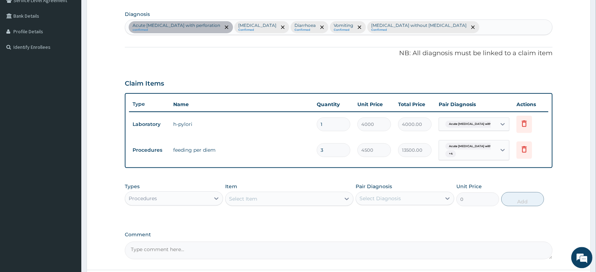
click at [566, 181] on form "Step 2 of 2 PA Code / Prescription Code PA/258AA6 Encounter Date [DATE] Importa…" at bounding box center [339, 89] width 504 height 443
click at [496, 125] on div "Acute [MEDICAL_DATA] with perfor..." at bounding box center [467, 124] width 57 height 12
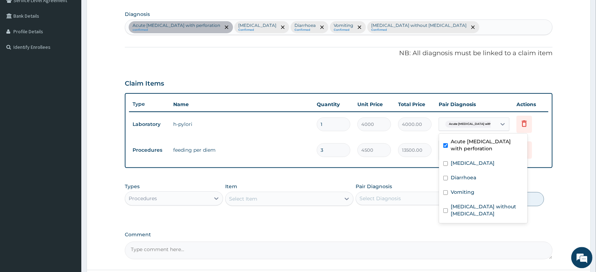
click at [555, 170] on form "Step 2 of 2 PA Code / Prescription Code PA/258AA6 Encounter Date [DATE] Importa…" at bounding box center [339, 89] width 504 height 443
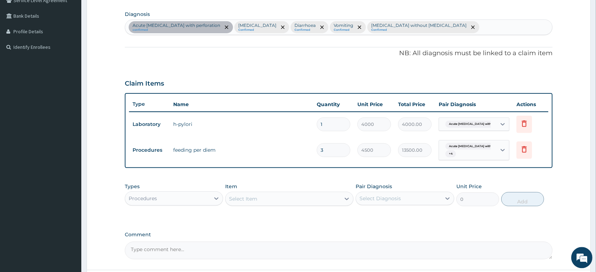
click at [466, 124] on span "Acute [MEDICAL_DATA] with perfor..." at bounding box center [476, 124] width 60 height 7
click at [560, 144] on form "Step 2 of 2 PA Code / Prescription Code PA/258AA6 Encounter Date [DATE] Importa…" at bounding box center [339, 89] width 504 height 443
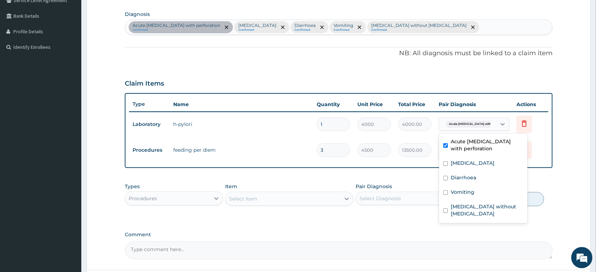
click at [484, 128] on div "Acute [MEDICAL_DATA] with perfor..." at bounding box center [467, 124] width 48 height 9
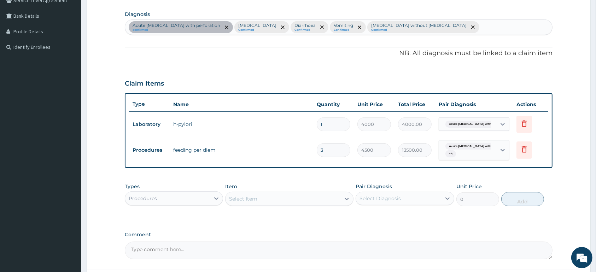
click at [483, 128] on div "Acute peptic ulcer with perfor..." at bounding box center [467, 124] width 48 height 9
click at [479, 151] on div "Acute peptic ulcer with perfor... + 4" at bounding box center [467, 150] width 48 height 17
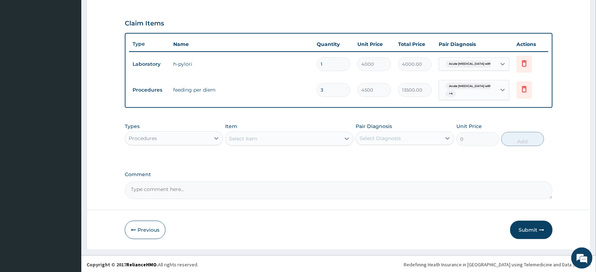
scroll to position [232, 0]
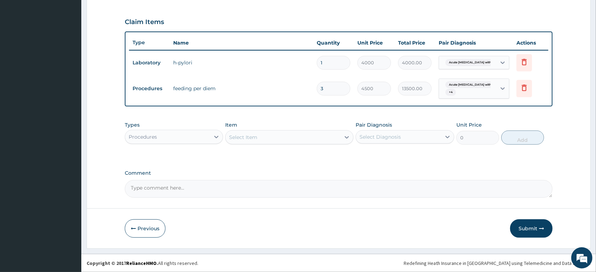
click at [459, 91] on div "Acute peptic ulcer with perfor... + 4" at bounding box center [467, 88] width 48 height 17
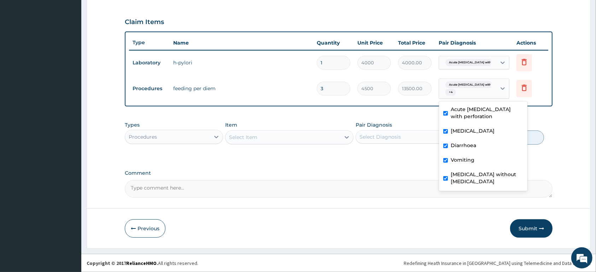
click at [459, 91] on div "Acute peptic ulcer with perfor... + 4" at bounding box center [467, 88] width 48 height 17
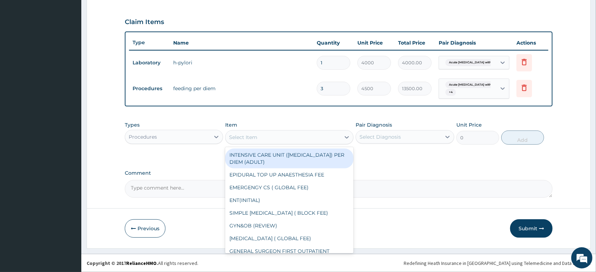
click at [267, 136] on div "Select Item" at bounding box center [283, 137] width 115 height 11
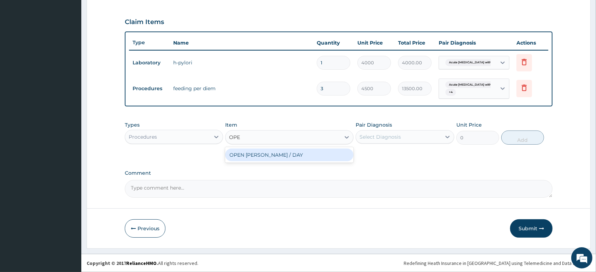
type input "OPEN"
click at [270, 154] on div "OPEN WARD / DAY" at bounding box center [289, 155] width 128 height 13
type input "5000"
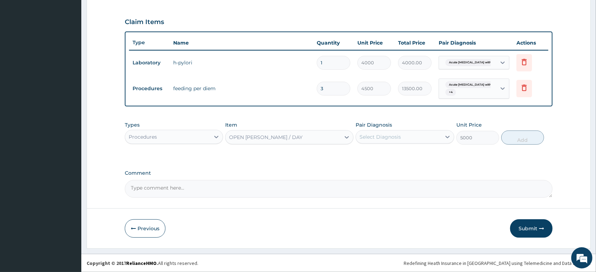
click at [387, 136] on div "Select Diagnosis" at bounding box center [380, 136] width 41 height 7
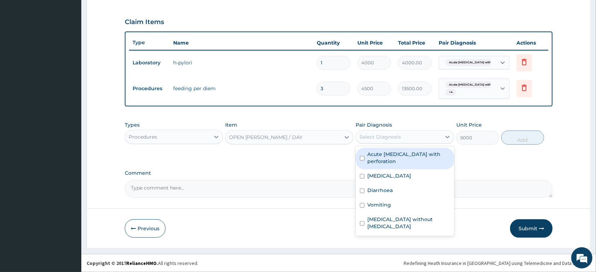
click at [390, 154] on label "Acute peptic ulcer with perforation" at bounding box center [408, 158] width 82 height 14
checkbox input "true"
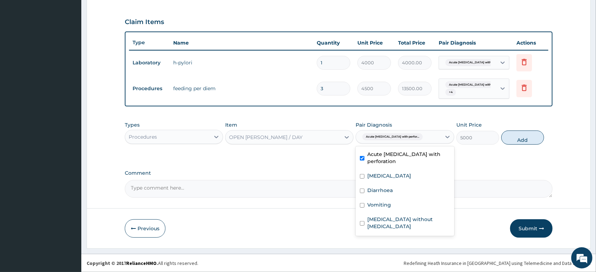
drag, startPoint x: 390, startPoint y: 170, endPoint x: 390, endPoint y: 175, distance: 5.0
click at [390, 173] on div "Malaria, unspecified" at bounding box center [405, 176] width 98 height 14
checkbox input "true"
drag, startPoint x: 390, startPoint y: 187, endPoint x: 387, endPoint y: 198, distance: 11.7
click at [388, 194] on div "Diarrhoea" at bounding box center [405, 191] width 98 height 14
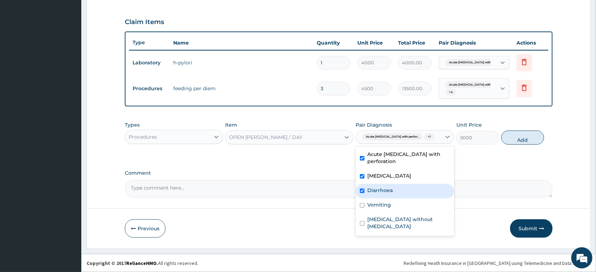
checkbox input "true"
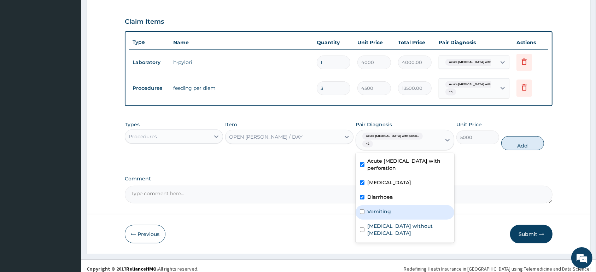
drag, startPoint x: 387, startPoint y: 203, endPoint x: 387, endPoint y: 213, distance: 9.6
click at [387, 208] on label "Vomiting" at bounding box center [379, 211] width 24 height 7
checkbox input "true"
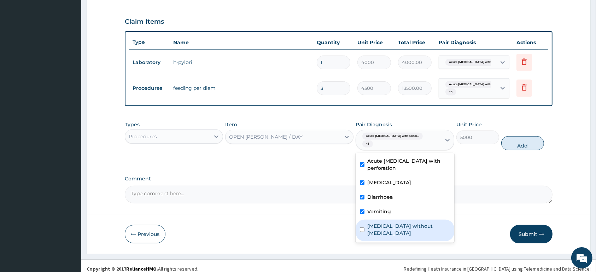
drag, startPoint x: 387, startPoint y: 217, endPoint x: 395, endPoint y: 210, distance: 11.0
click at [387, 222] on label "Sepsis without septic shock" at bounding box center [408, 229] width 82 height 14
checkbox input "true"
click at [507, 136] on button "Add" at bounding box center [522, 143] width 43 height 14
type input "0"
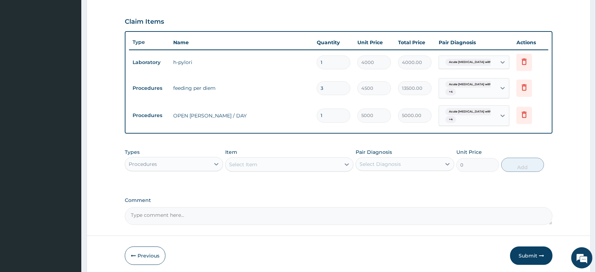
type input "0.00"
type input "3"
type input "15000.00"
type input "3"
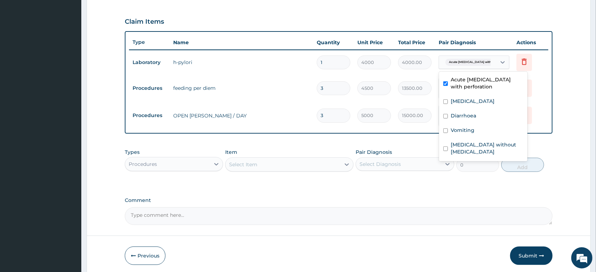
click at [470, 65] on span "Acute peptic ulcer with perfor..." at bounding box center [476, 62] width 60 height 7
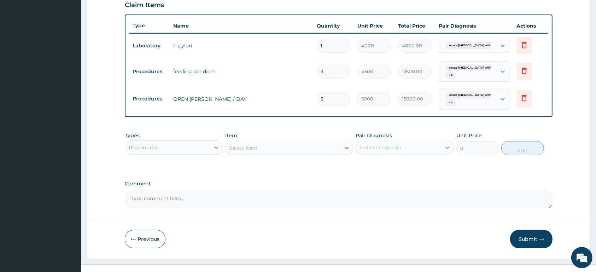
scroll to position [259, 0]
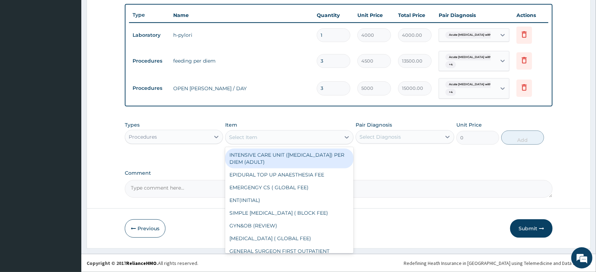
click at [272, 133] on div "Select Item" at bounding box center [283, 137] width 115 height 11
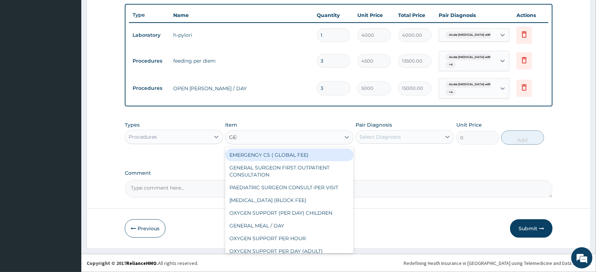
type input "GENE"
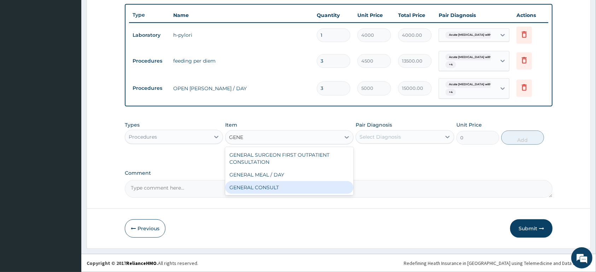
drag, startPoint x: 286, startPoint y: 184, endPoint x: 303, endPoint y: 176, distance: 19.3
click at [290, 184] on div "GENERAL CONSULT" at bounding box center [289, 187] width 128 height 13
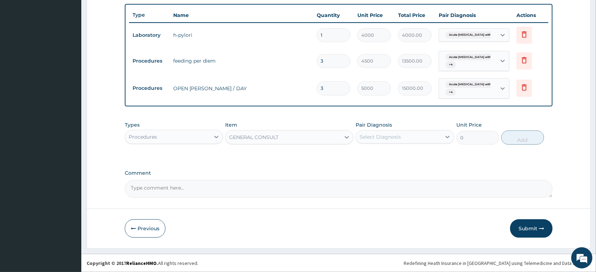
type input "5000"
click at [417, 138] on div "Select Diagnosis" at bounding box center [398, 136] width 85 height 11
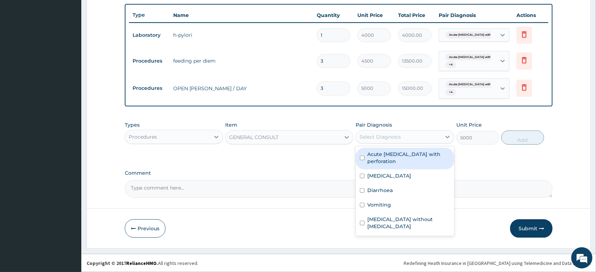
drag, startPoint x: 413, startPoint y: 154, endPoint x: 409, endPoint y: 173, distance: 19.8
click at [413, 158] on label "Acute peptic ulcer with perforation" at bounding box center [408, 158] width 82 height 14
checkbox input "true"
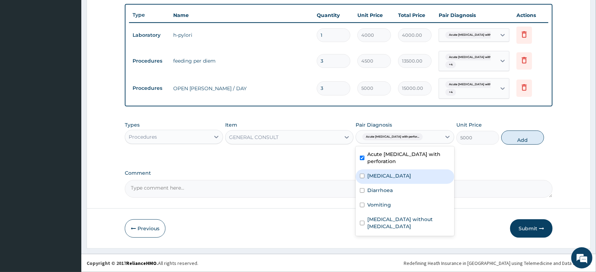
click at [407, 184] on div "Acute peptic ulcer with perforation Malaria, unspecified Diarrhoea Vomiting Sep…" at bounding box center [405, 190] width 98 height 89
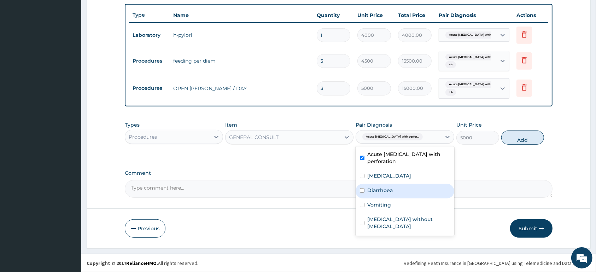
drag, startPoint x: 406, startPoint y: 187, endPoint x: 403, endPoint y: 201, distance: 14.4
click at [406, 190] on div "Diarrhoea" at bounding box center [405, 191] width 98 height 14
checkbox input "true"
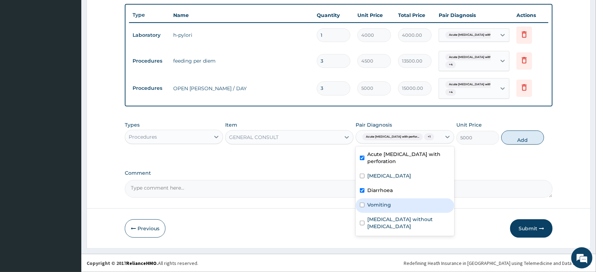
drag, startPoint x: 403, startPoint y: 201, endPoint x: 403, endPoint y: 209, distance: 7.8
click at [403, 203] on div "Vomiting" at bounding box center [405, 205] width 98 height 14
checkbox input "true"
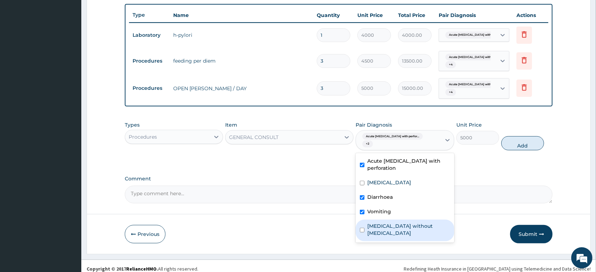
click at [401, 222] on label "Sepsis without septic shock" at bounding box center [408, 229] width 82 height 14
checkbox input "true"
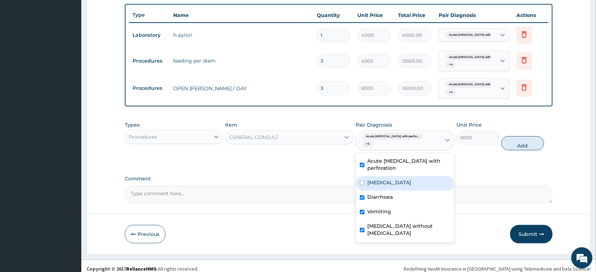
drag, startPoint x: 407, startPoint y: 172, endPoint x: 454, endPoint y: 159, distance: 48.7
click at [408, 176] on div "Malaria, unspecified" at bounding box center [405, 183] width 98 height 14
checkbox input "true"
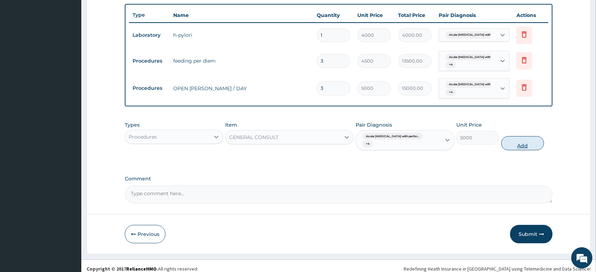
click at [518, 136] on button "Add" at bounding box center [522, 143] width 43 height 14
type input "0"
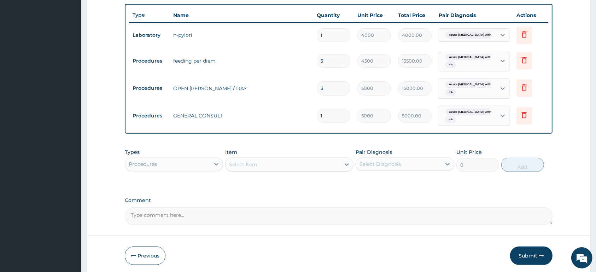
scroll to position [287, 0]
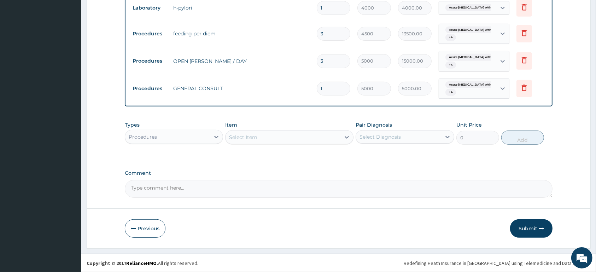
click at [261, 136] on div "Select Item" at bounding box center [283, 137] width 115 height 11
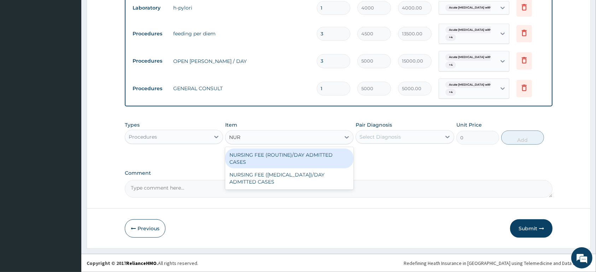
type input "NURS"
click at [279, 157] on div "NURSING FEE (ROUTINE)/DAY ADMITTED CASES" at bounding box center [289, 159] width 128 height 20
type input "2250"
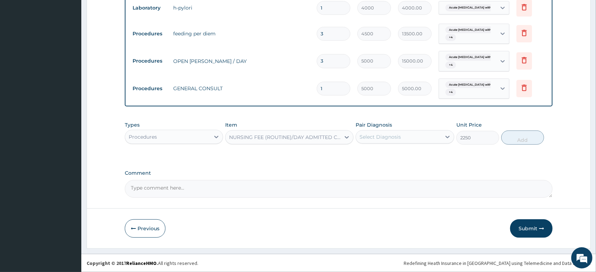
drag, startPoint x: 386, startPoint y: 134, endPoint x: 389, endPoint y: 141, distance: 7.2
click at [388, 139] on div "Select Diagnosis" at bounding box center [380, 136] width 41 height 7
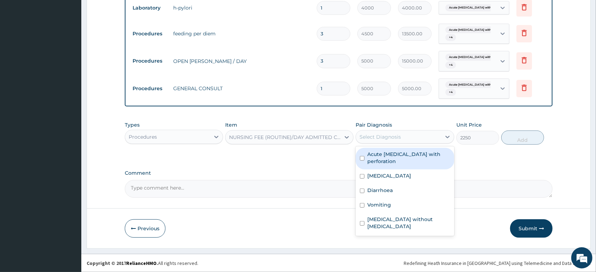
drag, startPoint x: 397, startPoint y: 162, endPoint x: 399, endPoint y: 177, distance: 15.0
click at [399, 173] on div "Acute peptic ulcer with perforation Malaria, unspecified Diarrhoea Vomiting Sep…" at bounding box center [405, 190] width 98 height 89
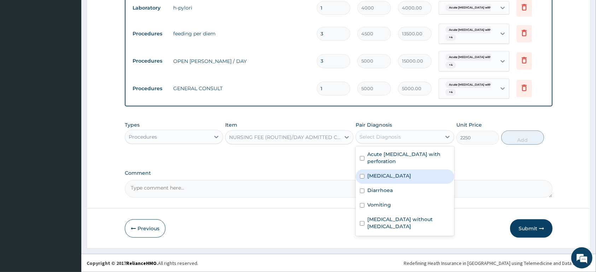
click at [400, 179] on label "Malaria, unspecified" at bounding box center [389, 175] width 44 height 7
checkbox input "true"
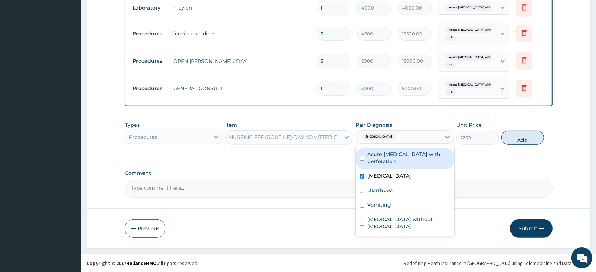
drag, startPoint x: 403, startPoint y: 160, endPoint x: 401, endPoint y: 183, distance: 23.1
click at [404, 164] on label "Acute peptic ulcer with perforation" at bounding box center [408, 158] width 82 height 14
checkbox input "true"
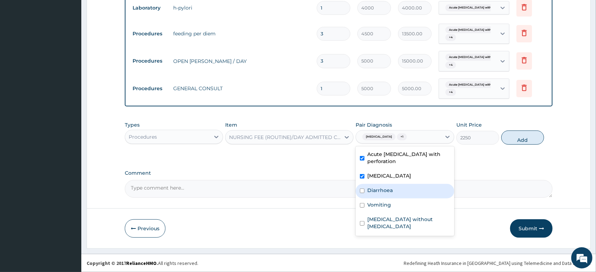
drag, startPoint x: 402, startPoint y: 188, endPoint x: 401, endPoint y: 201, distance: 13.1
click at [402, 193] on div "Diarrhoea" at bounding box center [405, 191] width 98 height 14
checkbox input "true"
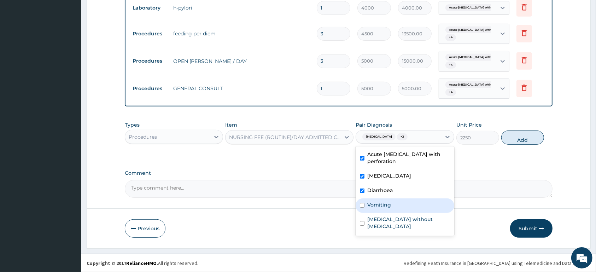
drag, startPoint x: 401, startPoint y: 205, endPoint x: 403, endPoint y: 221, distance: 15.7
click at [401, 209] on div "Vomiting" at bounding box center [405, 205] width 98 height 14
checkbox input "true"
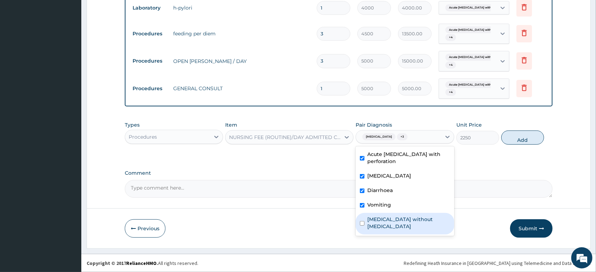
click at [404, 221] on label "Sepsis without septic shock" at bounding box center [408, 223] width 82 height 14
checkbox input "true"
click at [525, 139] on button "Add" at bounding box center [522, 137] width 43 height 14
type input "0"
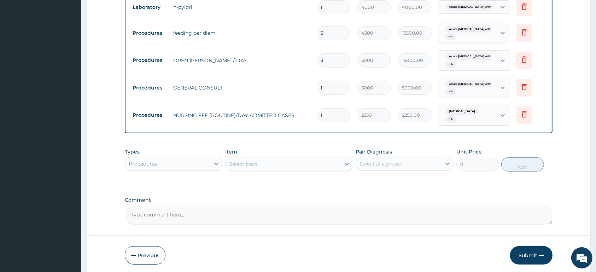
type input "0.00"
type input "3"
type input "6750.00"
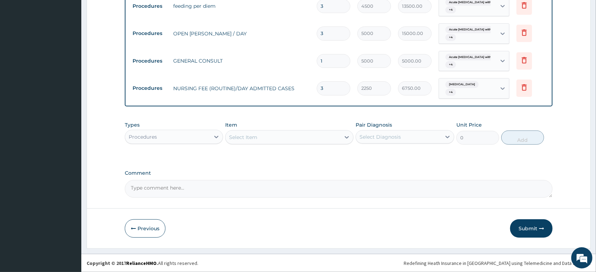
type input "3"
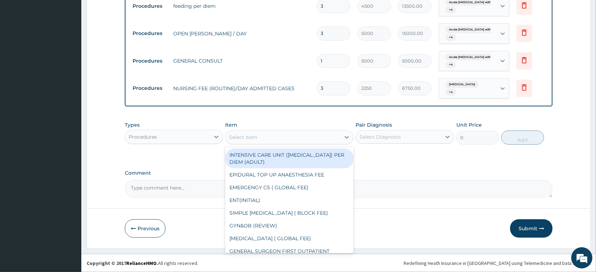
click at [268, 138] on div "Select Item" at bounding box center [283, 137] width 115 height 11
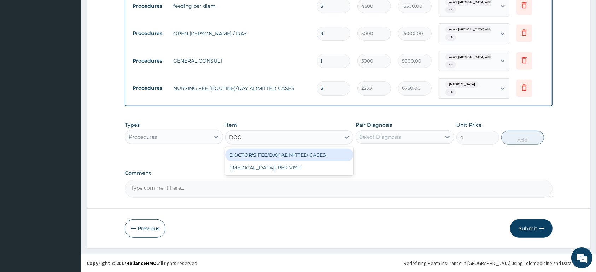
type input "DOCT"
click at [262, 156] on div "DOCTOR'S FEE/DAY ADMITTED CASES" at bounding box center [289, 155] width 128 height 13
type input "3000"
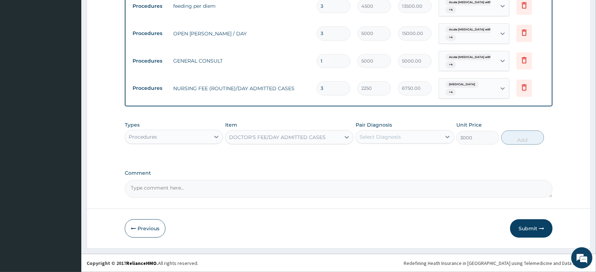
click at [387, 133] on div "Select Diagnosis" at bounding box center [398, 136] width 85 height 11
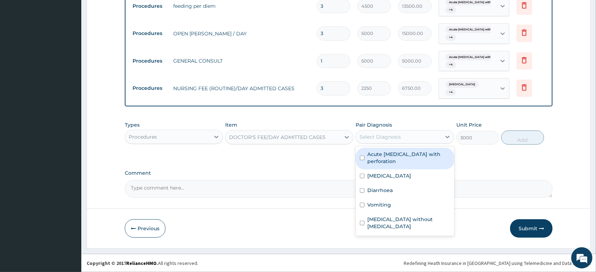
click at [387, 158] on label "Acute peptic ulcer with perforation" at bounding box center [408, 158] width 82 height 14
checkbox input "true"
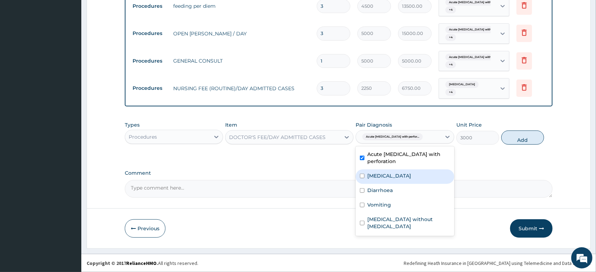
drag, startPoint x: 385, startPoint y: 173, endPoint x: 384, endPoint y: 185, distance: 12.5
click at [385, 178] on label "Malaria, unspecified" at bounding box center [389, 175] width 44 height 7
checkbox input "true"
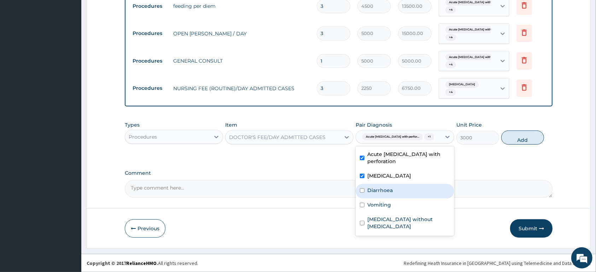
drag, startPoint x: 384, startPoint y: 185, endPoint x: 384, endPoint y: 196, distance: 10.6
click at [384, 187] on div "Diarrhoea" at bounding box center [405, 191] width 98 height 14
checkbox input "true"
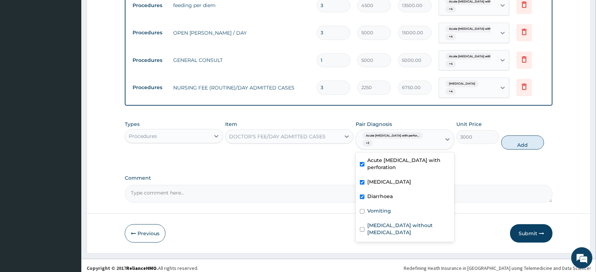
click at [384, 204] on div "Vomiting" at bounding box center [405, 211] width 98 height 14
checkbox input "true"
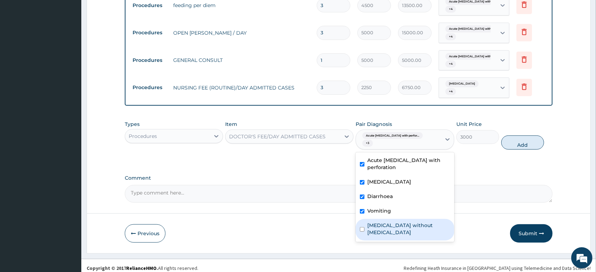
click at [384, 219] on div "Sepsis without septic shock" at bounding box center [405, 230] width 98 height 22
checkbox input "true"
click at [537, 141] on button "Add" at bounding box center [522, 142] width 43 height 14
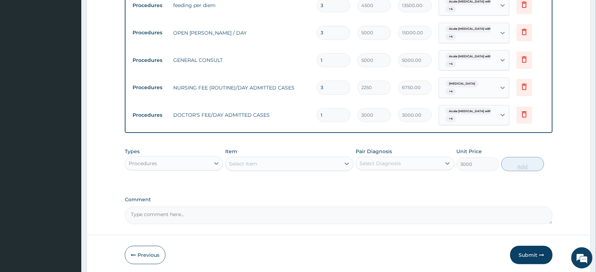
type input "0"
type input "0.00"
type input "3"
type input "9000.00"
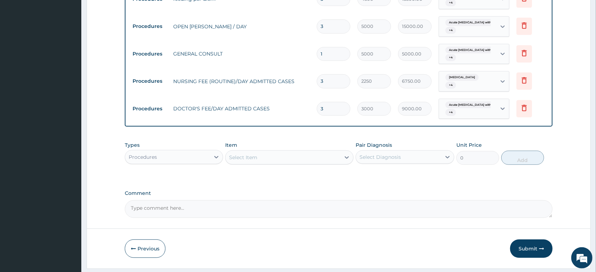
scroll to position [342, 0]
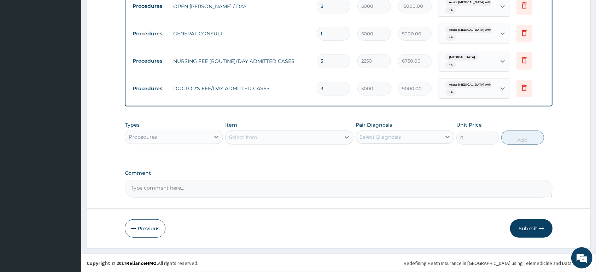
type input "3"
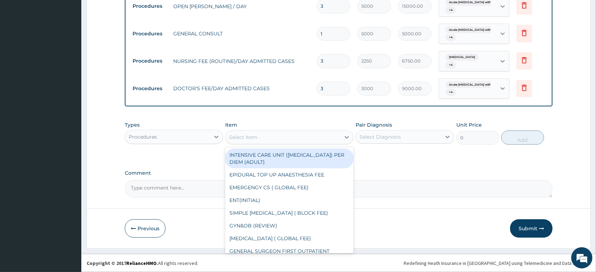
click at [274, 132] on div "Select Item" at bounding box center [283, 137] width 115 height 11
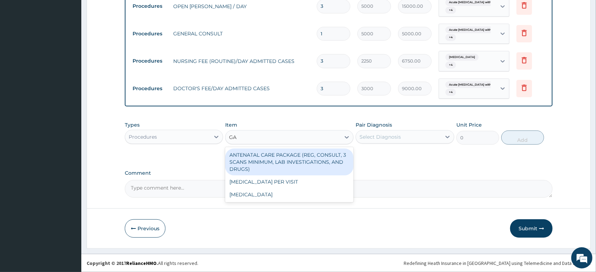
type input "GAS"
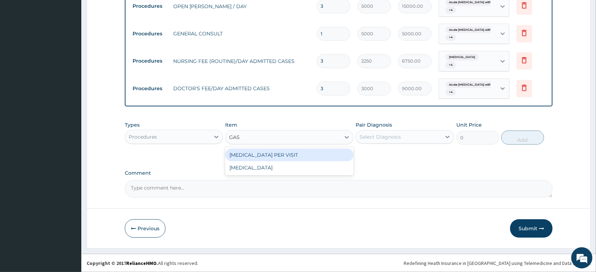
click at [274, 153] on div "GASTROENTEROLOGIST PER VISIT" at bounding box center [289, 155] width 128 height 13
type input "35000"
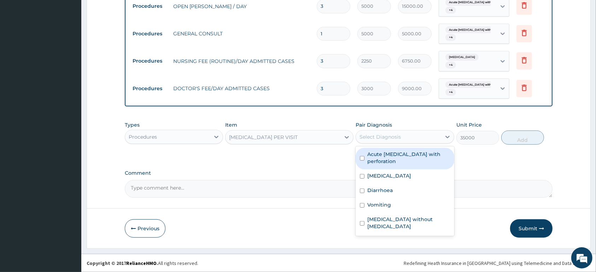
click at [392, 134] on div "Select Diagnosis" at bounding box center [380, 136] width 41 height 7
drag, startPoint x: 390, startPoint y: 152, endPoint x: 449, endPoint y: 157, distance: 59.6
click at [391, 154] on label "Acute peptic ulcer with perforation" at bounding box center [408, 158] width 82 height 14
checkbox input "true"
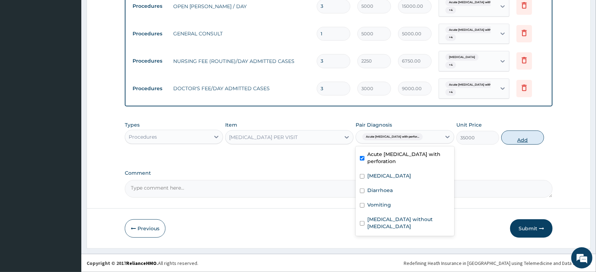
click at [528, 135] on button "Add" at bounding box center [522, 137] width 43 height 14
type input "0"
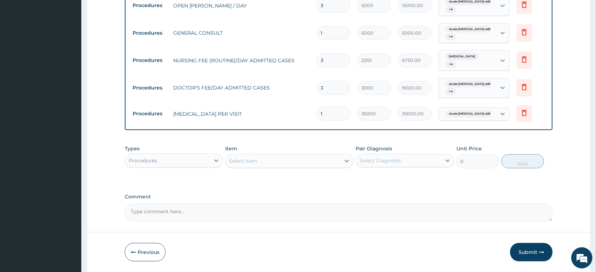
click at [223, 210] on textarea "Comment" at bounding box center [339, 213] width 428 height 18
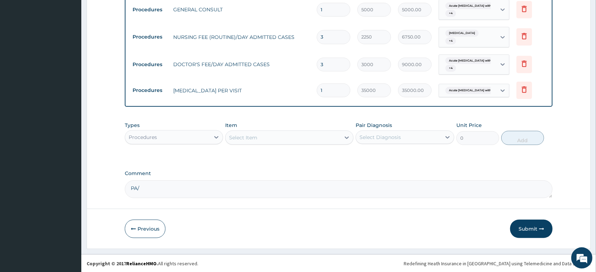
scroll to position [367, 0]
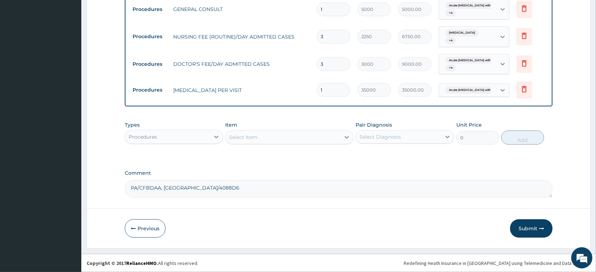
type textarea "PA/CFBDAA, PA/4088D6"
click at [193, 135] on div "Procedures" at bounding box center [167, 136] width 85 height 11
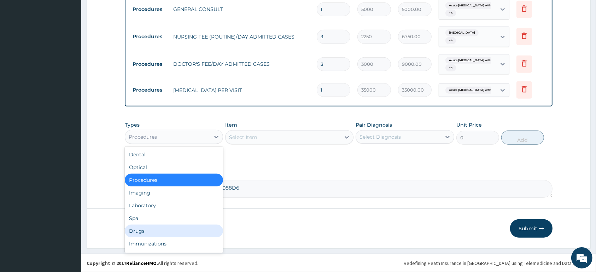
click at [160, 230] on div "Drugs" at bounding box center [174, 231] width 98 height 13
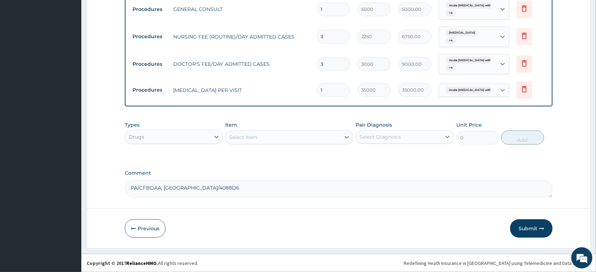
click at [272, 138] on div "Select Item" at bounding box center [283, 137] width 115 height 11
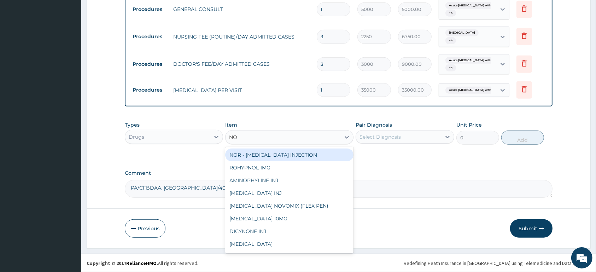
type input "N"
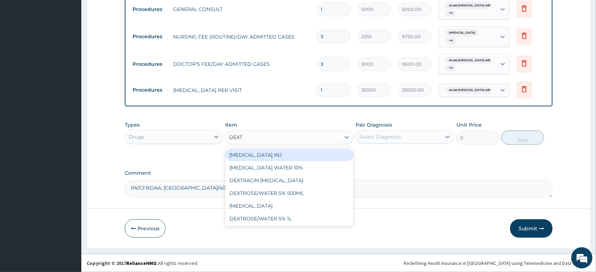
type input "DEXTR"
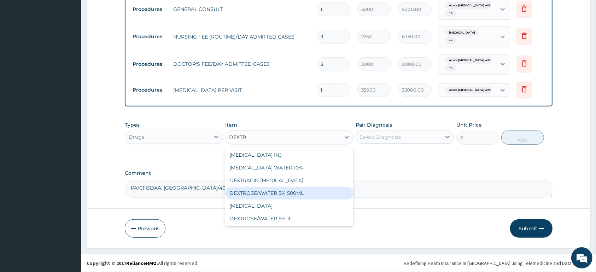
click at [301, 194] on div "DEXTROSE/WATER 5% 500ML" at bounding box center [289, 193] width 128 height 13
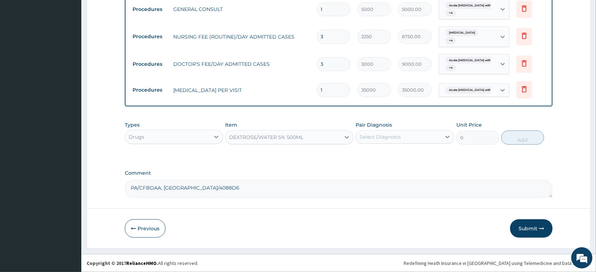
type input "2080"
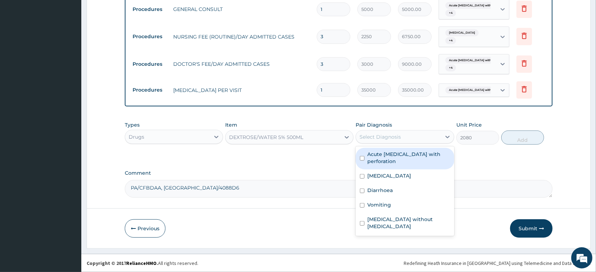
click at [382, 138] on div "Select Diagnosis" at bounding box center [380, 136] width 41 height 7
drag, startPoint x: 386, startPoint y: 155, endPoint x: 389, endPoint y: 165, distance: 10.6
click at [389, 161] on label "Acute peptic ulcer with perforation" at bounding box center [408, 158] width 82 height 14
checkbox input "true"
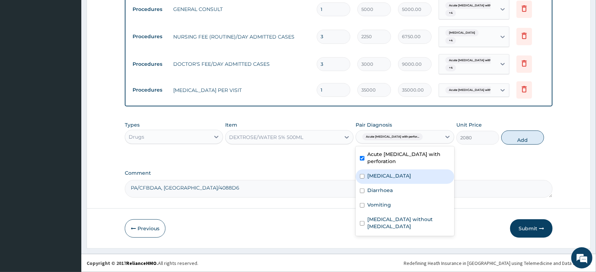
drag, startPoint x: 392, startPoint y: 175, endPoint x: 394, endPoint y: 184, distance: 9.1
click at [394, 180] on div "Malaria, unspecified" at bounding box center [405, 176] width 98 height 14
checkbox input "true"
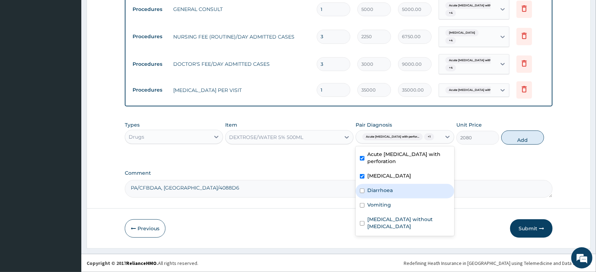
drag, startPoint x: 394, startPoint y: 187, endPoint x: 392, endPoint y: 202, distance: 15.0
click at [394, 191] on div "Diarrhoea" at bounding box center [405, 191] width 98 height 14
checkbox input "true"
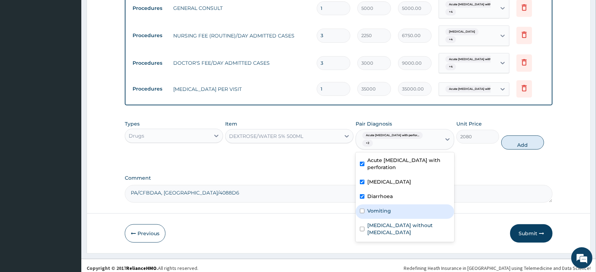
drag, startPoint x: 392, startPoint y: 202, endPoint x: 391, endPoint y: 220, distance: 18.1
click at [392, 210] on div "Vomiting" at bounding box center [405, 211] width 98 height 14
checkbox input "true"
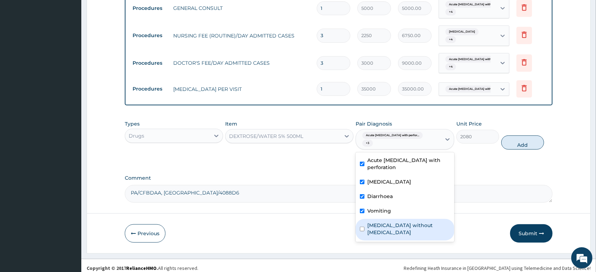
drag, startPoint x: 391, startPoint y: 220, endPoint x: 548, endPoint y: 157, distance: 169.5
click at [393, 222] on label "Sepsis without septic shock" at bounding box center [408, 229] width 82 height 14
checkbox input "true"
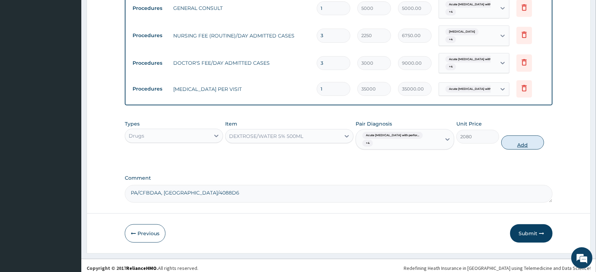
click at [524, 136] on button "Add" at bounding box center [522, 142] width 43 height 14
type input "0"
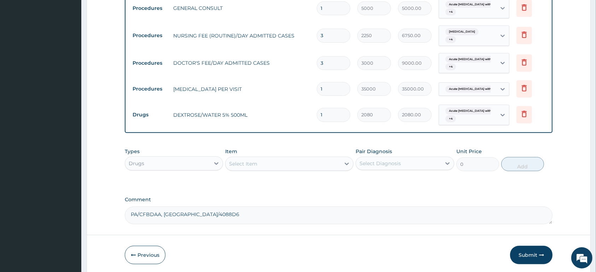
type input "0.00"
type input "3"
type input "6240.00"
type input "3"
click at [284, 164] on div "Select Item" at bounding box center [283, 163] width 115 height 11
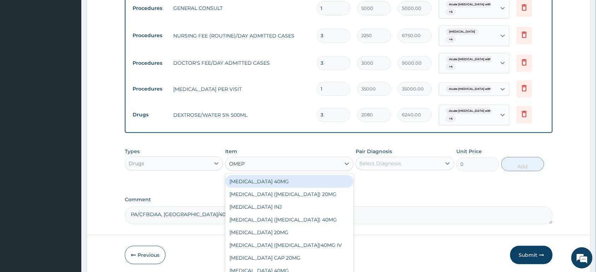
type input "OMEPR"
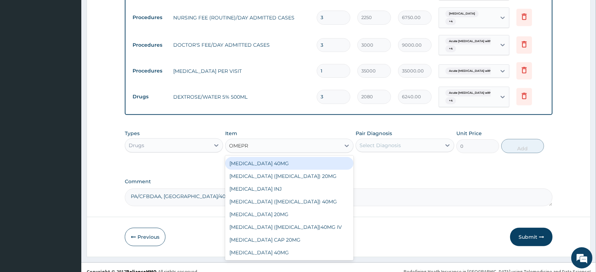
scroll to position [394, 0]
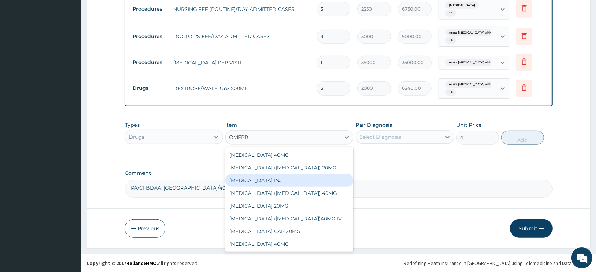
click at [323, 179] on div "OMEPRAZOLE INJ" at bounding box center [289, 180] width 128 height 13
type input "2500"
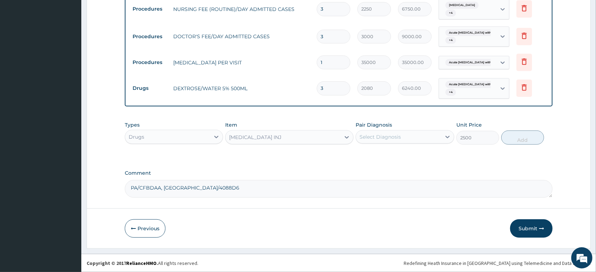
click at [389, 138] on div "Select Diagnosis" at bounding box center [380, 136] width 41 height 7
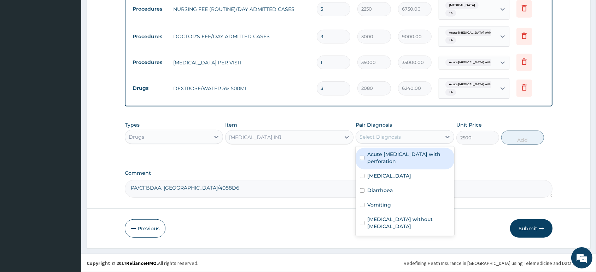
click at [390, 154] on label "Acute peptic ulcer with perforation" at bounding box center [408, 158] width 82 height 14
checkbox input "true"
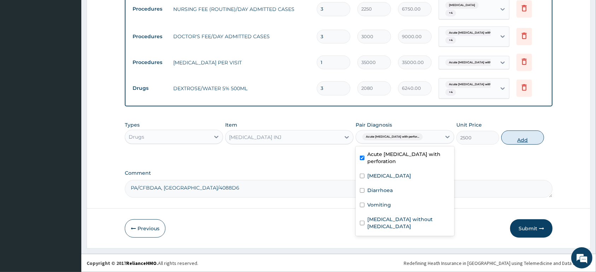
click at [526, 138] on button "Add" at bounding box center [522, 137] width 43 height 14
type input "0"
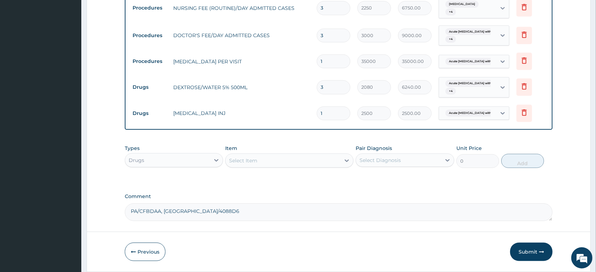
type input "0.00"
type input "6"
type input "15000.00"
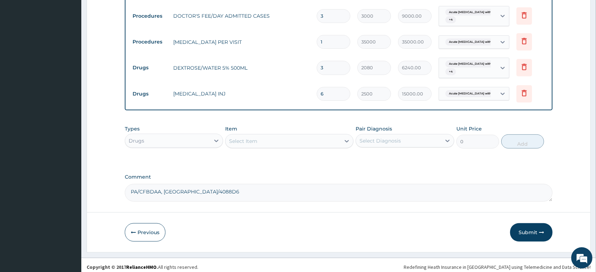
scroll to position [418, 0]
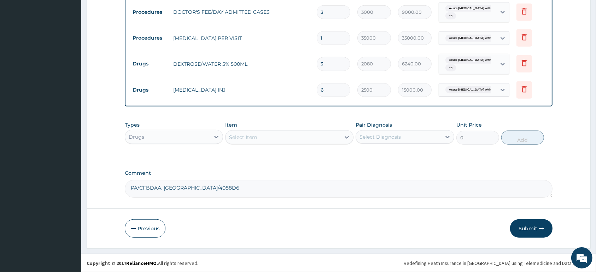
type input "6"
click at [313, 135] on div "Select Item" at bounding box center [283, 137] width 115 height 11
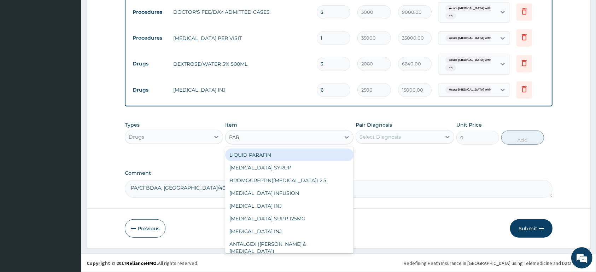
type input "PARA"
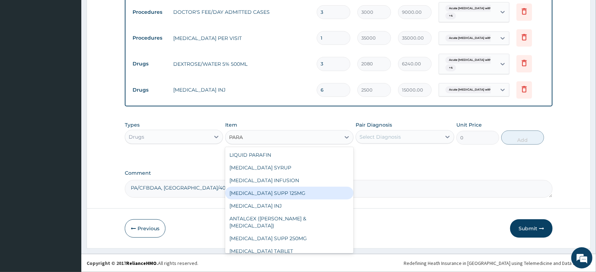
scroll to position [11, 0]
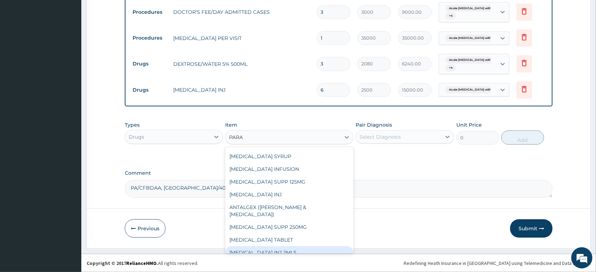
click at [311, 246] on div "PARACETAMOL INJ 2MLS" at bounding box center [289, 252] width 128 height 13
type input "650"
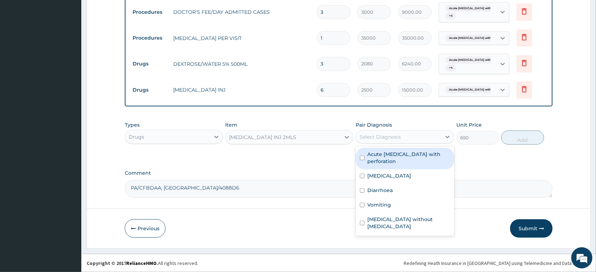
click at [409, 136] on div "Select Diagnosis" at bounding box center [398, 136] width 85 height 11
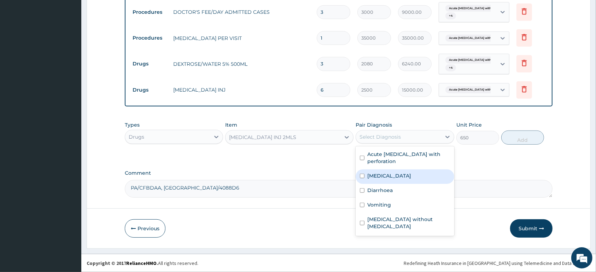
click at [401, 180] on div "Malaria, unspecified" at bounding box center [405, 176] width 98 height 14
checkbox input "true"
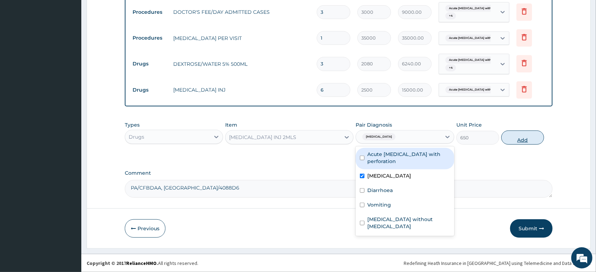
click at [525, 136] on button "Add" at bounding box center [522, 137] width 43 height 14
type input "0"
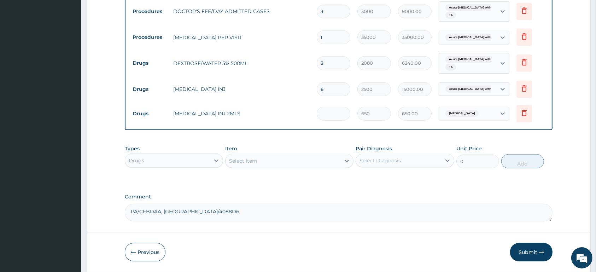
type input "0.00"
type input "5"
type input "3250.00"
type input "0.00"
click at [331, 111] on input "number" at bounding box center [334, 114] width 34 height 14
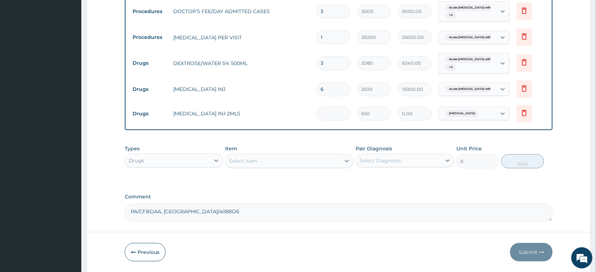
type input "1"
type input "650.00"
type input "10"
type input "6500.00"
type input "10"
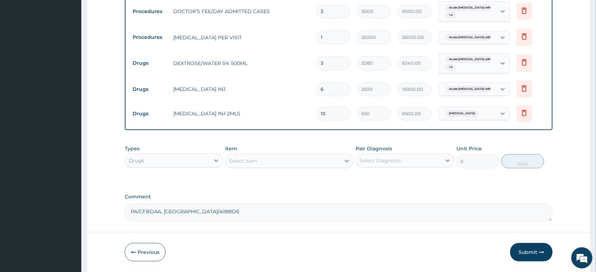
click at [306, 160] on div "Select Item" at bounding box center [283, 160] width 115 height 11
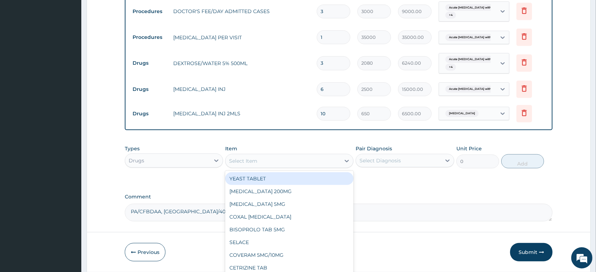
click at [496, 115] on div "Malaria, unspecified" at bounding box center [467, 113] width 57 height 12
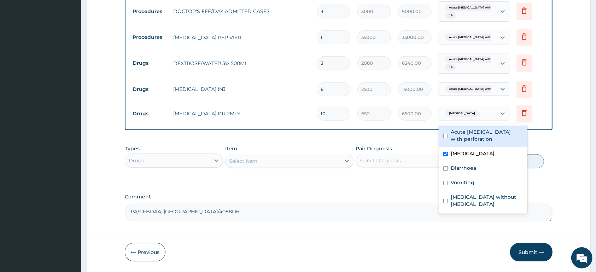
click at [286, 162] on div "Select Item" at bounding box center [283, 160] width 115 height 11
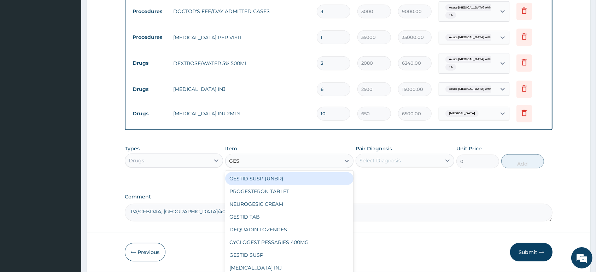
type input "GEST"
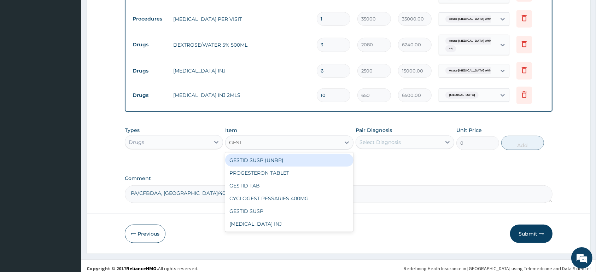
scroll to position [443, 0]
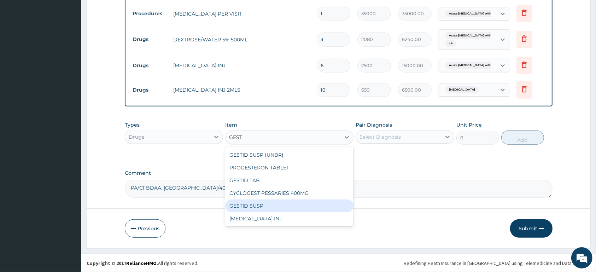
click at [289, 207] on div "GESTID SUSP" at bounding box center [289, 205] width 128 height 13
type input "2800"
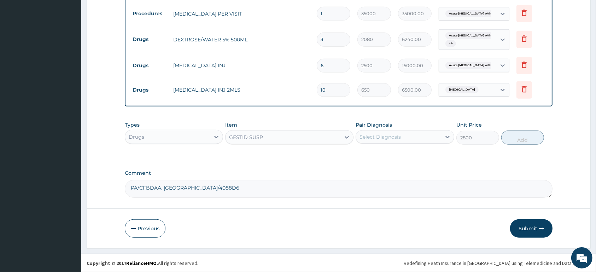
click at [386, 140] on div "Select Diagnosis" at bounding box center [380, 136] width 41 height 7
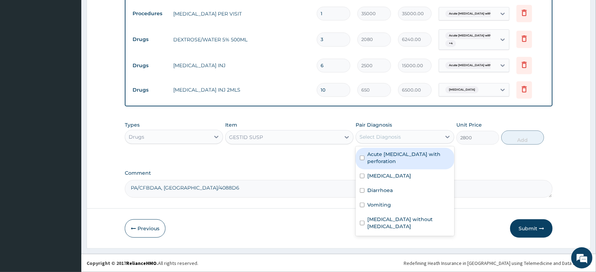
drag, startPoint x: 387, startPoint y: 163, endPoint x: 524, endPoint y: 150, distance: 137.4
click at [387, 163] on label "Acute peptic ulcer with perforation" at bounding box center [408, 158] width 82 height 14
checkbox input "true"
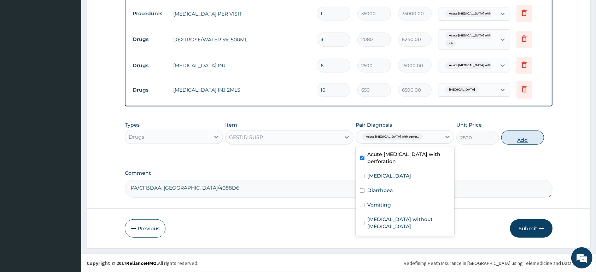
click at [526, 136] on button "Add" at bounding box center [522, 137] width 43 height 14
type input "0"
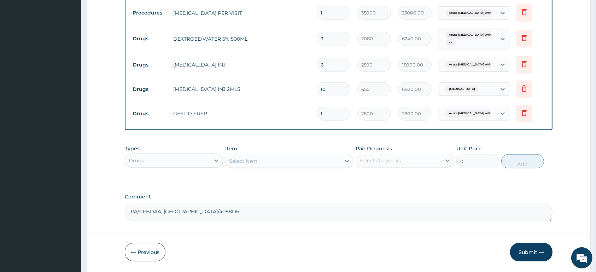
type input "0.00"
type input "2"
type input "5600.00"
type input "2"
click at [303, 163] on div "Select Item" at bounding box center [283, 160] width 115 height 11
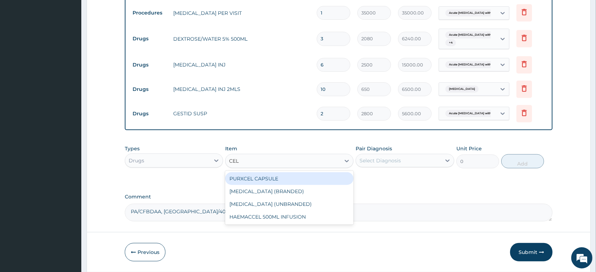
type input "CELE"
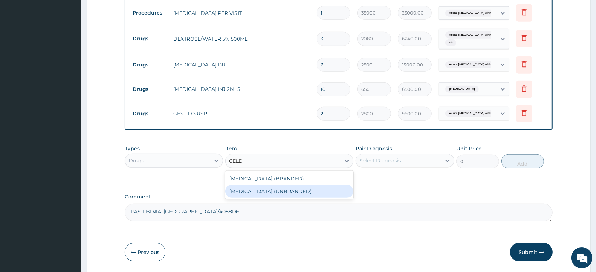
click at [299, 190] on div "CELEBREX (UNBRANDED)" at bounding box center [289, 191] width 128 height 13
type input "250"
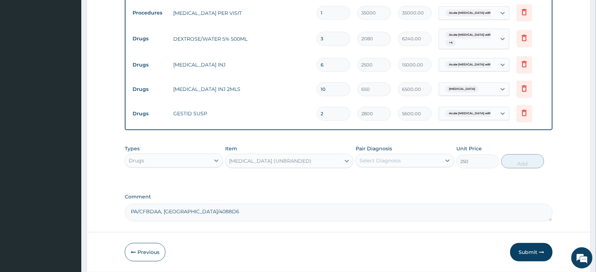
click at [396, 157] on div "Select Diagnosis" at bounding box center [398, 160] width 85 height 11
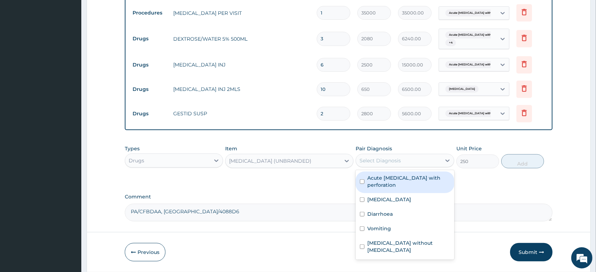
click at [396, 179] on label "Acute peptic ulcer with perforation" at bounding box center [408, 181] width 82 height 14
checkbox input "true"
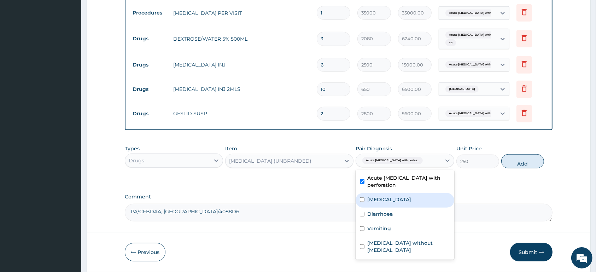
click at [411, 200] on label "Malaria, unspecified" at bounding box center [389, 199] width 44 height 7
checkbox input "true"
click at [419, 193] on div "Acute peptic ulcer with perforation" at bounding box center [405, 182] width 98 height 22
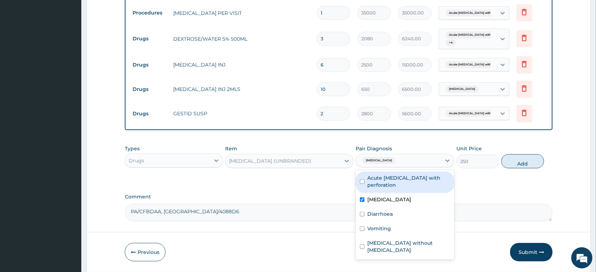
click at [422, 184] on label "Acute peptic ulcer with perforation" at bounding box center [408, 181] width 82 height 14
checkbox input "true"
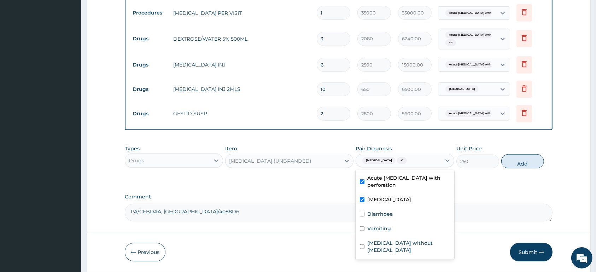
click at [426, 197] on div "Malaria, unspecified" at bounding box center [405, 200] width 98 height 14
checkbox input "false"
click at [522, 162] on button "Add" at bounding box center [522, 161] width 43 height 14
type input "0"
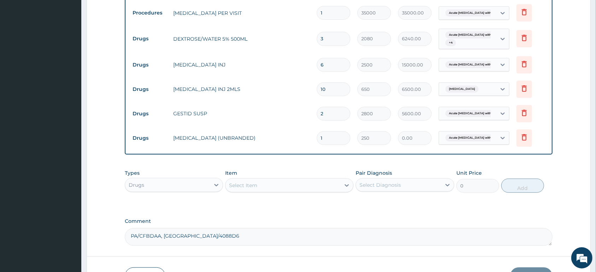
type input "0.00"
type input "2"
type input "500.00"
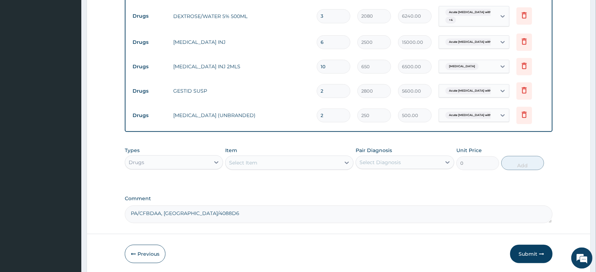
scroll to position [480, 0]
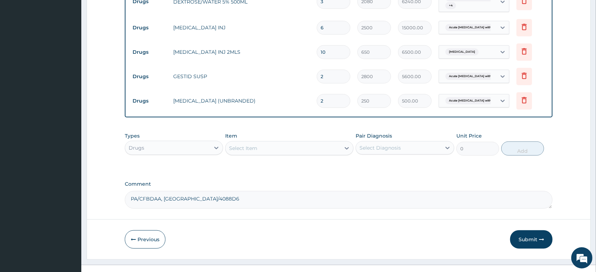
type input "2"
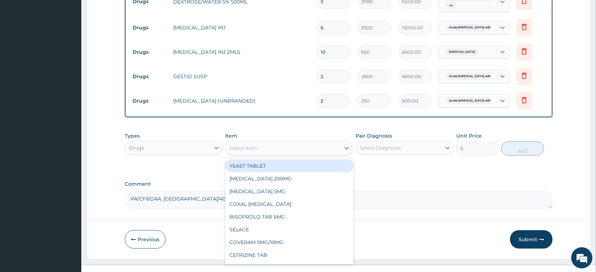
click at [263, 149] on div "Select Item" at bounding box center [283, 147] width 115 height 11
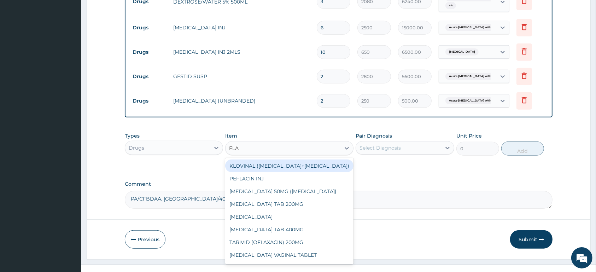
type input "FLAG"
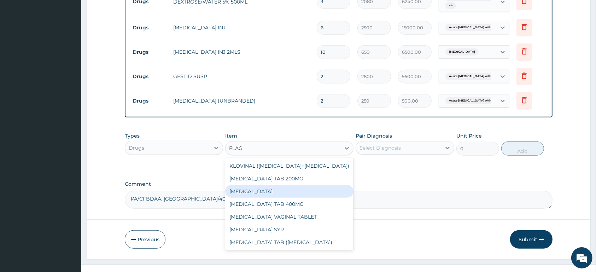
click at [289, 193] on div "FLAGYL IV" at bounding box center [289, 191] width 128 height 13
type input "1200"
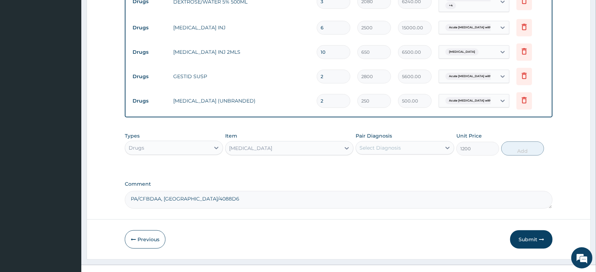
click at [391, 151] on div "Select Diagnosis" at bounding box center [380, 147] width 41 height 7
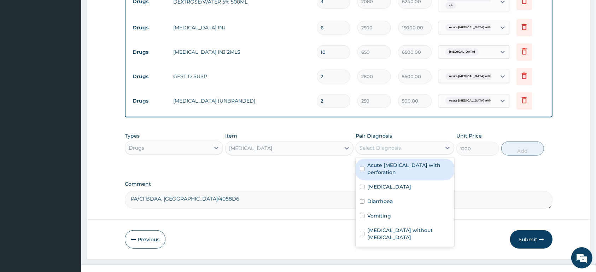
click at [402, 173] on label "Acute peptic ulcer with perforation" at bounding box center [408, 169] width 82 height 14
checkbox input "true"
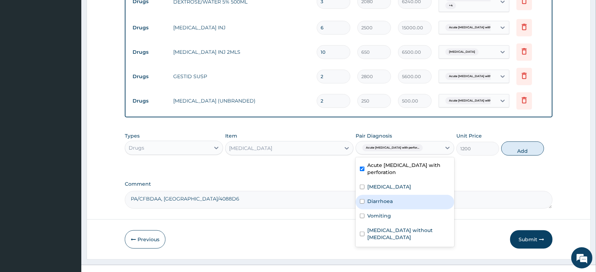
drag, startPoint x: 391, startPoint y: 203, endPoint x: 389, endPoint y: 208, distance: 5.5
click at [390, 203] on label "Diarrhoea" at bounding box center [379, 201] width 25 height 7
checkbox input "true"
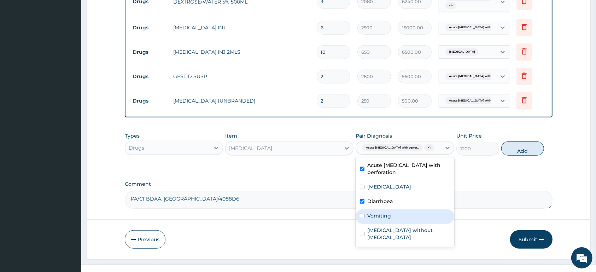
click at [387, 214] on label "Vomiting" at bounding box center [379, 215] width 24 height 7
checkbox input "true"
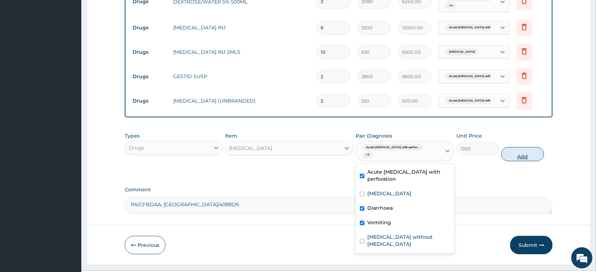
click at [529, 150] on button "Add" at bounding box center [522, 154] width 43 height 14
type input "0"
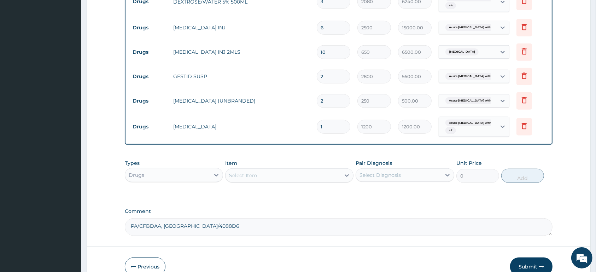
click at [246, 180] on div "Select Item" at bounding box center [283, 175] width 115 height 11
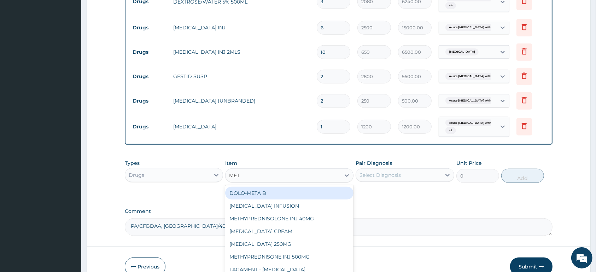
type input "METR"
click at [298, 192] on div "METRONIDAZOLE INFUSION" at bounding box center [289, 193] width 128 height 13
type input "1200"
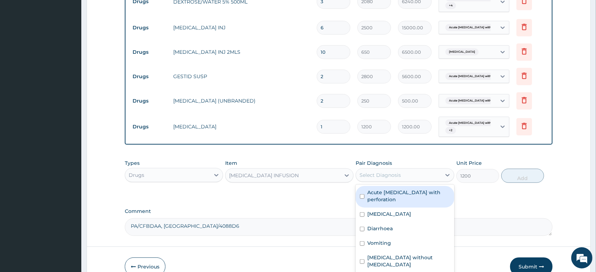
click at [412, 174] on div "Select Diagnosis" at bounding box center [398, 174] width 85 height 11
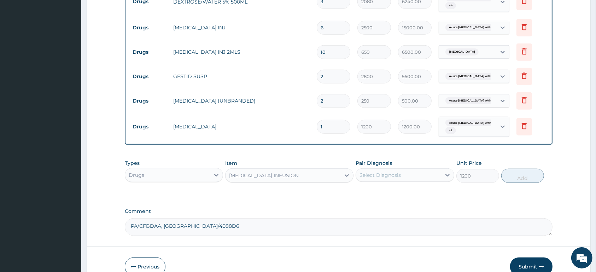
click at [339, 128] on input "1" at bounding box center [334, 127] width 34 height 14
type input "0.00"
type input "5"
type input "6000.00"
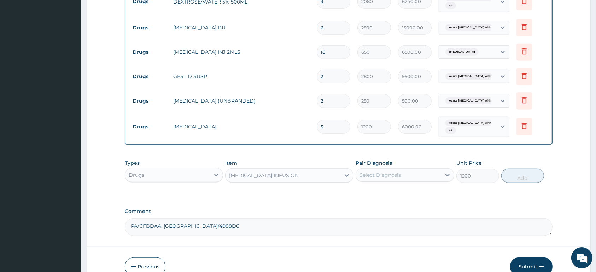
type input "5"
click at [308, 174] on div "METRONIDAZOLE INFUSION" at bounding box center [283, 175] width 115 height 11
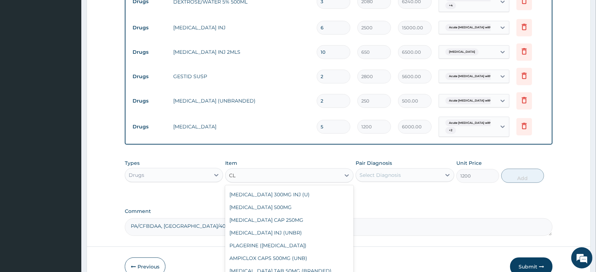
scroll to position [0, 0]
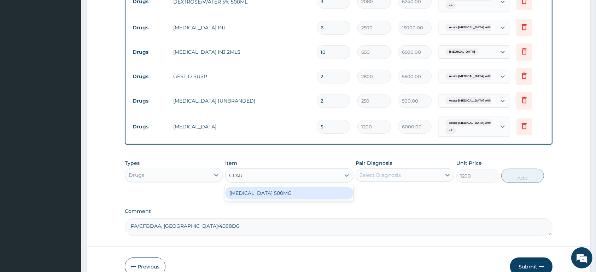
type input "CLARI"
drag, startPoint x: 313, startPoint y: 194, endPoint x: 375, endPoint y: 179, distance: 63.8
click at [314, 195] on div "CLARITHROMYCIN 500MG" at bounding box center [289, 193] width 128 height 13
type input "400"
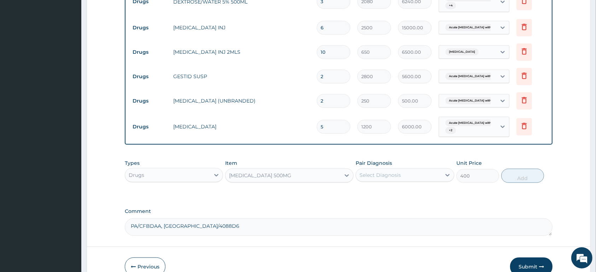
click at [378, 176] on div "Select Diagnosis" at bounding box center [380, 174] width 41 height 7
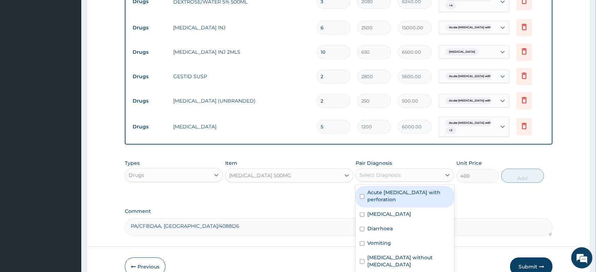
click at [415, 197] on label "Acute peptic ulcer with perforation" at bounding box center [408, 196] width 82 height 14
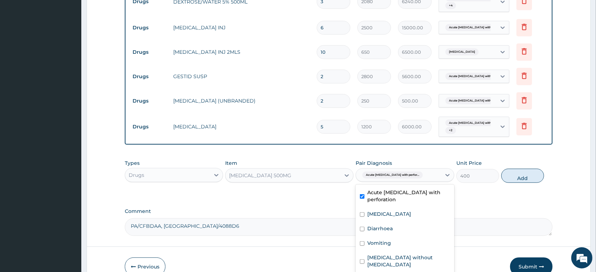
checkbox input "true"
click at [511, 180] on button "Add" at bounding box center [522, 176] width 43 height 14
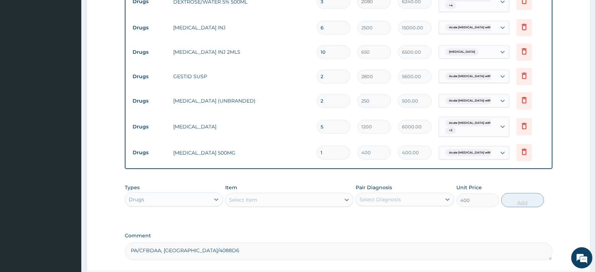
type input "0"
type input "0.00"
type input "2"
type input "800.00"
type input "28"
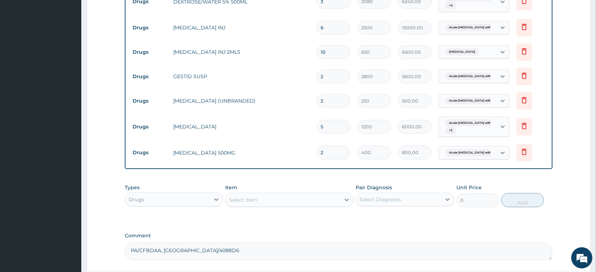
type input "11200.00"
type input "28"
click at [277, 197] on div "Select Item" at bounding box center [283, 199] width 115 height 11
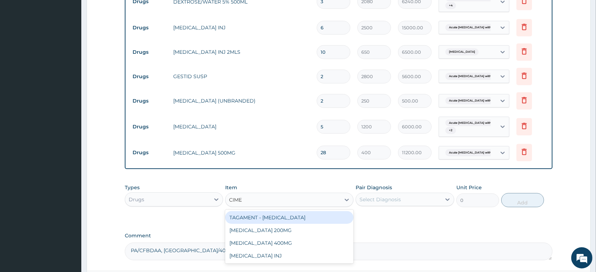
type input "CIMET"
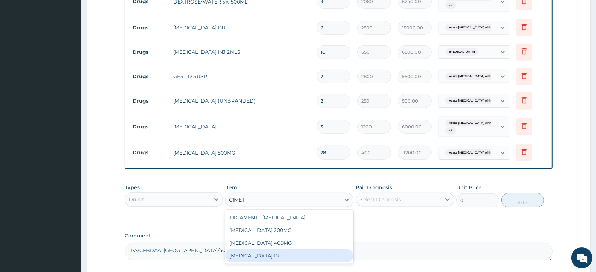
click at [278, 260] on div "CIMETIDINE INJ" at bounding box center [289, 255] width 128 height 13
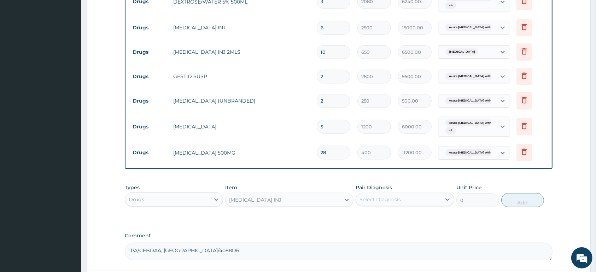
type input "1500"
click at [402, 203] on div "Select Diagnosis" at bounding box center [398, 199] width 85 height 11
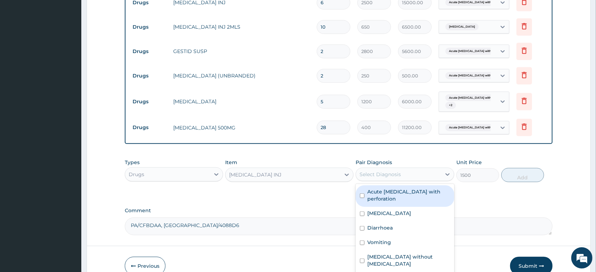
scroll to position [517, 0]
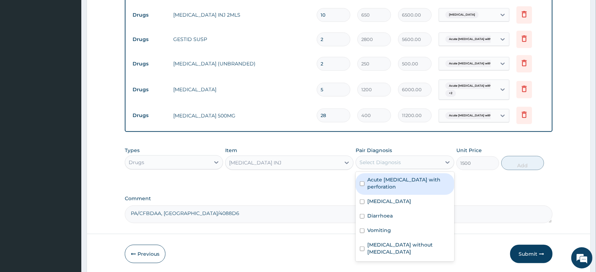
click at [426, 187] on label "Acute peptic ulcer with perforation" at bounding box center [408, 183] width 82 height 14
checkbox input "true"
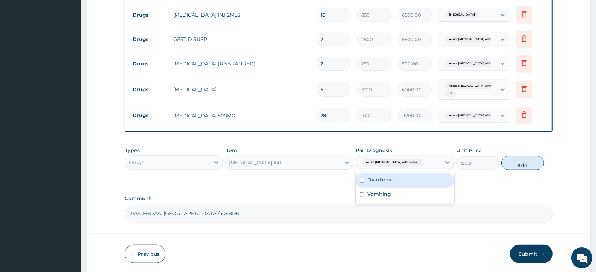
type input "."
click at [419, 168] on div "Acute peptic ulcer with perfor..." at bounding box center [398, 162] width 85 height 12
click at [525, 167] on button "Add" at bounding box center [522, 163] width 43 height 14
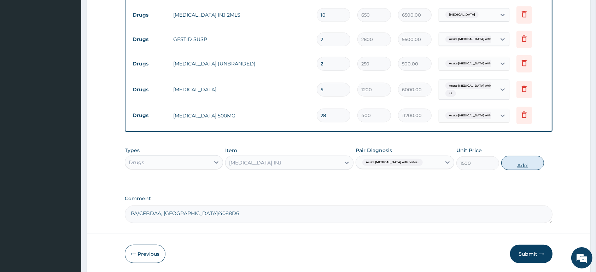
type input "0"
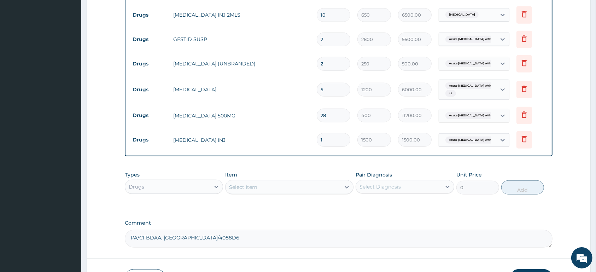
type input "0.00"
type input "2"
type input "3000.00"
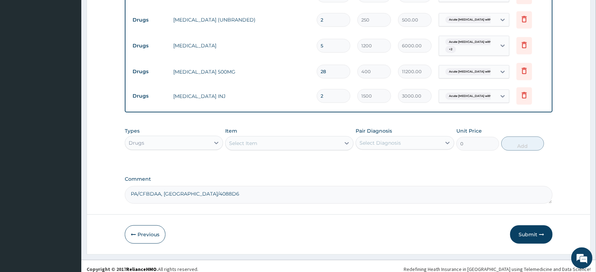
scroll to position [568, 0]
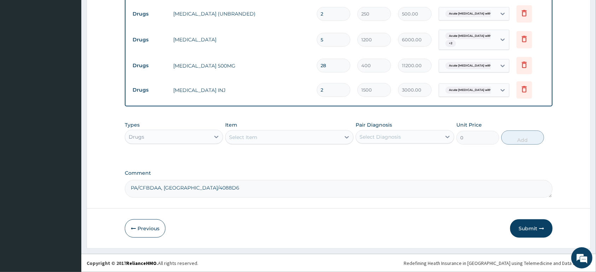
type input "2"
click at [268, 139] on div "Select Item" at bounding box center [283, 137] width 115 height 11
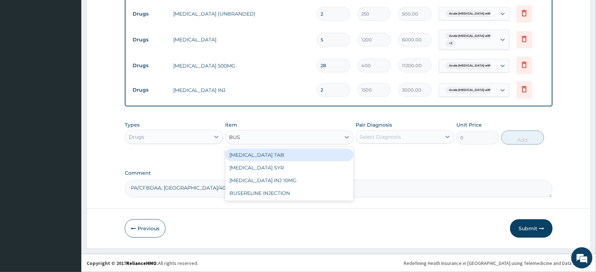
type input "BUSC"
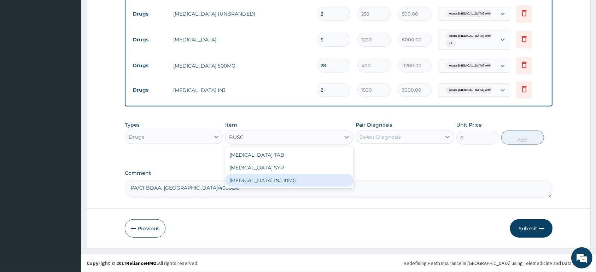
click at [320, 183] on div "BUSCOPAN INJ 10MG" at bounding box center [289, 180] width 128 height 13
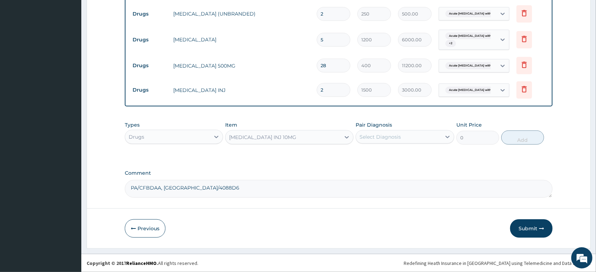
type input "650"
click at [302, 136] on div "BUSCOPAN INJ 10MG" at bounding box center [283, 137] width 115 height 11
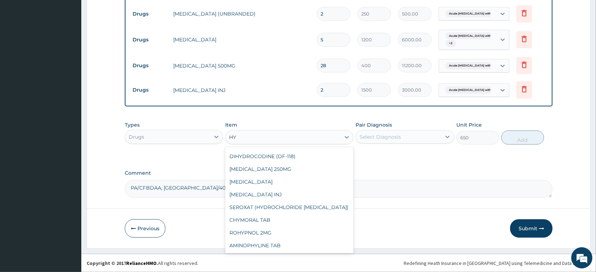
scroll to position [243, 0]
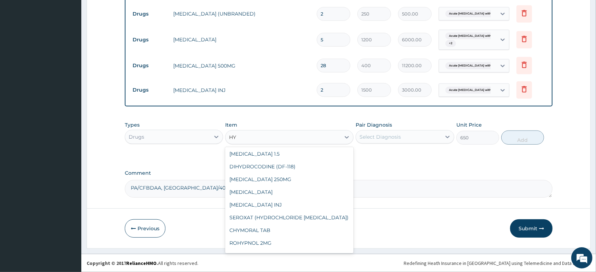
type input "HYO"
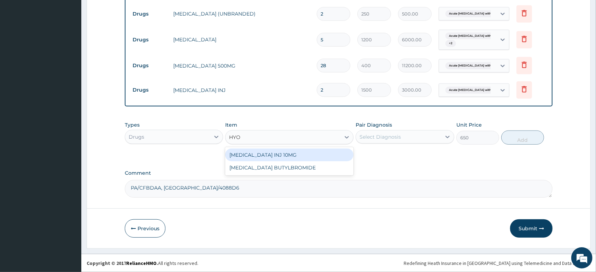
click at [295, 153] on div "HYOSCINE INJ 10MG" at bounding box center [289, 155] width 128 height 13
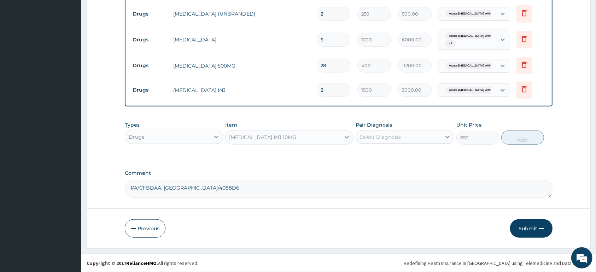
type input "600"
click at [292, 137] on div "HYOSCINE INJ 10MG" at bounding box center [283, 137] width 115 height 11
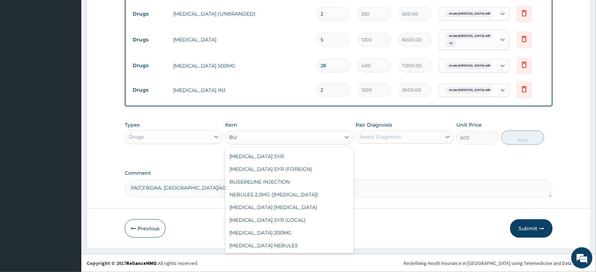
scroll to position [139, 0]
type input "BUS"
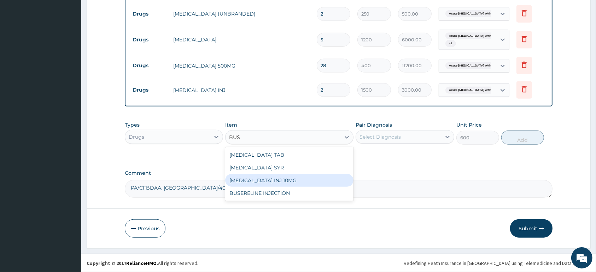
click at [293, 181] on div "BUSCOPAN INJ 10MG" at bounding box center [289, 180] width 128 height 13
type input "650"
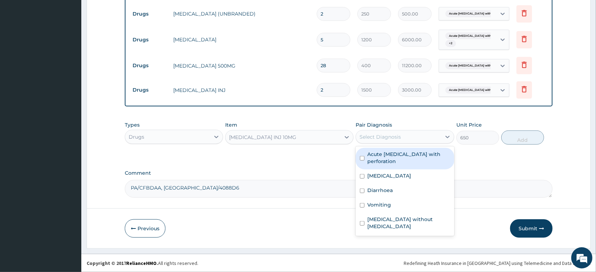
click at [378, 140] on div "Select Diagnosis" at bounding box center [398, 136] width 85 height 11
drag, startPoint x: 380, startPoint y: 150, endPoint x: 386, endPoint y: 151, distance: 6.4
click at [382, 151] on div "Acute peptic ulcer with perforation" at bounding box center [405, 159] width 98 height 22
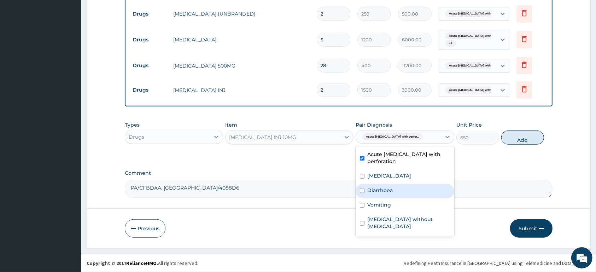
drag, startPoint x: 399, startPoint y: 188, endPoint x: 394, endPoint y: 201, distance: 13.5
click at [399, 191] on div "Diarrhoea" at bounding box center [405, 191] width 98 height 14
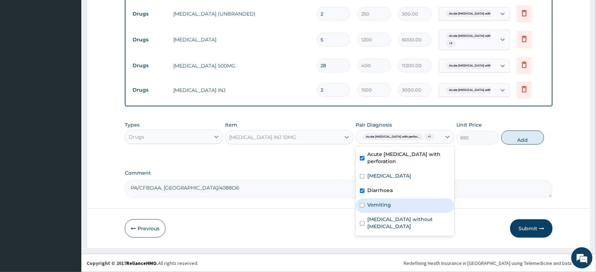
click at [392, 205] on div "Vomiting" at bounding box center [405, 205] width 98 height 14
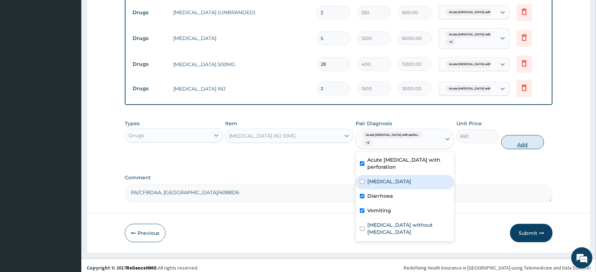
click at [519, 136] on button "Add" at bounding box center [522, 142] width 43 height 14
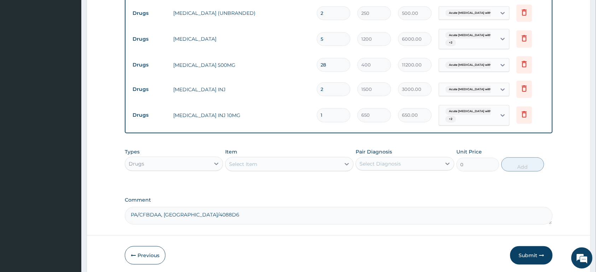
scroll to position [568, 0]
click at [188, 167] on div "Drugs" at bounding box center [167, 162] width 85 height 11
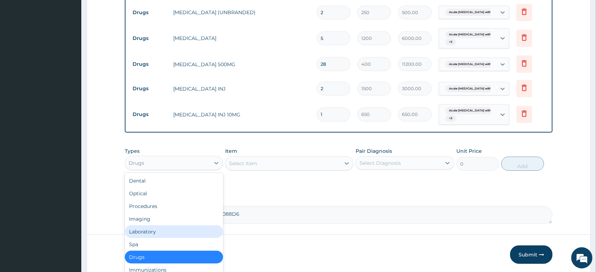
click at [175, 227] on div "Laboratory" at bounding box center [174, 231] width 98 height 13
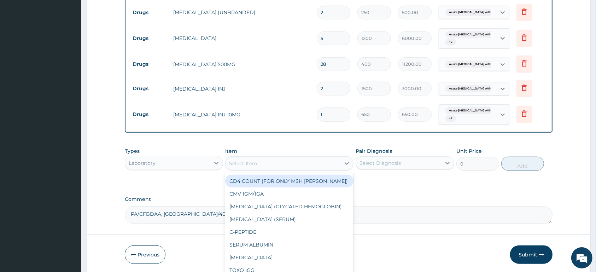
click at [263, 164] on div "Select Item" at bounding box center [283, 163] width 115 height 11
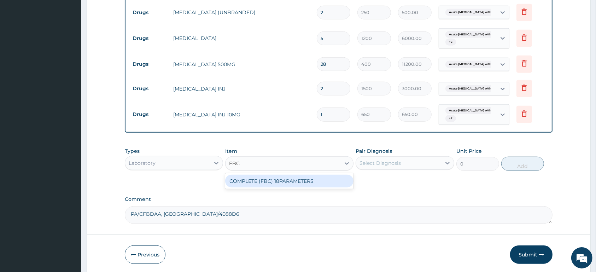
click at [279, 184] on div "COMPLETE (FBC) 18PARAMETERS" at bounding box center [289, 181] width 128 height 13
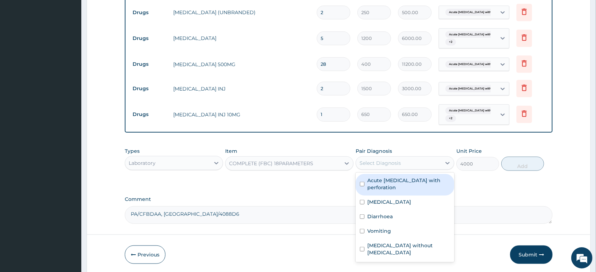
drag, startPoint x: 368, startPoint y: 164, endPoint x: 380, endPoint y: 177, distance: 18.0
click at [368, 164] on div "Select Diagnosis" at bounding box center [380, 162] width 41 height 7
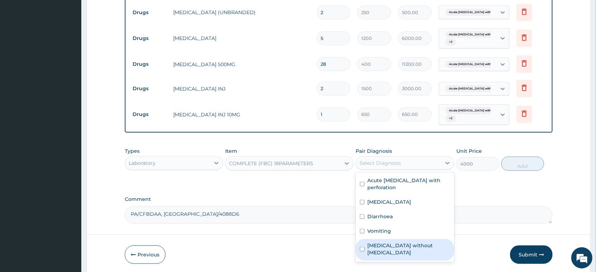
click at [383, 248] on label "Sepsis without septic shock" at bounding box center [408, 249] width 82 height 14
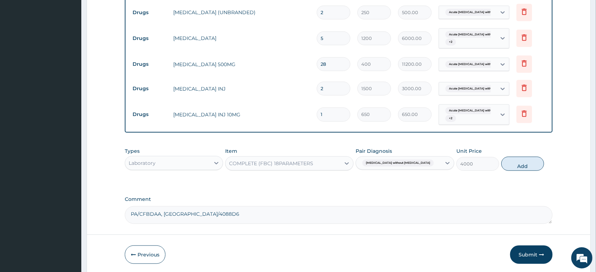
click at [520, 161] on button "Add" at bounding box center [522, 164] width 43 height 14
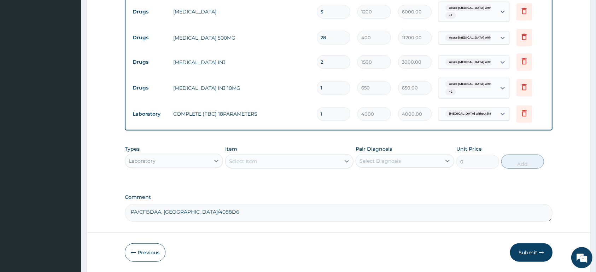
scroll to position [605, 0]
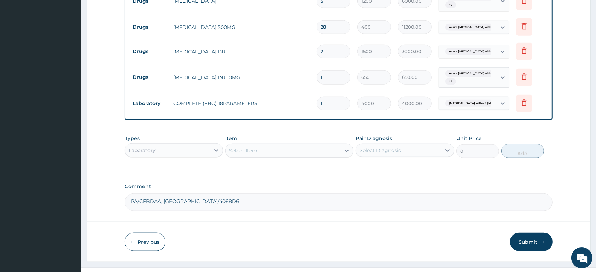
click at [308, 151] on div "Select Item" at bounding box center [283, 150] width 115 height 11
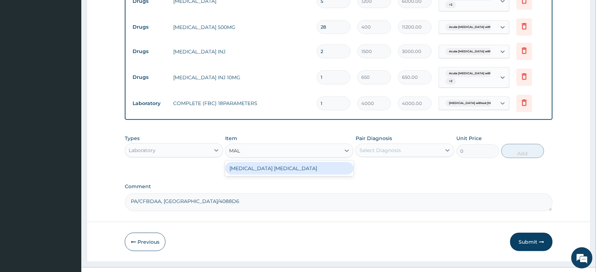
click at [304, 174] on div "MALARIA PARASITE" at bounding box center [289, 168] width 128 height 13
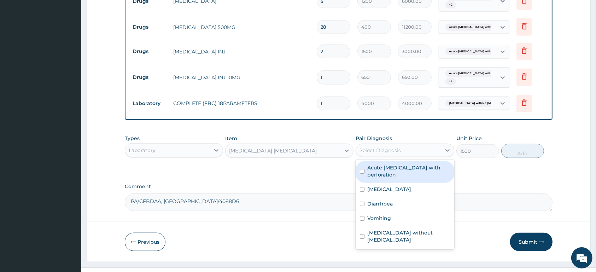
click at [381, 150] on div "Select Diagnosis" at bounding box center [380, 150] width 41 height 7
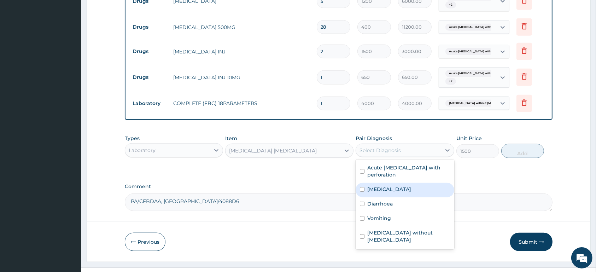
click at [392, 186] on div "Malaria, unspecified" at bounding box center [405, 190] width 98 height 14
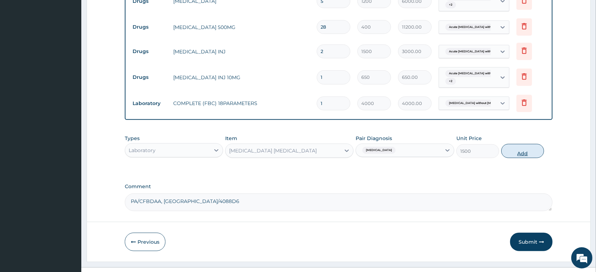
click at [528, 154] on button "Add" at bounding box center [522, 151] width 43 height 14
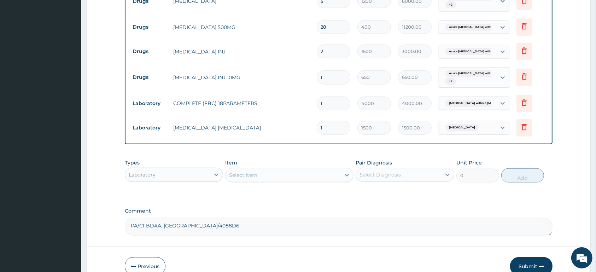
click at [191, 178] on div "Laboratory" at bounding box center [167, 174] width 85 height 11
click at [334, 82] on input "1" at bounding box center [334, 77] width 34 height 14
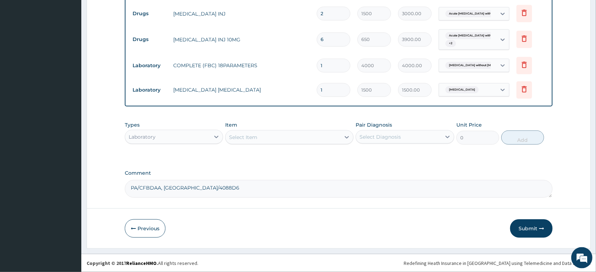
scroll to position [644, 0]
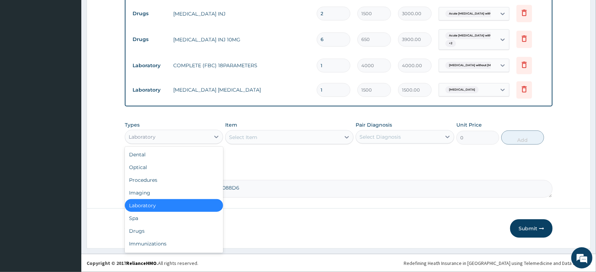
click at [202, 136] on div "Laboratory" at bounding box center [167, 136] width 85 height 11
click at [185, 231] on div "Drugs" at bounding box center [174, 231] width 98 height 13
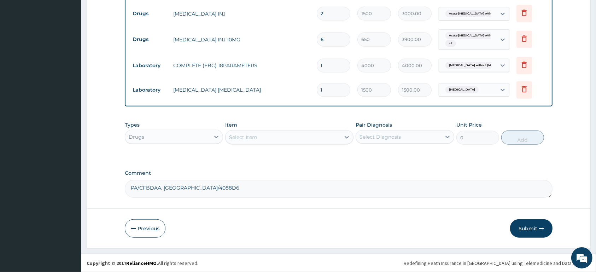
click at [325, 134] on div "Select Item" at bounding box center [283, 137] width 115 height 11
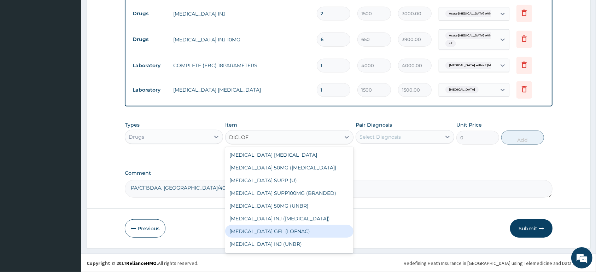
scroll to position [11, 0]
click at [318, 235] on div "DICLOFENAC INJ (UNBR)" at bounding box center [289, 232] width 128 height 13
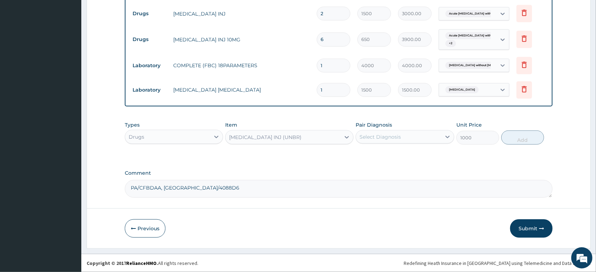
click at [394, 133] on div "Select Diagnosis" at bounding box center [398, 136] width 85 height 11
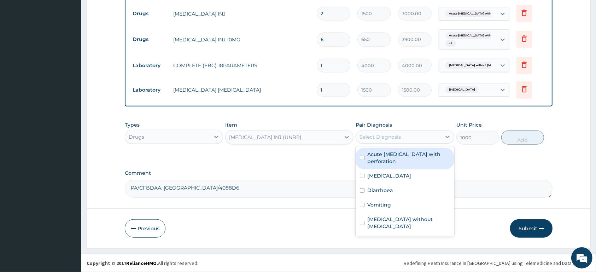
click at [400, 162] on label "Acute peptic ulcer with perforation" at bounding box center [408, 158] width 82 height 14
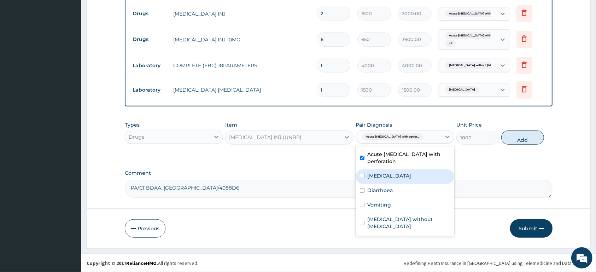
click at [407, 180] on div "Malaria, unspecified" at bounding box center [405, 176] width 98 height 14
click at [514, 138] on button "Add" at bounding box center [522, 137] width 43 height 14
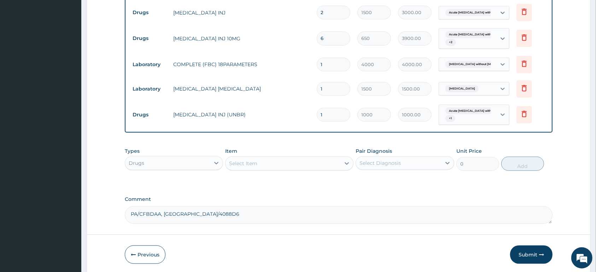
scroll to position [672, 0]
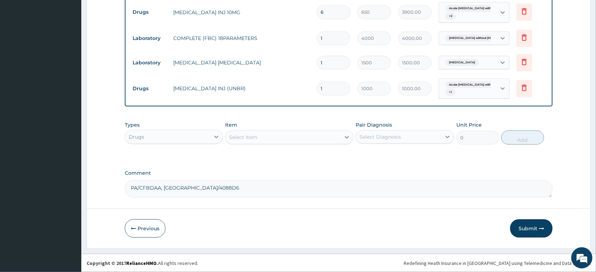
click at [309, 133] on div "Select Item" at bounding box center [283, 137] width 115 height 11
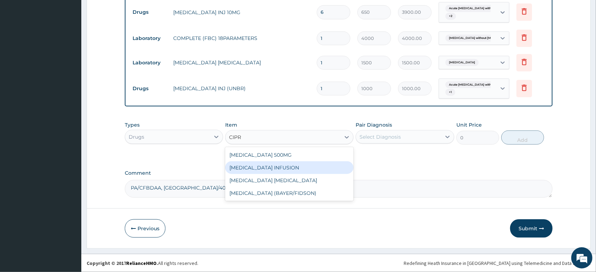
click at [302, 164] on div "CIPROXIN INFUSION" at bounding box center [289, 167] width 128 height 13
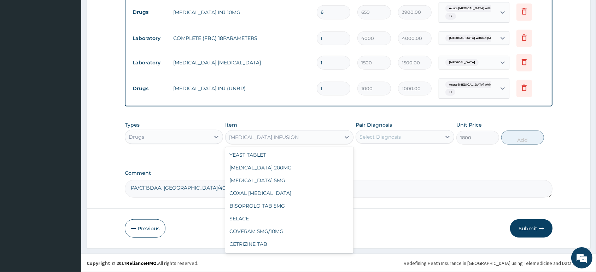
click at [311, 134] on div "CIPROXIN INFUSION" at bounding box center [283, 137] width 115 height 11
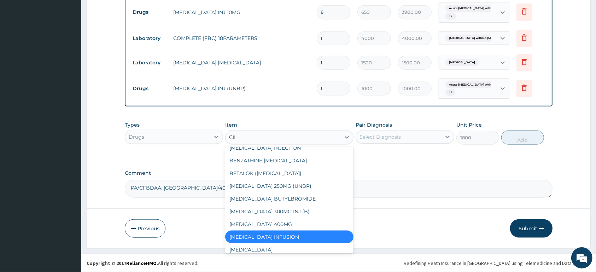
scroll to position [0, 0]
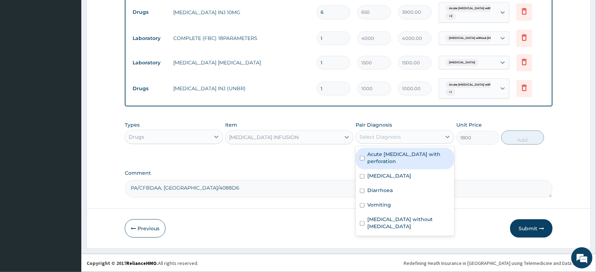
click at [408, 132] on div "Select Diagnosis" at bounding box center [398, 136] width 85 height 11
click at [401, 157] on label "Acute peptic ulcer with perforation" at bounding box center [408, 158] width 82 height 14
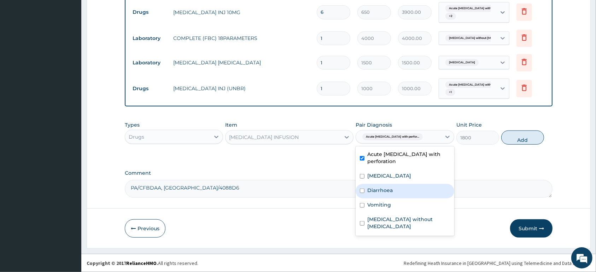
click at [406, 184] on div "Diarrhoea" at bounding box center [405, 191] width 98 height 14
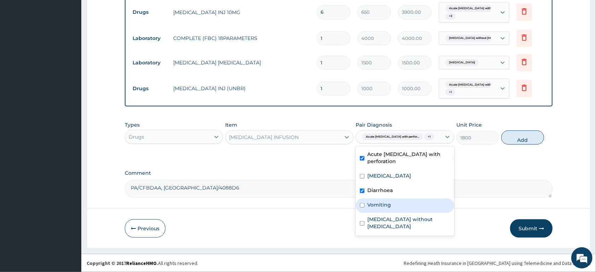
click at [409, 200] on div "Vomiting" at bounding box center [405, 205] width 98 height 14
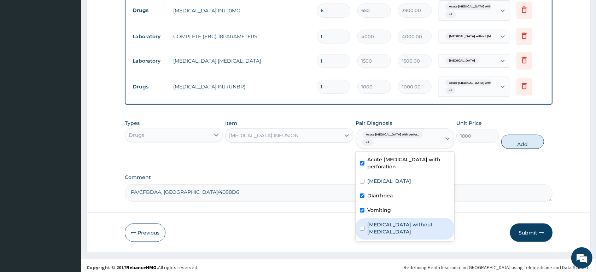
click at [412, 218] on div "Sepsis without septic shock" at bounding box center [405, 229] width 98 height 22
click at [523, 136] on button "Add" at bounding box center [522, 142] width 43 height 14
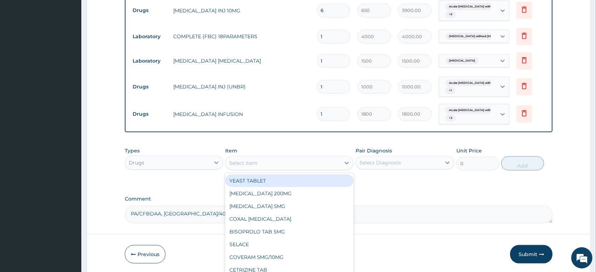
click at [276, 164] on div "Select Item" at bounding box center [283, 162] width 115 height 11
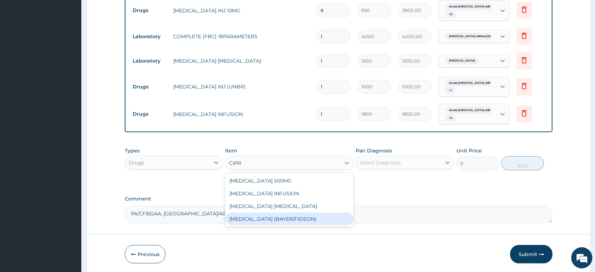
click at [307, 218] on div "CIPROXIN (BAYER/FIDSON)" at bounding box center [289, 219] width 128 height 13
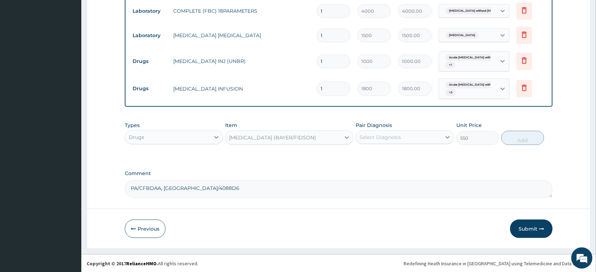
scroll to position [625, 0]
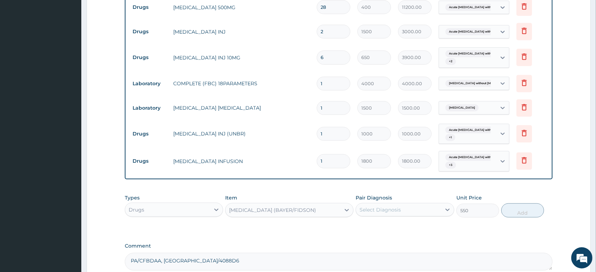
click at [332, 161] on input "1" at bounding box center [334, 161] width 34 height 14
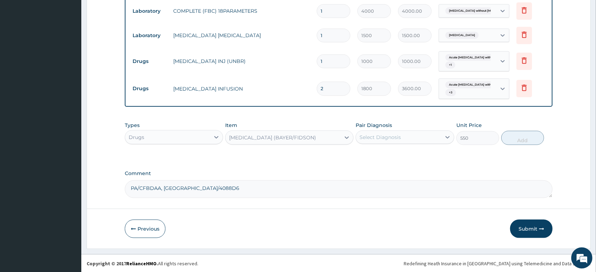
scroll to position [699, 0]
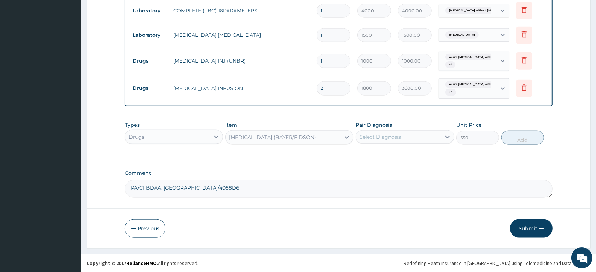
click at [292, 136] on div "CIPROXIN (BAYER/FIDSON)" at bounding box center [272, 137] width 87 height 7
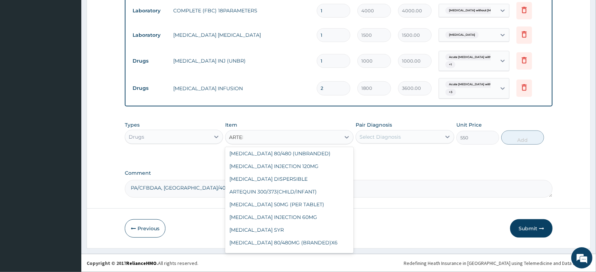
scroll to position [0, 0]
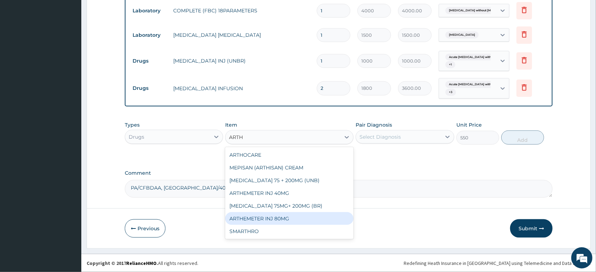
click at [292, 223] on div "ARTHEMETER INJ 80MG" at bounding box center [289, 218] width 128 height 13
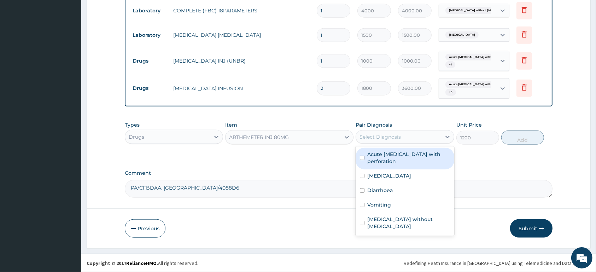
click at [394, 139] on div "Select Diagnosis" at bounding box center [380, 136] width 41 height 7
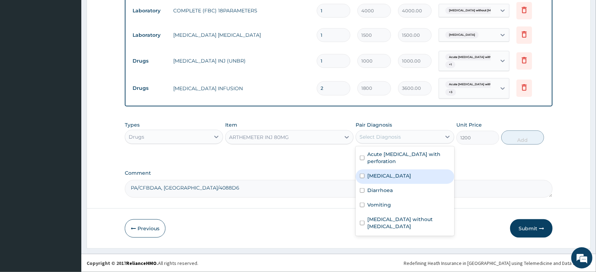
click at [394, 176] on label "Malaria, unspecified" at bounding box center [389, 175] width 44 height 7
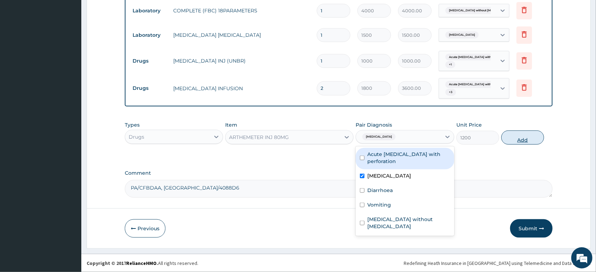
click at [519, 143] on button "Add" at bounding box center [522, 137] width 43 height 14
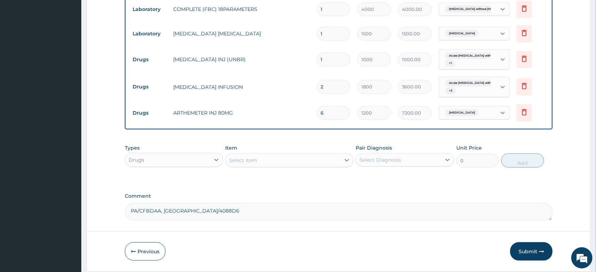
click at [290, 157] on div "Select Item" at bounding box center [283, 160] width 115 height 11
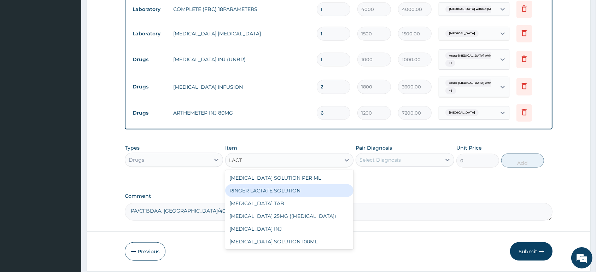
click at [295, 190] on div "RINGER LACTATE SOLUTION" at bounding box center [289, 190] width 128 height 13
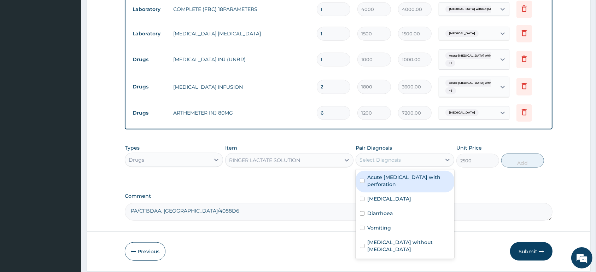
click at [378, 157] on div "Select Diagnosis" at bounding box center [398, 159] width 85 height 11
click at [387, 186] on label "Acute peptic ulcer with perforation" at bounding box center [408, 181] width 82 height 14
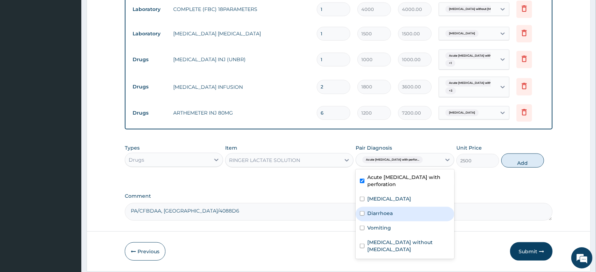
drag, startPoint x: 392, startPoint y: 217, endPoint x: 396, endPoint y: 231, distance: 14.2
click at [392, 217] on label "Diarrhoea" at bounding box center [379, 213] width 25 height 7
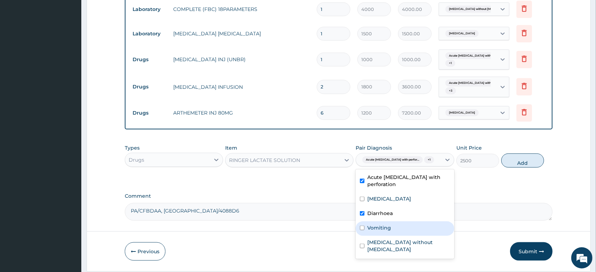
drag, startPoint x: 396, startPoint y: 231, endPoint x: 405, endPoint y: 226, distance: 10.6
click at [397, 229] on div "Vomiting" at bounding box center [405, 228] width 98 height 14
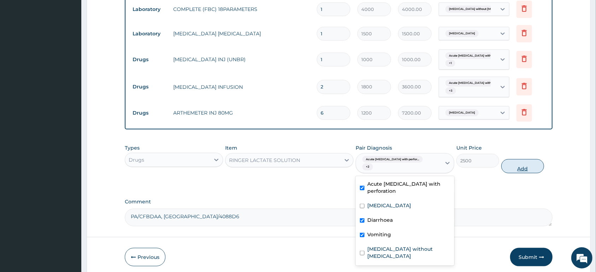
click at [525, 161] on button "Add" at bounding box center [522, 166] width 43 height 14
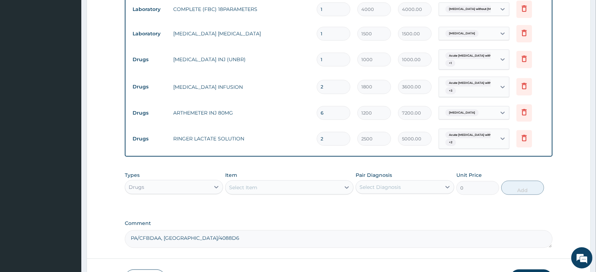
click at [266, 188] on div "Select Item" at bounding box center [283, 187] width 115 height 11
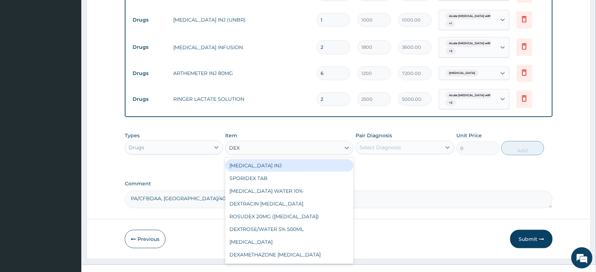
scroll to position [752, 0]
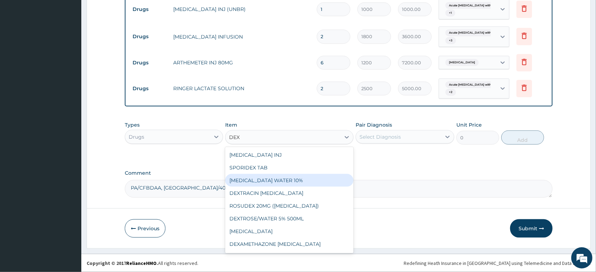
click at [315, 178] on div "DEXTROSE WATER 10%" at bounding box center [289, 180] width 128 height 13
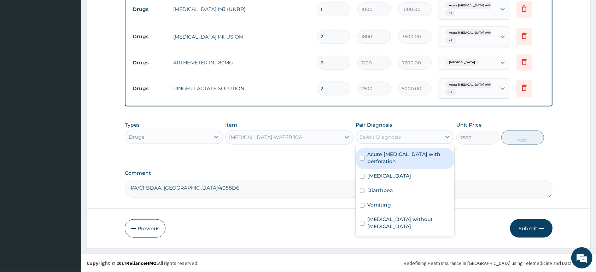
click at [392, 136] on div "Select Diagnosis" at bounding box center [380, 136] width 41 height 7
click at [394, 164] on label "Acute peptic ulcer with perforation" at bounding box center [408, 158] width 82 height 14
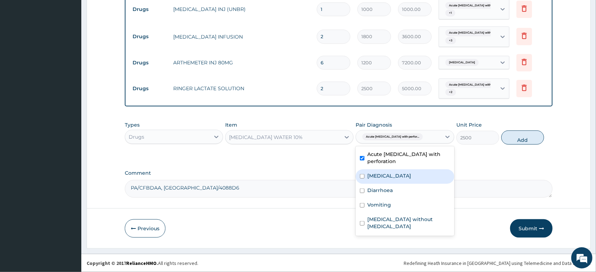
drag, startPoint x: 396, startPoint y: 174, endPoint x: 397, endPoint y: 181, distance: 6.5
click at [397, 177] on label "Malaria, unspecified" at bounding box center [389, 175] width 44 height 7
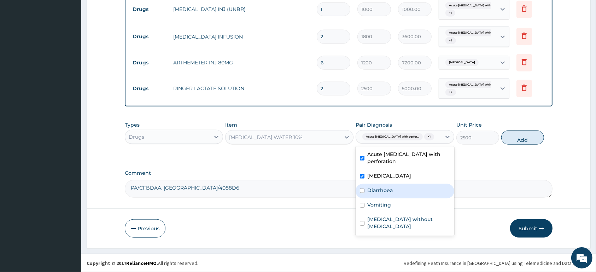
click at [398, 190] on div "Diarrhoea" at bounding box center [405, 191] width 98 height 14
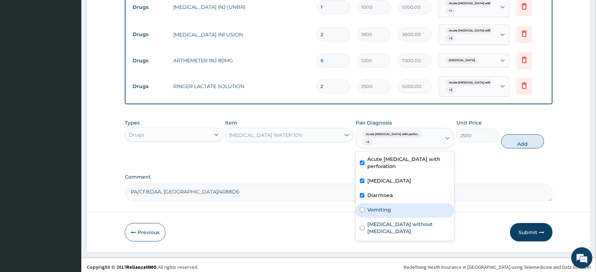
click at [398, 204] on div "Vomiting" at bounding box center [405, 210] width 98 height 14
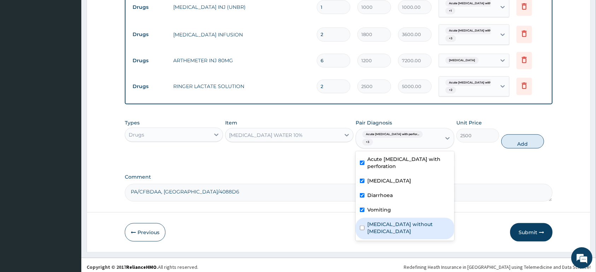
drag, startPoint x: 400, startPoint y: 215, endPoint x: 484, endPoint y: 176, distance: 92.7
click at [403, 218] on div "Sepsis without septic shock" at bounding box center [405, 229] width 98 height 22
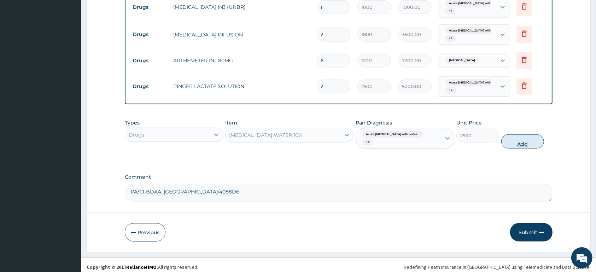
click at [523, 136] on button "Add" at bounding box center [522, 141] width 43 height 14
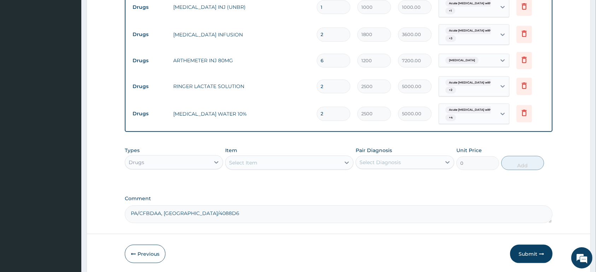
scroll to position [779, 0]
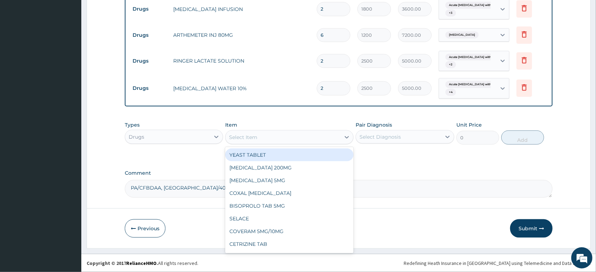
click at [281, 137] on div "Select Item" at bounding box center [283, 137] width 115 height 11
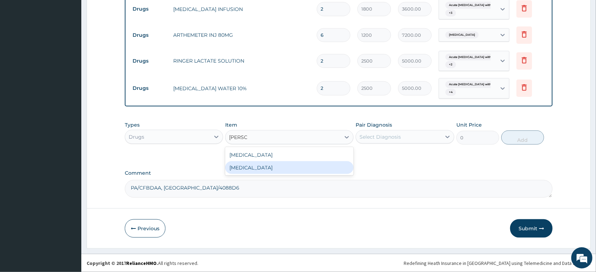
click at [272, 165] on div "LOPERAMIDE" at bounding box center [289, 167] width 128 height 13
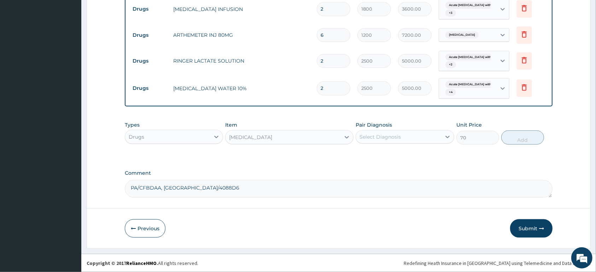
click at [398, 136] on div "Select Diagnosis" at bounding box center [380, 136] width 41 height 7
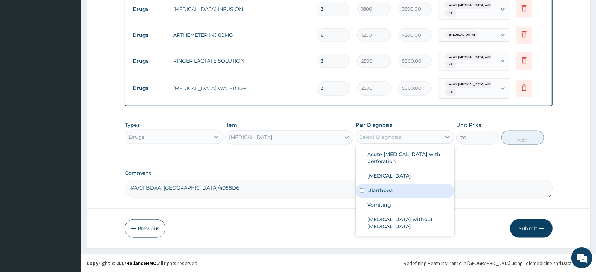
drag, startPoint x: 410, startPoint y: 192, endPoint x: 419, endPoint y: 189, distance: 9.6
click at [412, 191] on div "Diarrhoea" at bounding box center [405, 191] width 98 height 14
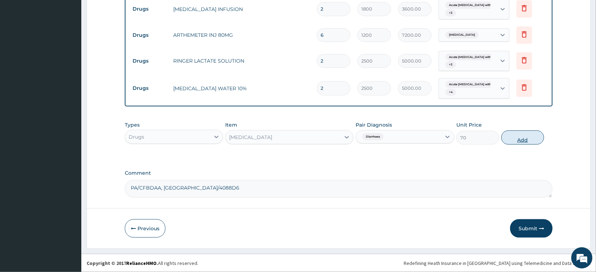
click at [519, 137] on button "Add" at bounding box center [522, 137] width 43 height 14
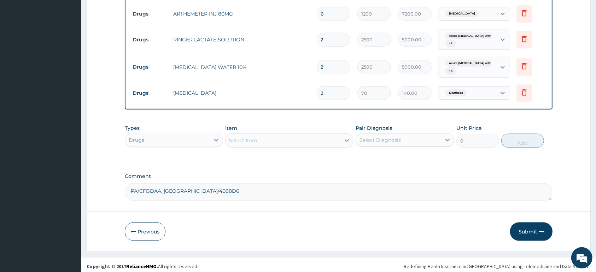
scroll to position [803, 0]
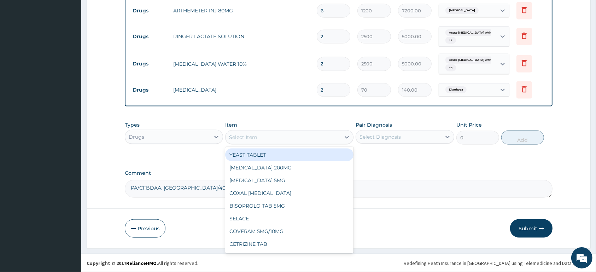
click at [256, 135] on div "Select Item" at bounding box center [243, 137] width 28 height 7
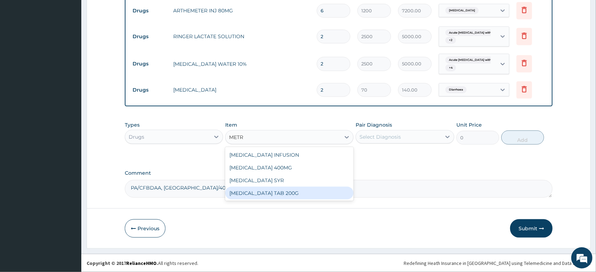
click at [314, 193] on div "METRONIDAZOLE TAB 200G" at bounding box center [289, 193] width 128 height 13
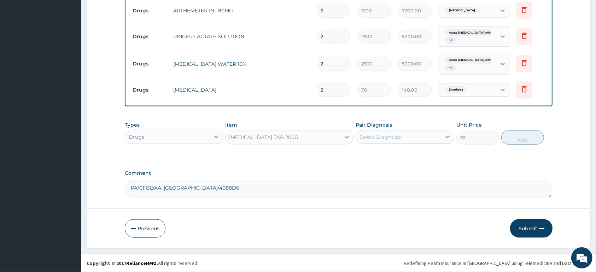
click at [314, 135] on div "METRONIDAZOLE TAB 200G" at bounding box center [283, 137] width 115 height 11
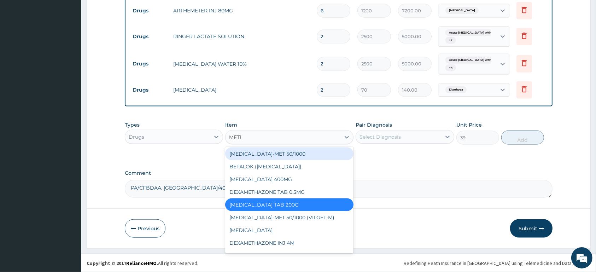
scroll to position [0, 0]
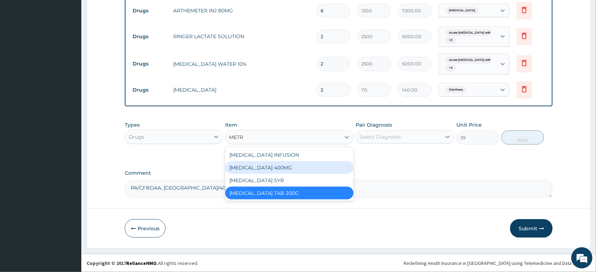
click at [318, 170] on div "METRONIDAZOLE 400MG" at bounding box center [289, 167] width 128 height 13
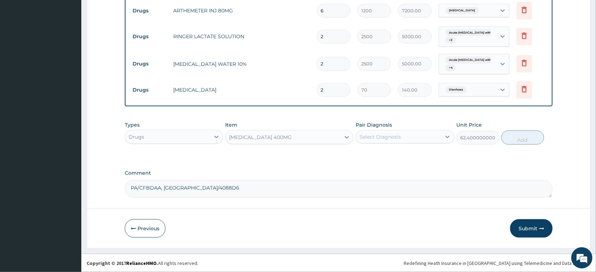
click at [306, 133] on div "METRONIDAZOLE 400MG" at bounding box center [283, 137] width 115 height 11
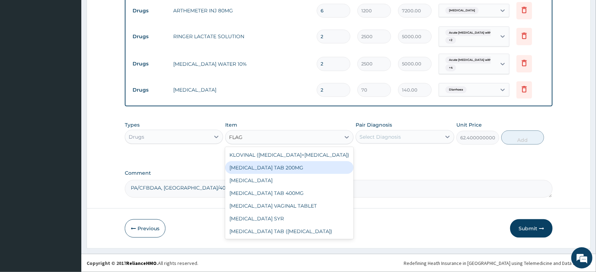
click at [299, 167] on div "FLAGYL TAB 200MG" at bounding box center [289, 167] width 128 height 13
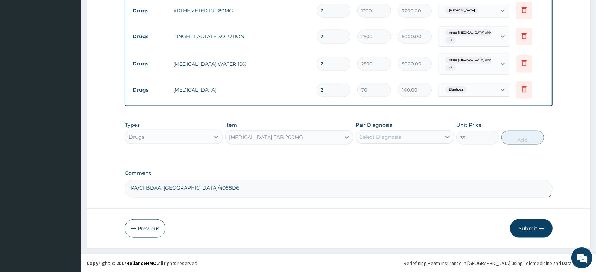
click at [298, 134] on div "FLAGYL TAB 200MG" at bounding box center [283, 137] width 115 height 11
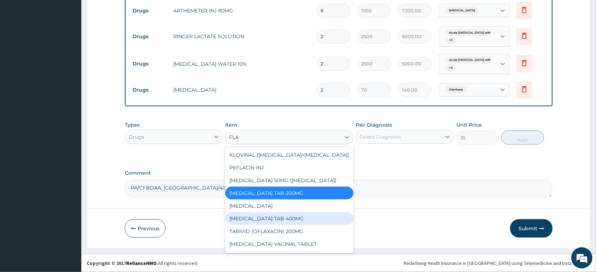
drag, startPoint x: 296, startPoint y: 219, endPoint x: 296, endPoint y: 207, distance: 12.0
click at [296, 219] on div "FLAGYL TAB 400MG" at bounding box center [289, 218] width 128 height 13
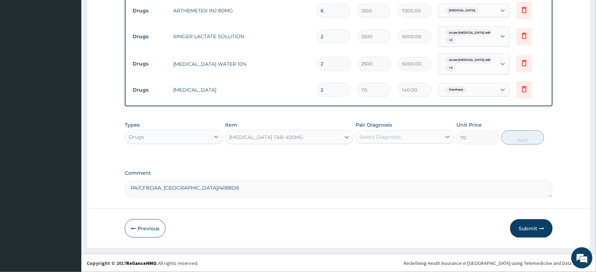
click at [377, 131] on div "Select Diagnosis" at bounding box center [398, 136] width 85 height 11
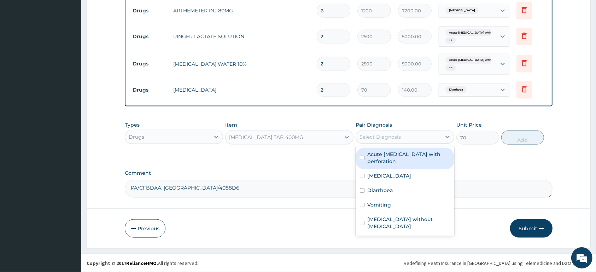
click at [395, 159] on label "Acute peptic ulcer with perforation" at bounding box center [408, 158] width 82 height 14
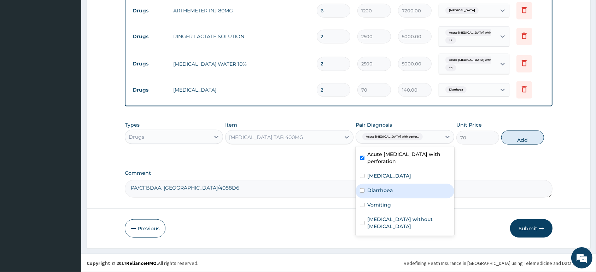
click at [398, 188] on div "Diarrhoea" at bounding box center [405, 191] width 98 height 14
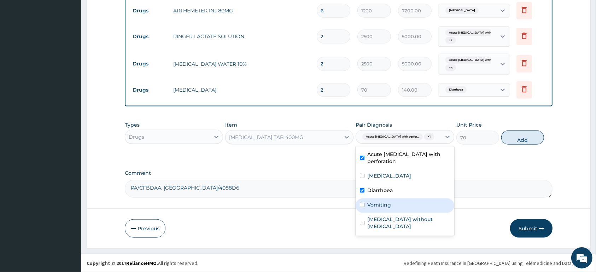
click at [400, 206] on div "Vomiting" at bounding box center [405, 205] width 98 height 14
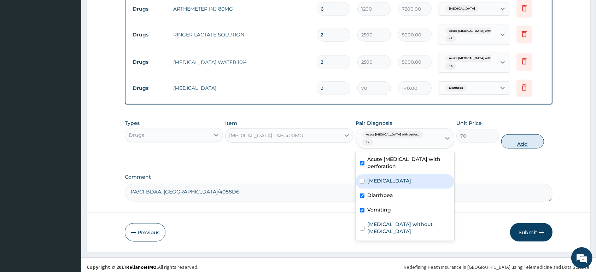
click at [520, 141] on button "Add" at bounding box center [522, 141] width 43 height 14
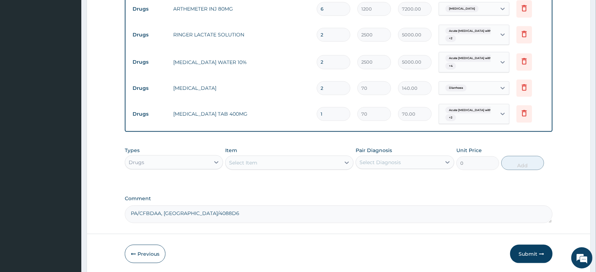
click at [320, 117] on input "1" at bounding box center [334, 114] width 34 height 14
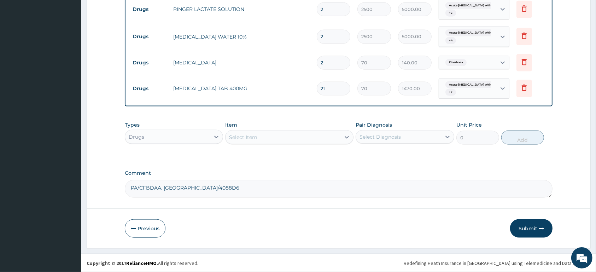
click at [297, 140] on div "Select Item" at bounding box center [283, 137] width 115 height 11
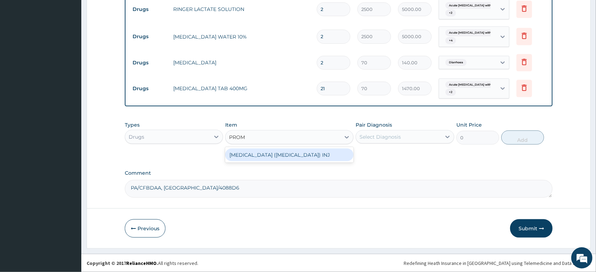
drag, startPoint x: 311, startPoint y: 156, endPoint x: 314, endPoint y: 152, distance: 4.3
click at [312, 155] on div "PHENERGAN (PROMETHAZINE) INJ" at bounding box center [289, 155] width 128 height 13
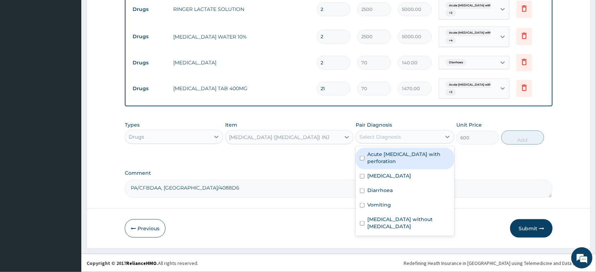
click at [375, 137] on div "Select Diagnosis" at bounding box center [380, 136] width 41 height 7
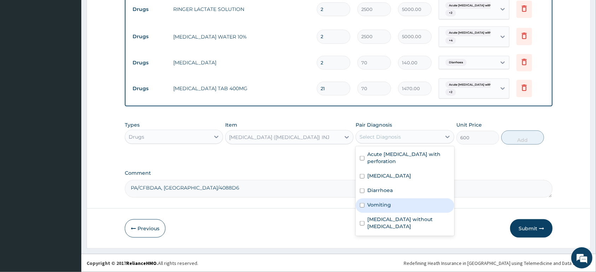
drag, startPoint x: 397, startPoint y: 202, endPoint x: 466, endPoint y: 177, distance: 73.4
click at [398, 202] on div "Vomiting" at bounding box center [405, 205] width 98 height 14
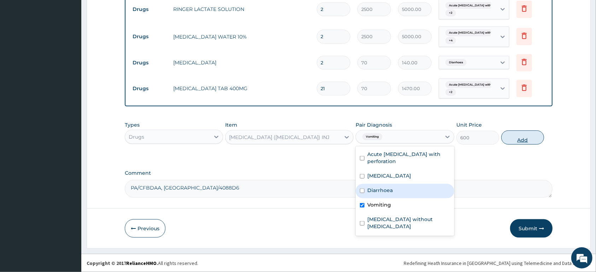
click at [512, 135] on button "Add" at bounding box center [522, 137] width 43 height 14
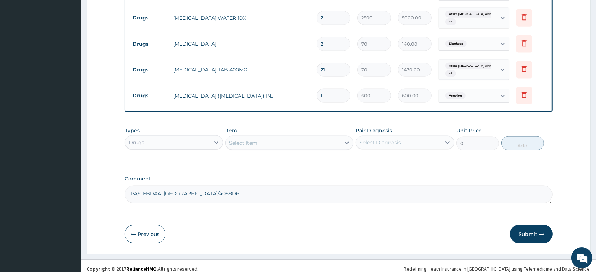
scroll to position [856, 0]
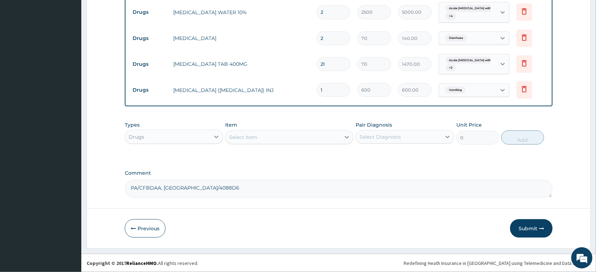
click at [287, 140] on div "Select Item" at bounding box center [283, 137] width 115 height 11
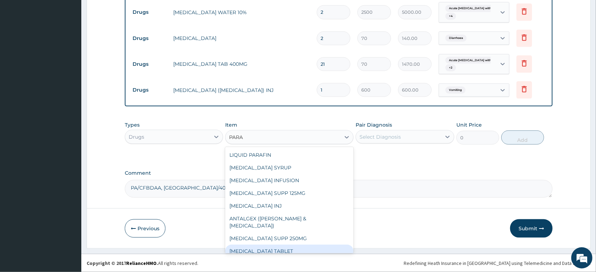
click at [288, 245] on div "PARACETAMOL TABLET" at bounding box center [289, 251] width 128 height 13
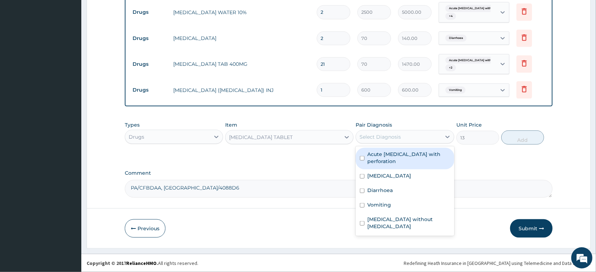
click at [408, 135] on div "Select Diagnosis" at bounding box center [398, 136] width 85 height 11
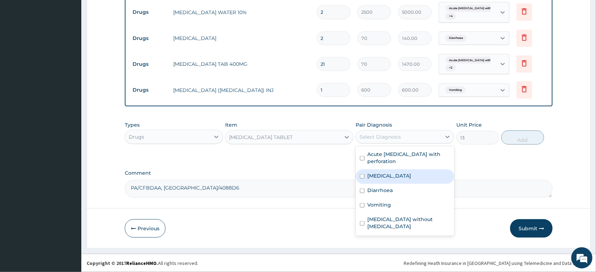
click at [401, 176] on label "Malaria, unspecified" at bounding box center [389, 175] width 44 height 7
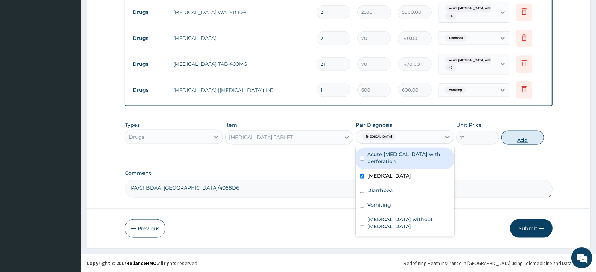
click at [518, 134] on button "Add" at bounding box center [522, 137] width 43 height 14
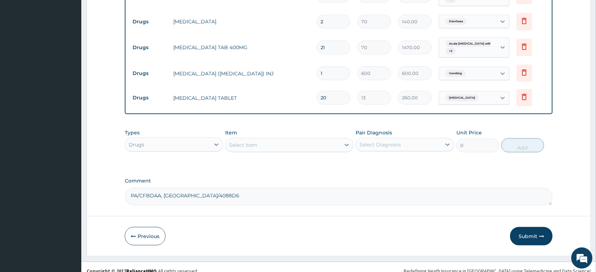
scroll to position [880, 0]
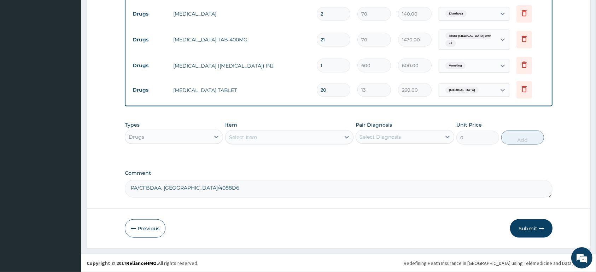
click at [254, 135] on div "Select Item" at bounding box center [243, 137] width 28 height 7
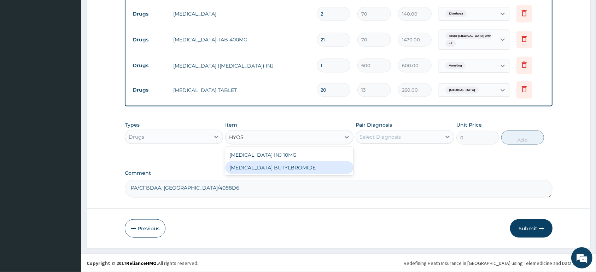
drag, startPoint x: 300, startPoint y: 170, endPoint x: 352, endPoint y: 157, distance: 53.4
click at [302, 168] on div "HYOSCINE BUTYLBROMIDE" at bounding box center [289, 167] width 128 height 13
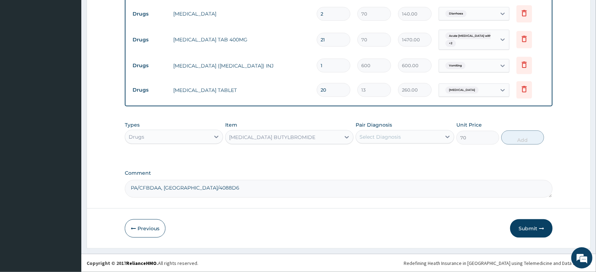
click at [369, 141] on div "Select Diagnosis" at bounding box center [398, 136] width 85 height 11
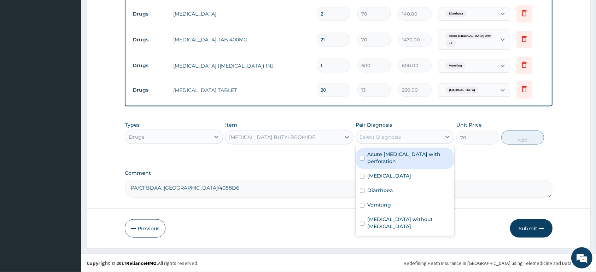
click at [423, 162] on label "Acute peptic ulcer with perforation" at bounding box center [408, 158] width 82 height 14
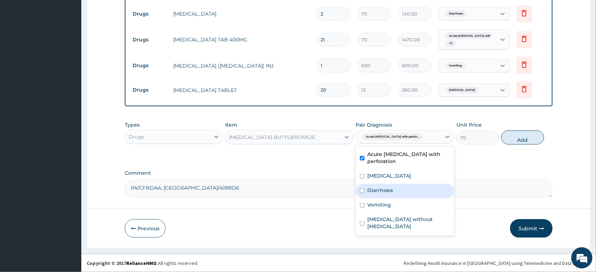
click at [410, 194] on div "Diarrhoea" at bounding box center [405, 191] width 98 height 14
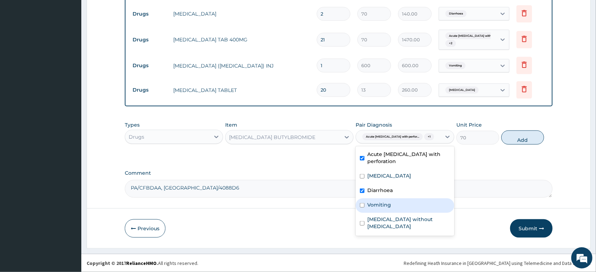
click at [409, 209] on div "Vomiting" at bounding box center [405, 205] width 98 height 14
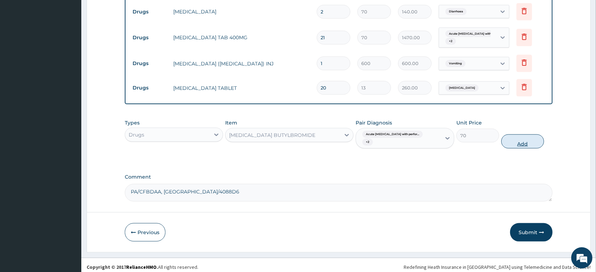
click at [519, 141] on button "Add" at bounding box center [522, 141] width 43 height 14
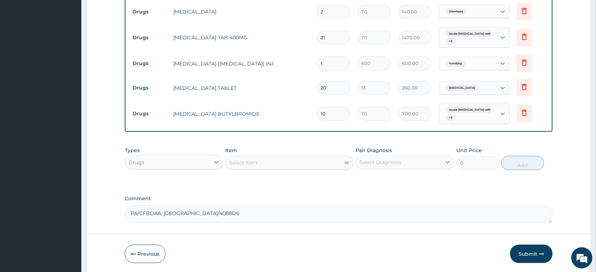
click at [284, 166] on div "Select Item" at bounding box center [283, 162] width 115 height 11
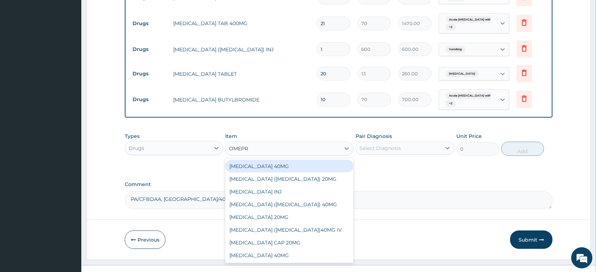
scroll to position [908, 0]
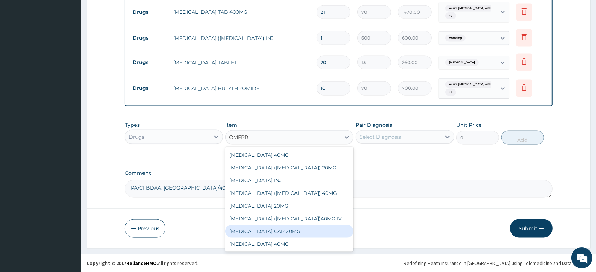
drag, startPoint x: 330, startPoint y: 228, endPoint x: 331, endPoint y: 225, distance: 4.0
click at [330, 228] on div "OMEPRAZOLE CAP 20MG" at bounding box center [289, 231] width 128 height 13
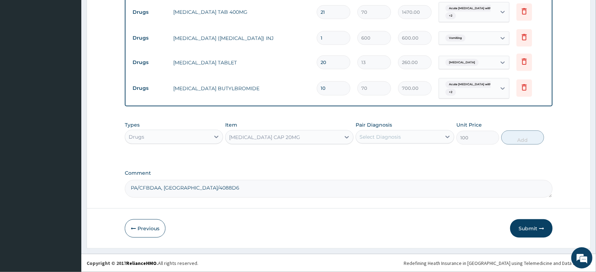
click at [389, 139] on div "Select Diagnosis" at bounding box center [398, 136] width 85 height 11
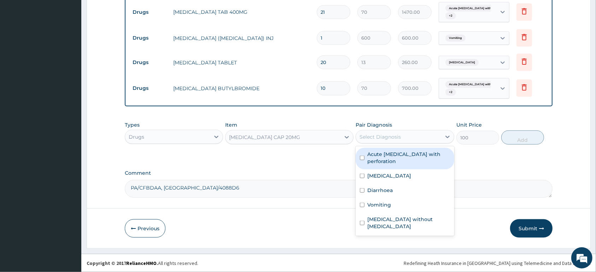
drag, startPoint x: 398, startPoint y: 161, endPoint x: 481, endPoint y: 145, distance: 85.0
click at [398, 161] on label "Acute peptic ulcer with perforation" at bounding box center [408, 158] width 82 height 14
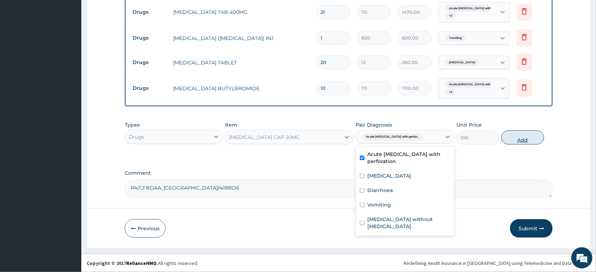
click at [517, 138] on button "Add" at bounding box center [522, 137] width 43 height 14
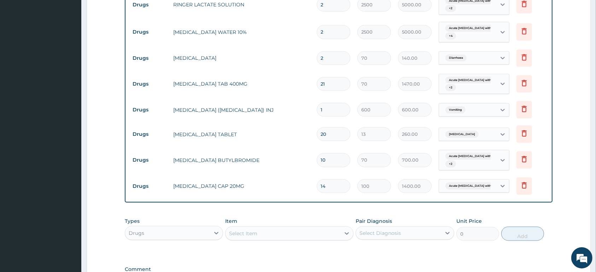
scroll to position [932, 0]
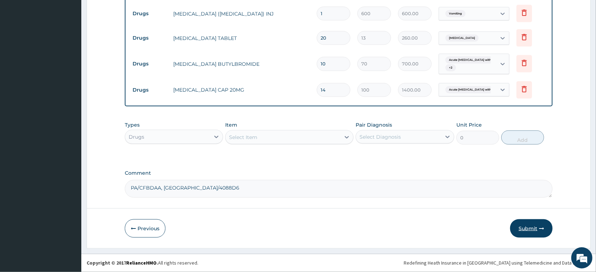
click at [537, 230] on button "Submit" at bounding box center [531, 228] width 42 height 18
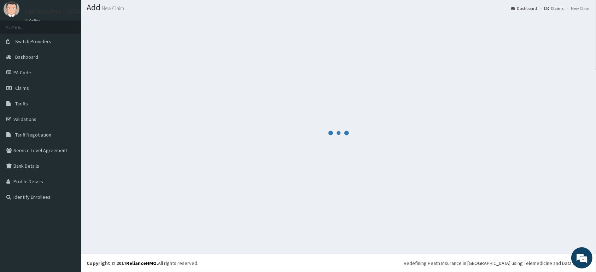
scroll to position [20, 0]
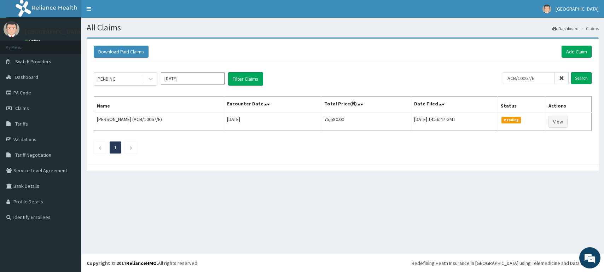
click at [37, 88] on link "PA Code" at bounding box center [40, 93] width 81 height 16
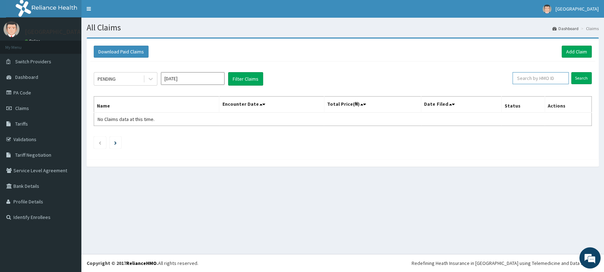
click at [523, 82] on input "text" at bounding box center [540, 78] width 56 height 12
click at [534, 74] on input "text" at bounding box center [540, 78] width 56 height 12
type input "USL/10268/A"
click at [580, 80] on input "Search" at bounding box center [581, 78] width 21 height 12
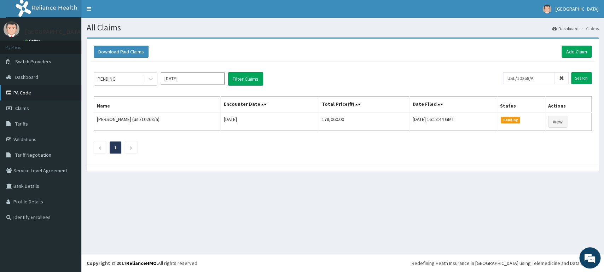
click at [10, 92] on icon at bounding box center [9, 92] width 7 height 5
